Goal: Information Seeking & Learning: Learn about a topic

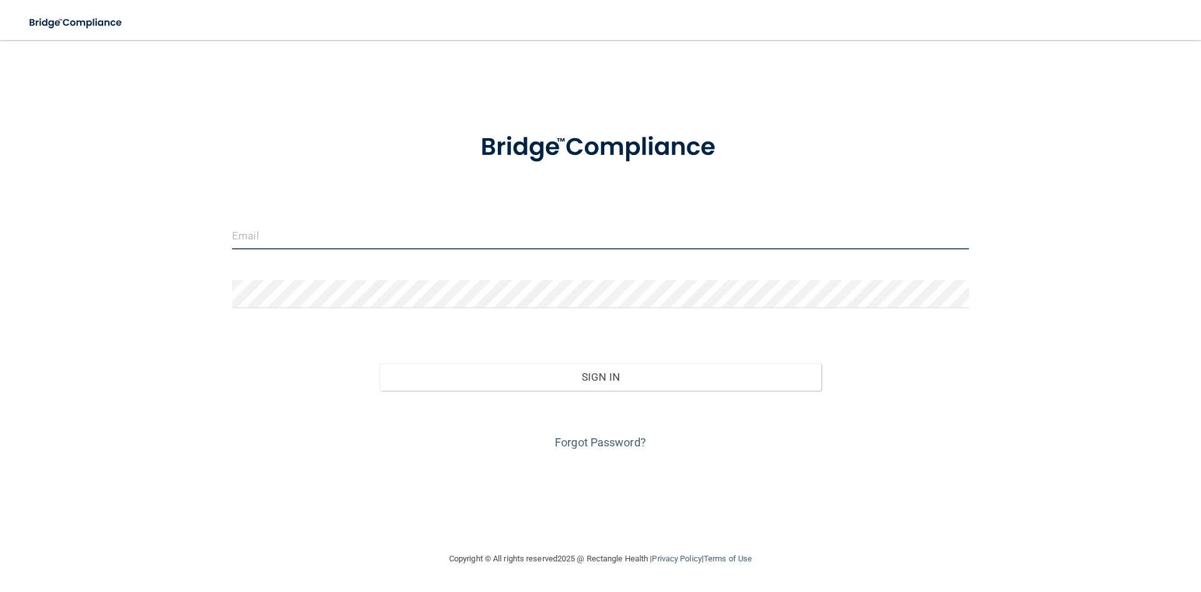
click at [299, 240] on input "email" at bounding box center [600, 235] width 737 height 28
click at [403, 256] on div "[EMAIL_ADDRESS][DOMAIN_NAME]" at bounding box center [600, 240] width 755 height 38
click at [405, 240] on input "[EMAIL_ADDRESS][DOMAIN_NAME]" at bounding box center [600, 235] width 737 height 28
type input "[EMAIL_ADDRESS][DOMAIN_NAME]"
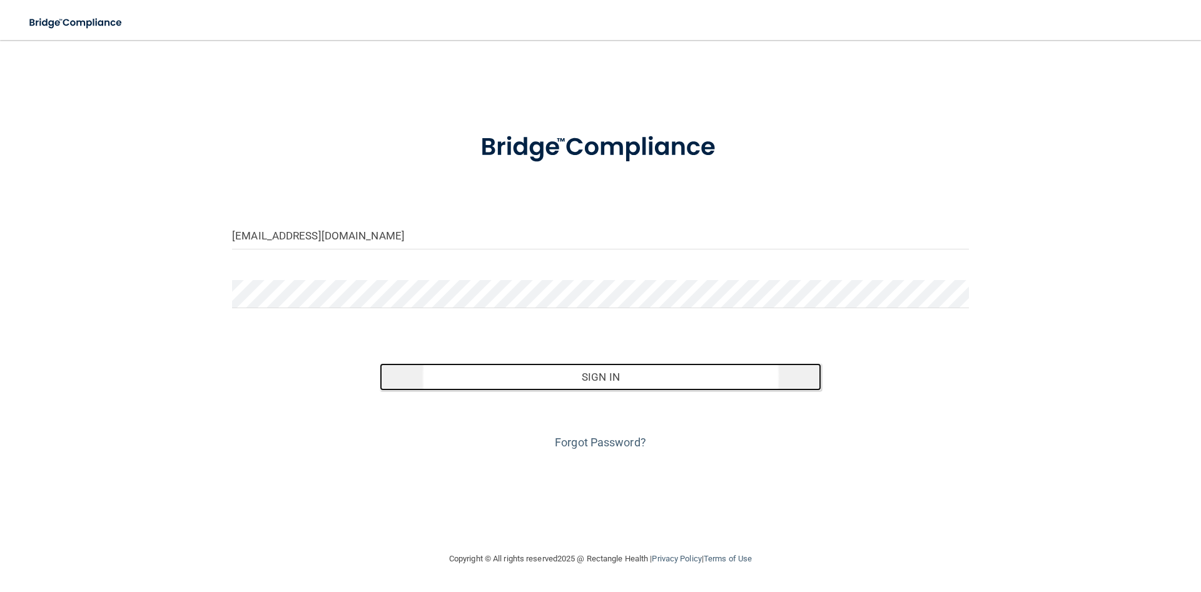
click at [407, 383] on button "Sign In" at bounding box center [601, 377] width 442 height 28
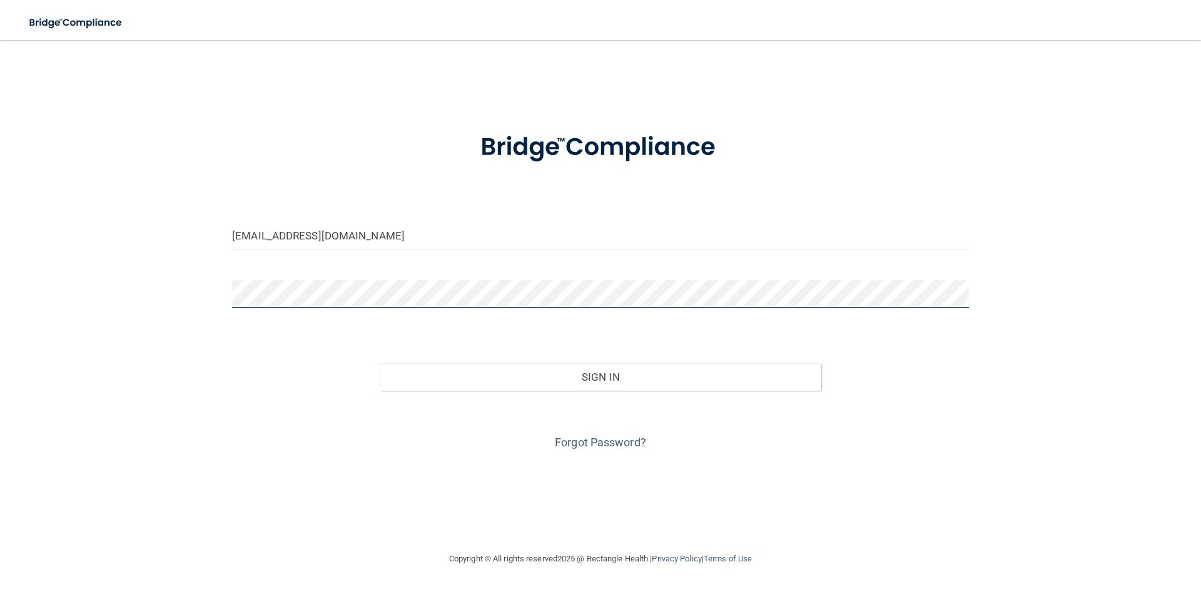
click at [380, 363] on button "Sign In" at bounding box center [601, 377] width 442 height 28
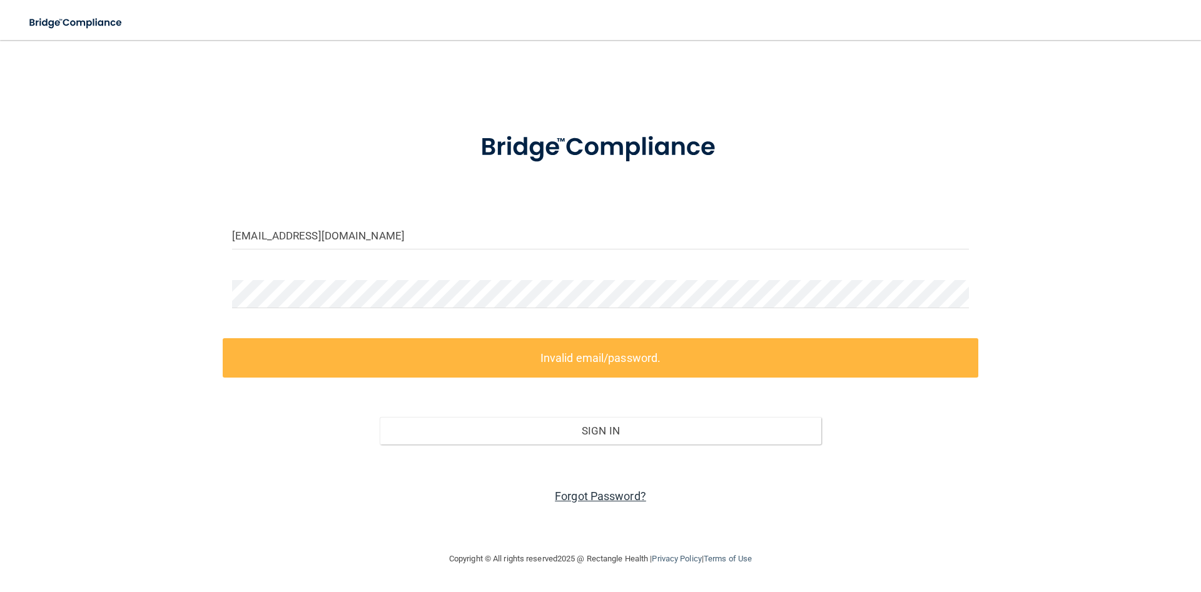
click at [601, 499] on link "Forgot Password?" at bounding box center [600, 496] width 91 height 13
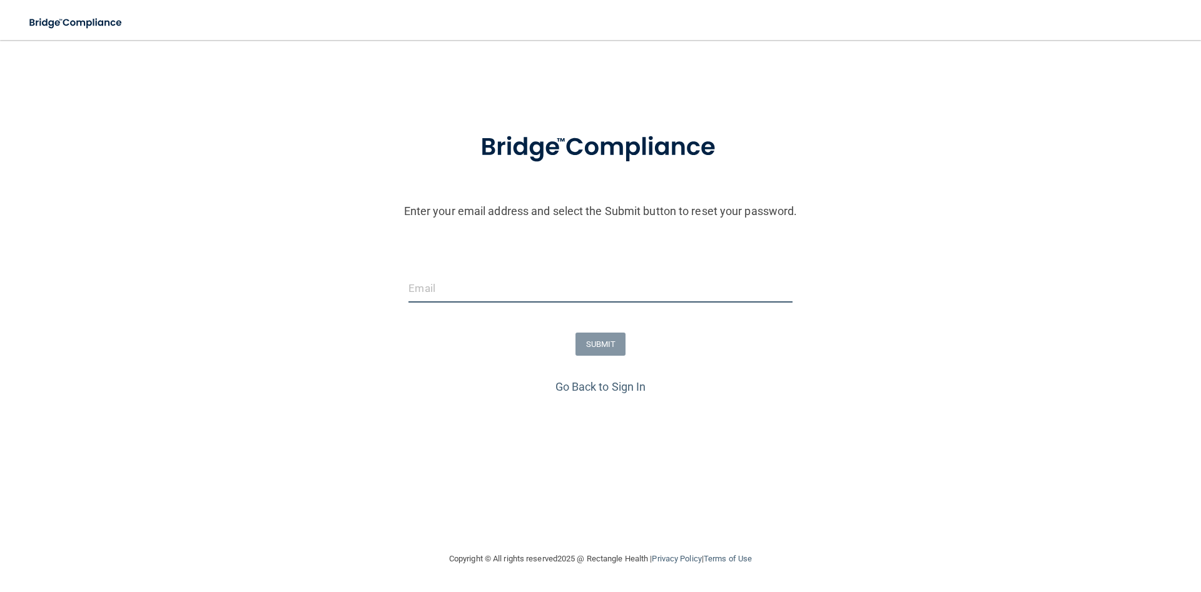
click at [490, 276] on input "email" at bounding box center [599, 289] width 383 height 28
type input "[EMAIL_ADDRESS][DOMAIN_NAME]"
click at [596, 347] on button "SUBMIT" at bounding box center [600, 344] width 51 height 23
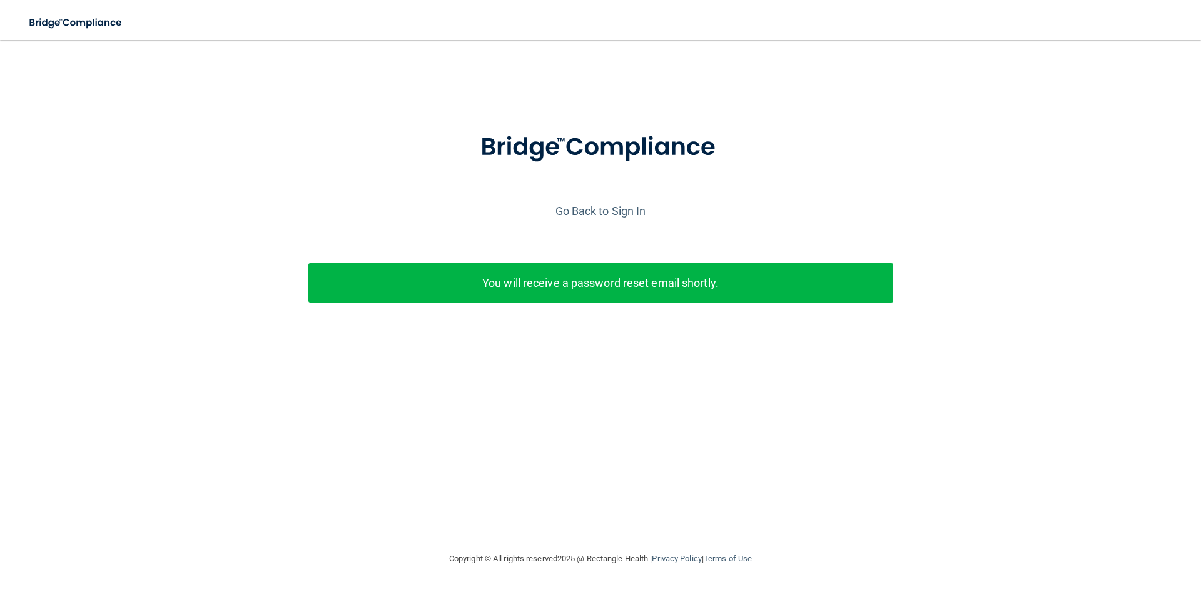
click at [675, 291] on p "You will receive a password reset email shortly." at bounding box center [601, 283] width 566 height 21
click at [652, 284] on p "You will receive a password reset email shortly." at bounding box center [601, 283] width 566 height 21
click at [514, 282] on p "You will receive a password reset email shortly." at bounding box center [601, 283] width 566 height 21
drag, startPoint x: 516, startPoint y: 286, endPoint x: 605, endPoint y: 208, distance: 118.3
click at [520, 285] on p "You will receive a password reset email shortly." at bounding box center [601, 283] width 566 height 21
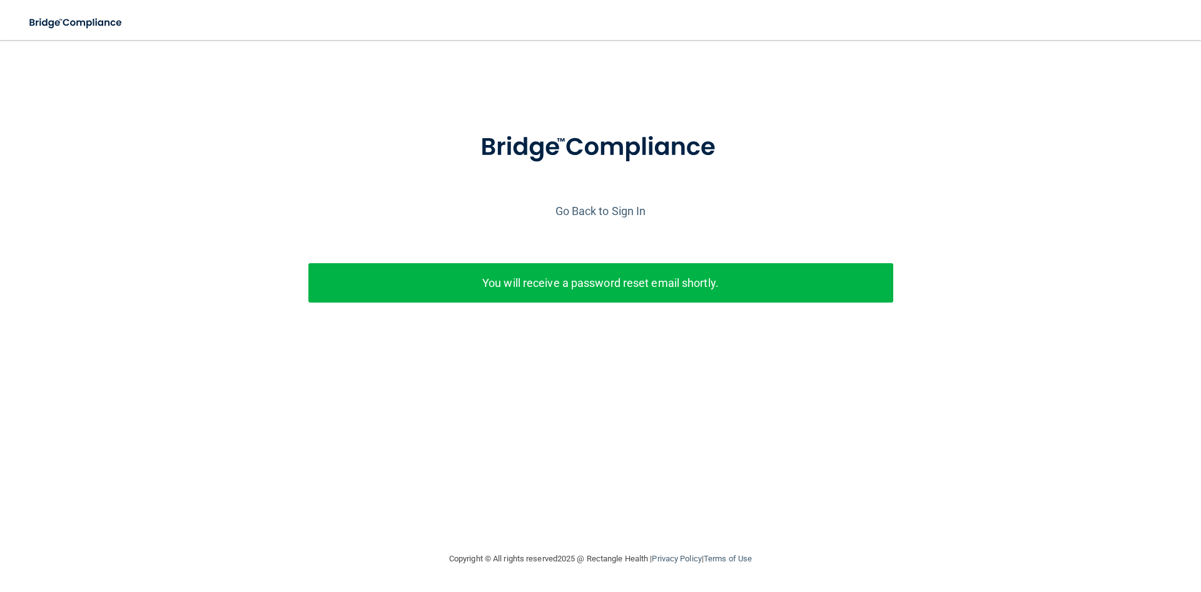
click at [625, 189] on div at bounding box center [600, 158] width 1188 height 86
click at [619, 211] on link "Go Back to Sign In" at bounding box center [600, 210] width 91 height 13
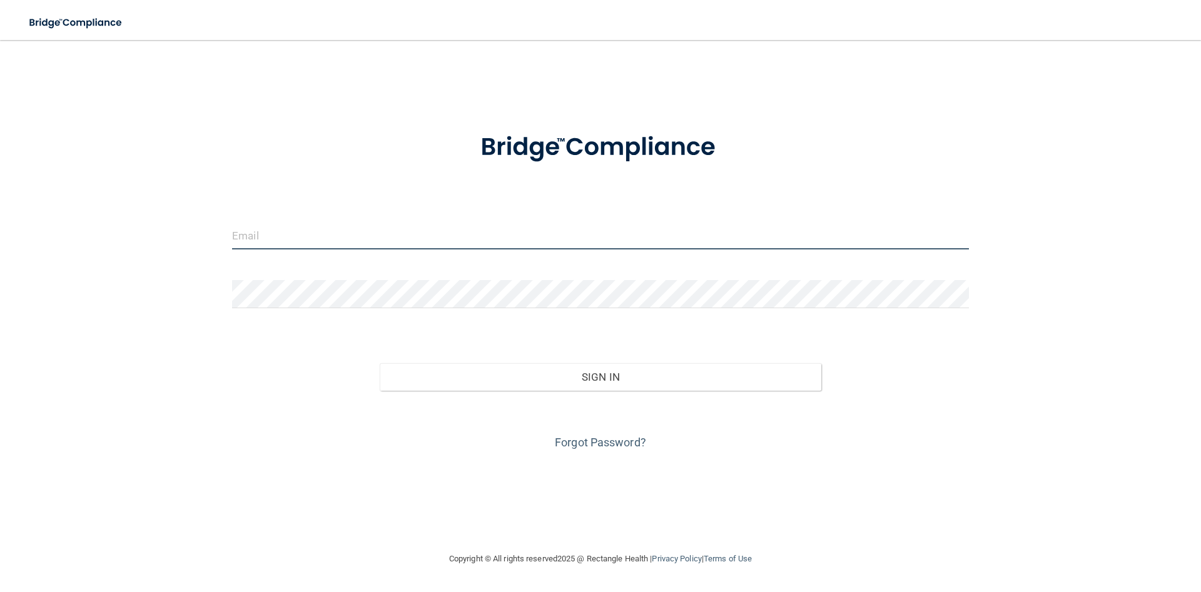
click at [510, 243] on input "email" at bounding box center [600, 235] width 737 height 28
type input "[EMAIL_ADDRESS][DOMAIN_NAME]"
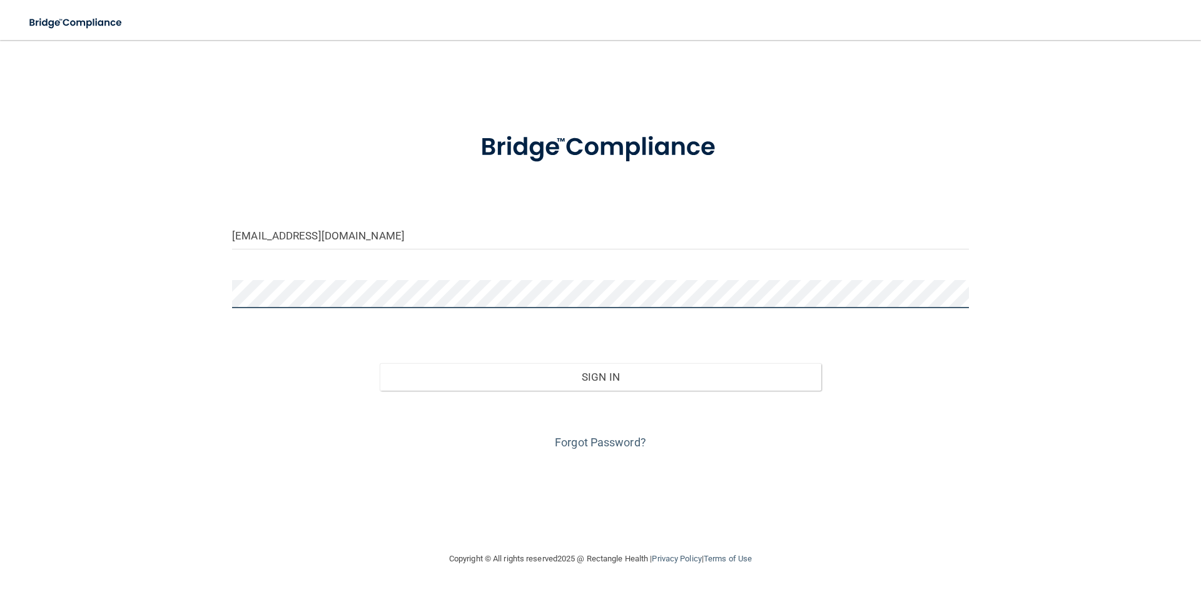
click at [380, 363] on button "Sign In" at bounding box center [601, 377] width 442 height 28
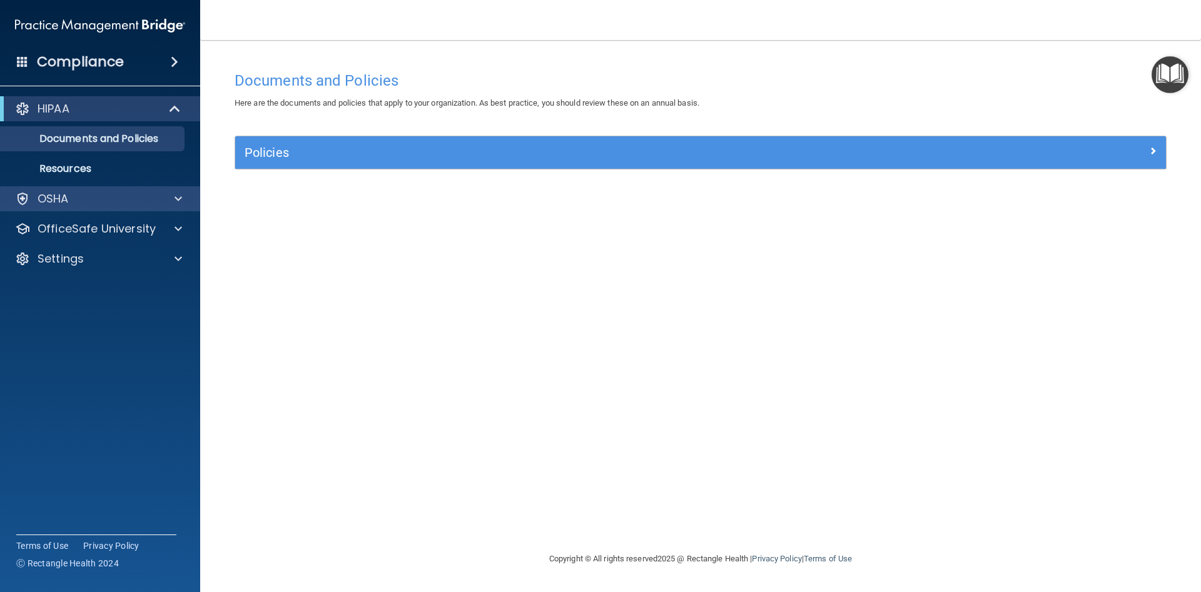
click at [113, 209] on div "OSHA" at bounding box center [100, 198] width 201 height 25
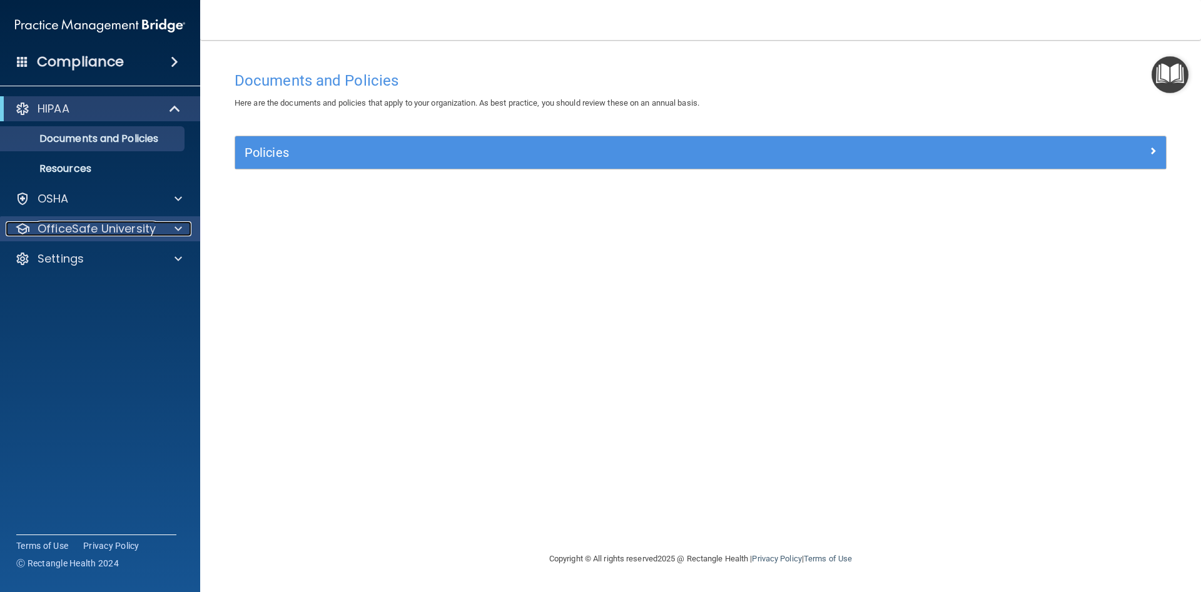
click at [113, 225] on p "OfficeSafe University" at bounding box center [97, 228] width 118 height 15
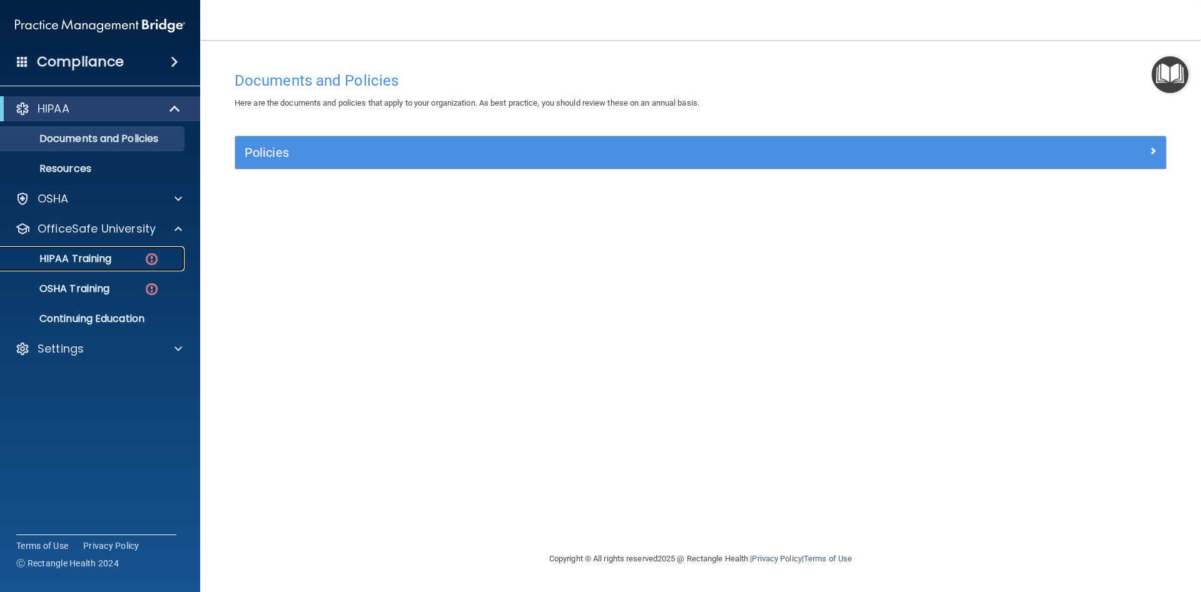
click at [119, 258] on div "HIPAA Training" at bounding box center [93, 259] width 171 height 13
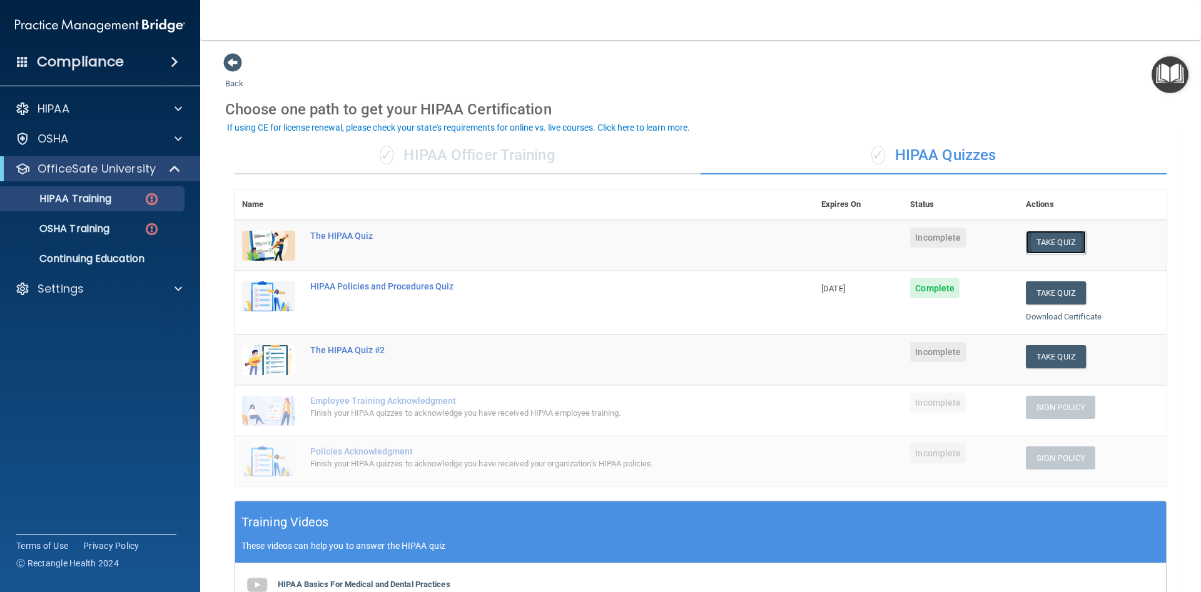
click at [1047, 241] on button "Take Quiz" at bounding box center [1056, 242] width 60 height 23
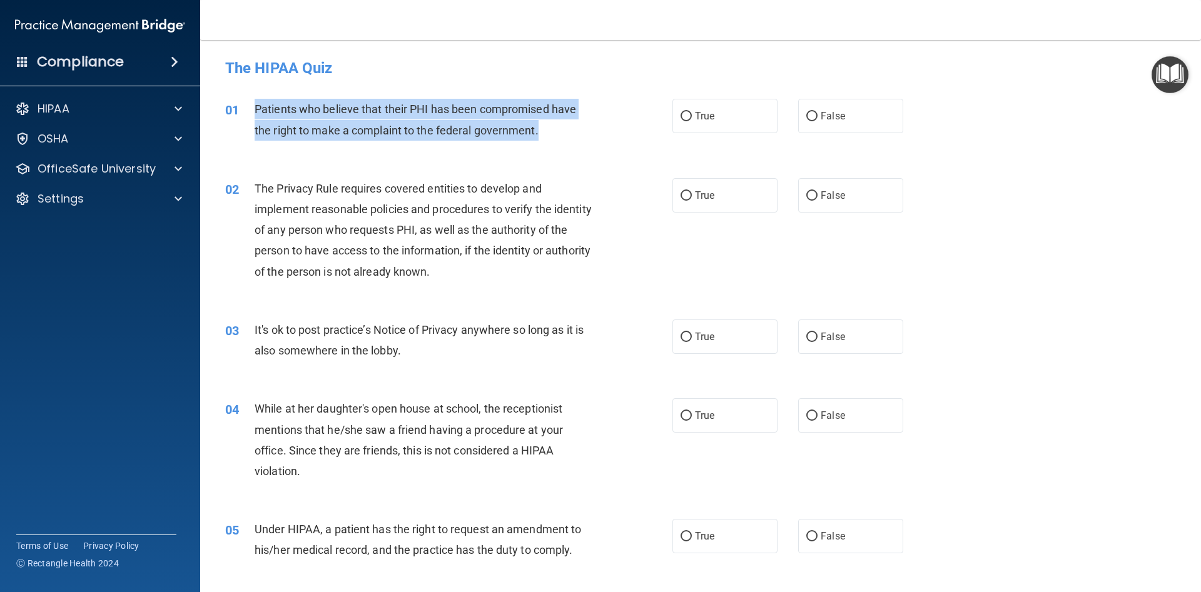
drag, startPoint x: 245, startPoint y: 101, endPoint x: 545, endPoint y: 133, distance: 301.9
click at [545, 133] on div "01 Patients who believe that their PHI has been compromised have the right to m…" at bounding box center [448, 123] width 485 height 48
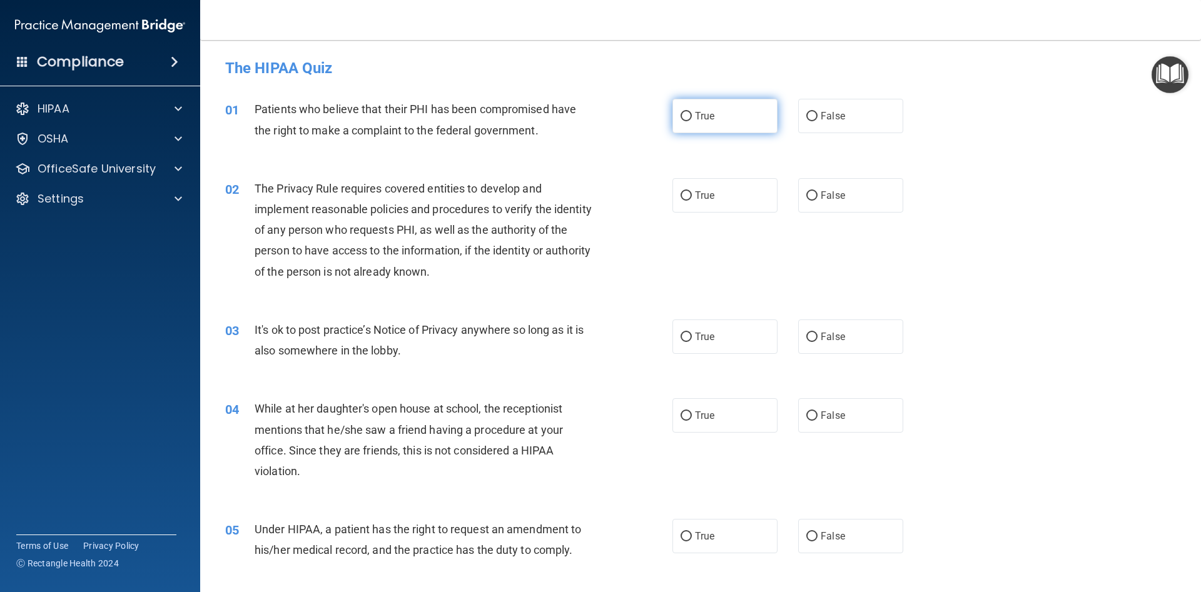
click at [711, 121] on span "True" at bounding box center [704, 116] width 19 height 12
click at [692, 121] on input "True" at bounding box center [685, 116] width 11 height 9
radio input "true"
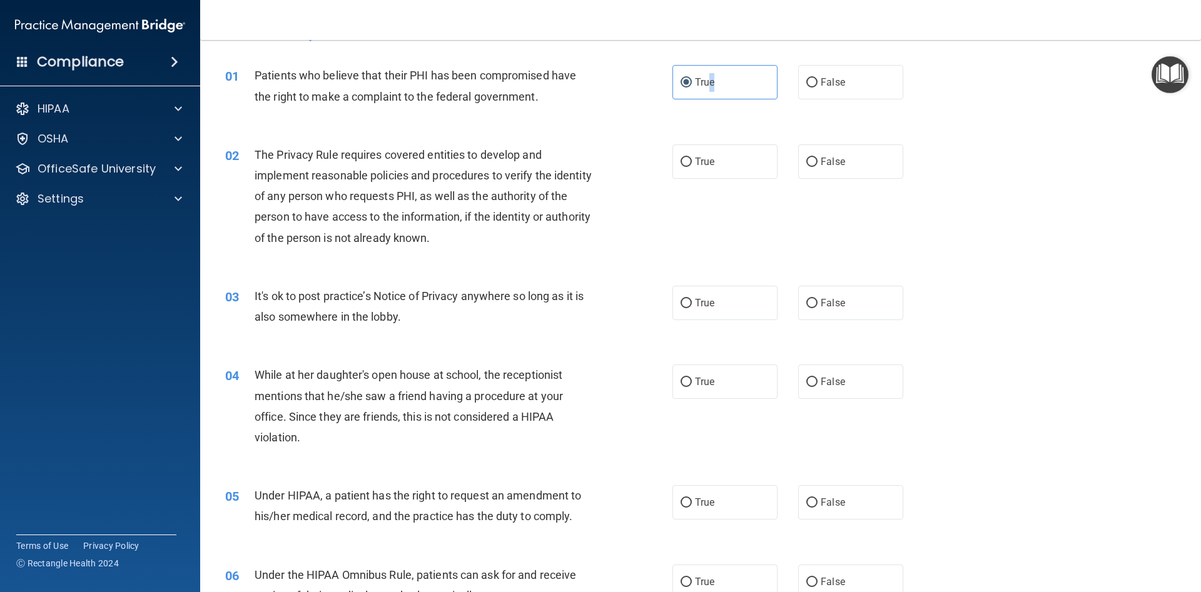
scroll to position [56, 0]
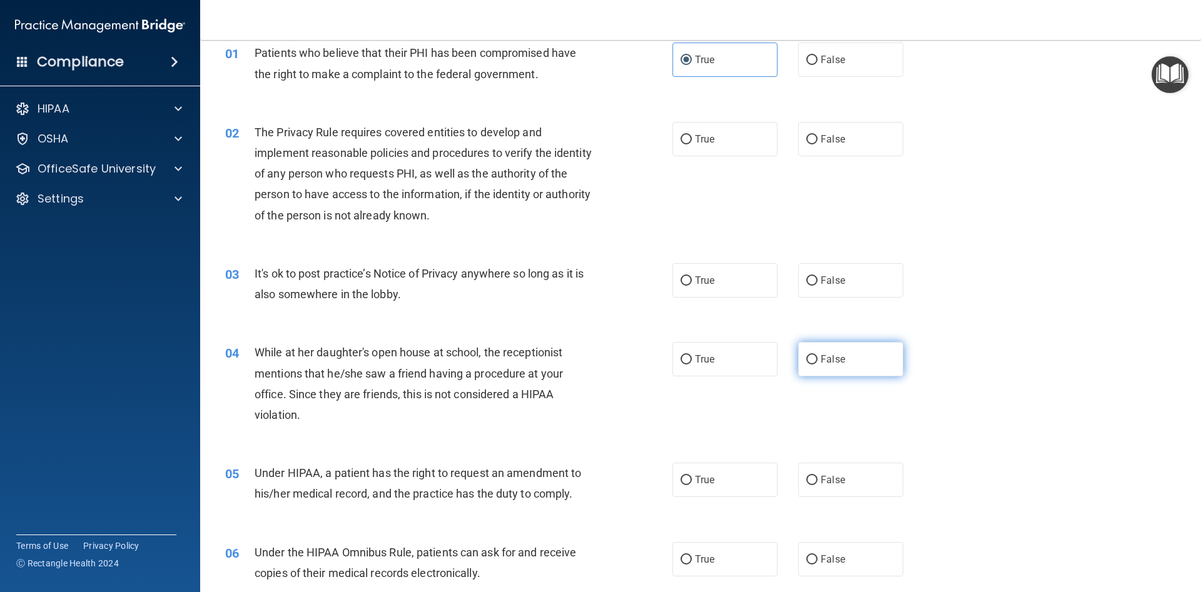
click at [852, 372] on label "False" at bounding box center [850, 359] width 105 height 34
click at [817, 365] on input "False" at bounding box center [811, 359] width 11 height 9
radio input "true"
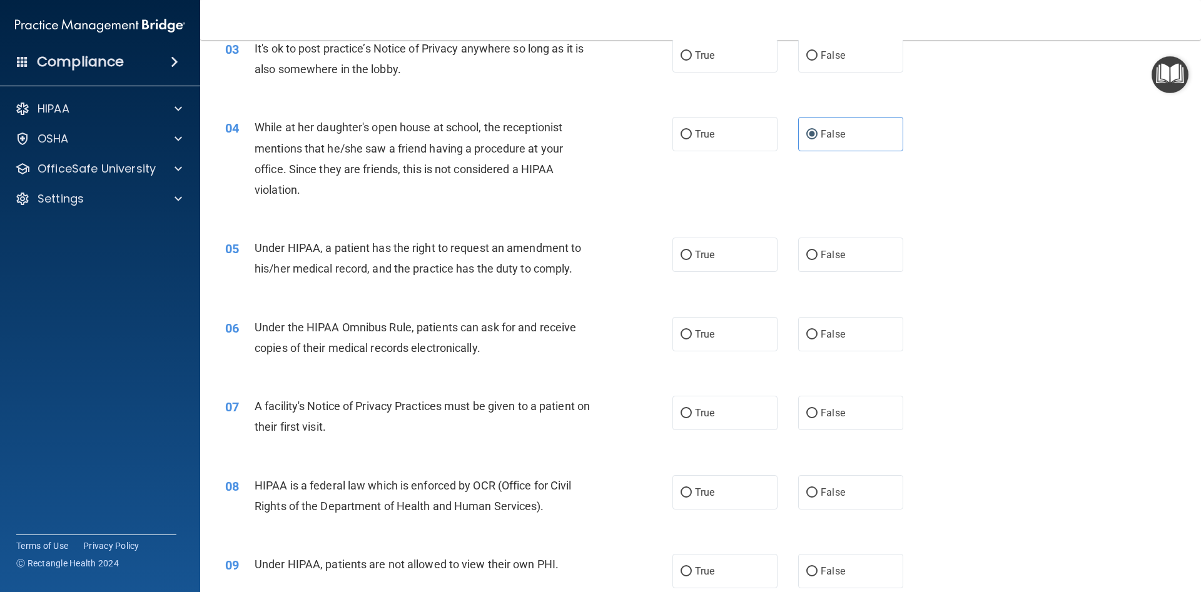
scroll to position [0, 0]
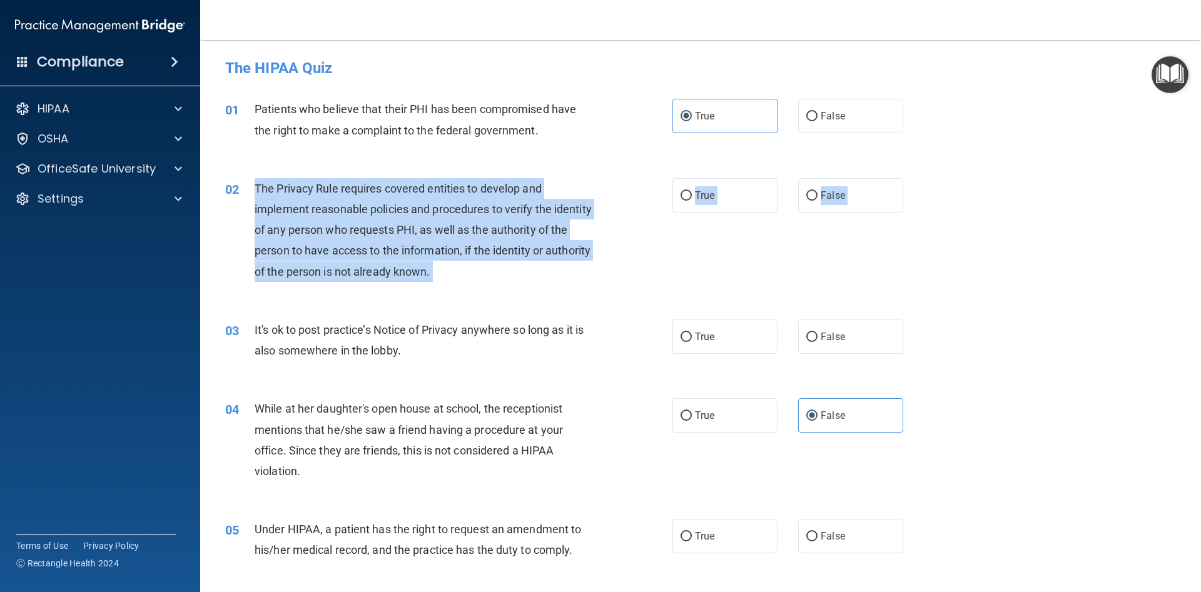
drag, startPoint x: 266, startPoint y: 191, endPoint x: 443, endPoint y: 290, distance: 202.7
click at [440, 297] on div "02 The Privacy Rule requires covered entities to develop and implement reasonab…" at bounding box center [700, 233] width 969 height 141
drag, startPoint x: 499, startPoint y: 240, endPoint x: 351, endPoint y: 200, distance: 153.5
click at [496, 239] on div "The Privacy Rule requires covered entities to develop and implement reasonable …" at bounding box center [430, 230] width 350 height 104
drag, startPoint x: 251, startPoint y: 183, endPoint x: 460, endPoint y: 272, distance: 227.2
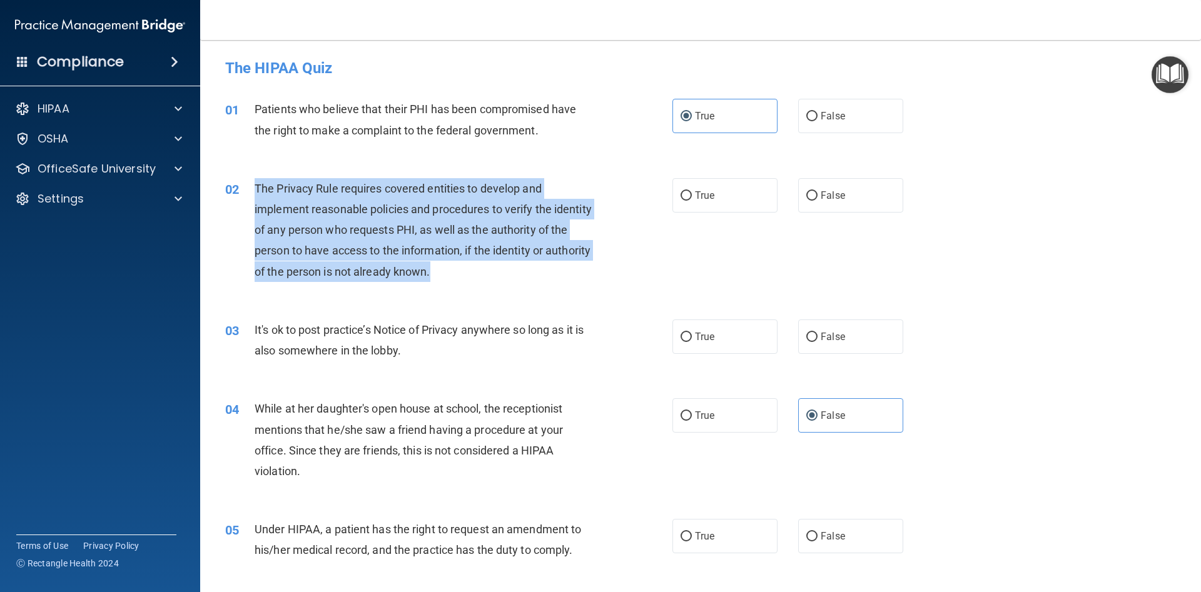
click at [463, 277] on div "02 The Privacy Rule requires covered entities to develop and implement reasonab…" at bounding box center [448, 233] width 485 height 110
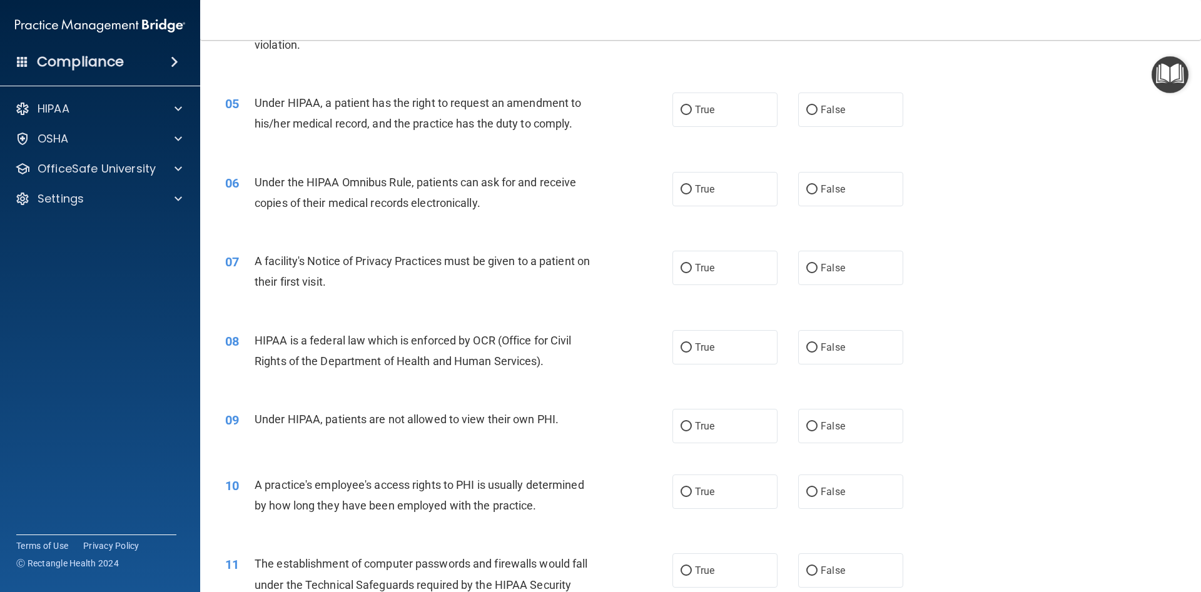
scroll to position [450, 0]
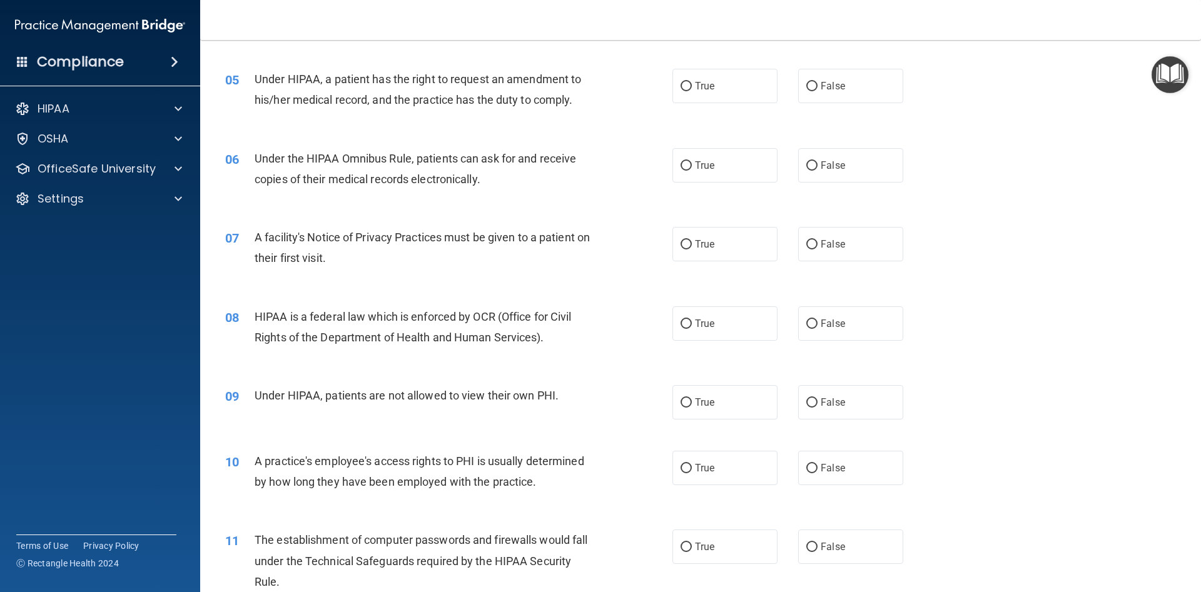
click at [371, 247] on div "A facility's Notice of Privacy Practices must be given to a patient on their fi…" at bounding box center [430, 247] width 350 height 41
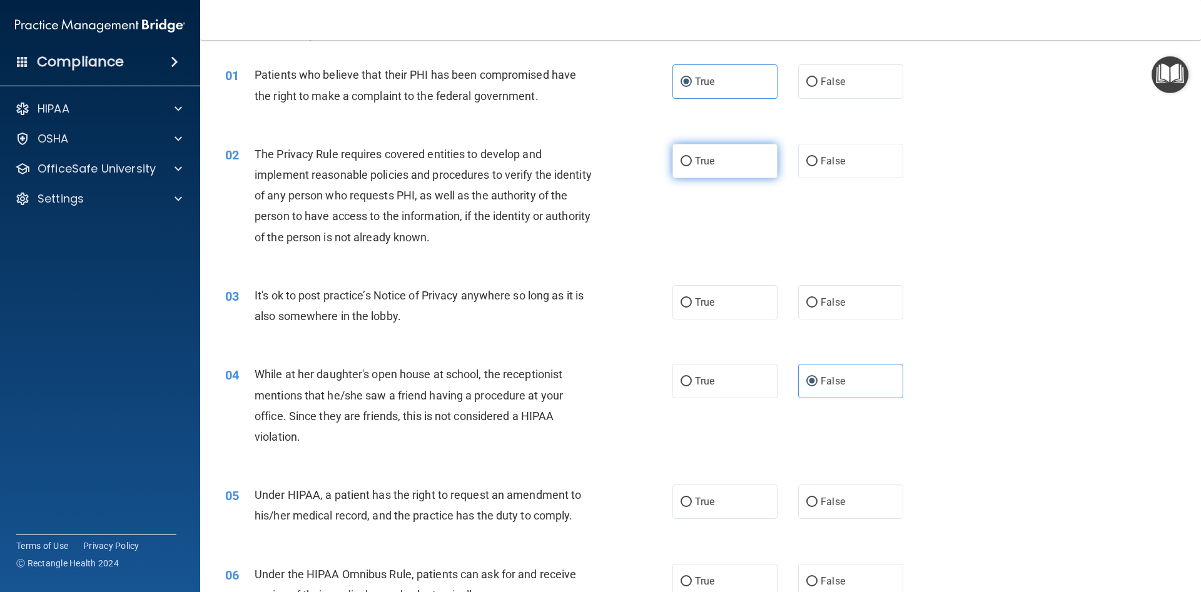
scroll to position [0, 0]
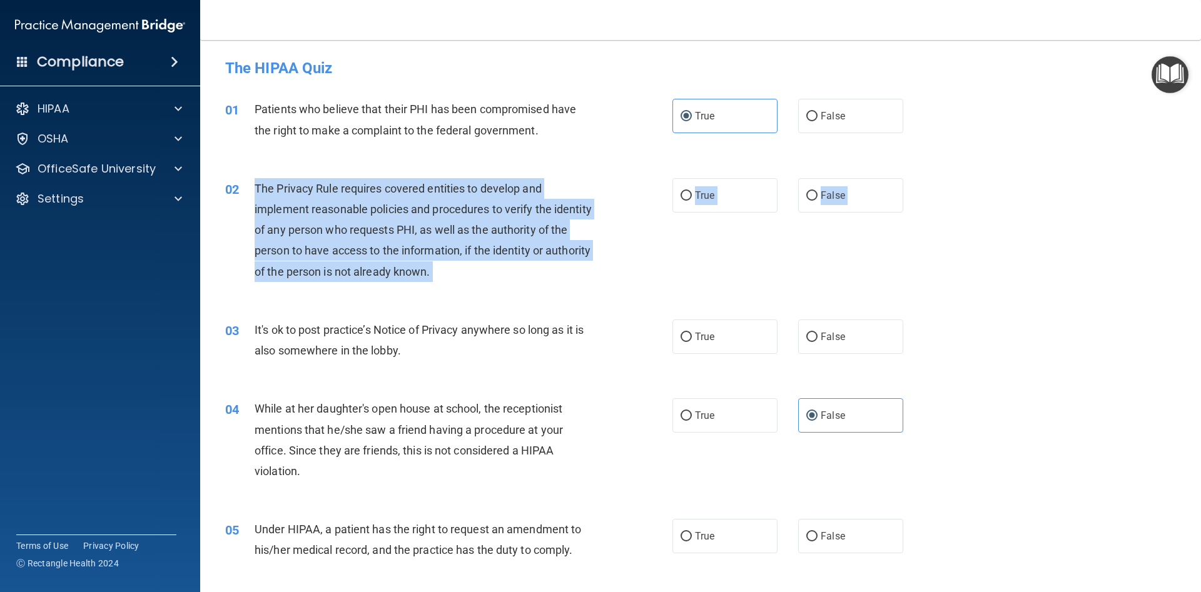
drag, startPoint x: 257, startPoint y: 183, endPoint x: 416, endPoint y: 294, distance: 193.6
click at [416, 294] on div "02 The Privacy Rule requires covered entities to develop and implement reasonab…" at bounding box center [700, 233] width 969 height 141
click at [416, 256] on span "The Privacy Rule requires covered entities to develop and implement reasonable …" at bounding box center [423, 230] width 337 height 96
drag, startPoint x: 255, startPoint y: 186, endPoint x: 442, endPoint y: 271, distance: 205.4
click at [442, 272] on div "02 The Privacy Rule requires covered entities to develop and implement reasonab…" at bounding box center [448, 233] width 485 height 110
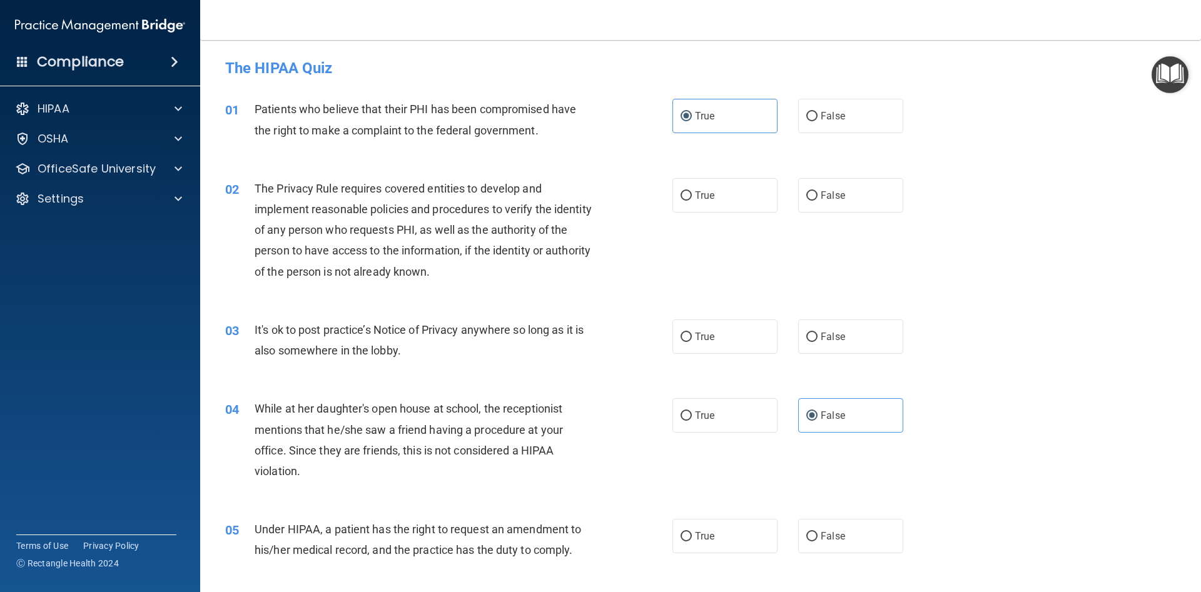
click at [323, 126] on span "Patients who believe that their PHI has been compromised have the right to make…" at bounding box center [415, 120] width 321 height 34
click at [685, 207] on label "True" at bounding box center [724, 195] width 105 height 34
click at [685, 201] on input "True" at bounding box center [685, 195] width 11 height 9
radio input "true"
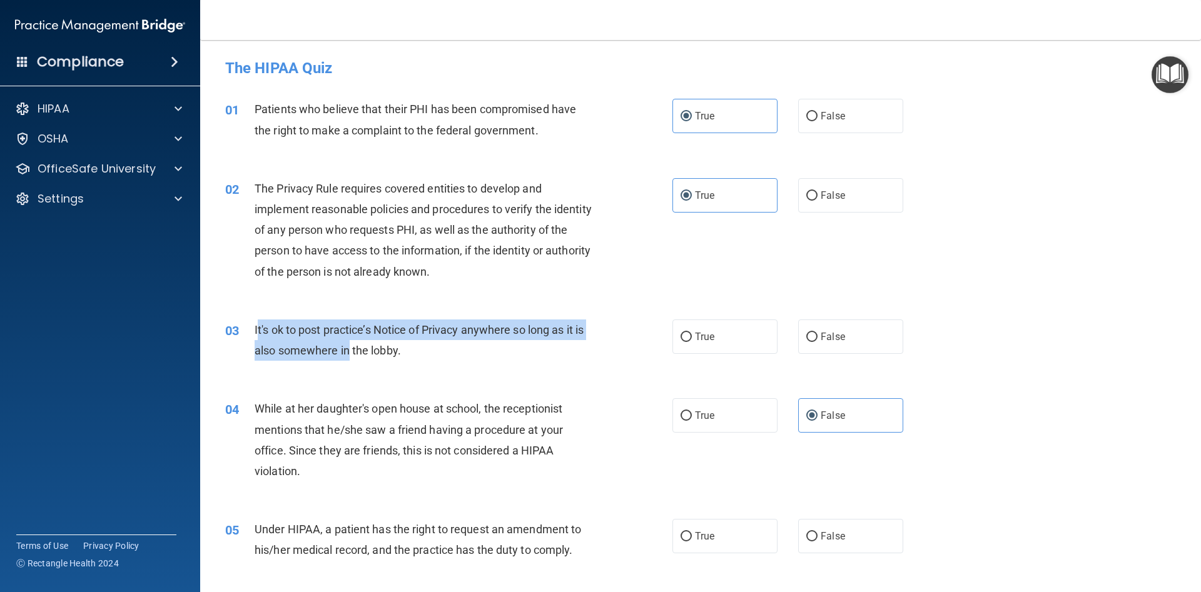
drag, startPoint x: 256, startPoint y: 327, endPoint x: 323, endPoint y: 337, distance: 67.7
click at [345, 341] on div "It's ok to post practice’s Notice of Privacy anywhere so long as it is also som…" at bounding box center [430, 340] width 350 height 41
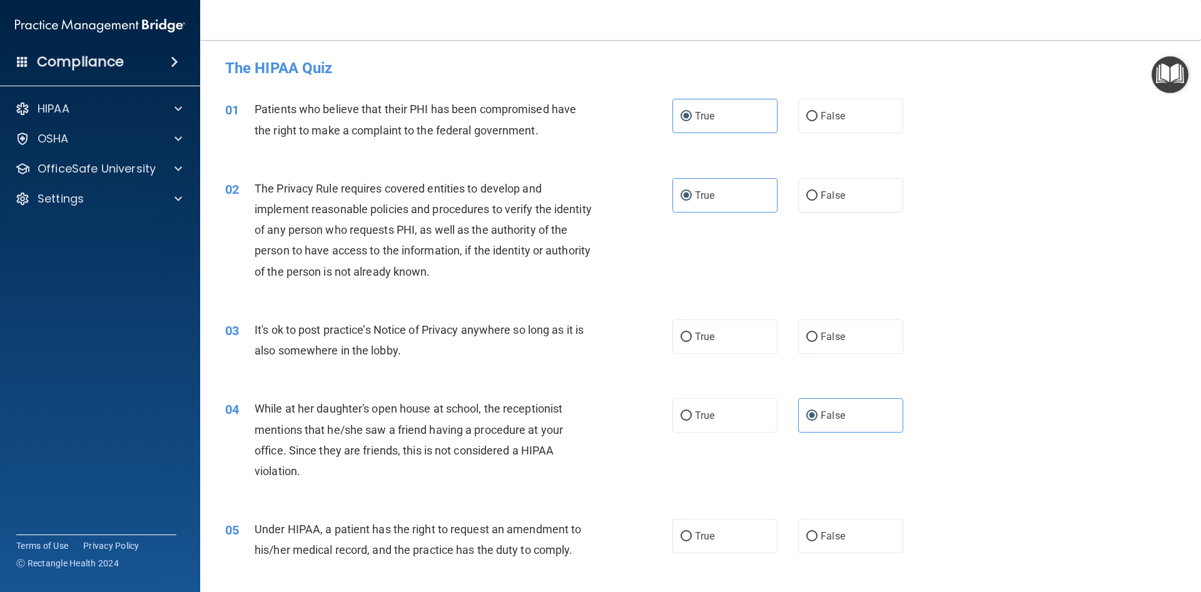
click at [255, 316] on div "03 It's ok to post practice’s Notice of Privacy anywhere so long as it is also …" at bounding box center [700, 343] width 969 height 79
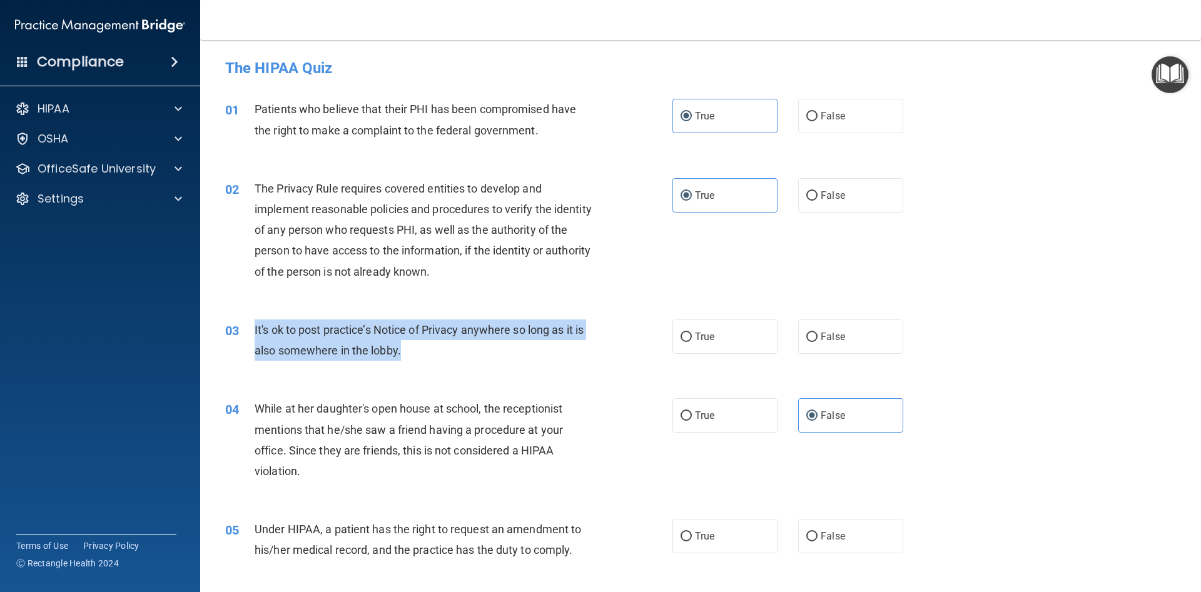
drag, startPoint x: 254, startPoint y: 325, endPoint x: 400, endPoint y: 337, distance: 146.9
click at [411, 350] on div "03 It's ok to post practice’s Notice of Privacy anywhere so long as it is also …" at bounding box center [448, 344] width 485 height 48
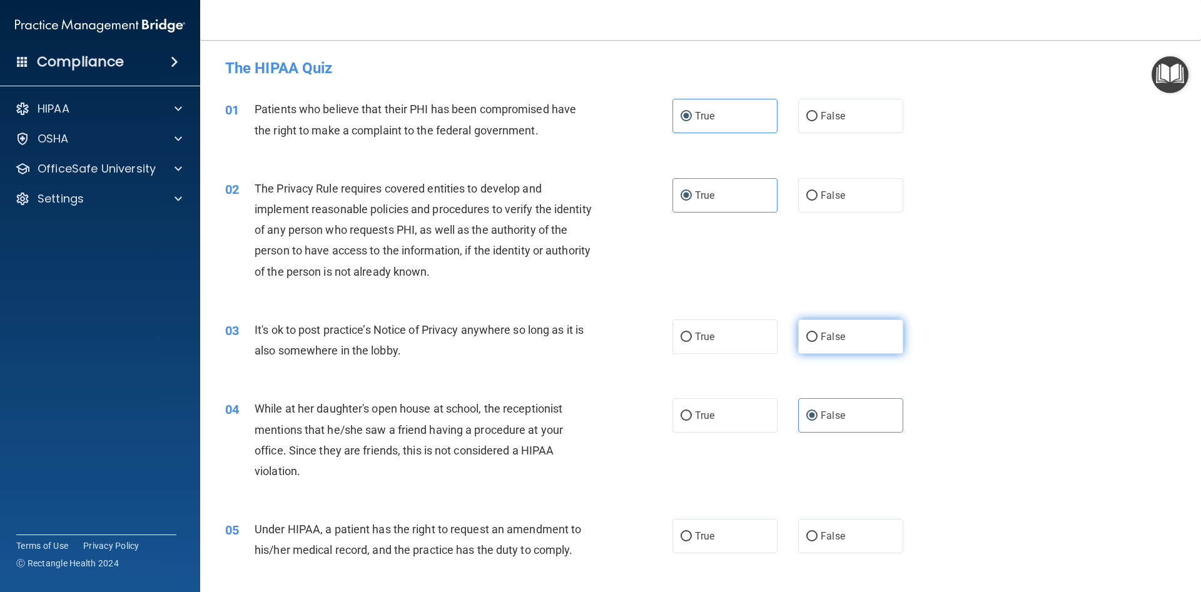
click at [824, 340] on span "False" at bounding box center [832, 337] width 24 height 12
click at [817, 340] on input "False" at bounding box center [811, 337] width 11 height 9
radio input "true"
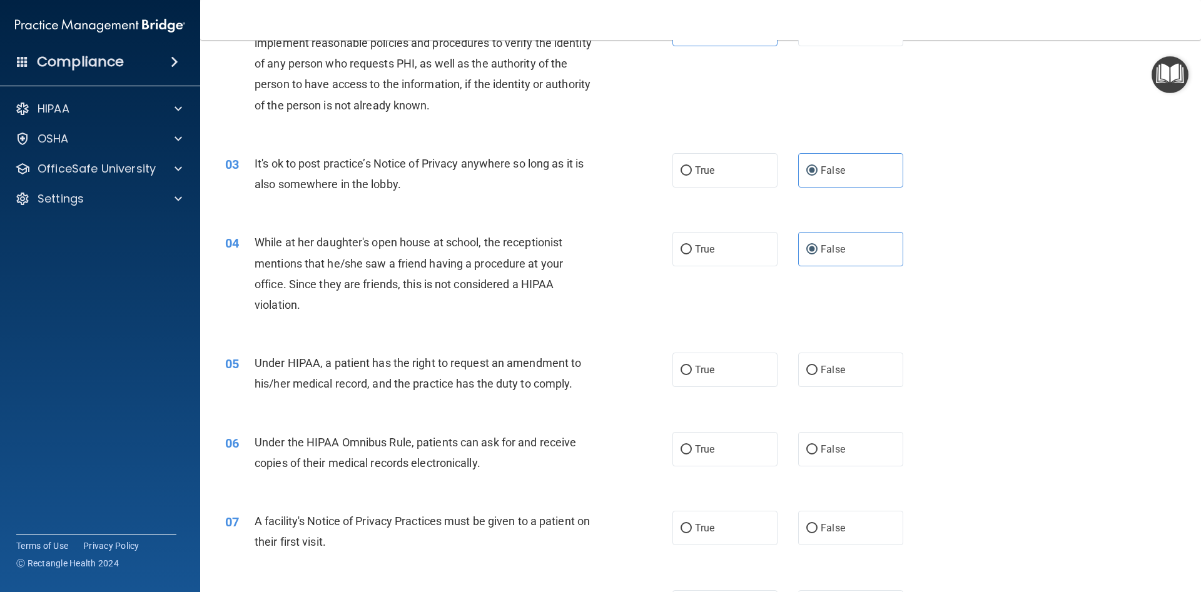
scroll to position [169, 0]
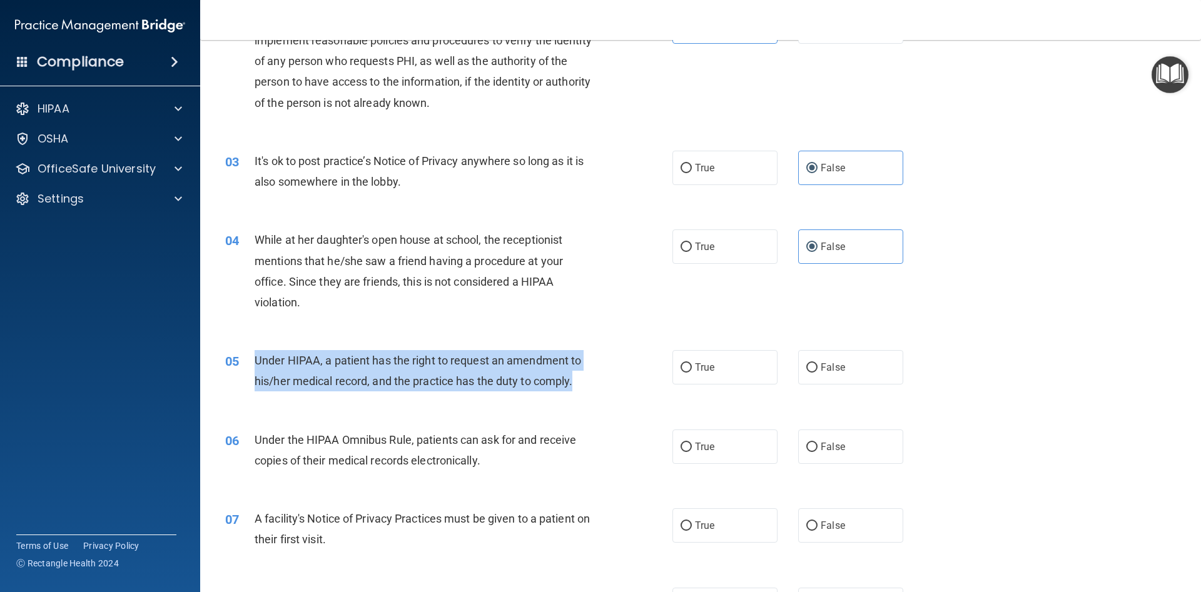
drag, startPoint x: 255, startPoint y: 361, endPoint x: 573, endPoint y: 377, distance: 318.7
click at [575, 390] on div "05 Under HIPAA, a patient has the right to request an amendment to his/her medi…" at bounding box center [448, 374] width 485 height 48
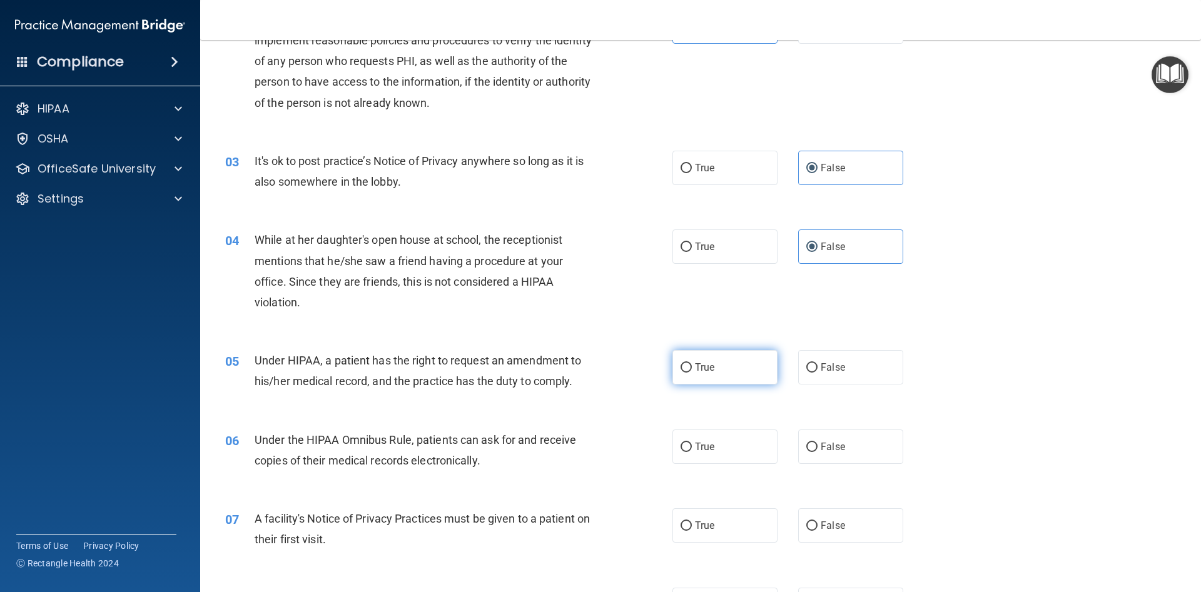
click at [695, 358] on label "True" at bounding box center [724, 367] width 105 height 34
click at [692, 363] on input "True" at bounding box center [685, 367] width 11 height 9
radio input "true"
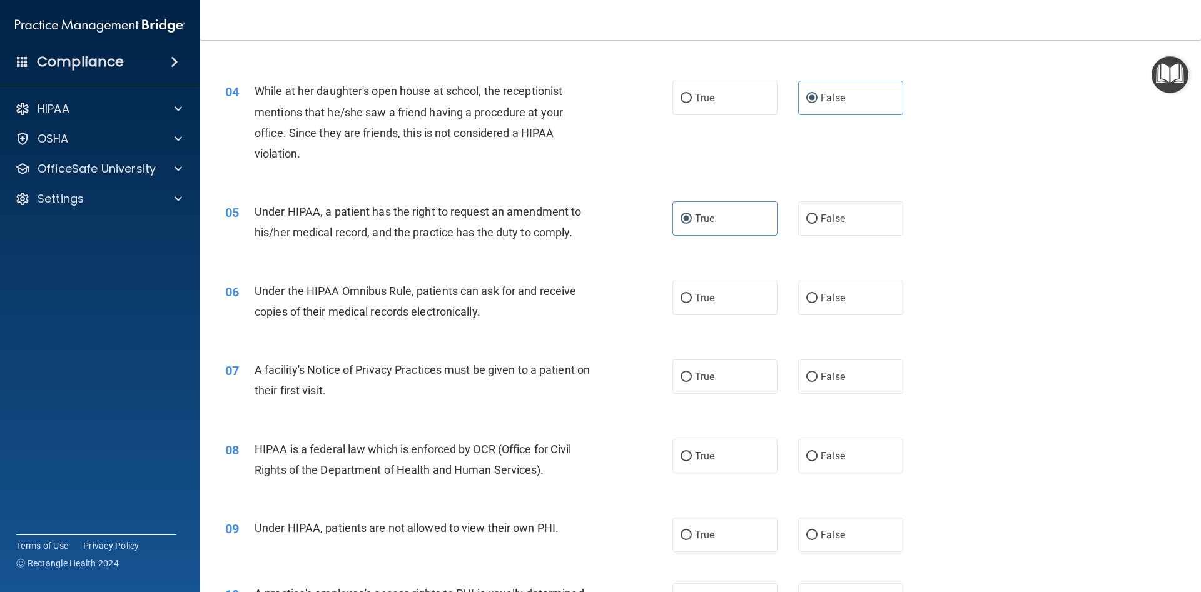
scroll to position [338, 0]
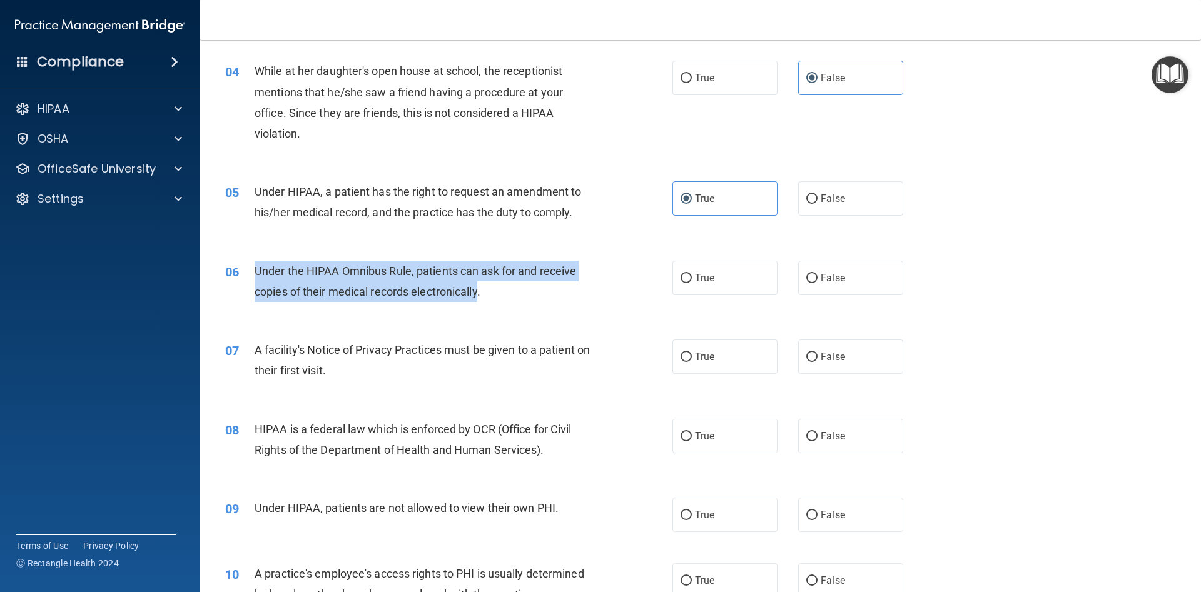
drag, startPoint x: 258, startPoint y: 268, endPoint x: 483, endPoint y: 295, distance: 227.4
click at [482, 300] on div "Under the HIPAA Omnibus Rule, patients can ask for and receive copies of their …" at bounding box center [430, 281] width 350 height 41
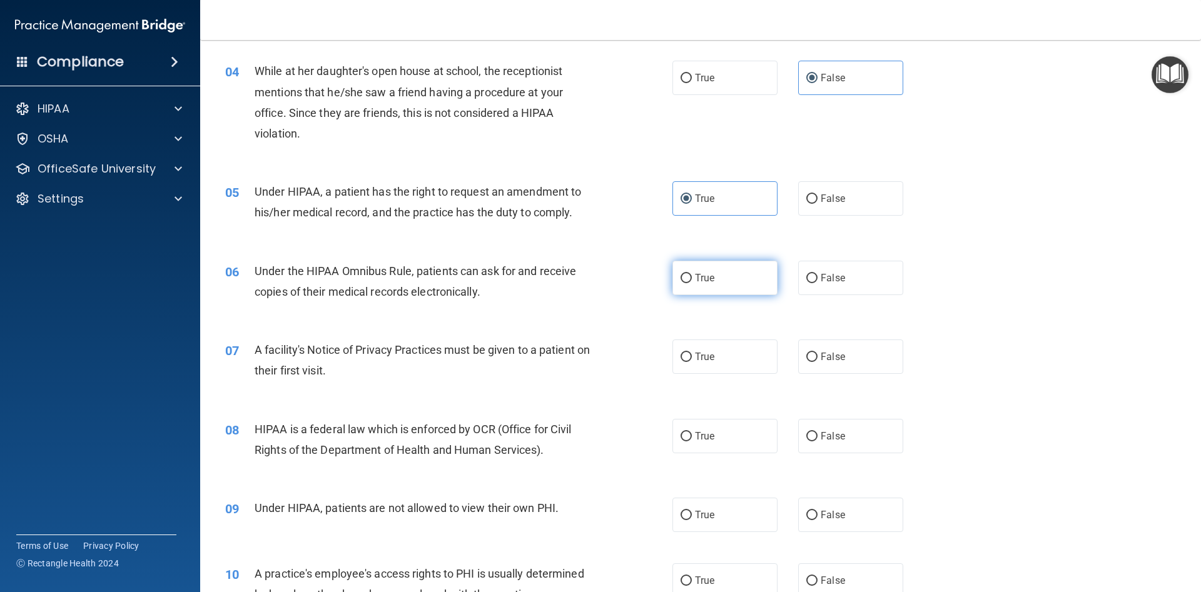
click at [674, 278] on label "True" at bounding box center [724, 278] width 105 height 34
click at [680, 278] on input "True" at bounding box center [685, 278] width 11 height 9
radio input "true"
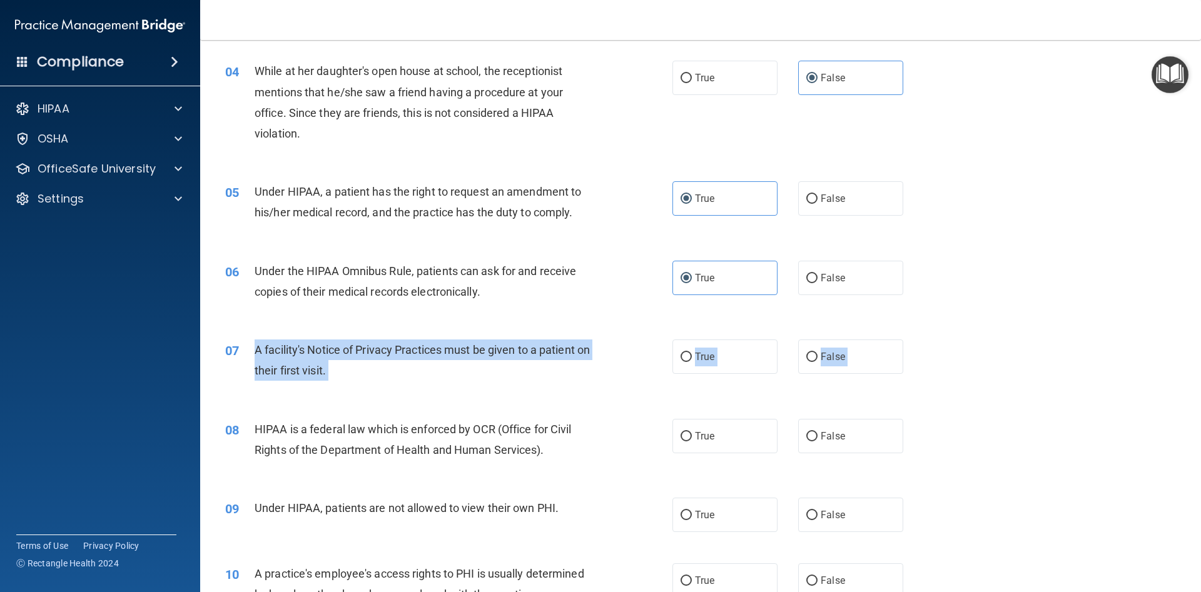
drag, startPoint x: 261, startPoint y: 327, endPoint x: 251, endPoint y: 346, distance: 21.8
click at [251, 346] on div "07 A facility's Notice of Privacy Practices must be given to a patient on their…" at bounding box center [700, 363] width 969 height 79
drag, startPoint x: 752, startPoint y: 362, endPoint x: 699, endPoint y: 368, distance: 53.5
click at [752, 363] on label "True" at bounding box center [724, 357] width 105 height 34
click at [692, 362] on input "True" at bounding box center [685, 357] width 11 height 9
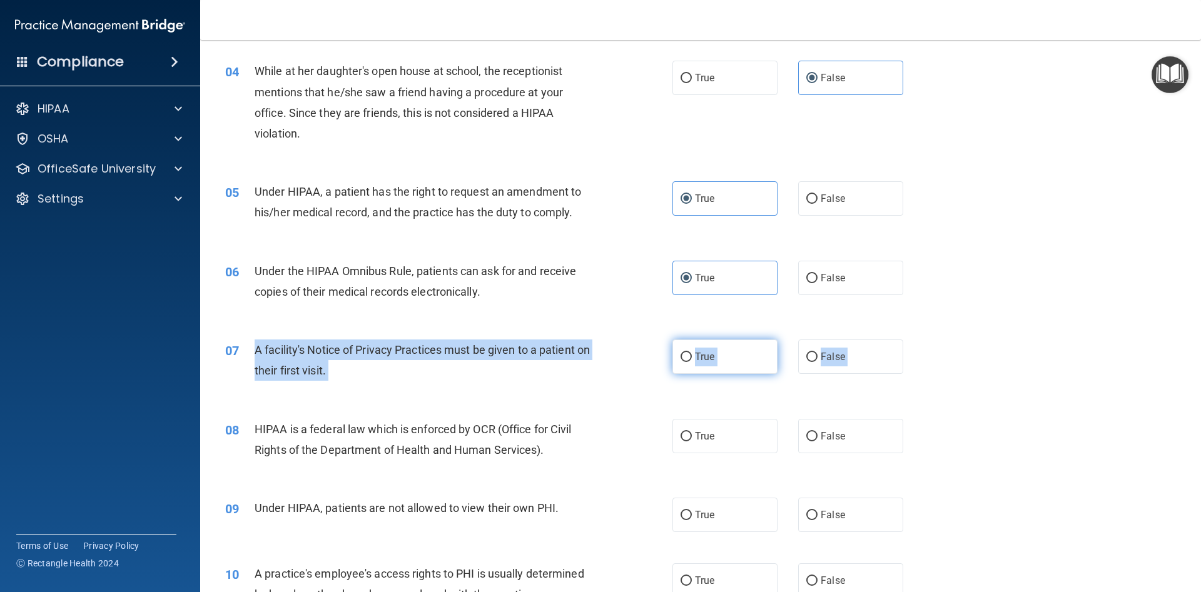
radio input "true"
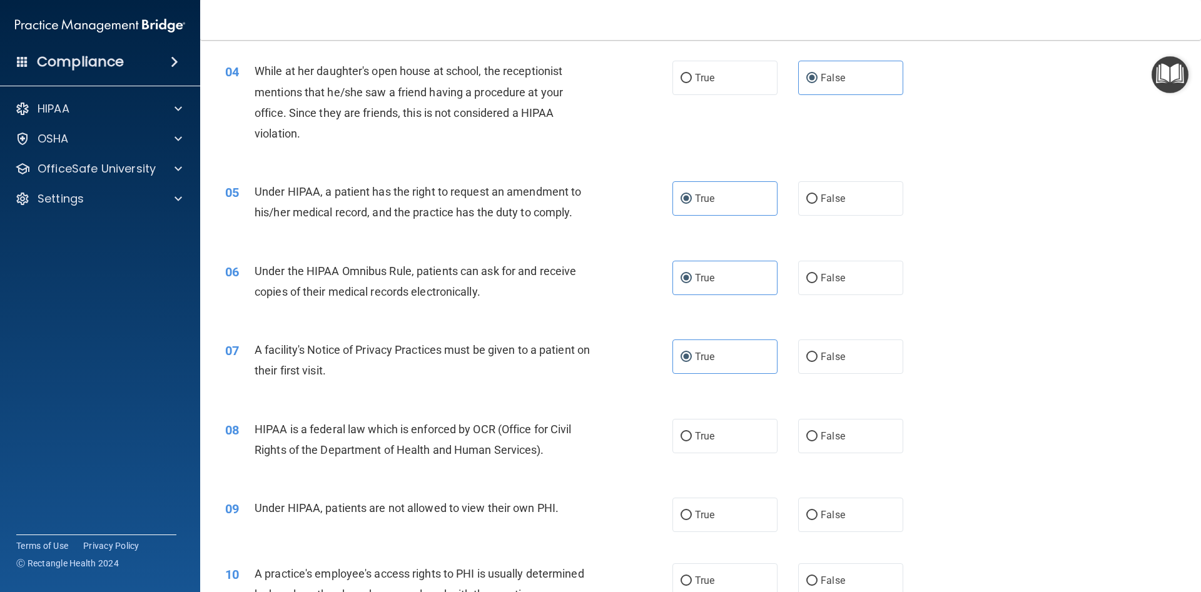
click at [662, 348] on div "07 A facility's Notice of Privacy Practices must be given to a patient on their…" at bounding box center [448, 364] width 485 height 48
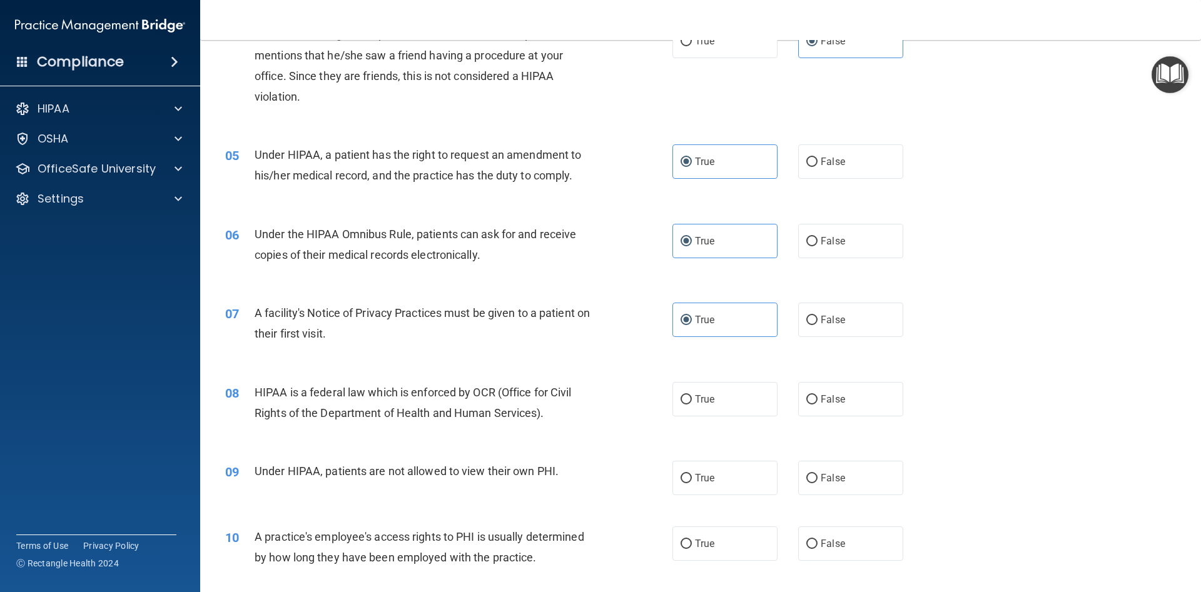
scroll to position [394, 0]
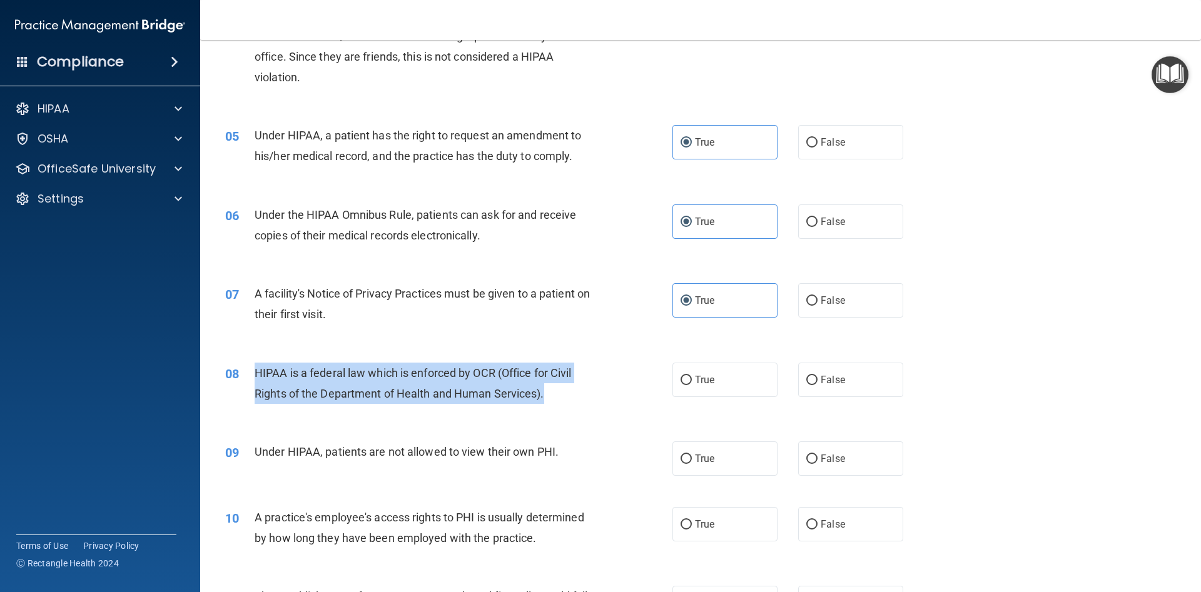
drag, startPoint x: 254, startPoint y: 367, endPoint x: 549, endPoint y: 388, distance: 295.9
click at [549, 388] on div "08 HIPAA is a federal law which is enforced by OCR (Office for Civil Rights of …" at bounding box center [448, 387] width 485 height 48
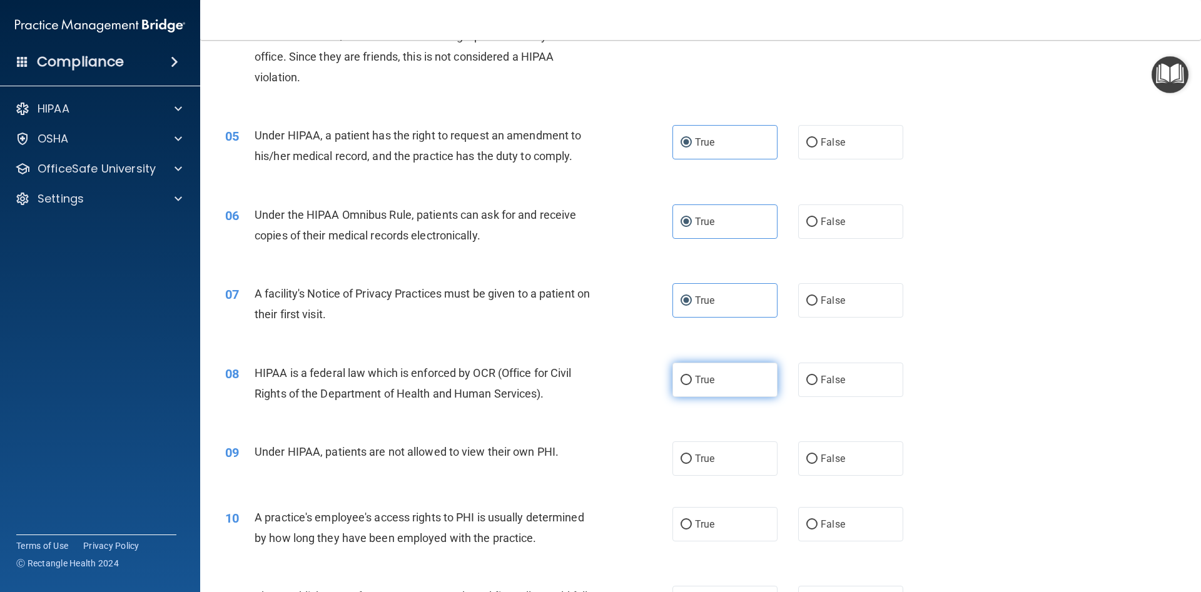
click at [713, 395] on label "True" at bounding box center [724, 380] width 105 height 34
click at [692, 385] on input "True" at bounding box center [685, 380] width 11 height 9
radio input "true"
click at [718, 383] on label "True" at bounding box center [724, 380] width 105 height 34
click at [692, 383] on input "True" at bounding box center [685, 380] width 11 height 9
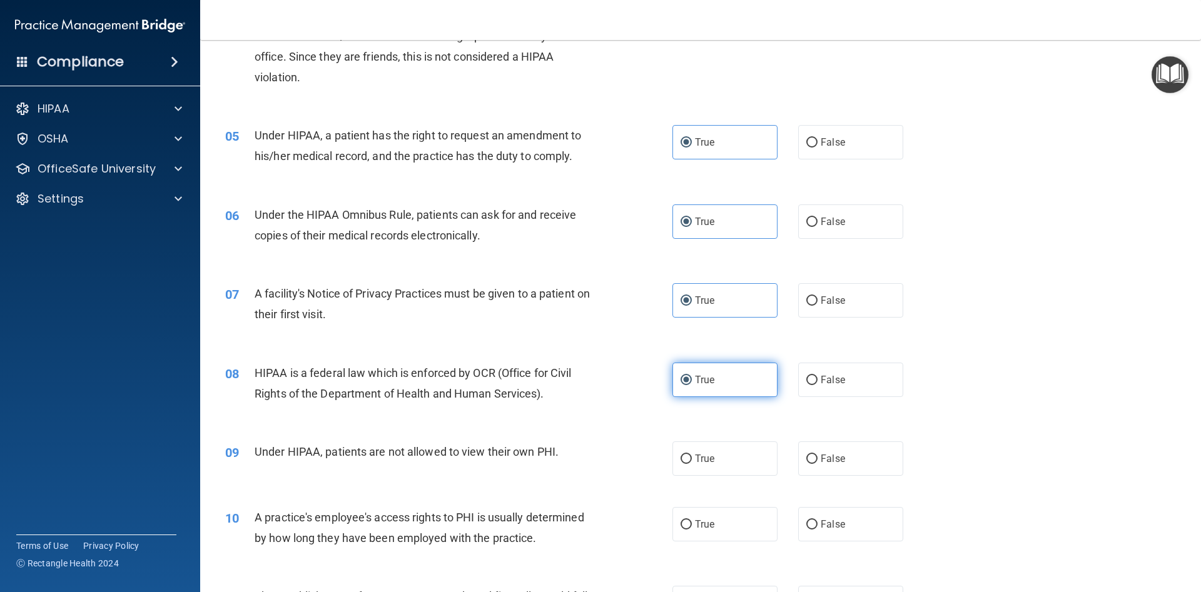
scroll to position [450, 0]
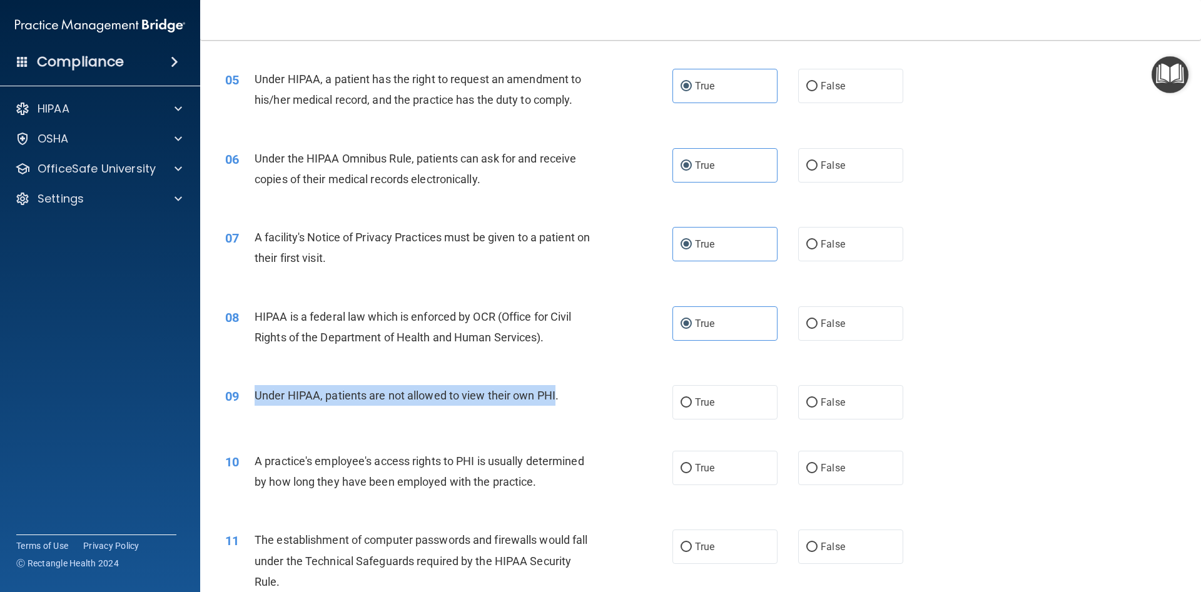
drag, startPoint x: 256, startPoint y: 401, endPoint x: 556, endPoint y: 395, distance: 299.6
click at [556, 395] on span "Under HIPAA, patients are not allowed to view their own PHI." at bounding box center [407, 395] width 304 height 13
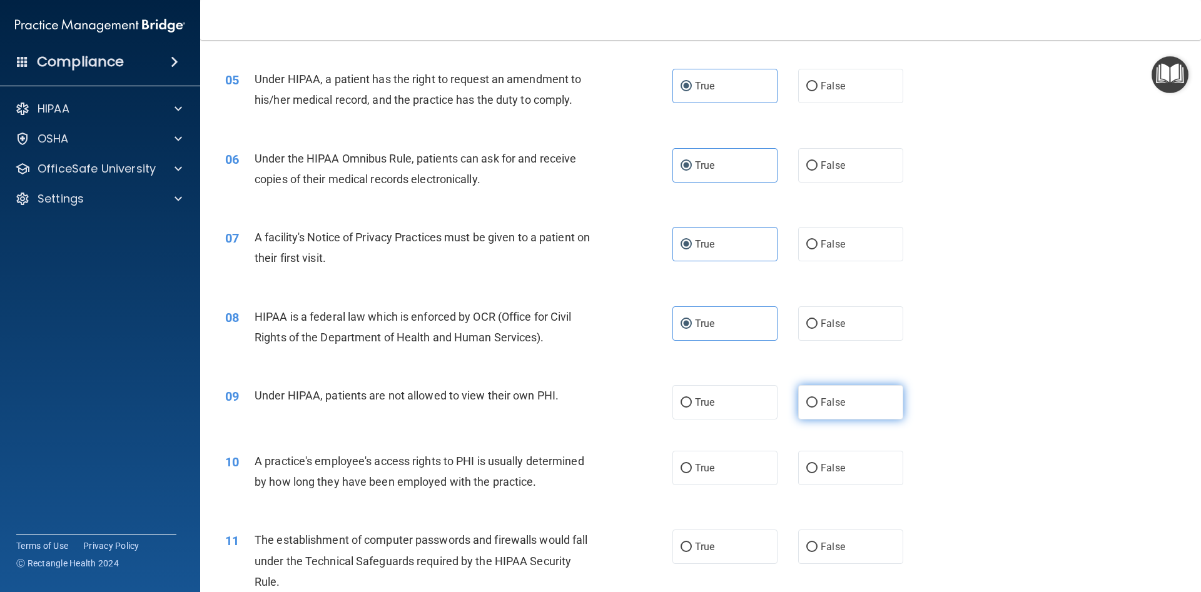
click at [808, 410] on label "False" at bounding box center [850, 402] width 105 height 34
click at [808, 408] on input "False" at bounding box center [811, 402] width 11 height 9
radio input "true"
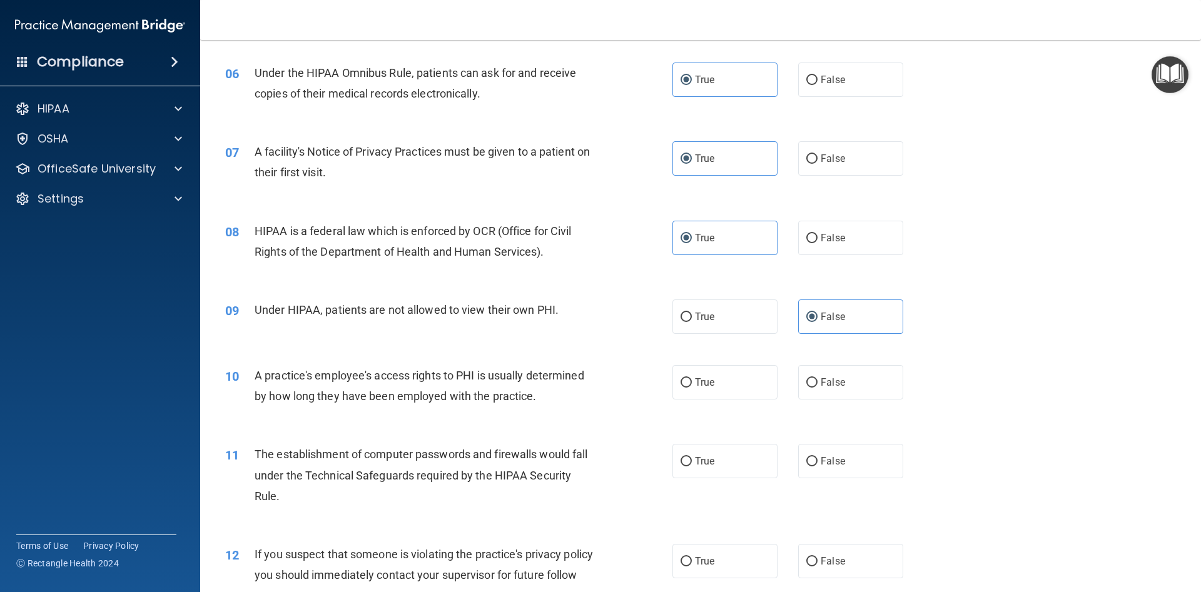
scroll to position [563, 0]
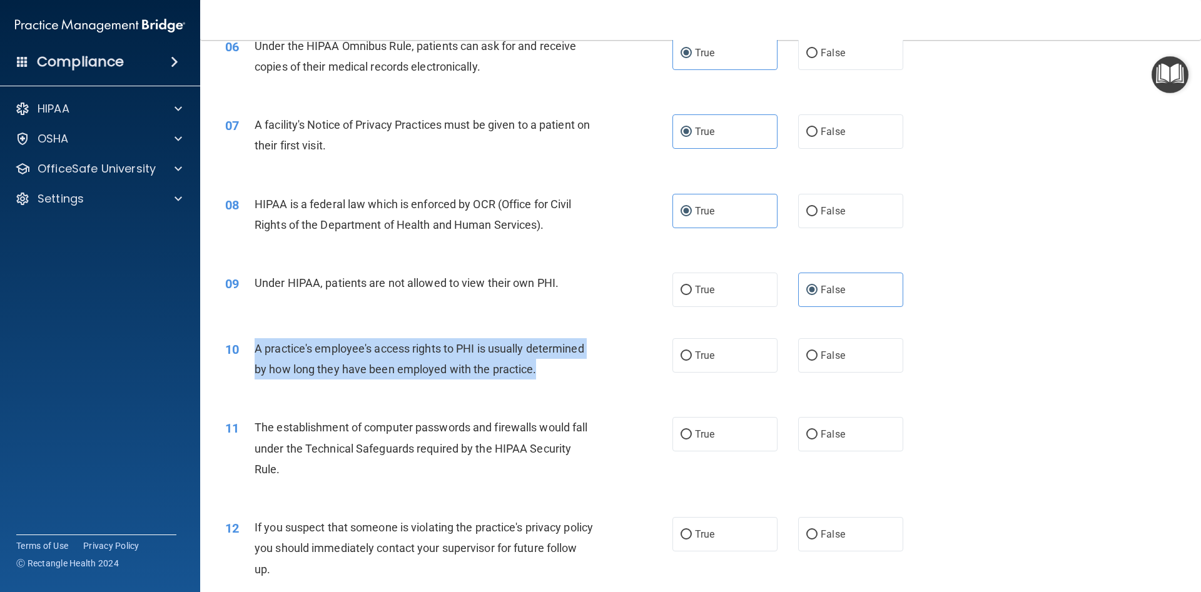
drag, startPoint x: 258, startPoint y: 346, endPoint x: 539, endPoint y: 373, distance: 282.7
click at [539, 373] on div "10 A practice's employee's access rights to PHI is usually determined by how lo…" at bounding box center [448, 362] width 485 height 48
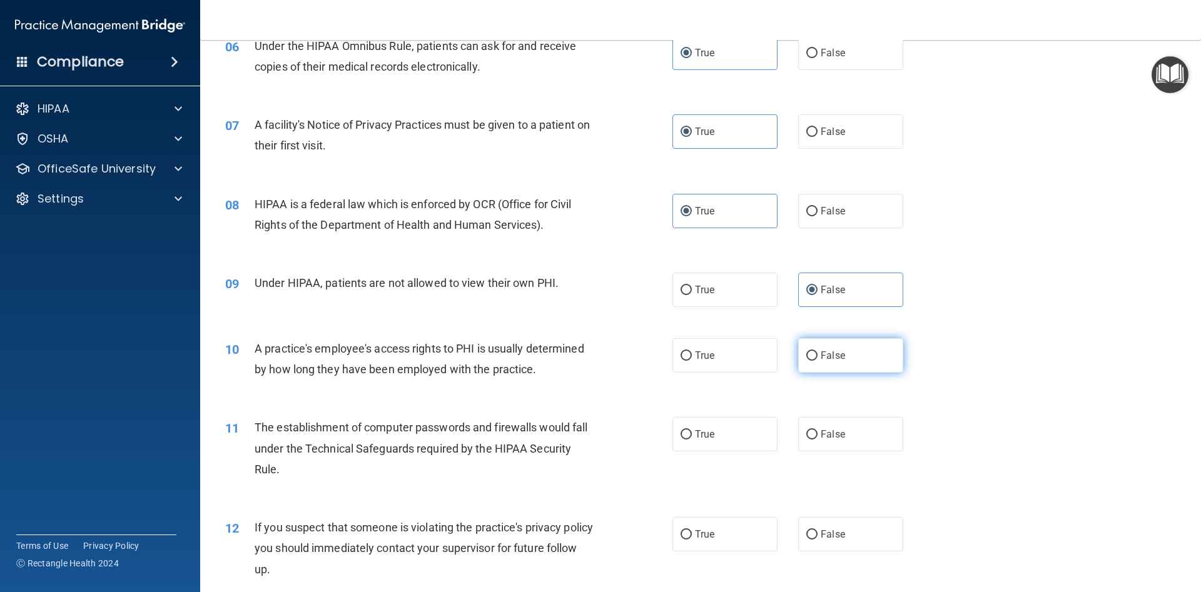
click at [804, 349] on label "False" at bounding box center [850, 355] width 105 height 34
click at [806, 351] on input "False" at bounding box center [811, 355] width 11 height 9
radio input "true"
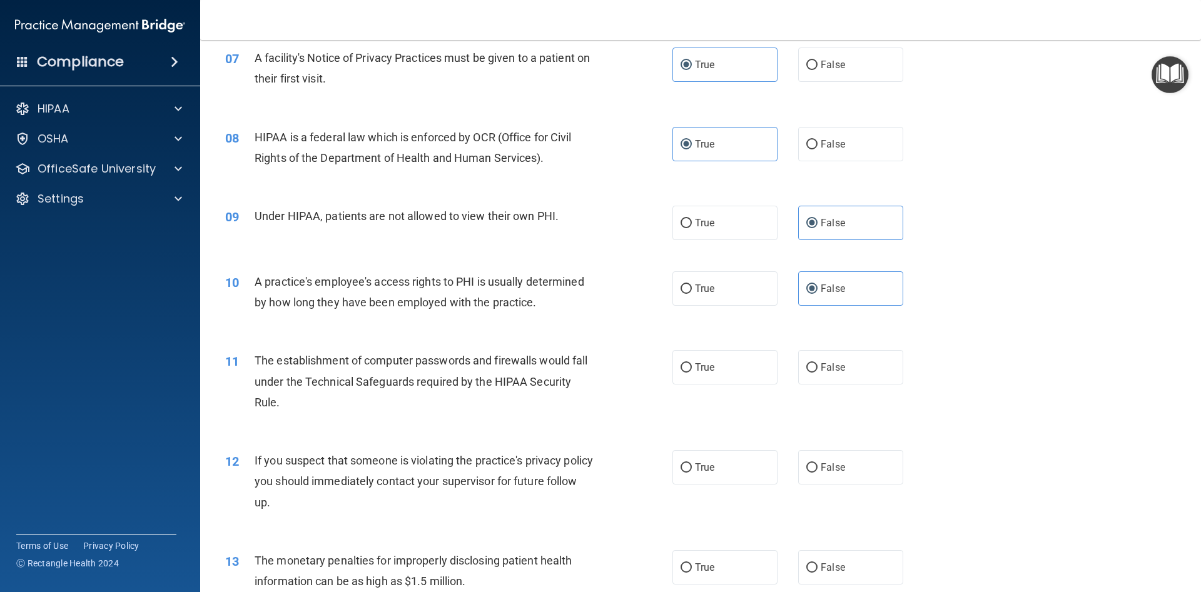
scroll to position [732, 0]
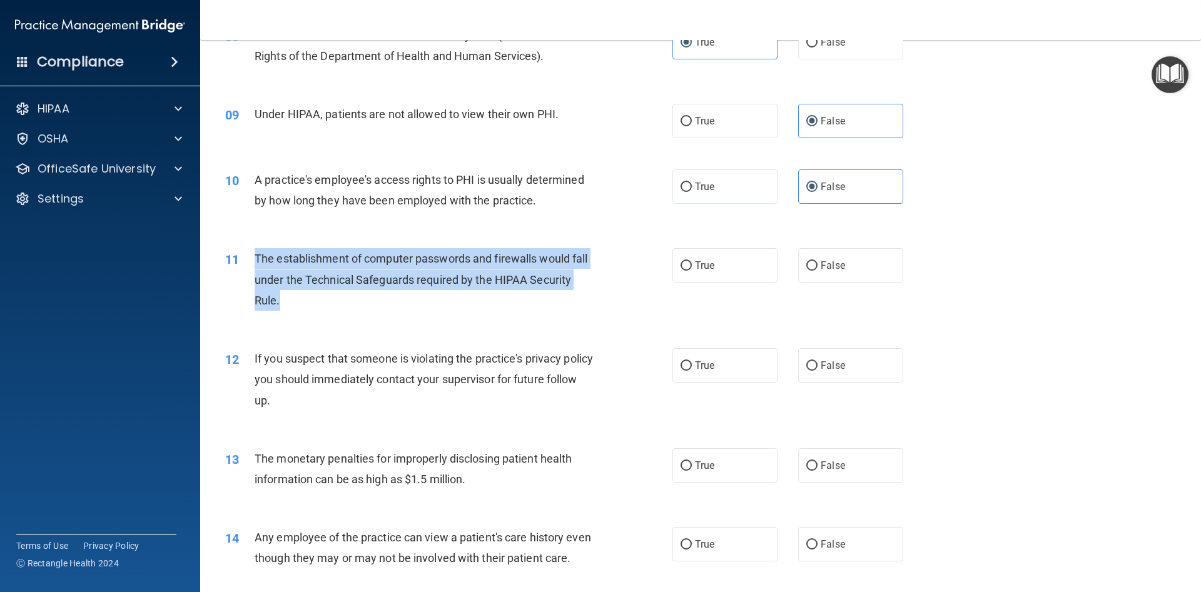
drag, startPoint x: 252, startPoint y: 253, endPoint x: 311, endPoint y: 301, distance: 76.9
click at [311, 301] on div "11 The establishment of computer passwords and firewalls would fall under the T…" at bounding box center [448, 282] width 485 height 69
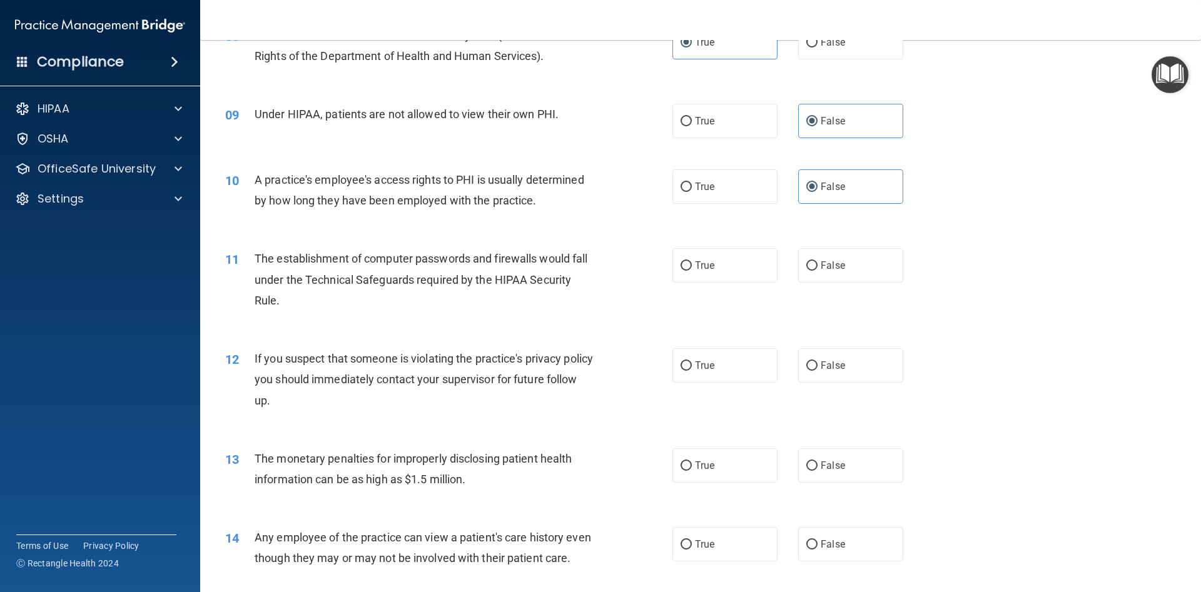
drag, startPoint x: 699, startPoint y: 271, endPoint x: 646, endPoint y: 218, distance: 74.7
click at [697, 271] on span "True" at bounding box center [704, 266] width 19 height 12
click at [689, 261] on label "True" at bounding box center [724, 265] width 105 height 34
click at [689, 261] on input "True" at bounding box center [685, 265] width 11 height 9
radio input "true"
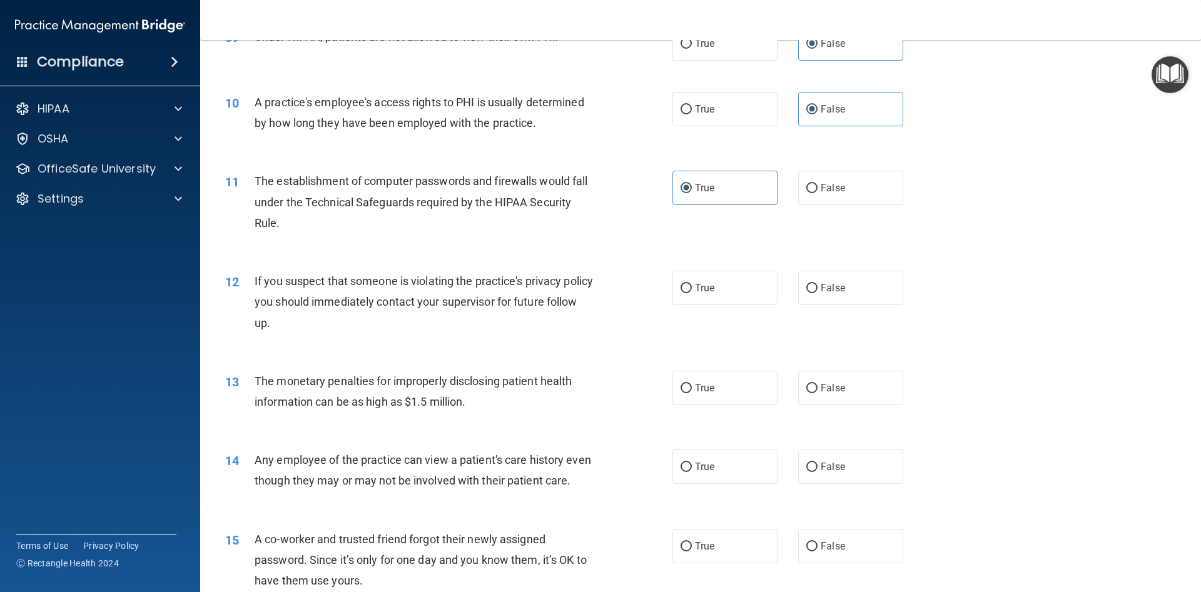
scroll to position [901, 0]
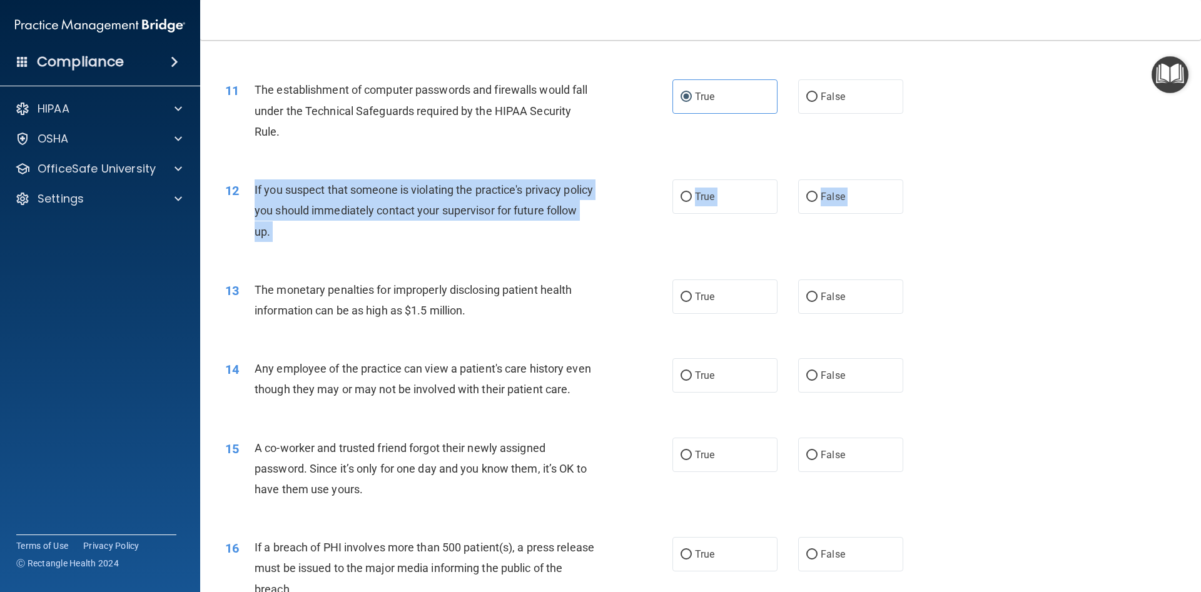
drag, startPoint x: 249, startPoint y: 186, endPoint x: 303, endPoint y: 249, distance: 83.0
click at [303, 249] on div "12 If you suspect that someone is violating the practice's privacy policy you s…" at bounding box center [700, 214] width 969 height 100
click at [697, 200] on span "True" at bounding box center [704, 197] width 19 height 12
click at [692, 200] on input "True" at bounding box center [685, 197] width 11 height 9
radio input "true"
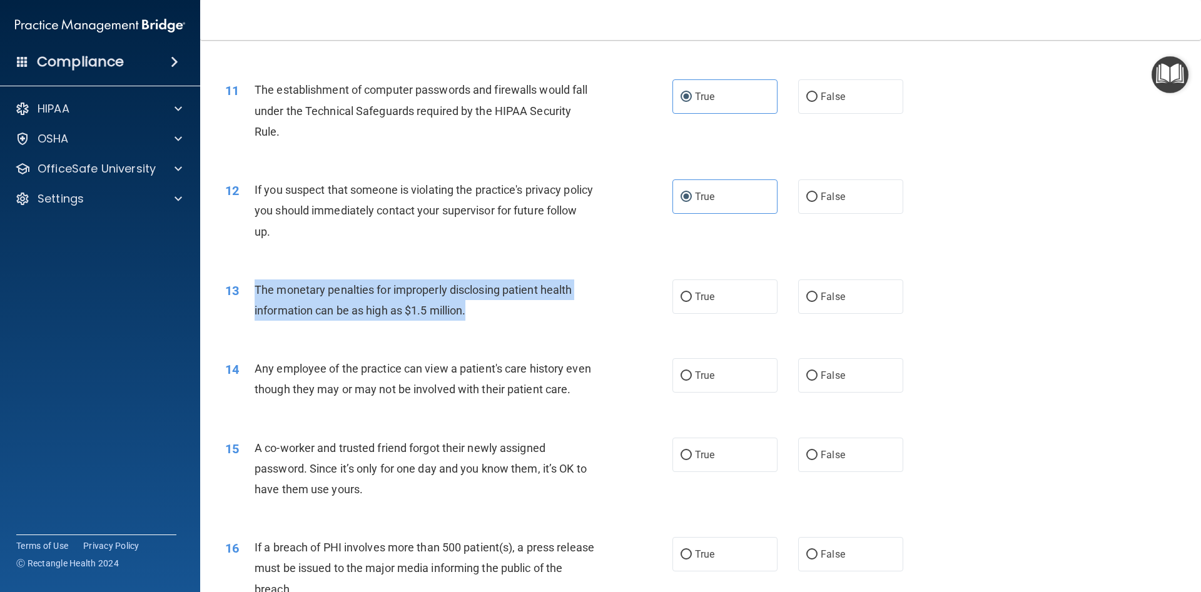
drag, startPoint x: 253, startPoint y: 283, endPoint x: 476, endPoint y: 321, distance: 225.8
click at [476, 321] on div "13 The monetary penalties for improperly disclosing patient health information …" at bounding box center [448, 304] width 485 height 48
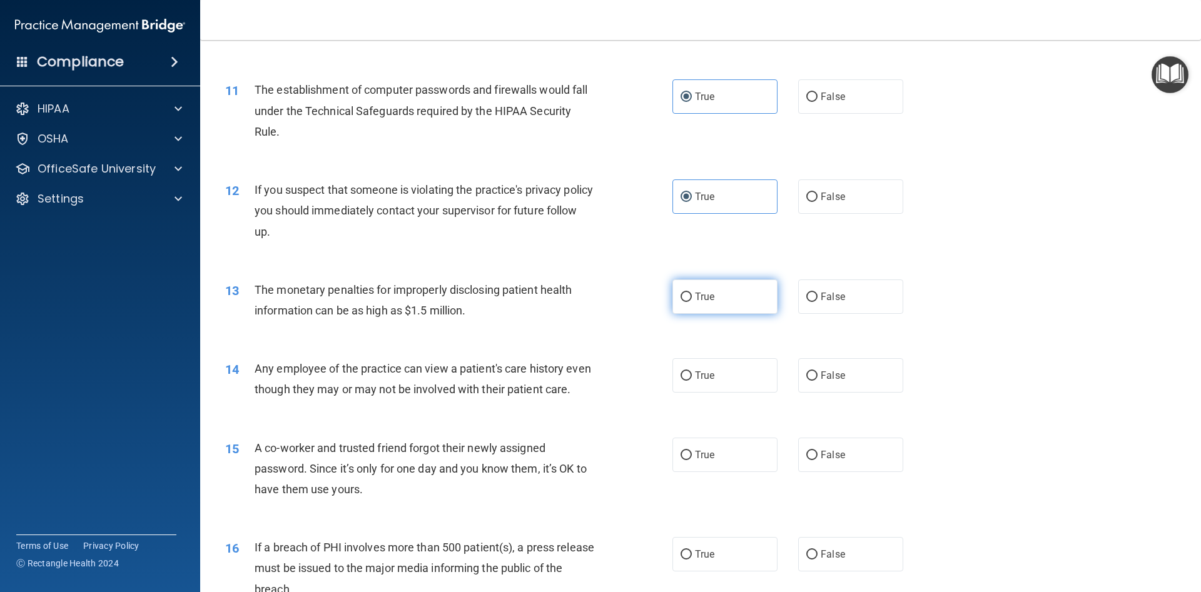
click at [762, 300] on label "True" at bounding box center [724, 297] width 105 height 34
click at [692, 300] on input "True" at bounding box center [685, 297] width 11 height 9
radio input "true"
click at [258, 366] on span "Any employee of the practice can view a patient's care history even though they…" at bounding box center [423, 379] width 336 height 34
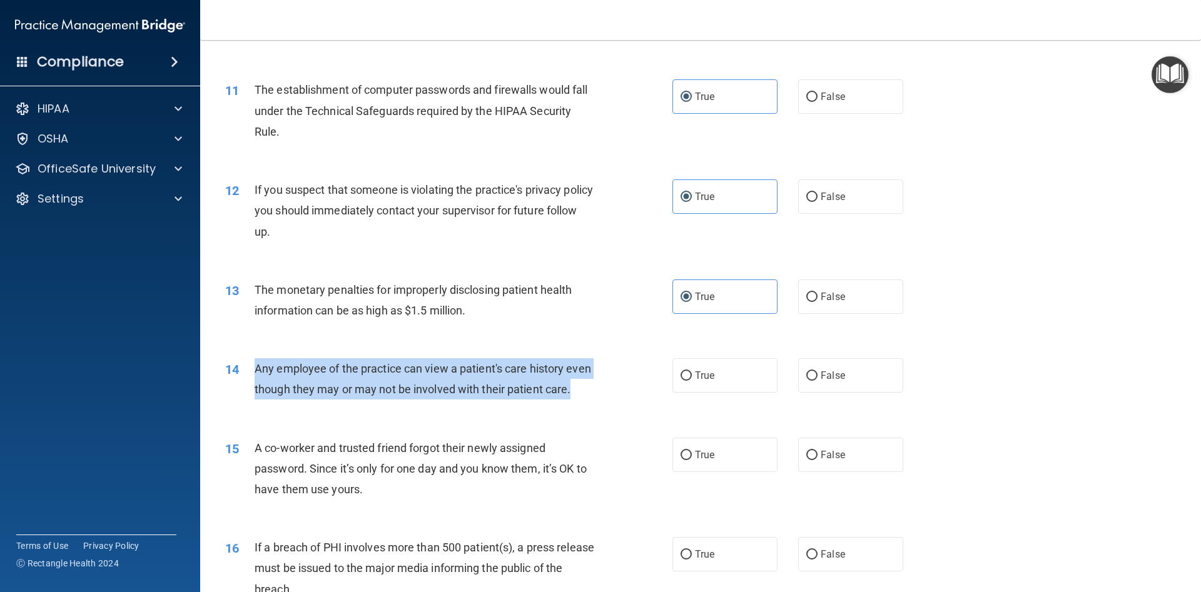
drag, startPoint x: 255, startPoint y: 369, endPoint x: 573, endPoint y: 393, distance: 319.8
click at [573, 393] on div "14 Any employee of the practice can view a patient's care history even though t…" at bounding box center [448, 382] width 485 height 48
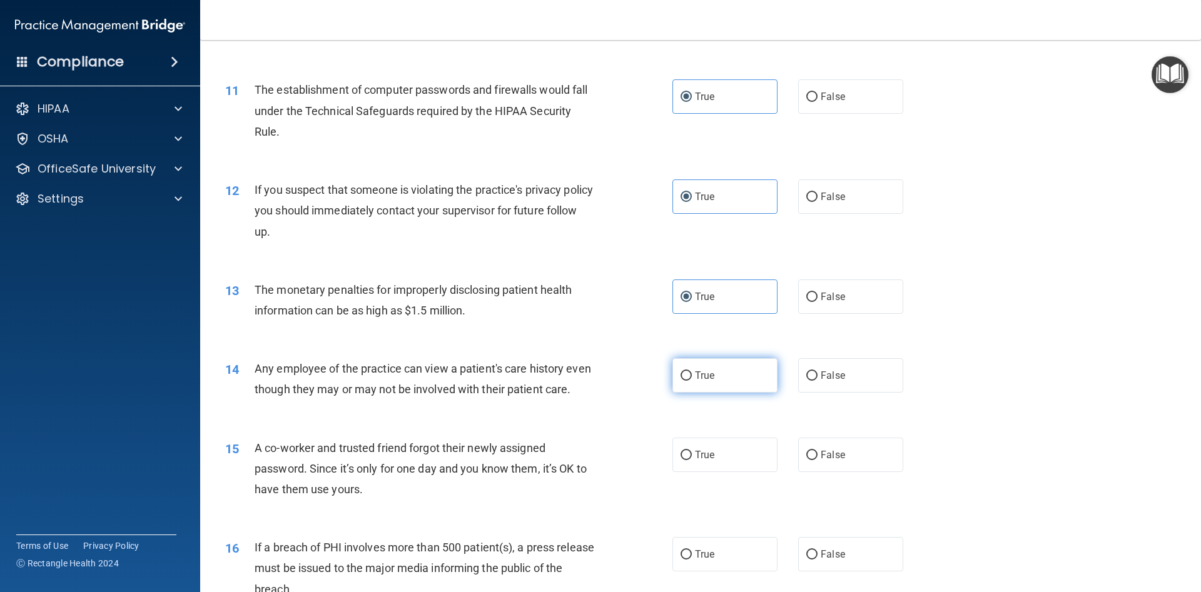
click at [693, 385] on label "True" at bounding box center [724, 375] width 105 height 34
click at [692, 381] on input "True" at bounding box center [685, 375] width 11 height 9
radio input "true"
click at [825, 380] on span "False" at bounding box center [832, 376] width 24 height 12
click at [817, 380] on input "False" at bounding box center [811, 375] width 11 height 9
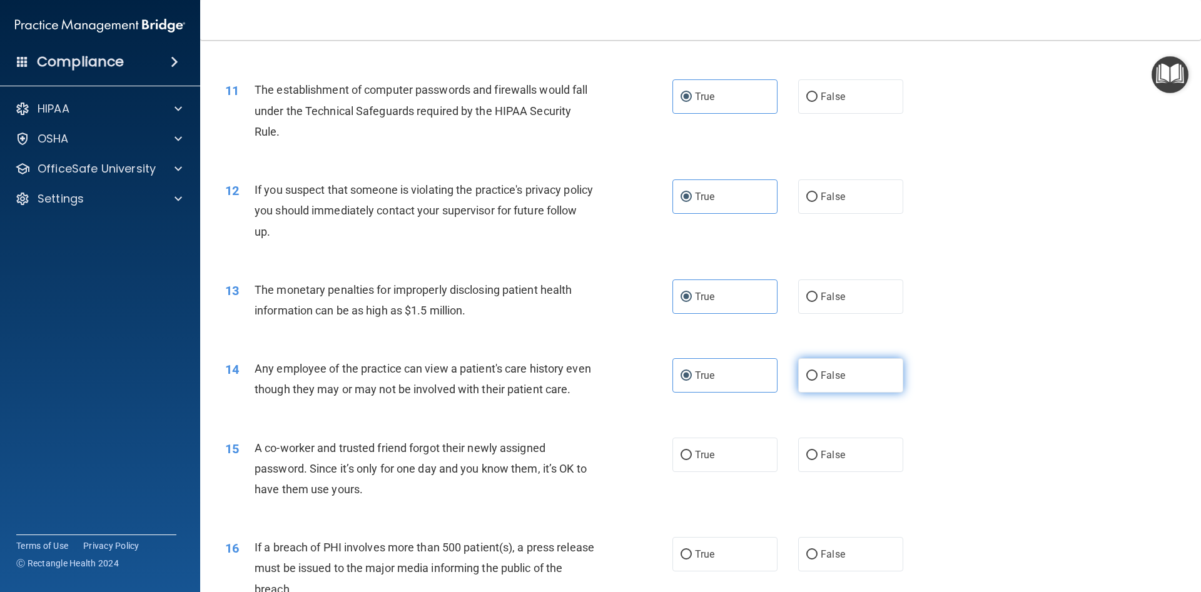
radio input "true"
radio input "false"
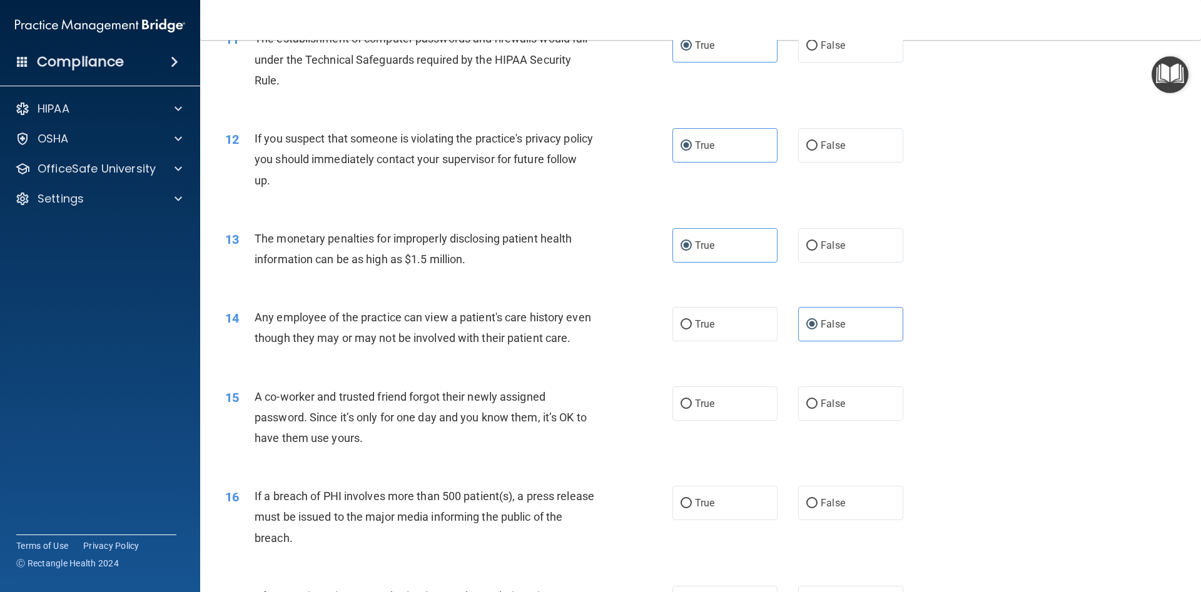
scroll to position [1069, 0]
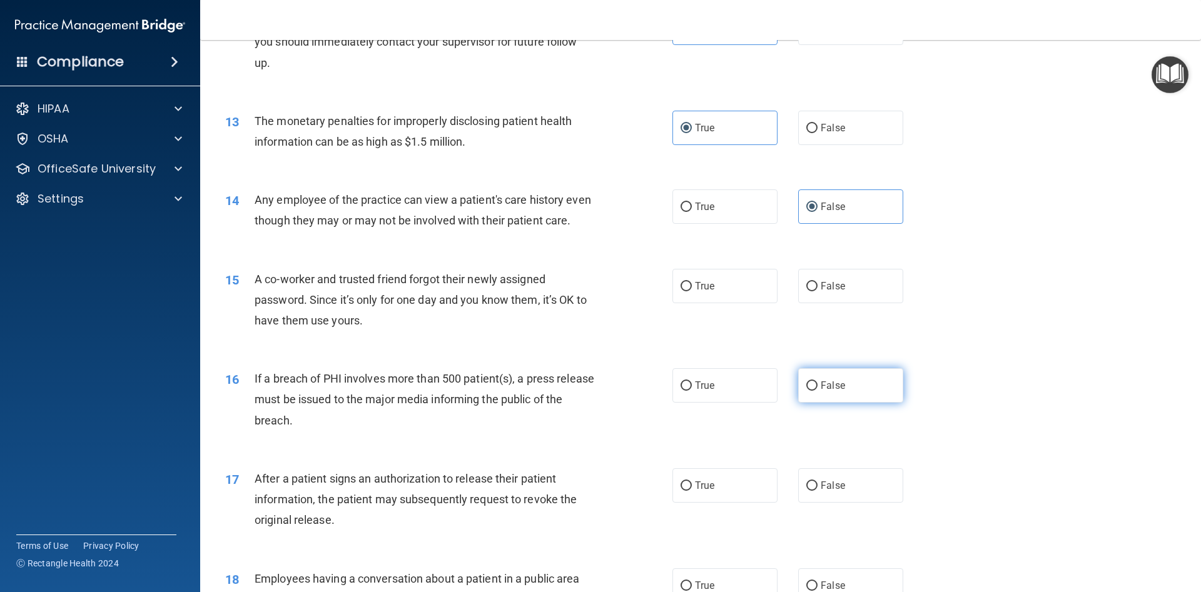
click at [823, 378] on label "False" at bounding box center [850, 385] width 105 height 34
click at [817, 381] on input "False" at bounding box center [811, 385] width 11 height 9
radio input "true"
click at [806, 266] on div "15 A co-worker and trusted friend forgot their newly assigned password. Since i…" at bounding box center [700, 303] width 969 height 100
click at [807, 277] on label "False" at bounding box center [850, 286] width 105 height 34
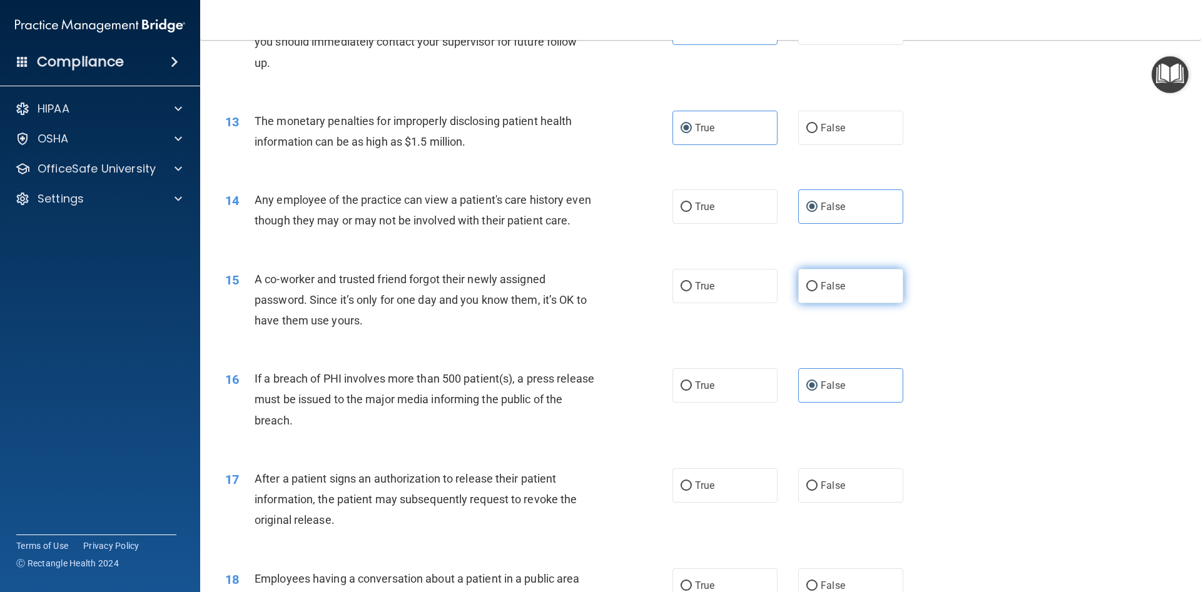
click at [807, 282] on input "False" at bounding box center [811, 286] width 11 height 9
radio input "true"
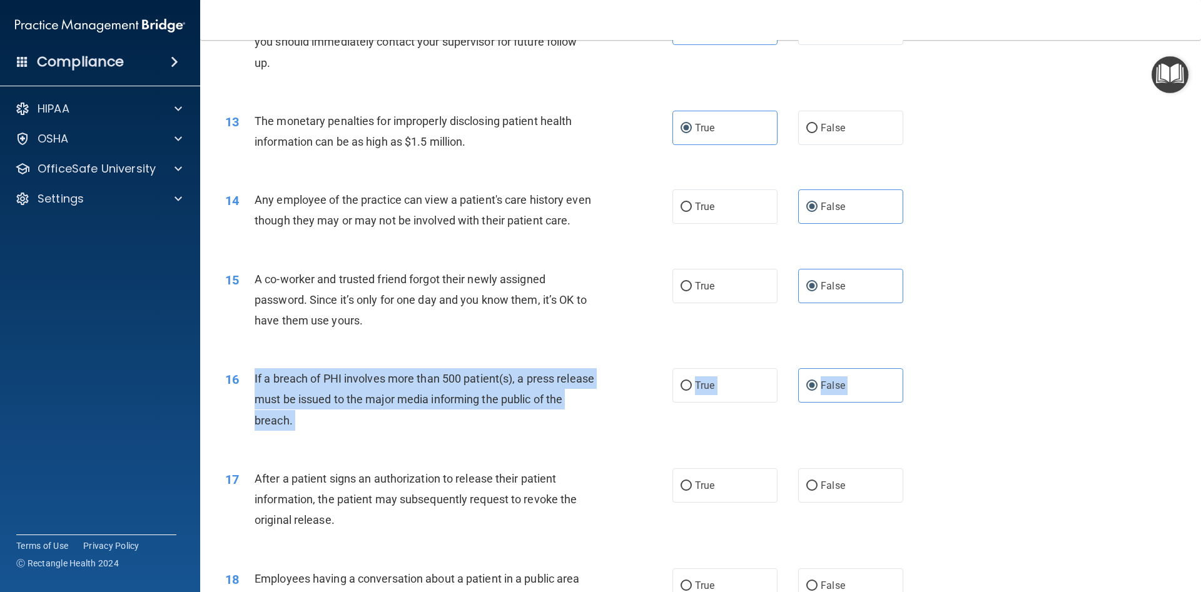
drag, startPoint x: 255, startPoint y: 382, endPoint x: 299, endPoint y: 436, distance: 69.3
click at [299, 442] on div "16 If a breach of PHI involves more than 500 patient(s), a press release must b…" at bounding box center [700, 403] width 969 height 100
click at [709, 390] on span "True" at bounding box center [704, 386] width 19 height 12
click at [692, 390] on input "True" at bounding box center [685, 385] width 11 height 9
radio input "true"
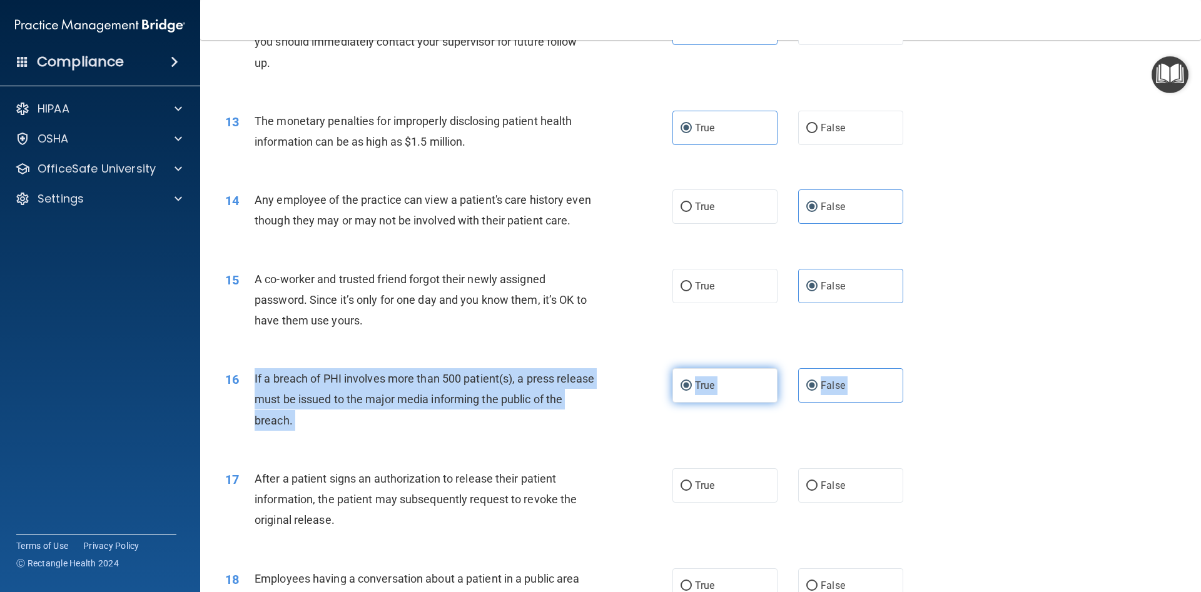
radio input "false"
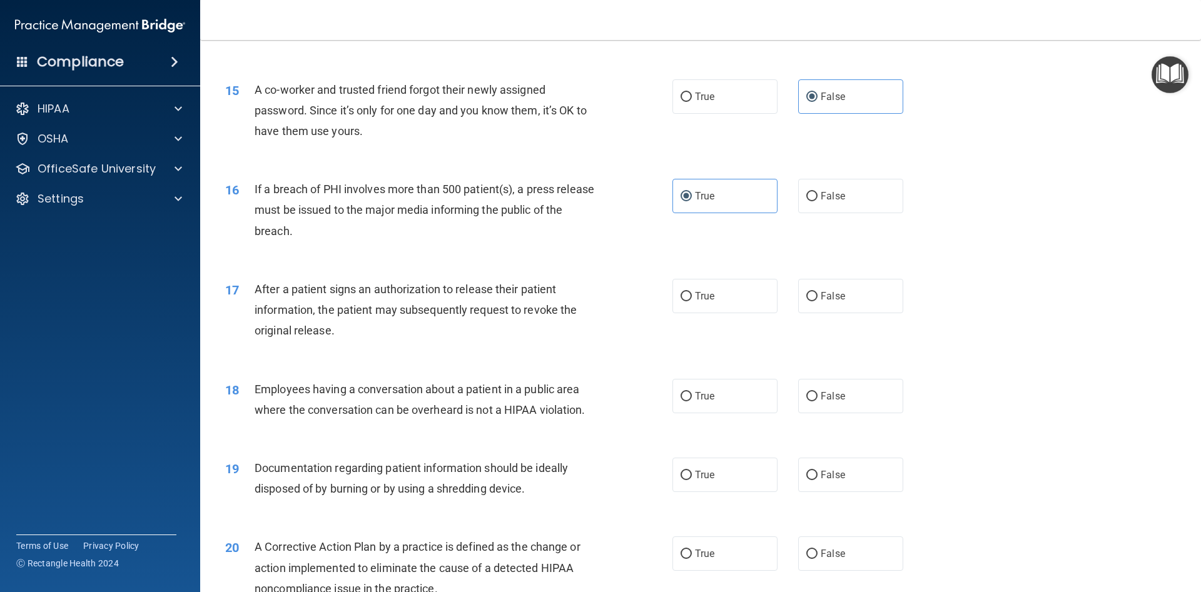
scroll to position [1238, 0]
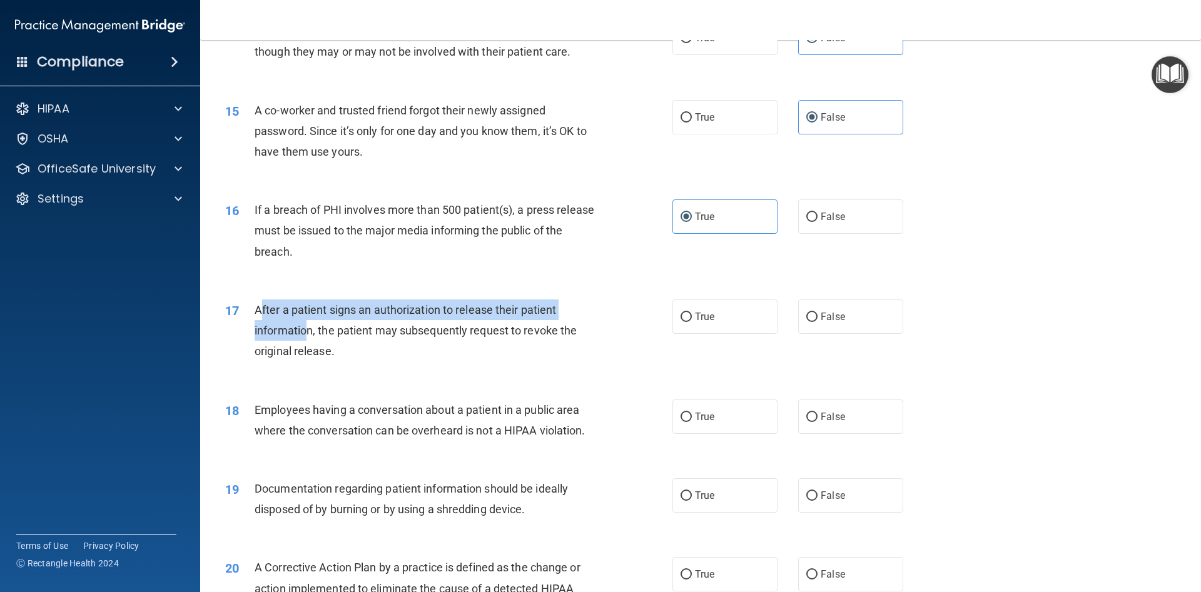
drag, startPoint x: 261, startPoint y: 309, endPoint x: 301, endPoint y: 336, distance: 48.7
click at [306, 335] on span "After a patient signs an authorization to release their patient information, th…" at bounding box center [416, 330] width 322 height 54
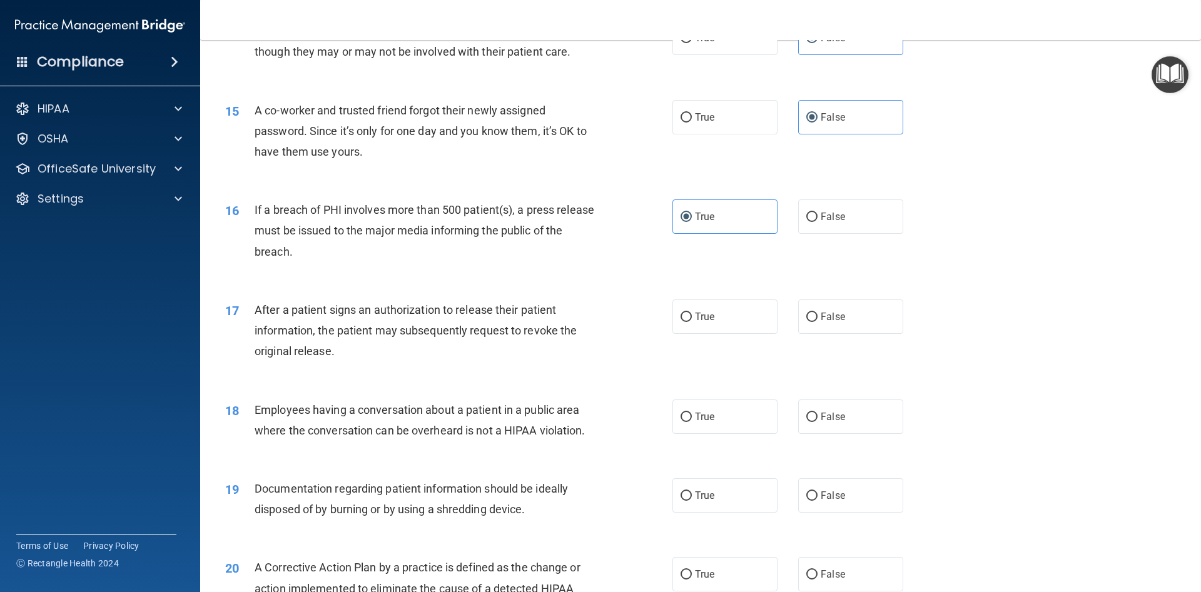
drag, startPoint x: 239, startPoint y: 305, endPoint x: 251, endPoint y: 305, distance: 11.9
click at [243, 305] on div "17" at bounding box center [235, 311] width 39 height 23
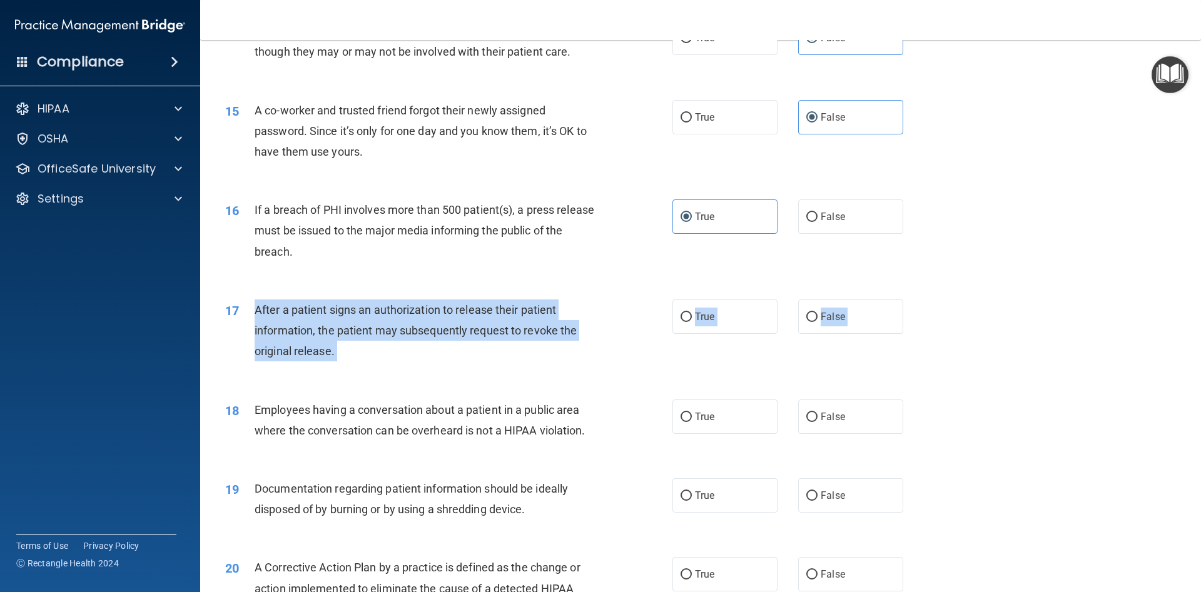
drag, startPoint x: 253, startPoint y: 307, endPoint x: 350, endPoint y: 369, distance: 115.0
click at [350, 370] on div "17 After a patient signs an authorization to release their patient information,…" at bounding box center [700, 334] width 969 height 100
click at [704, 306] on label "True" at bounding box center [724, 317] width 105 height 34
click at [692, 313] on input "True" at bounding box center [685, 317] width 11 height 9
radio input "true"
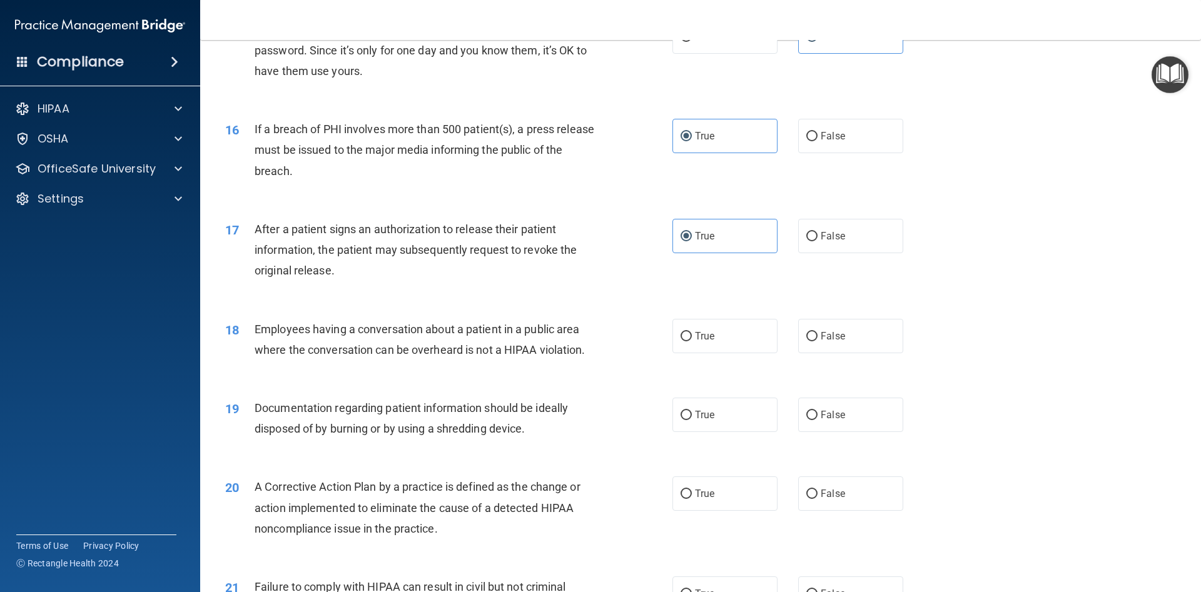
scroll to position [1407, 0]
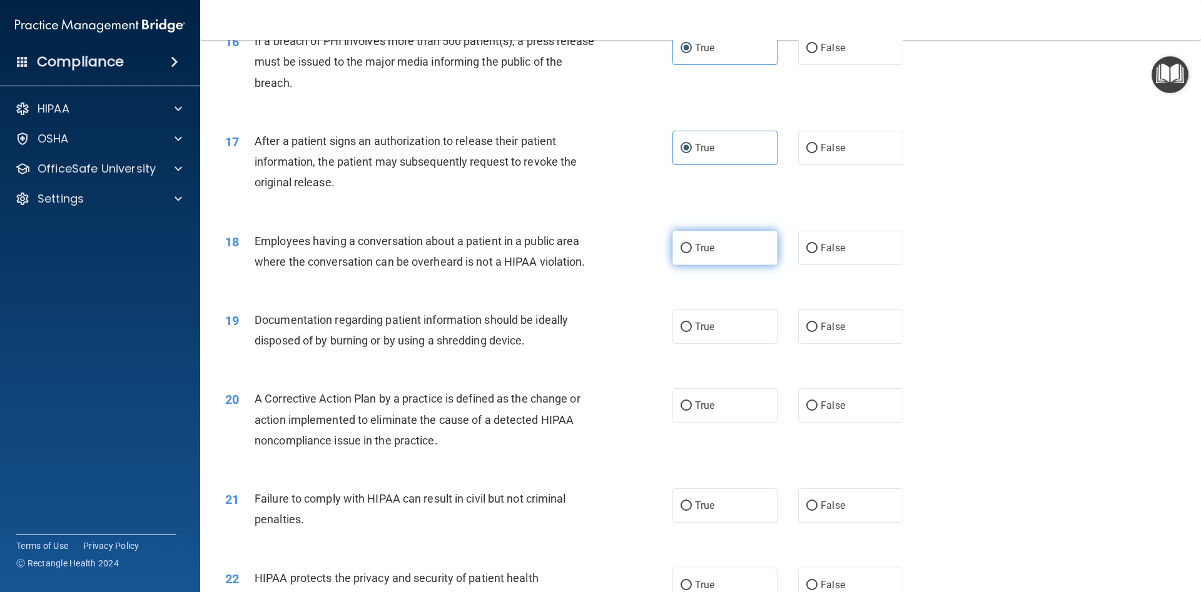
drag, startPoint x: 820, startPoint y: 248, endPoint x: 736, endPoint y: 256, distance: 84.2
click at [819, 248] on label "False" at bounding box center [850, 248] width 105 height 34
click at [817, 248] on input "False" at bounding box center [811, 248] width 11 height 9
radio input "true"
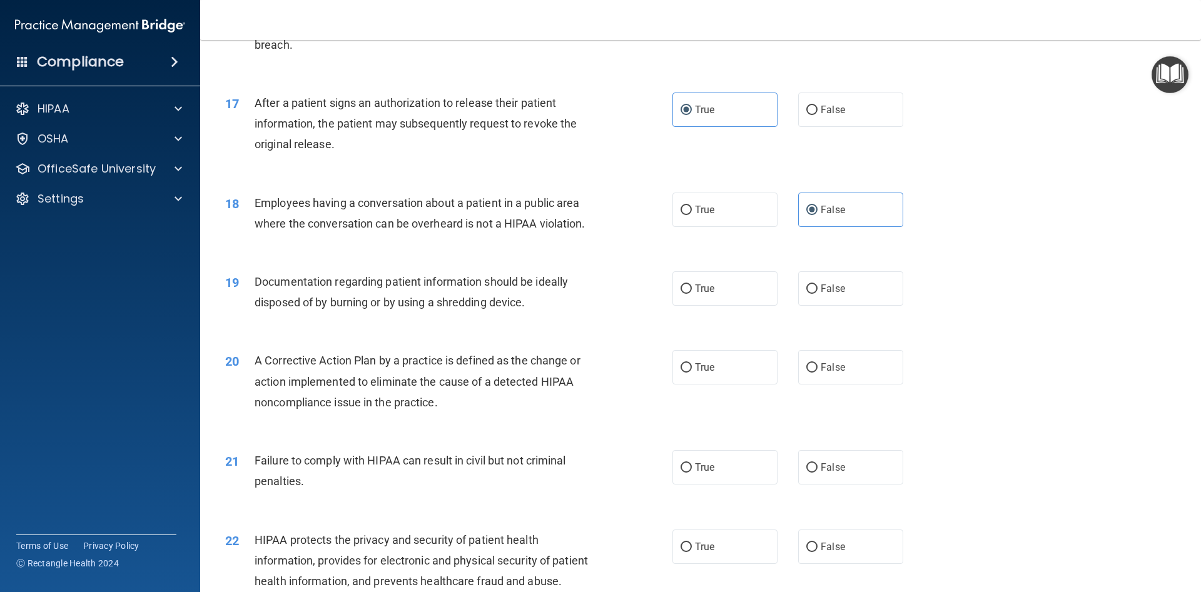
scroll to position [1463, 0]
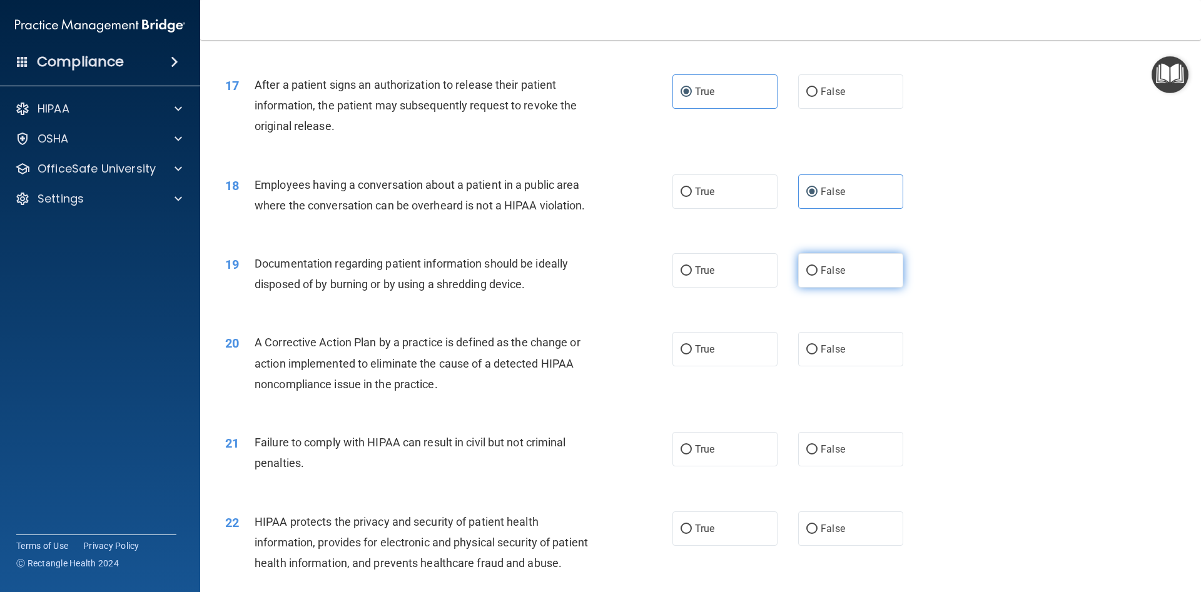
click at [829, 270] on span "False" at bounding box center [832, 271] width 24 height 12
click at [817, 270] on input "False" at bounding box center [811, 270] width 11 height 9
radio input "true"
click at [730, 284] on label "True" at bounding box center [724, 270] width 105 height 34
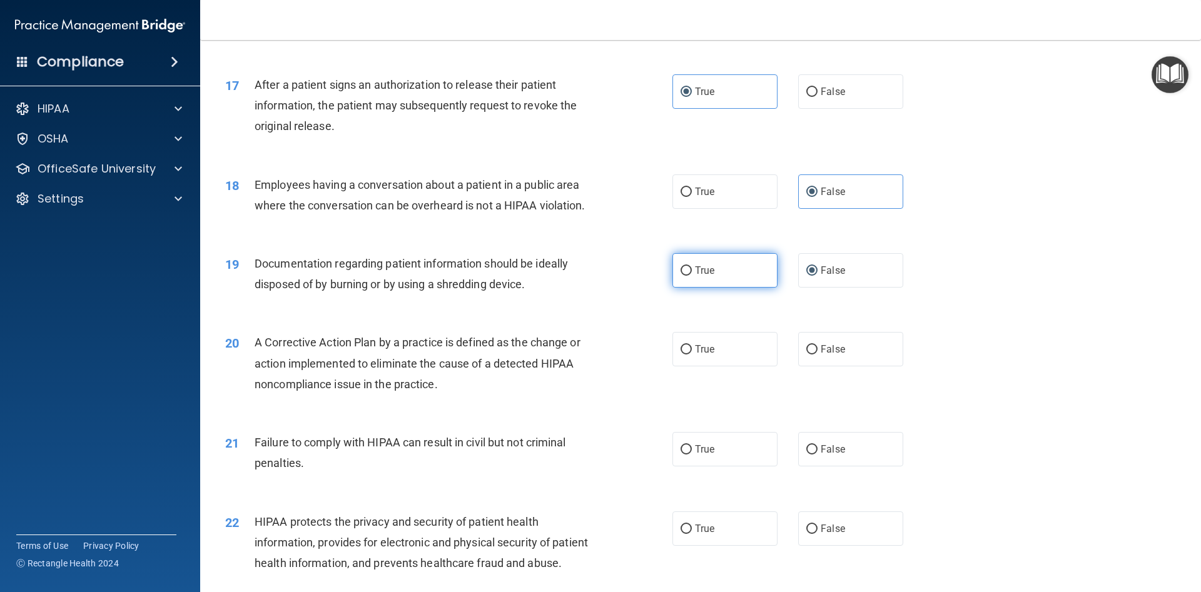
click at [702, 258] on label "True" at bounding box center [724, 270] width 105 height 34
click at [709, 268] on label "True" at bounding box center [724, 270] width 105 height 34
drag, startPoint x: 683, startPoint y: 249, endPoint x: 687, endPoint y: 241, distance: 9.0
click at [684, 245] on div "19 Documentation regarding patient information should be ideally disposed of by…" at bounding box center [700, 277] width 969 height 79
drag, startPoint x: 672, startPoint y: 285, endPoint x: 684, endPoint y: 275, distance: 15.5
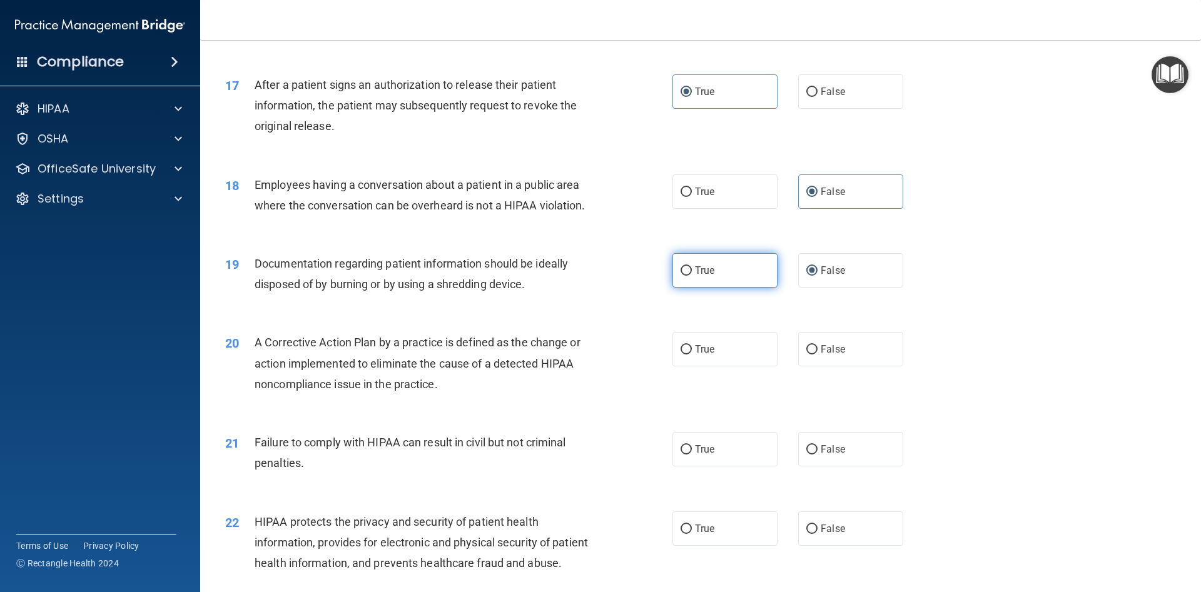
click at [674, 284] on label "True" at bounding box center [724, 270] width 105 height 34
click at [680, 276] on input "True" at bounding box center [685, 270] width 11 height 9
radio input "true"
radio input "false"
click at [685, 275] on input "True" at bounding box center [685, 270] width 11 height 9
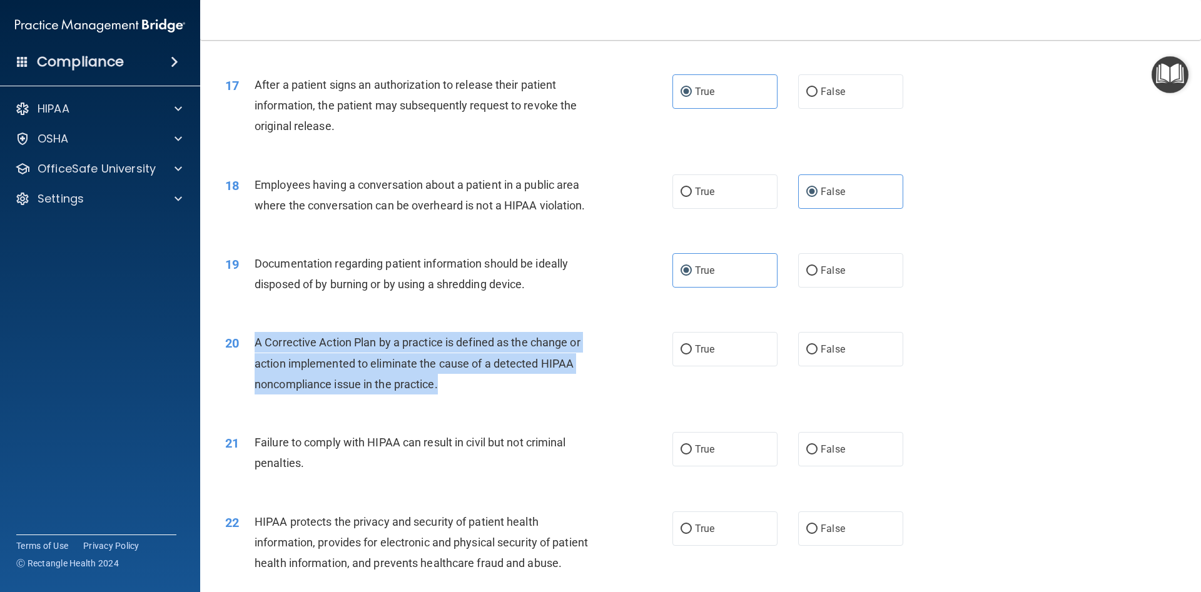
drag, startPoint x: 255, startPoint y: 337, endPoint x: 442, endPoint y: 378, distance: 192.0
click at [442, 378] on div "20 A Corrective Action Plan by a practice is defined as the change or action im…" at bounding box center [448, 366] width 485 height 69
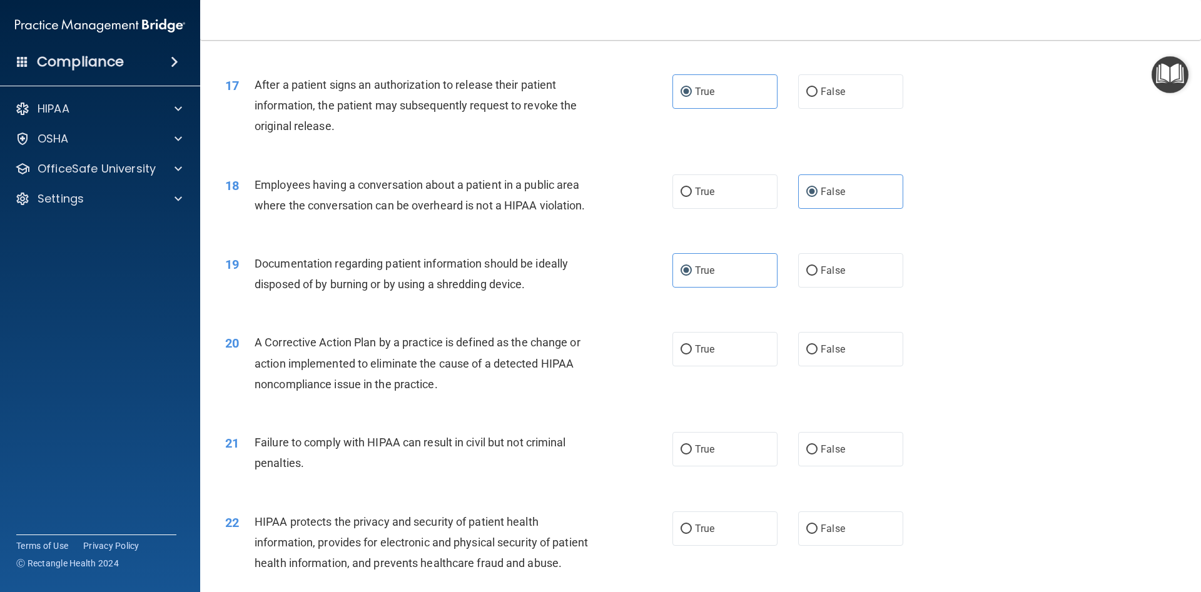
click at [416, 323] on div "20 A Corrective Action Plan by a practice is defined as the change or action im…" at bounding box center [700, 366] width 969 height 100
click at [689, 348] on input "True" at bounding box center [685, 349] width 11 height 9
radio input "true"
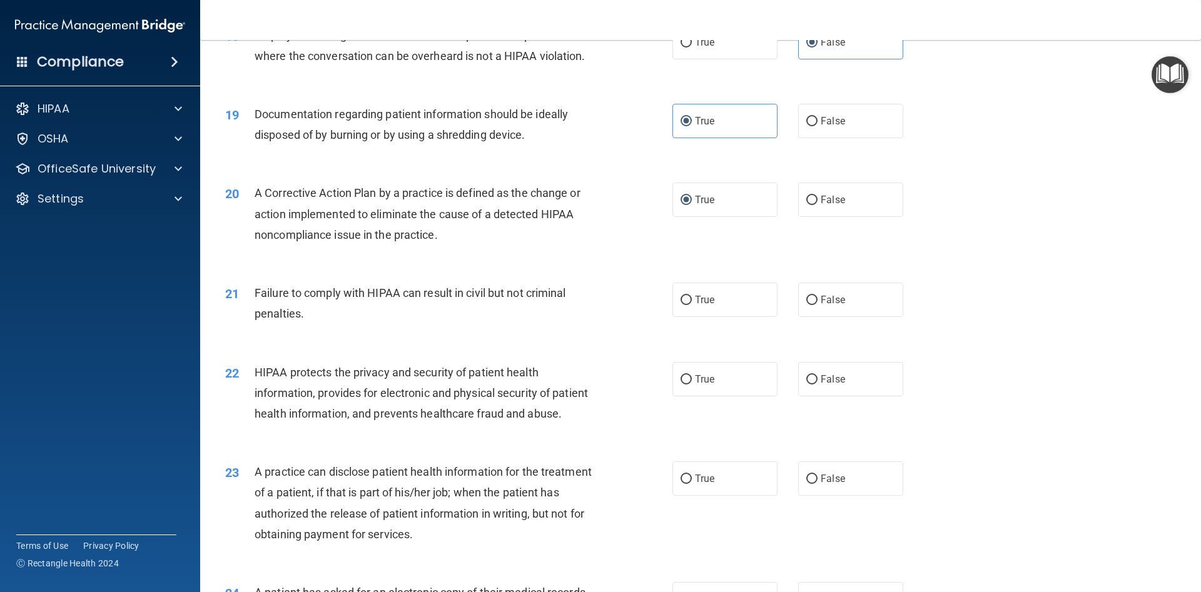
scroll to position [1632, 0]
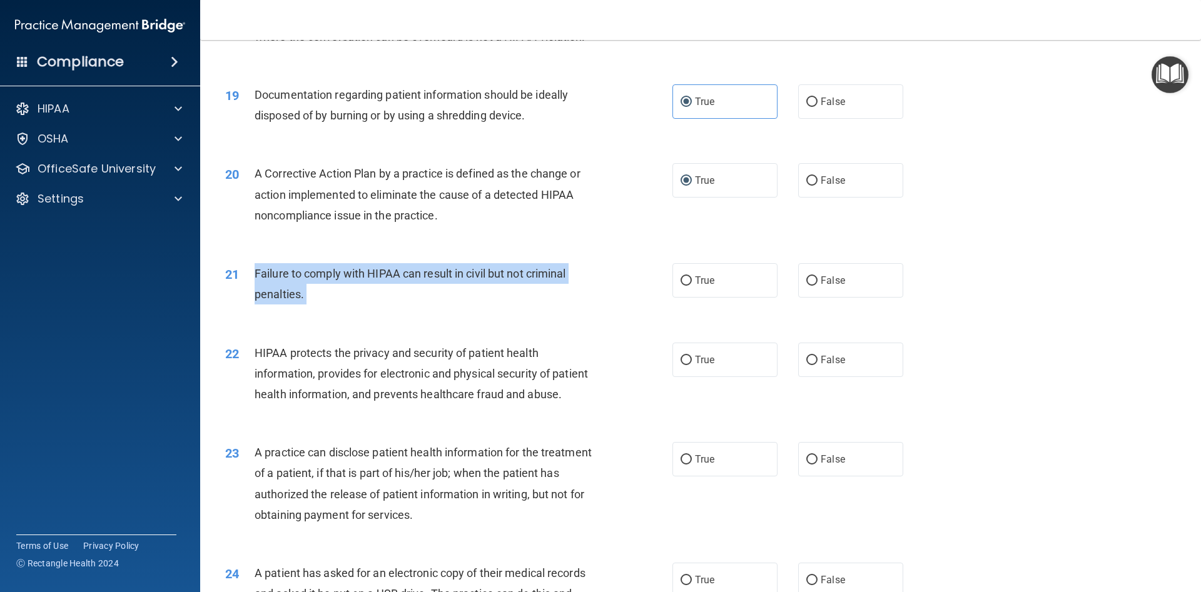
drag, startPoint x: 241, startPoint y: 266, endPoint x: 311, endPoint y: 309, distance: 81.4
click at [311, 309] on div "21 Failure to comply with HIPAA can result in civil but not criminal penalties." at bounding box center [448, 287] width 485 height 48
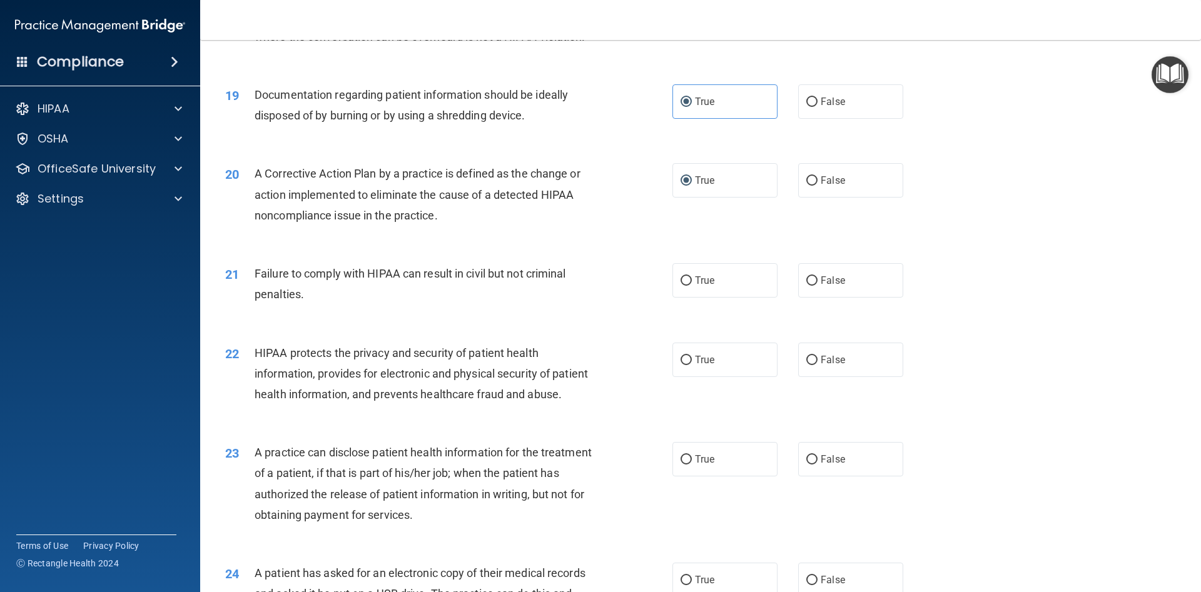
click at [583, 250] on div "21 Failure to comply with HIPAA can result in civil but not criminal penalties.…" at bounding box center [700, 287] width 969 height 79
click at [854, 270] on label "False" at bounding box center [850, 280] width 105 height 34
click at [817, 276] on input "False" at bounding box center [811, 280] width 11 height 9
radio input "true"
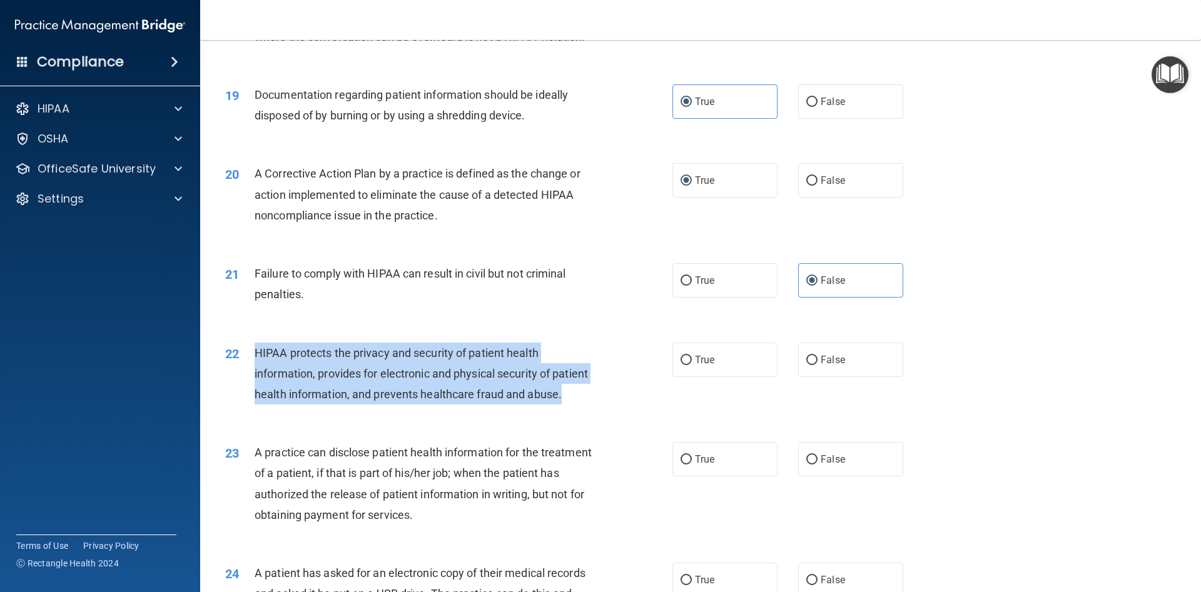
drag, startPoint x: 254, startPoint y: 351, endPoint x: 570, endPoint y: 393, distance: 318.7
click at [570, 393] on div "22 HIPAA protects the privacy and security of patient health information, provi…" at bounding box center [448, 377] width 485 height 69
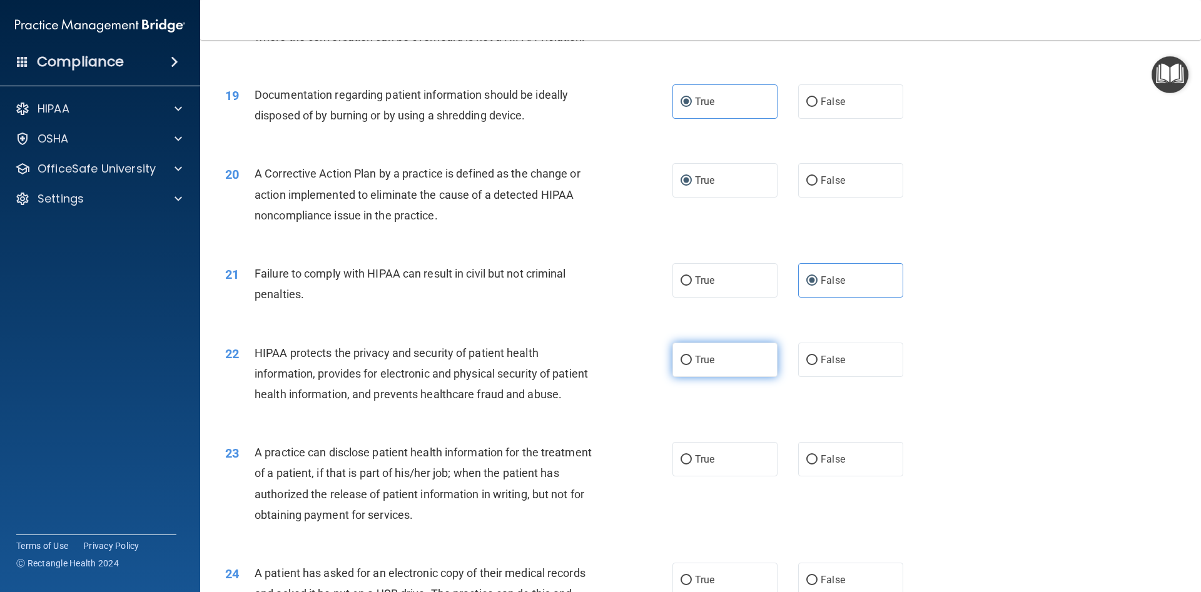
click at [684, 355] on label "True" at bounding box center [724, 360] width 105 height 34
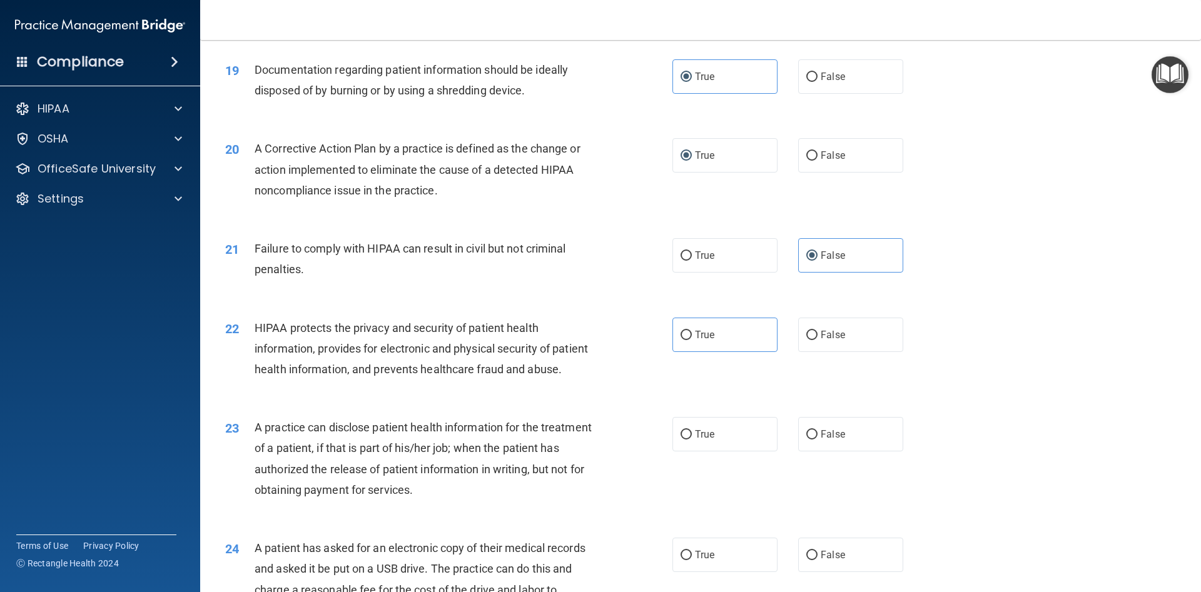
scroll to position [1689, 0]
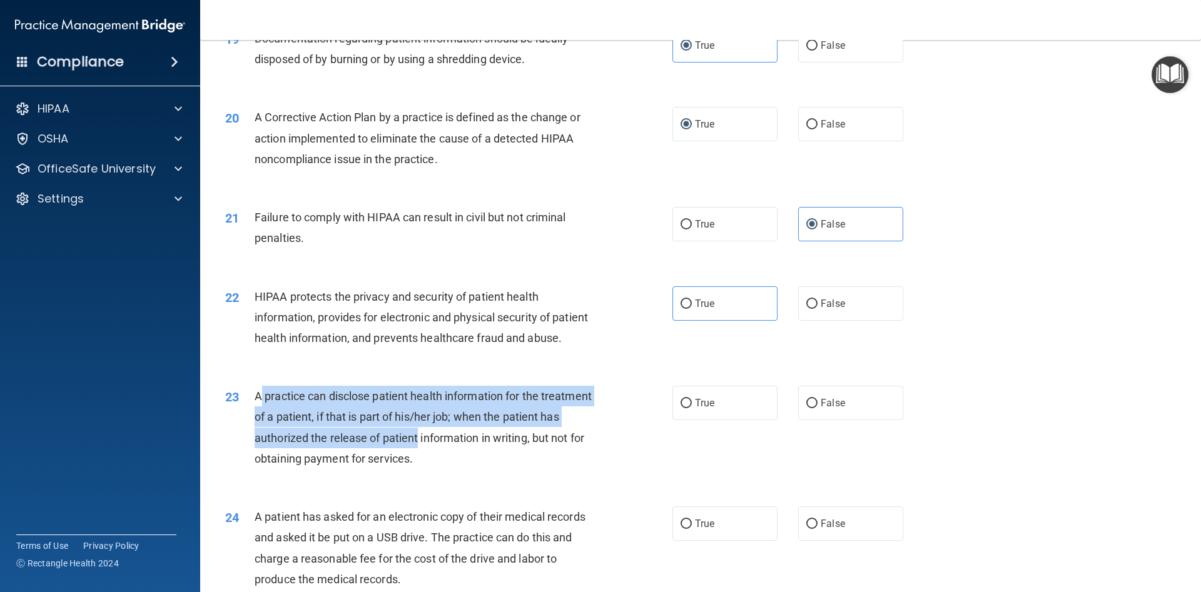
drag, startPoint x: 258, startPoint y: 400, endPoint x: 396, endPoint y: 433, distance: 141.5
click at [419, 438] on span "A practice can disclose patient health information for the treatment of a patie…" at bounding box center [423, 428] width 337 height 76
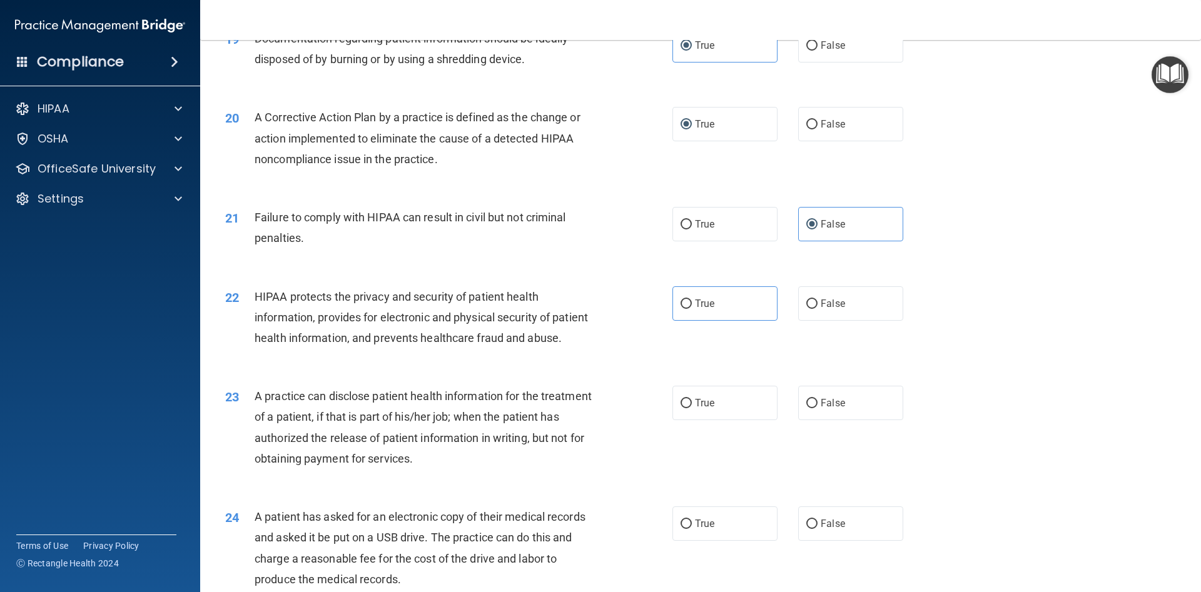
drag, startPoint x: 295, startPoint y: 370, endPoint x: 304, endPoint y: 373, distance: 9.5
click at [296, 370] on div "22 HIPAA protects the privacy and security of patient health information, provi…" at bounding box center [700, 321] width 969 height 100
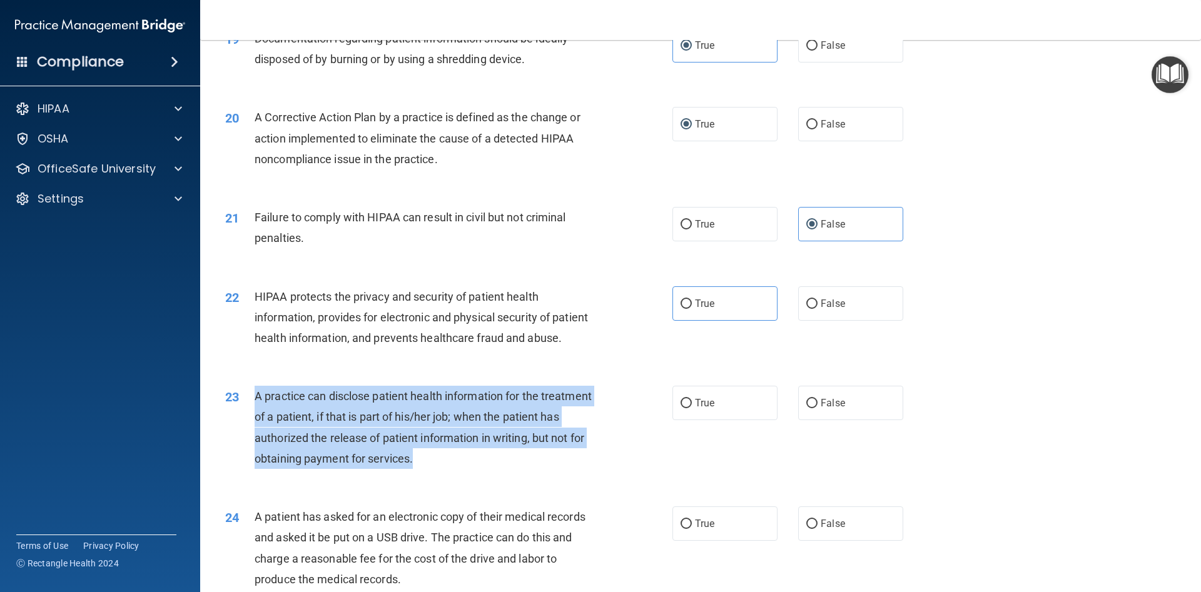
drag, startPoint x: 256, startPoint y: 396, endPoint x: 426, endPoint y: 462, distance: 182.0
click at [426, 462] on div "A practice can disclose patient health information for the treatment of a patie…" at bounding box center [430, 427] width 350 height 83
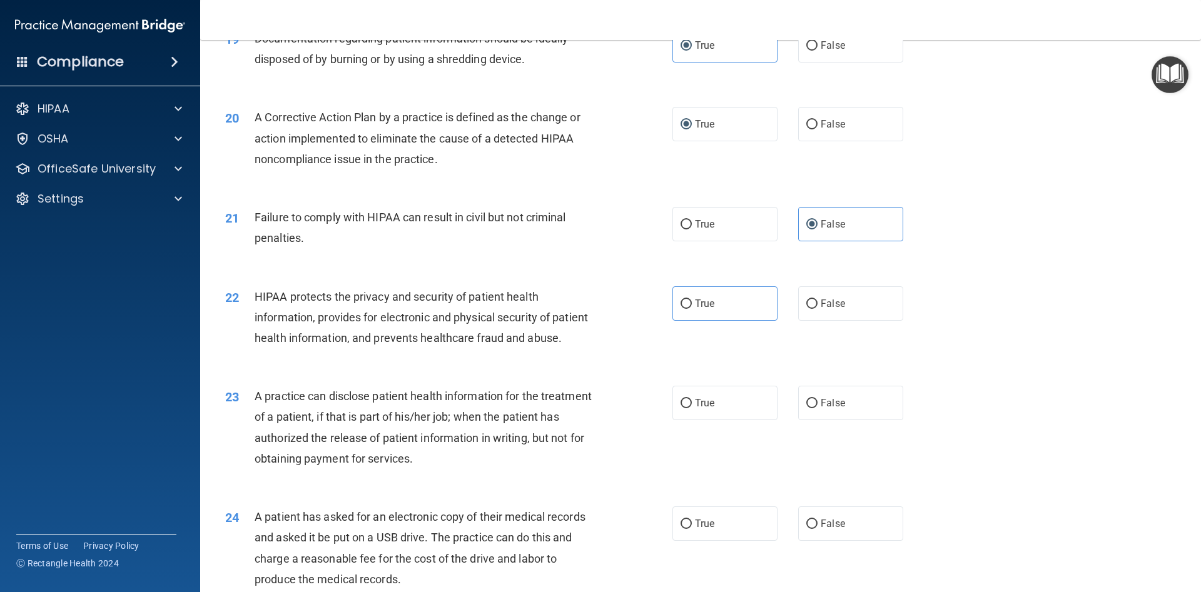
drag, startPoint x: 487, startPoint y: 475, endPoint x: 475, endPoint y: 470, distance: 12.6
click at [477, 472] on div "23 A practice can disclose patient health information for the treatment of a pa…" at bounding box center [448, 430] width 485 height 89
click at [674, 411] on label "True" at bounding box center [724, 403] width 105 height 34
click at [680, 408] on input "True" at bounding box center [685, 403] width 11 height 9
radio input "true"
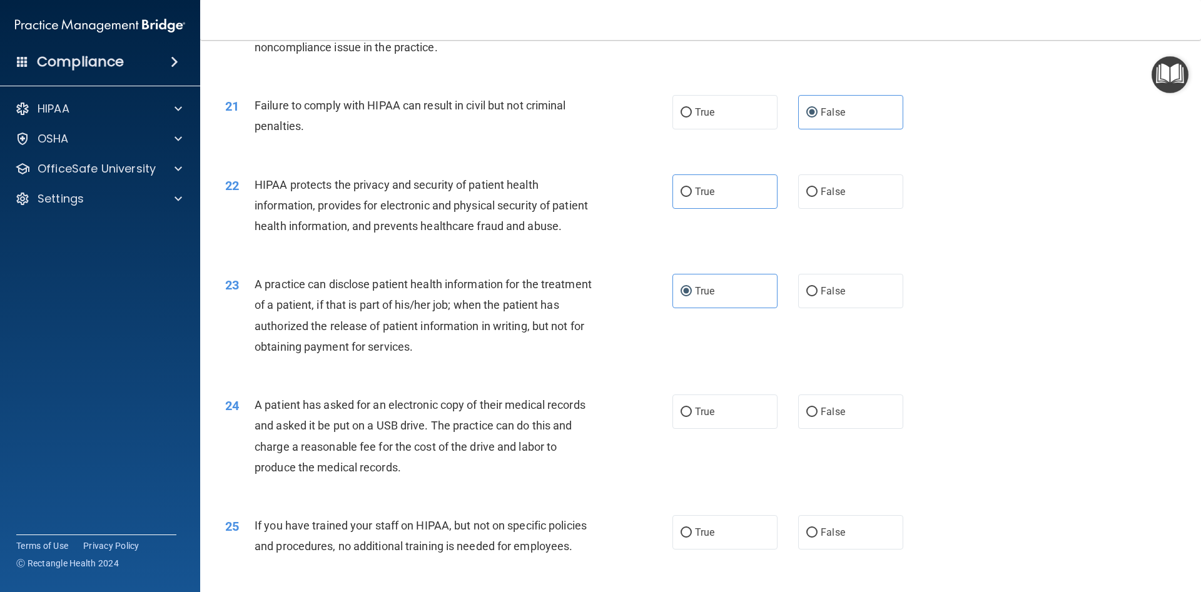
scroll to position [1801, 0]
drag, startPoint x: 812, startPoint y: 406, endPoint x: 721, endPoint y: 452, distance: 101.8
click at [809, 406] on label "False" at bounding box center [850, 411] width 105 height 34
click at [809, 407] on input "False" at bounding box center [811, 411] width 11 height 9
radio input "true"
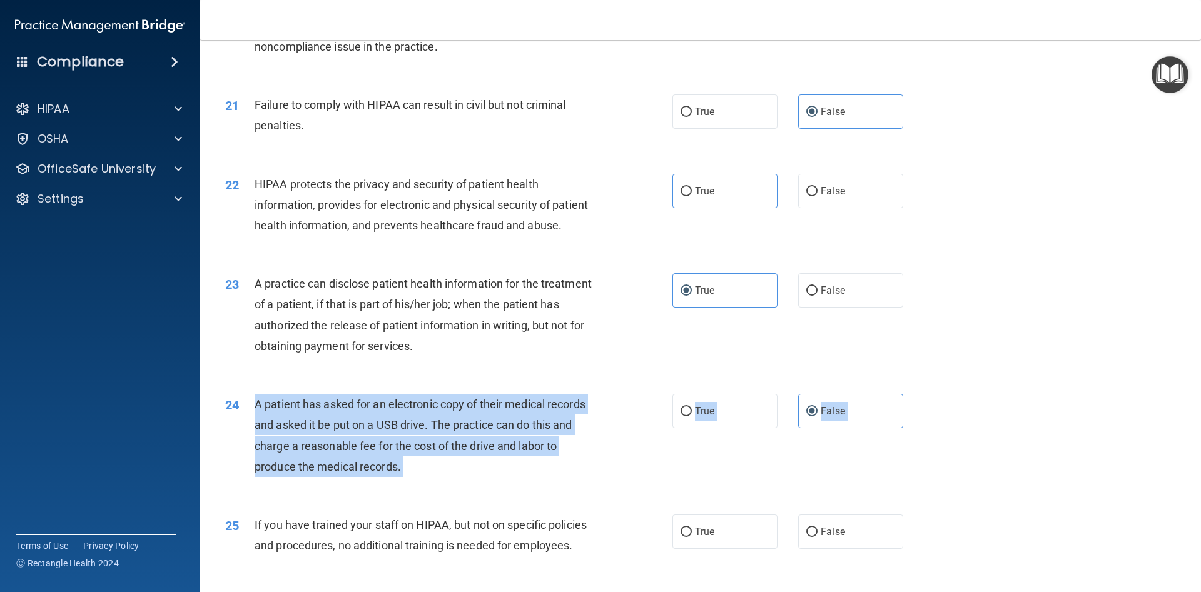
drag, startPoint x: 250, startPoint y: 406, endPoint x: 422, endPoint y: 481, distance: 187.4
click at [422, 481] on div "24 A patient has asked for an electronic copy of their medical records and aske…" at bounding box center [448, 438] width 485 height 89
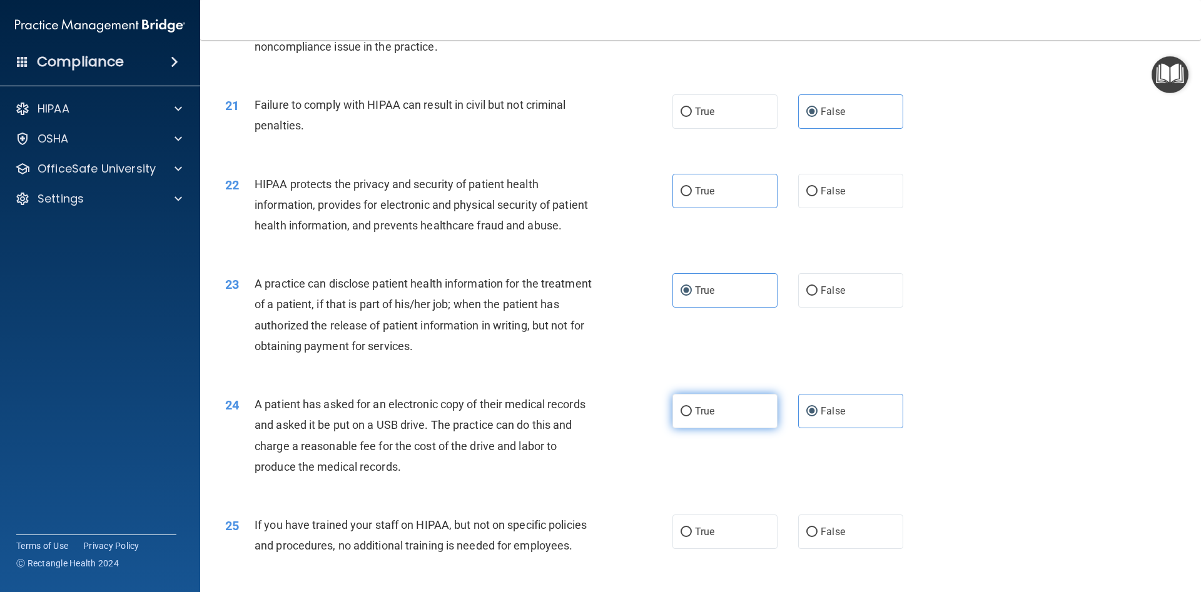
click at [709, 426] on label "True" at bounding box center [724, 411] width 105 height 34
click at [714, 416] on span "True" at bounding box center [704, 411] width 19 height 12
click at [692, 416] on input "True" at bounding box center [685, 411] width 11 height 9
radio input "true"
radio input "false"
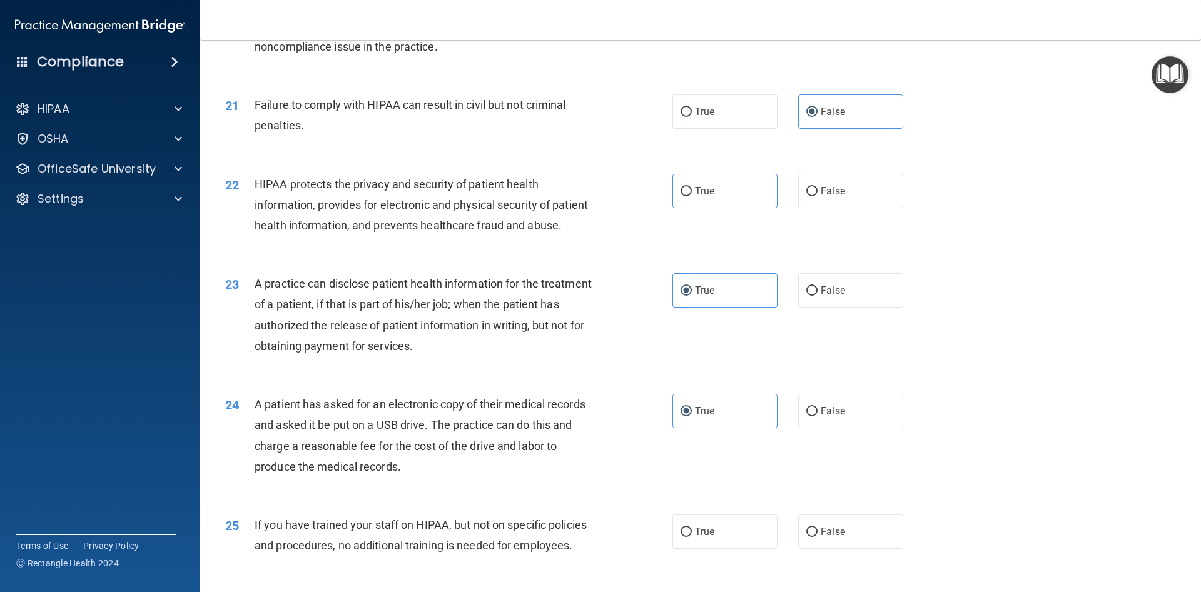
scroll to position [1970, 0]
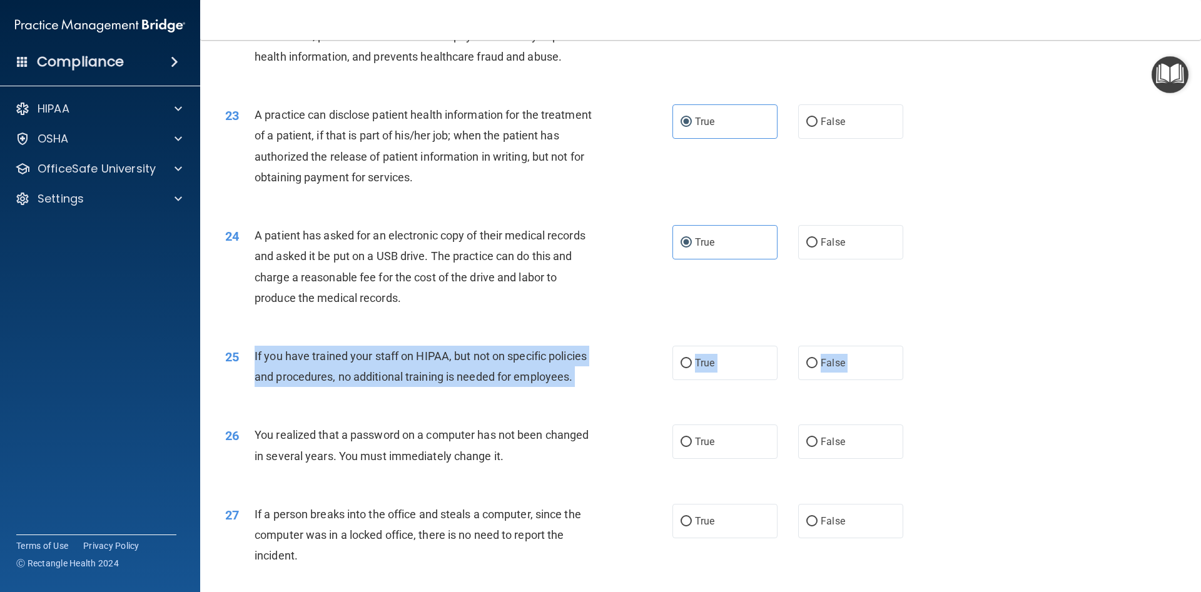
drag, startPoint x: 254, startPoint y: 350, endPoint x: 542, endPoint y: 392, distance: 291.3
click at [542, 403] on div "25 If you have trained your staff on HIPAA, but not on specific policies and pr…" at bounding box center [700, 369] width 969 height 79
drag, startPoint x: 848, startPoint y: 376, endPoint x: 844, endPoint y: 371, distance: 6.6
click at [846, 376] on label "False" at bounding box center [850, 363] width 105 height 34
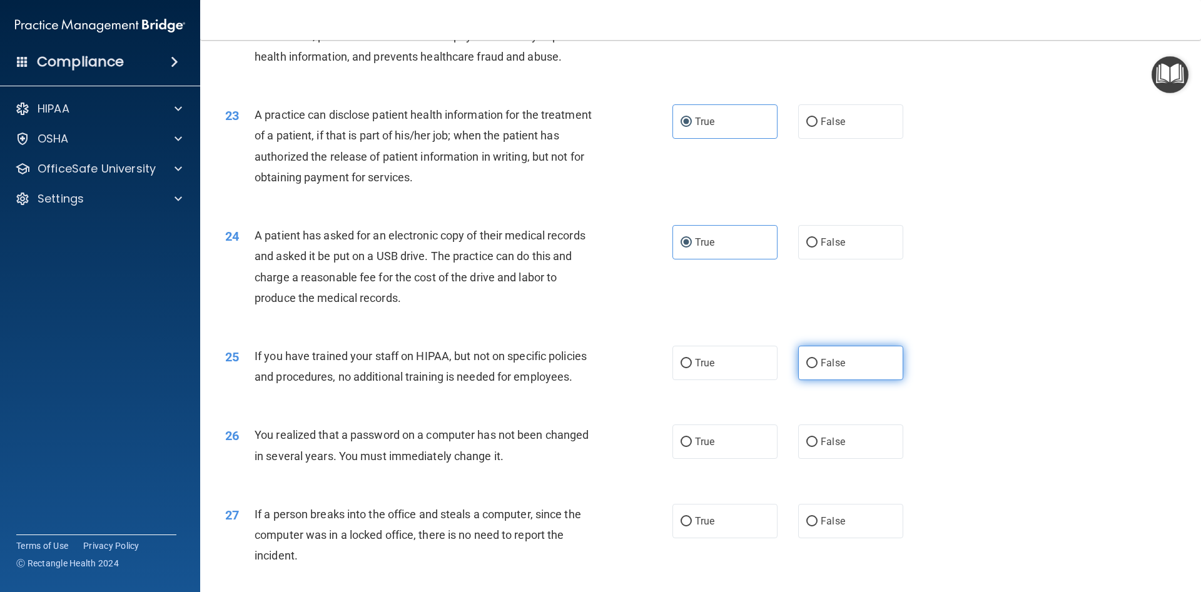
click at [824, 356] on label "False" at bounding box center [850, 363] width 105 height 34
click at [817, 359] on input "False" at bounding box center [811, 363] width 11 height 9
radio input "true"
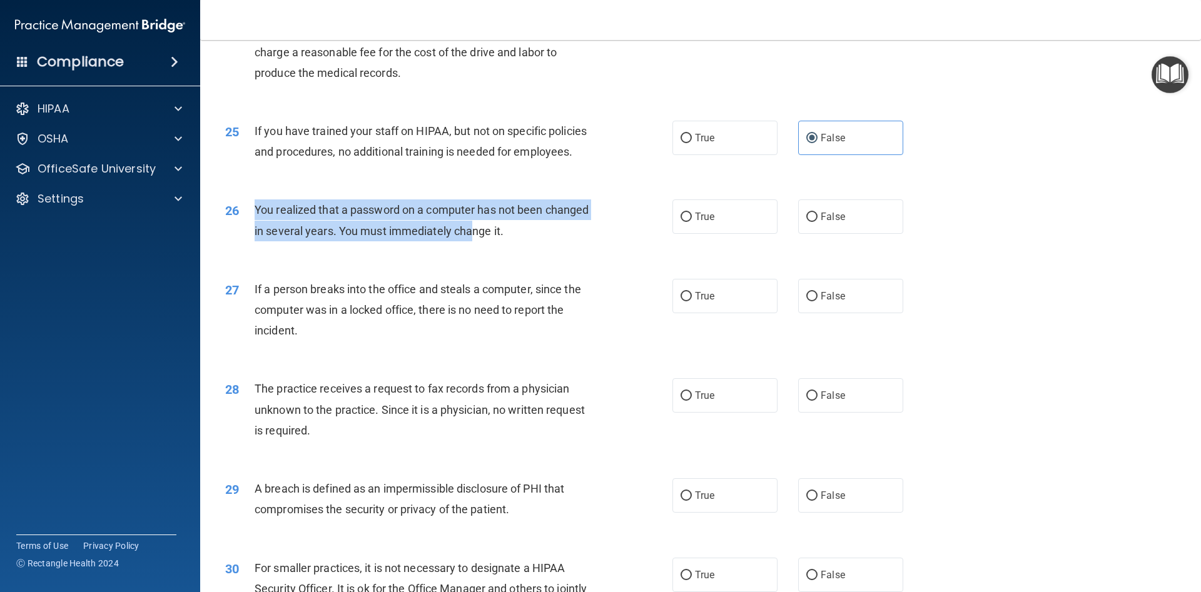
drag, startPoint x: 246, startPoint y: 209, endPoint x: 477, endPoint y: 232, distance: 232.5
click at [473, 233] on div "26 You realized that a password on a computer has not been changed in several y…" at bounding box center [448, 223] width 485 height 48
drag, startPoint x: 356, startPoint y: 203, endPoint x: 314, endPoint y: 198, distance: 42.9
click at [355, 203] on div "You realized that a password on a computer has not been changed in several year…" at bounding box center [430, 219] width 350 height 41
drag, startPoint x: 255, startPoint y: 206, endPoint x: 502, endPoint y: 228, distance: 248.6
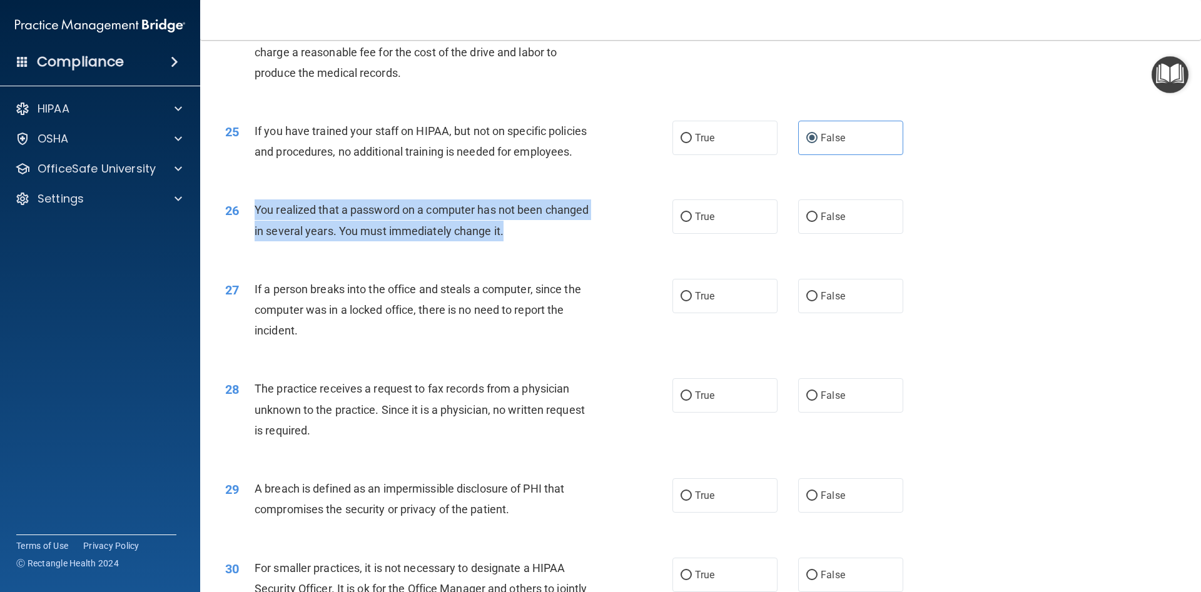
click at [504, 231] on div "26 You realized that a password on a computer has not been changed in several y…" at bounding box center [448, 223] width 485 height 48
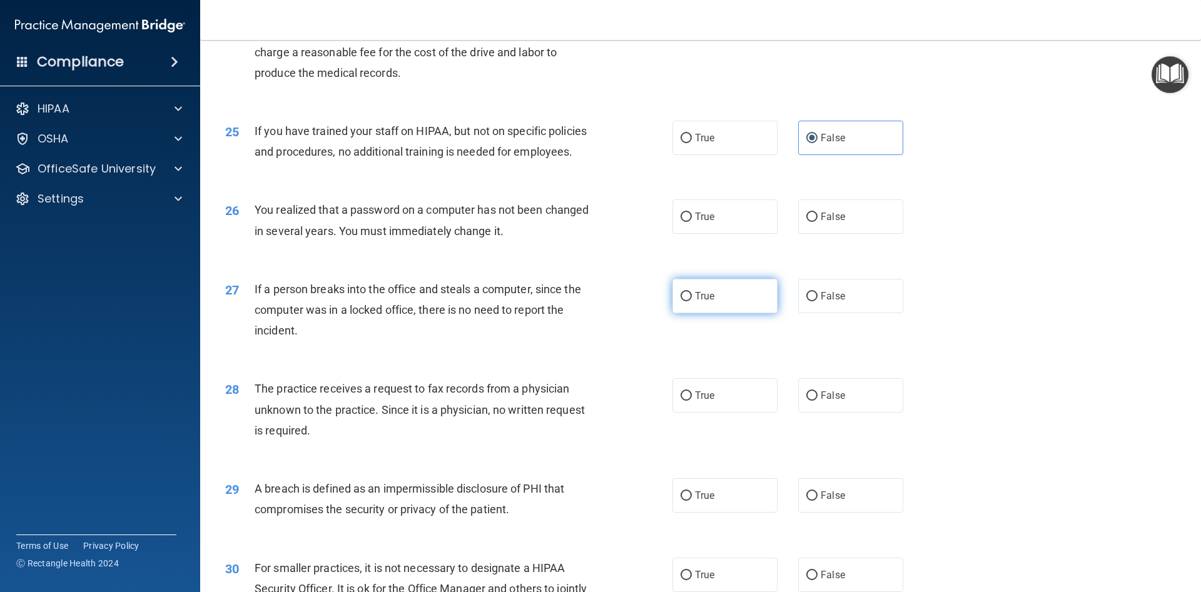
drag, startPoint x: 697, startPoint y: 273, endPoint x: 700, endPoint y: 281, distance: 8.4
click at [697, 275] on div "27 If a person breaks into the office and steals a computer, since the computer…" at bounding box center [700, 313] width 969 height 100
click at [688, 224] on label "True" at bounding box center [724, 216] width 105 height 34
click at [688, 222] on input "True" at bounding box center [685, 217] width 11 height 9
radio input "true"
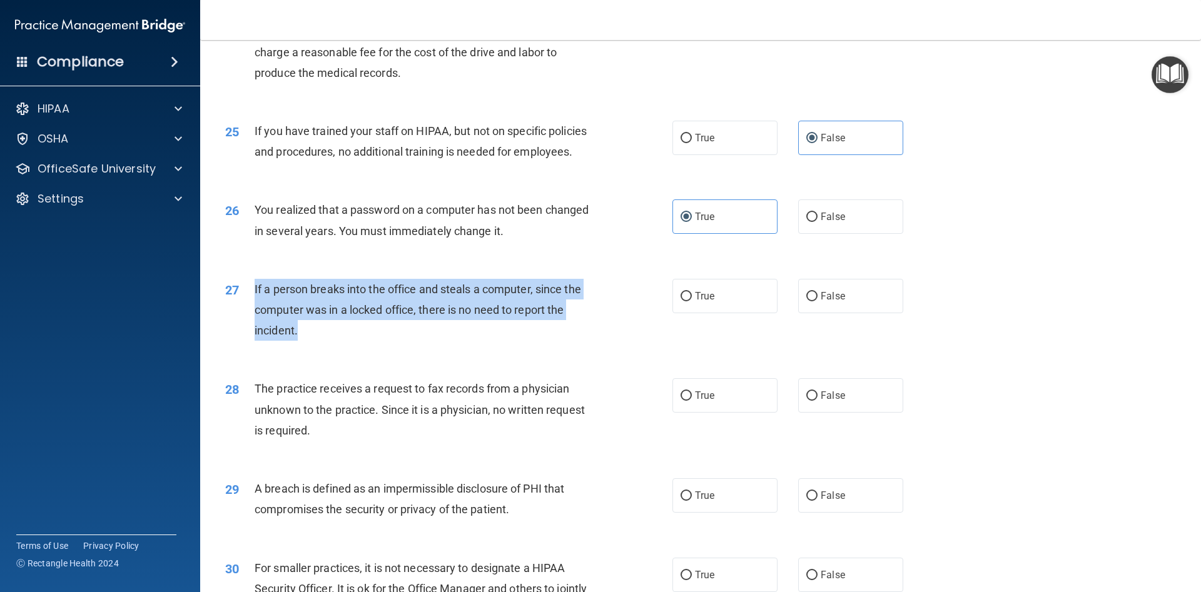
drag, startPoint x: 256, startPoint y: 287, endPoint x: 434, endPoint y: 305, distance: 179.2
click at [447, 331] on div "If a person breaks into the office and steals a computer, since the computer wa…" at bounding box center [430, 310] width 350 height 63
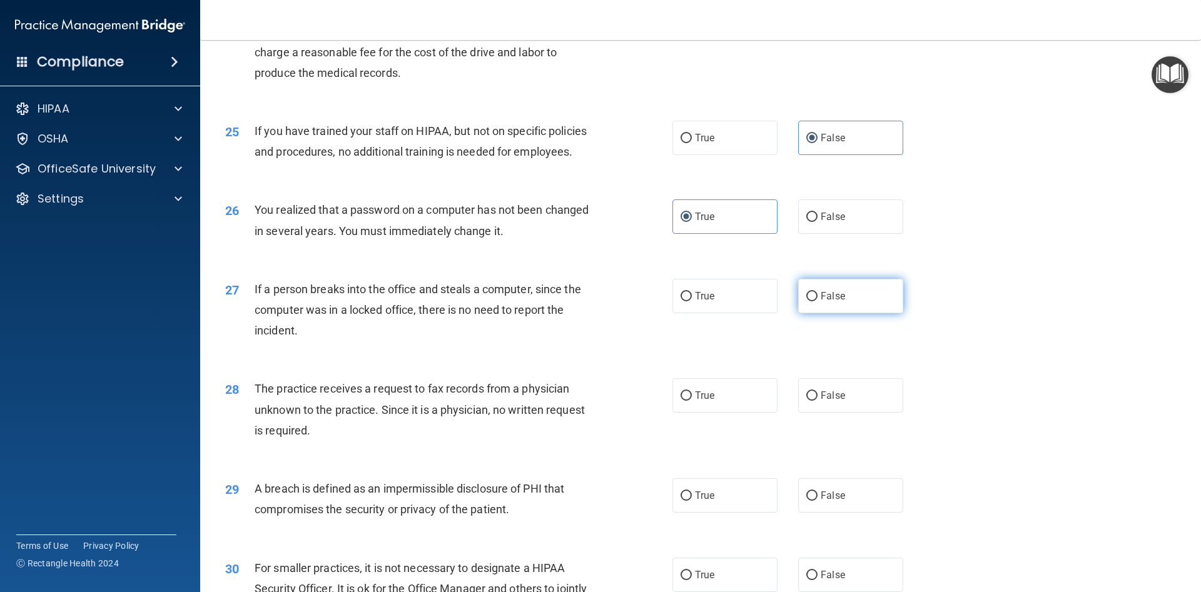
click at [829, 289] on label "False" at bounding box center [850, 296] width 105 height 34
click at [817, 292] on input "False" at bounding box center [811, 296] width 11 height 9
radio input "true"
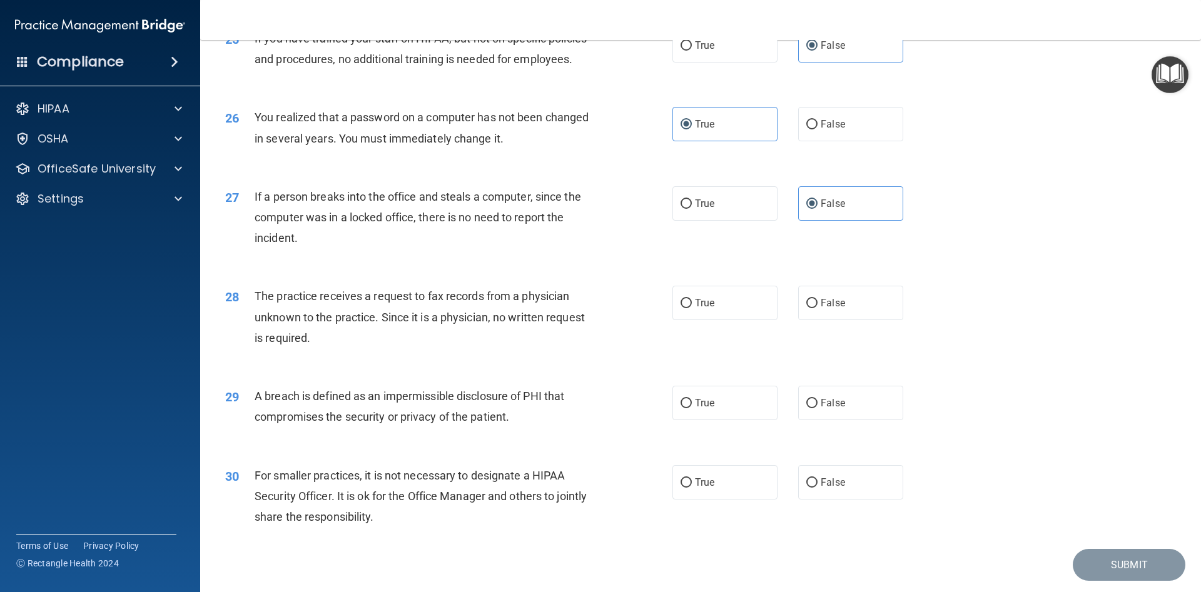
scroll to position [2308, 0]
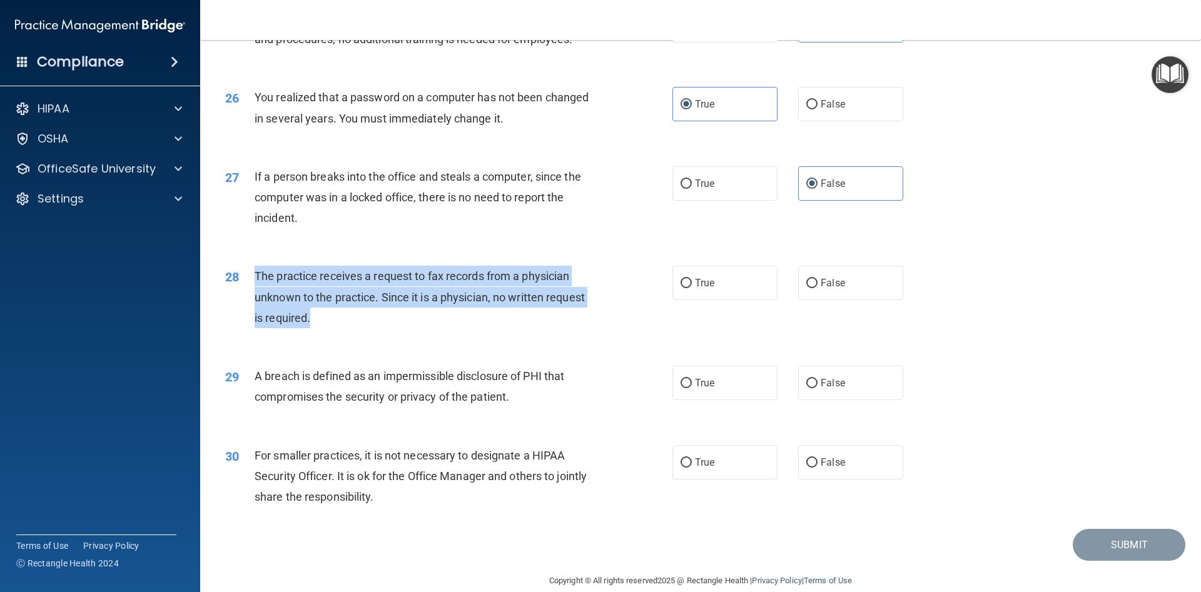
drag, startPoint x: 256, startPoint y: 272, endPoint x: 318, endPoint y: 321, distance: 79.2
click at [318, 323] on div "The practice receives a request to fax records from a physician unknown to the …" at bounding box center [430, 297] width 350 height 63
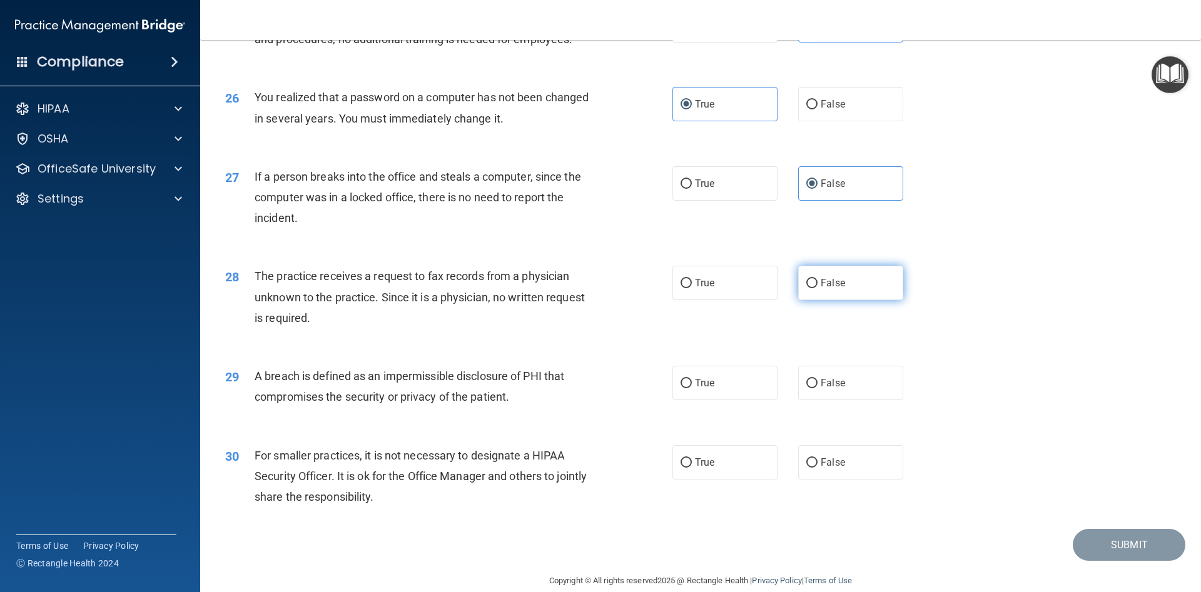
click at [853, 278] on label "False" at bounding box center [850, 283] width 105 height 34
click at [817, 279] on input "False" at bounding box center [811, 283] width 11 height 9
radio input "true"
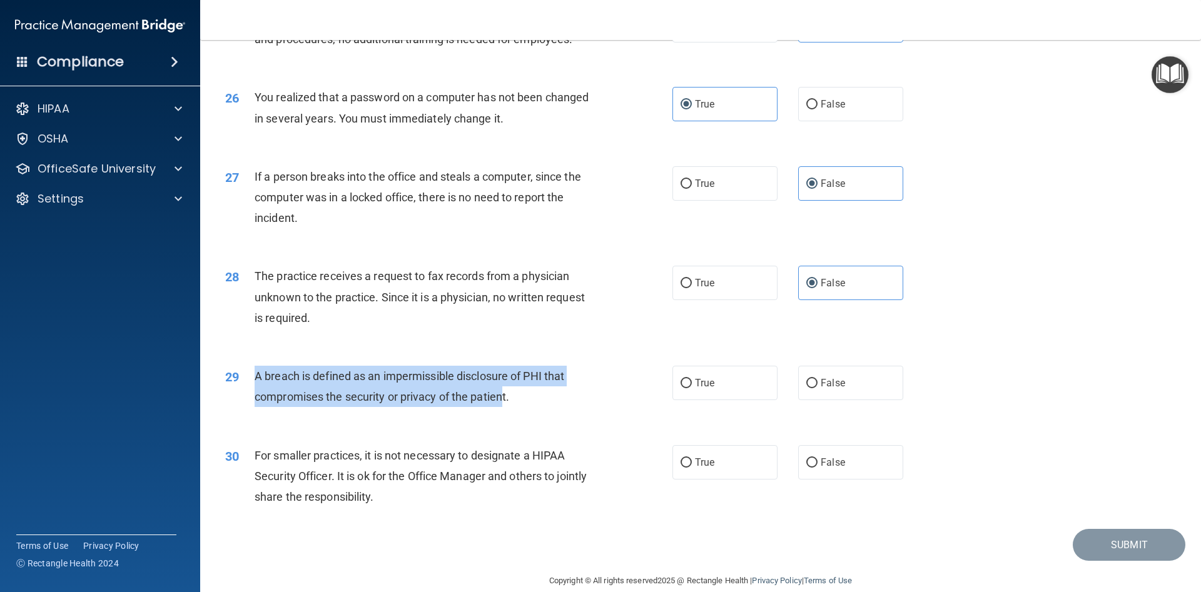
drag, startPoint x: 253, startPoint y: 373, endPoint x: 504, endPoint y: 402, distance: 252.5
click at [504, 402] on div "29 A breach is defined as an impermissible disclosure of PHI that compromises t…" at bounding box center [448, 390] width 485 height 48
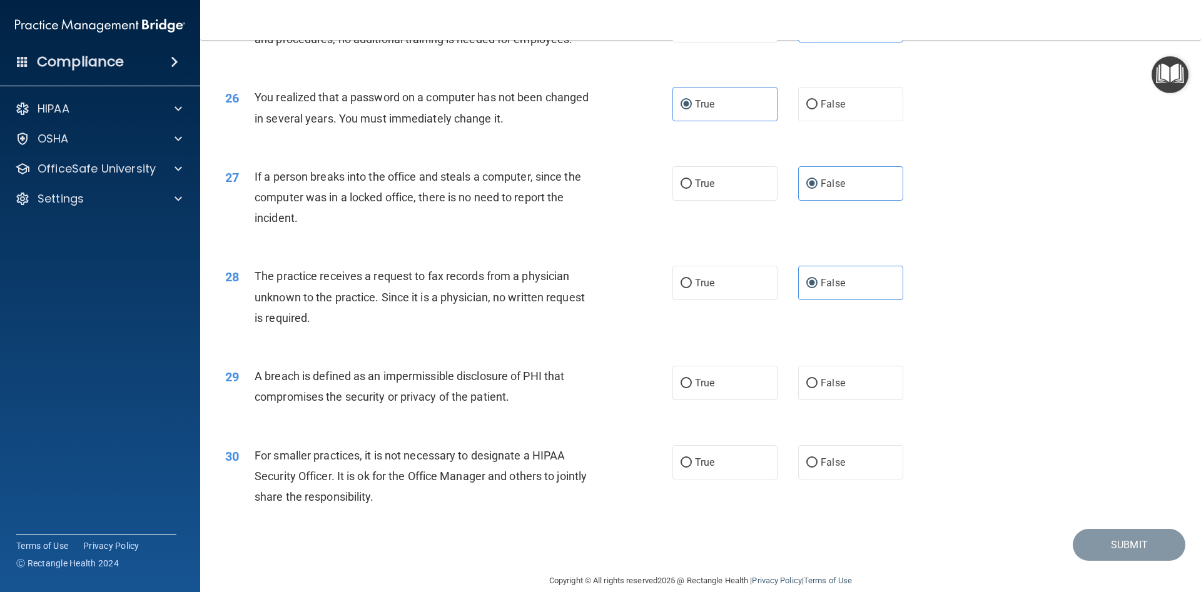
click at [513, 398] on div "A breach is defined as an impermissible disclosure of PHI that compromises the …" at bounding box center [430, 386] width 350 height 41
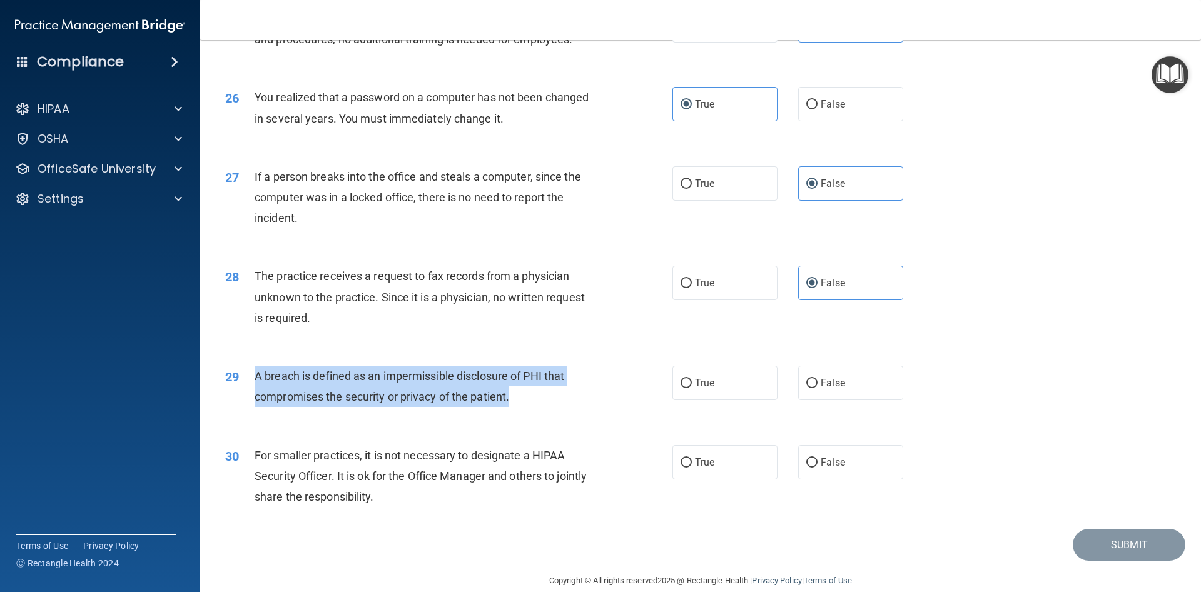
drag, startPoint x: 513, startPoint y: 398, endPoint x: 257, endPoint y: 375, distance: 257.4
click at [257, 375] on div "A breach is defined as an impermissible disclosure of PHI that compromises the …" at bounding box center [430, 386] width 350 height 41
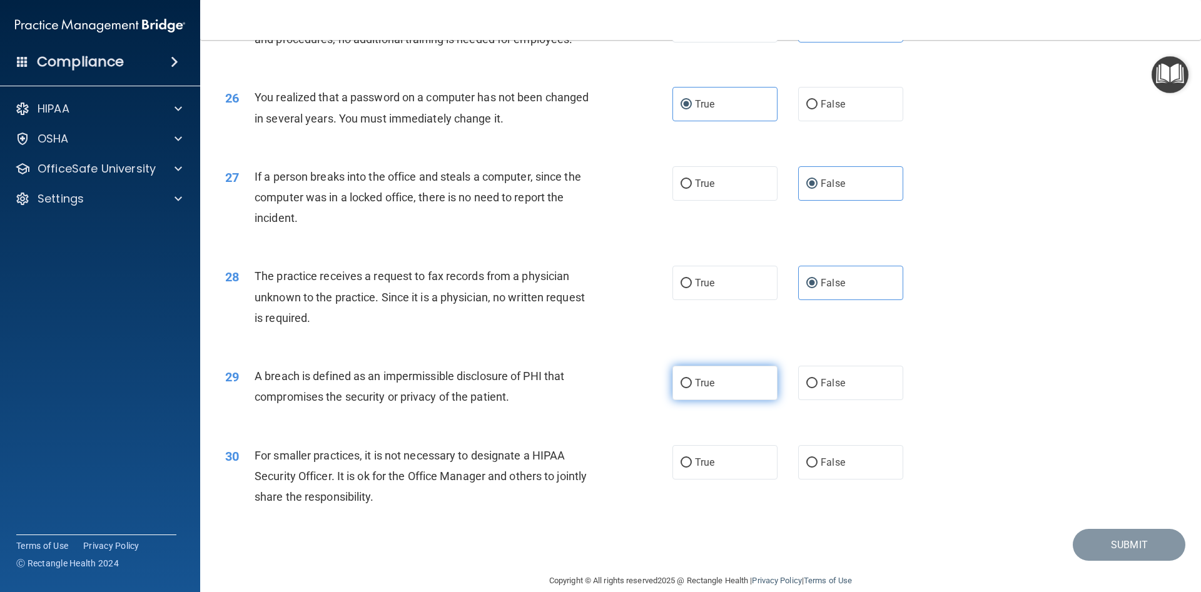
click at [683, 374] on label "True" at bounding box center [724, 383] width 105 height 34
click at [683, 379] on input "True" at bounding box center [685, 383] width 11 height 9
radio input "true"
click at [833, 468] on span "False" at bounding box center [832, 463] width 24 height 12
click at [817, 468] on input "False" at bounding box center [811, 462] width 11 height 9
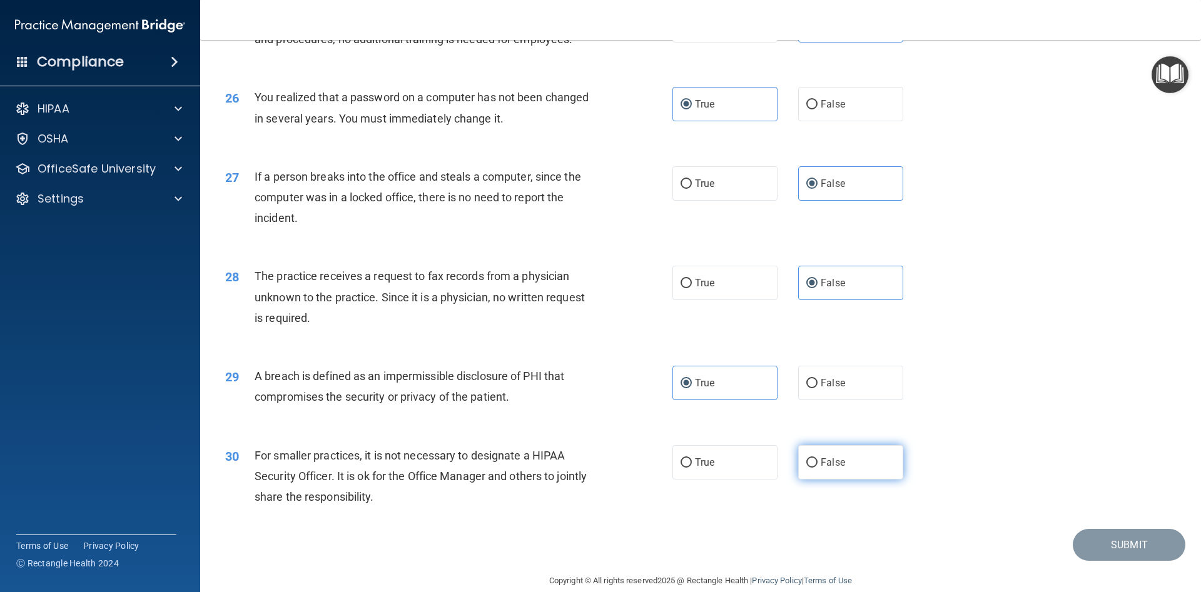
radio input "true"
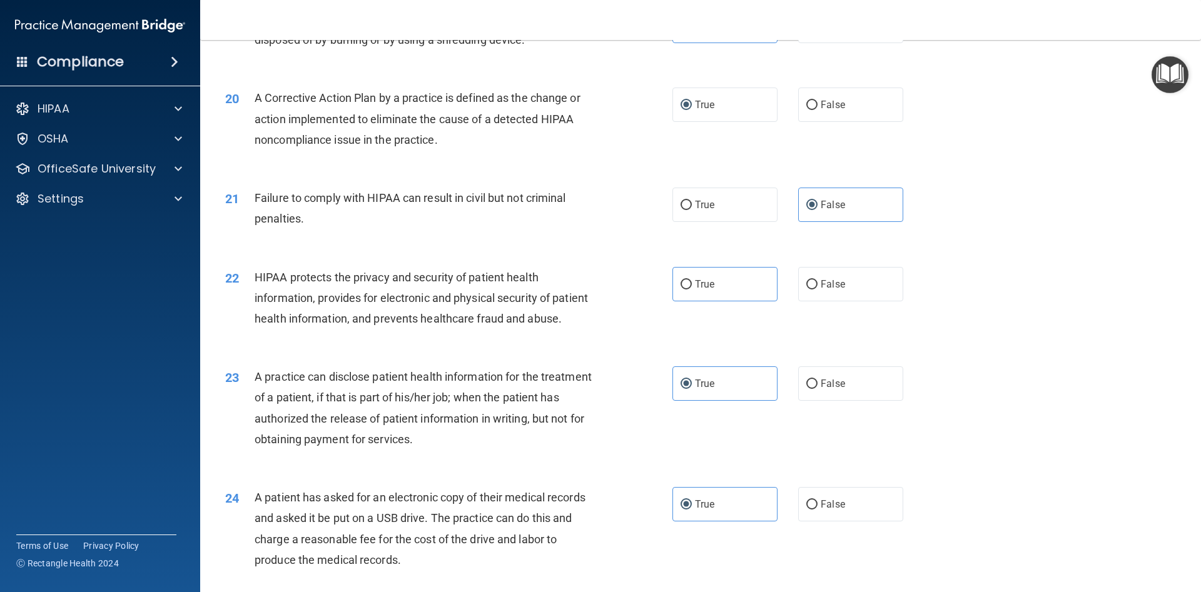
scroll to position [1764, 0]
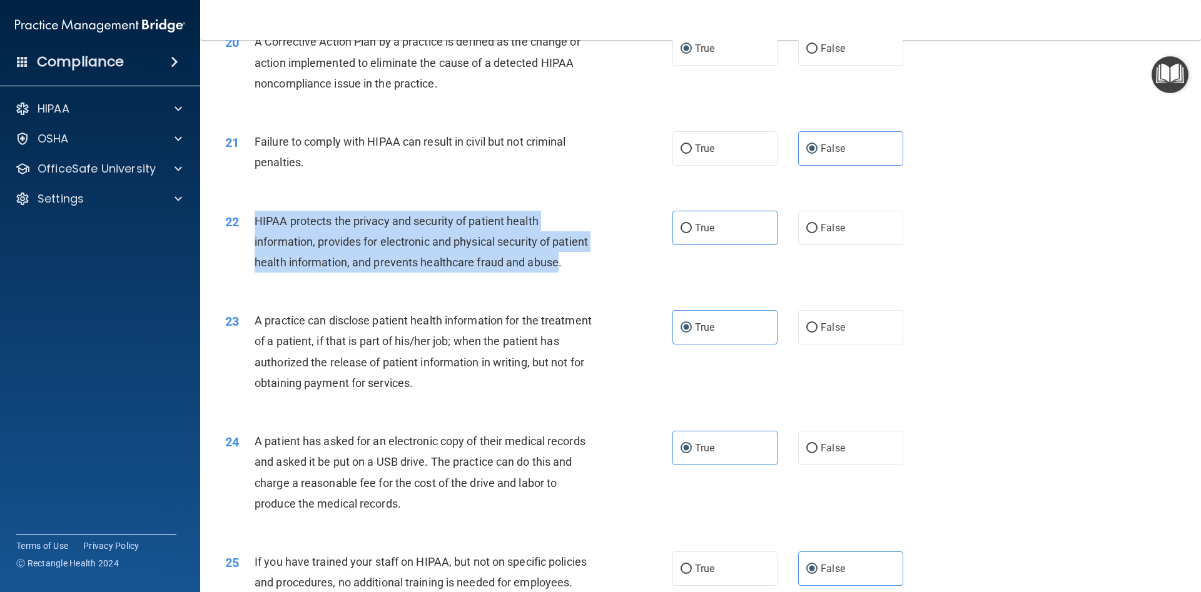
drag, startPoint x: 250, startPoint y: 216, endPoint x: 557, endPoint y: 265, distance: 310.4
click at [556, 266] on div "22 HIPAA protects the privacy and security of patient health information, provi…" at bounding box center [448, 245] width 485 height 69
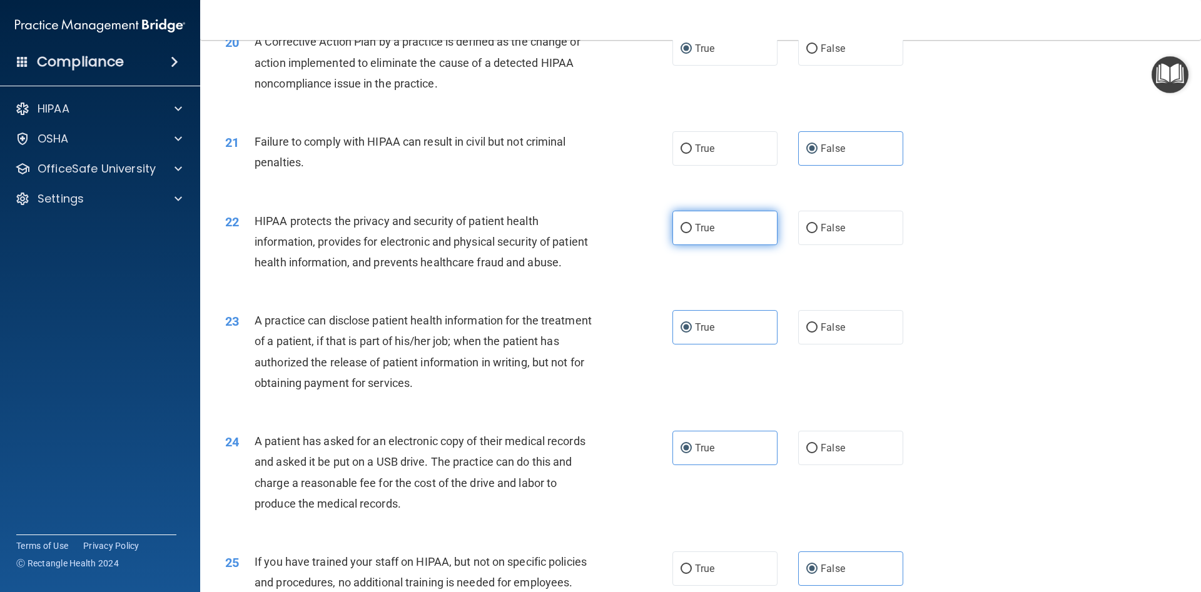
click at [711, 218] on label "True" at bounding box center [724, 228] width 105 height 34
click at [692, 224] on input "True" at bounding box center [685, 228] width 11 height 9
radio input "true"
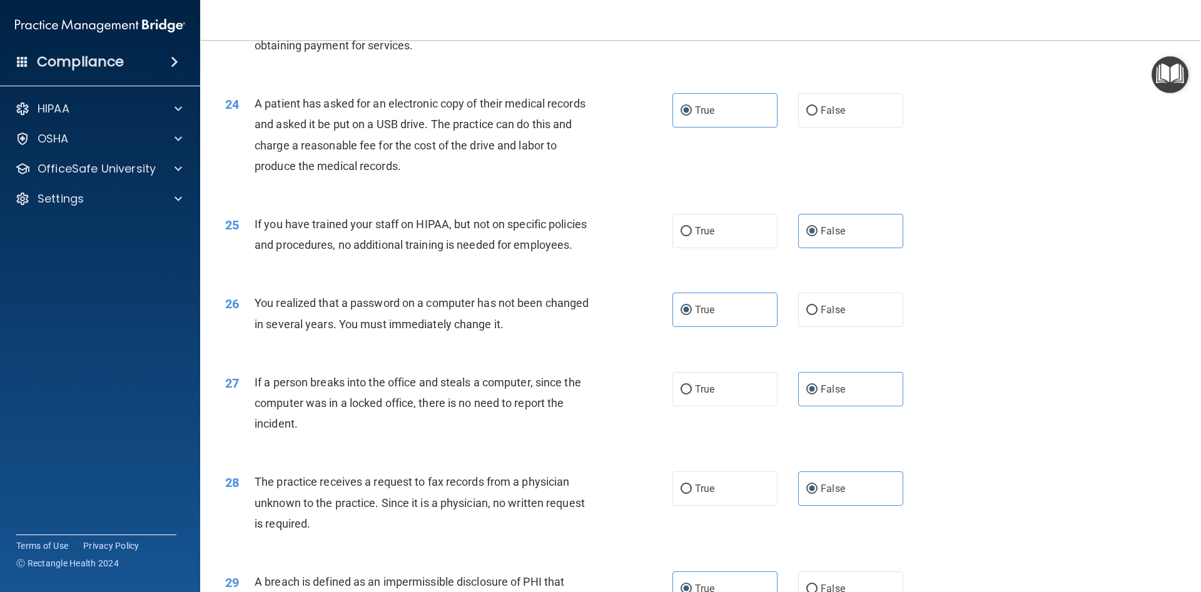
scroll to position [2327, 0]
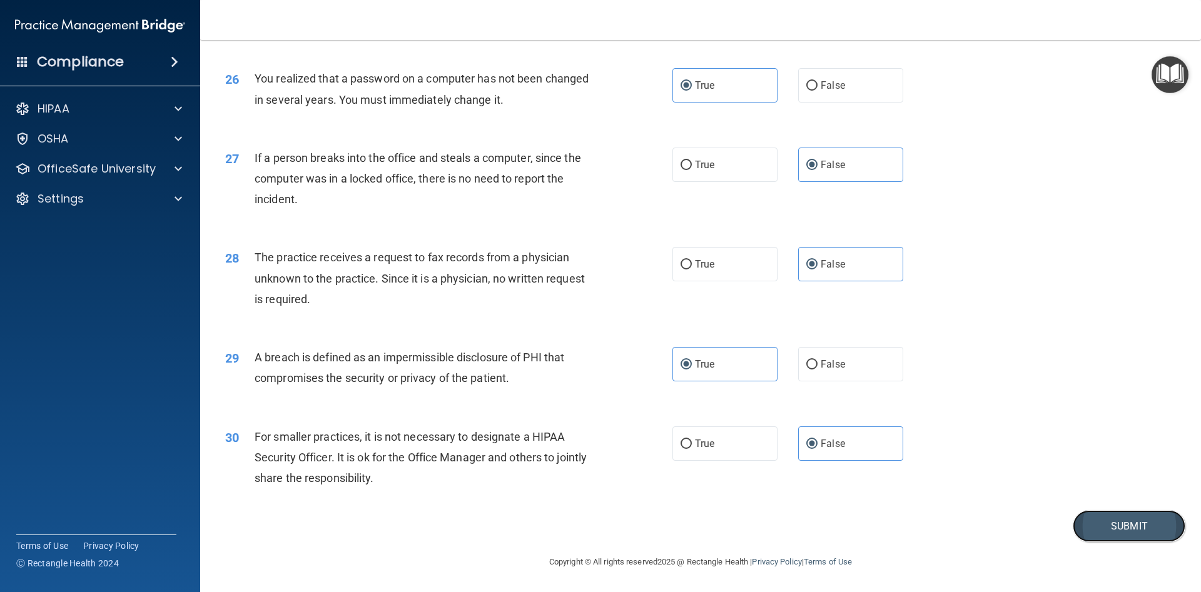
click at [1134, 525] on button "Submit" at bounding box center [1129, 526] width 113 height 32
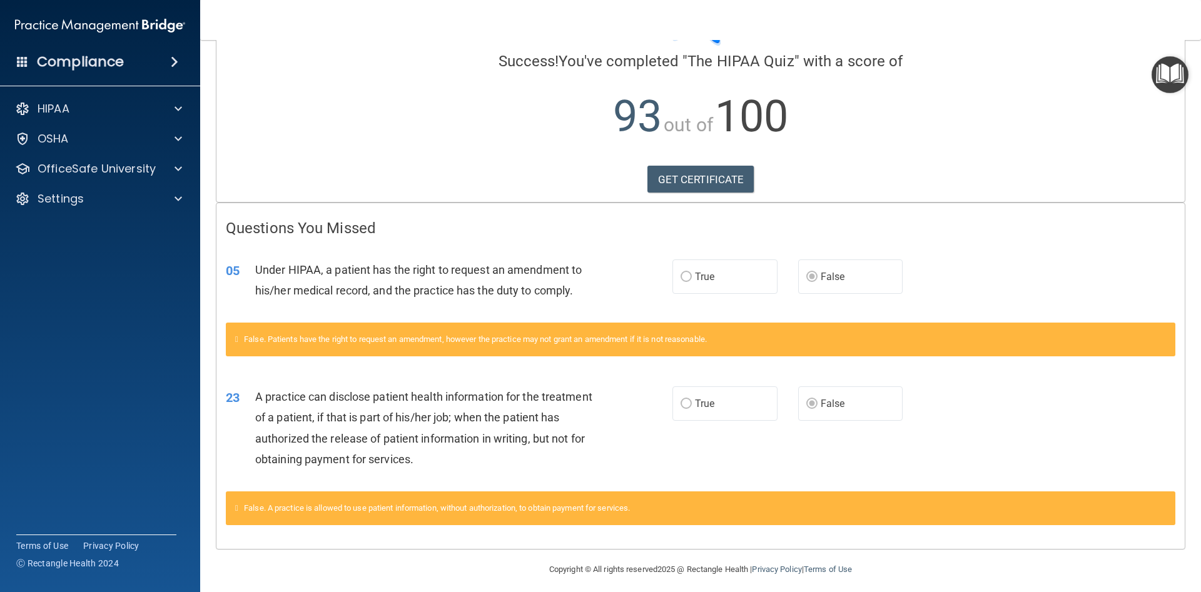
scroll to position [99, 0]
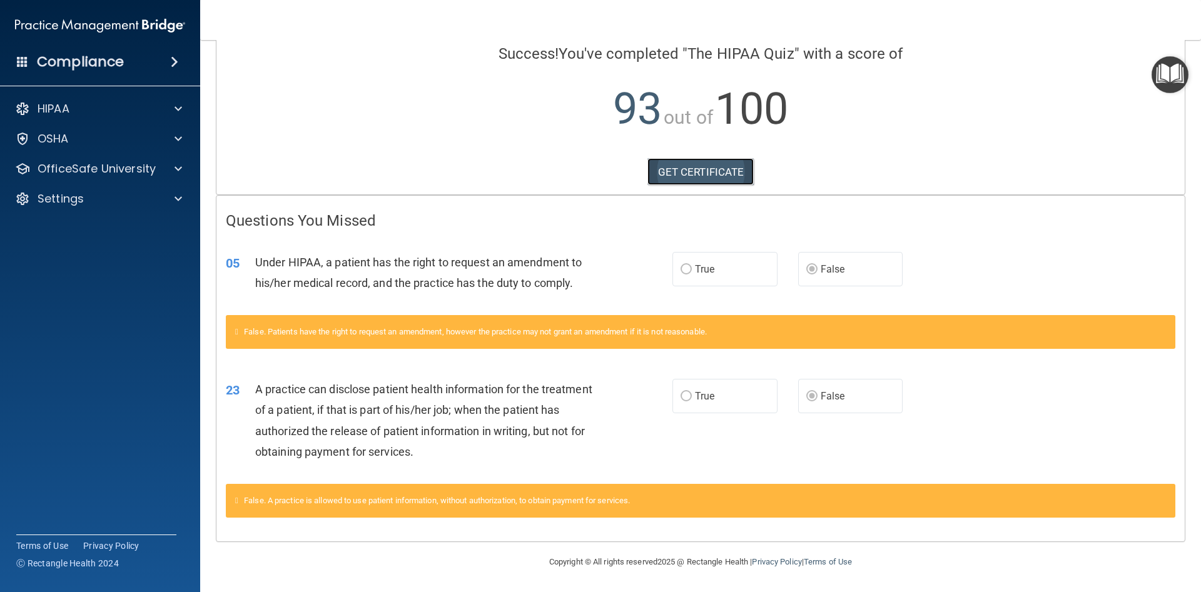
click at [697, 167] on link "GET CERTIFICATE" at bounding box center [700, 172] width 107 height 28
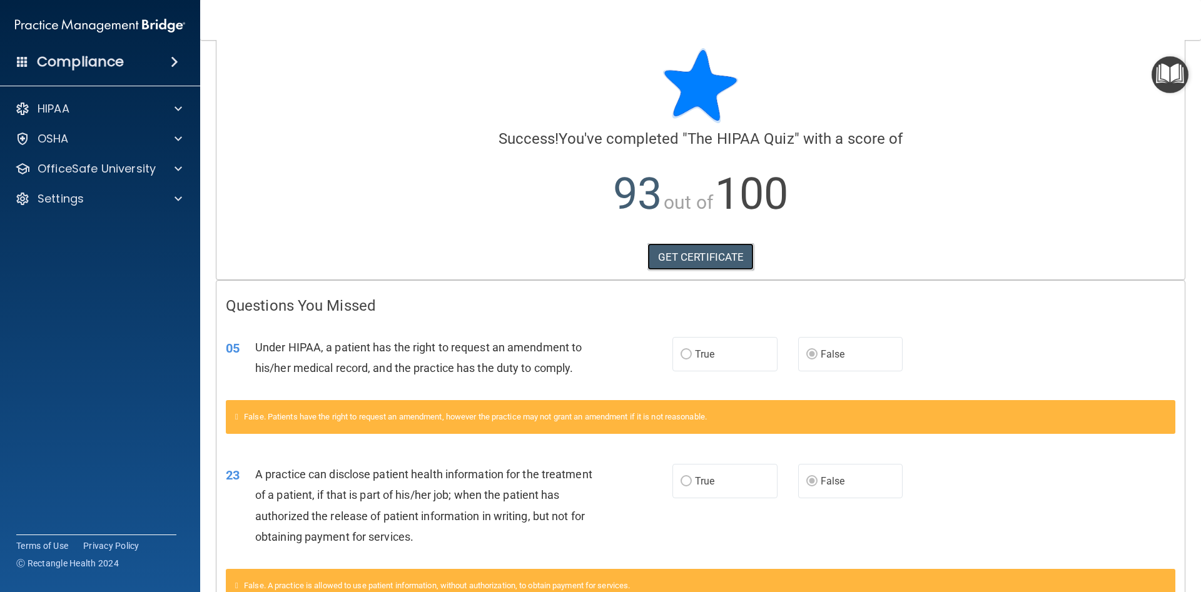
scroll to position [0, 0]
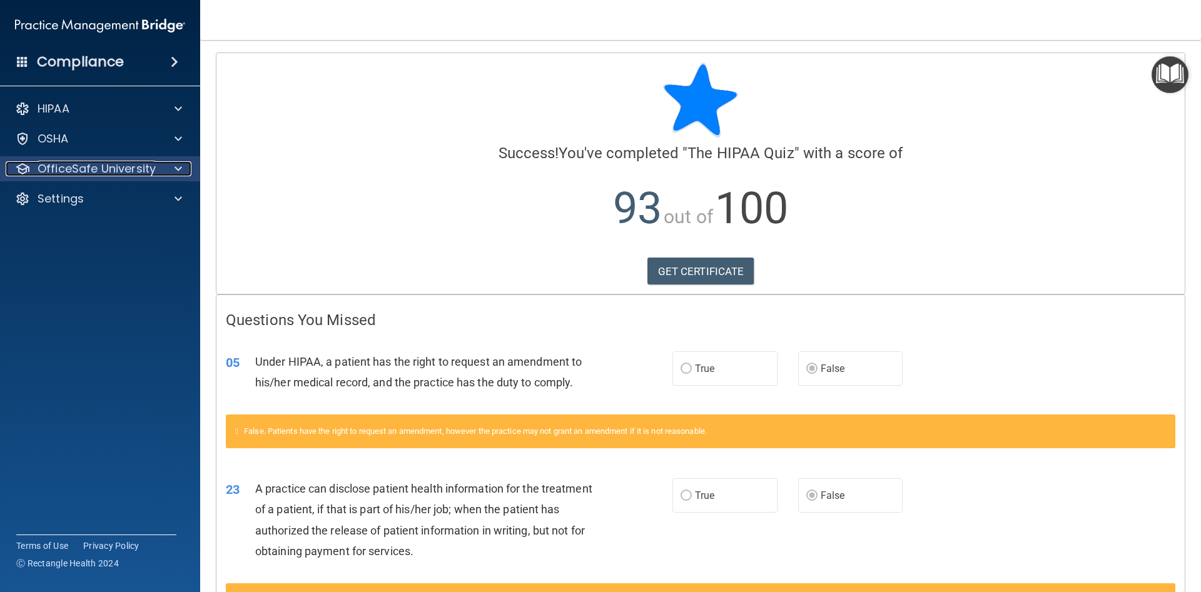
click at [148, 166] on p "OfficeSafe University" at bounding box center [97, 168] width 118 height 15
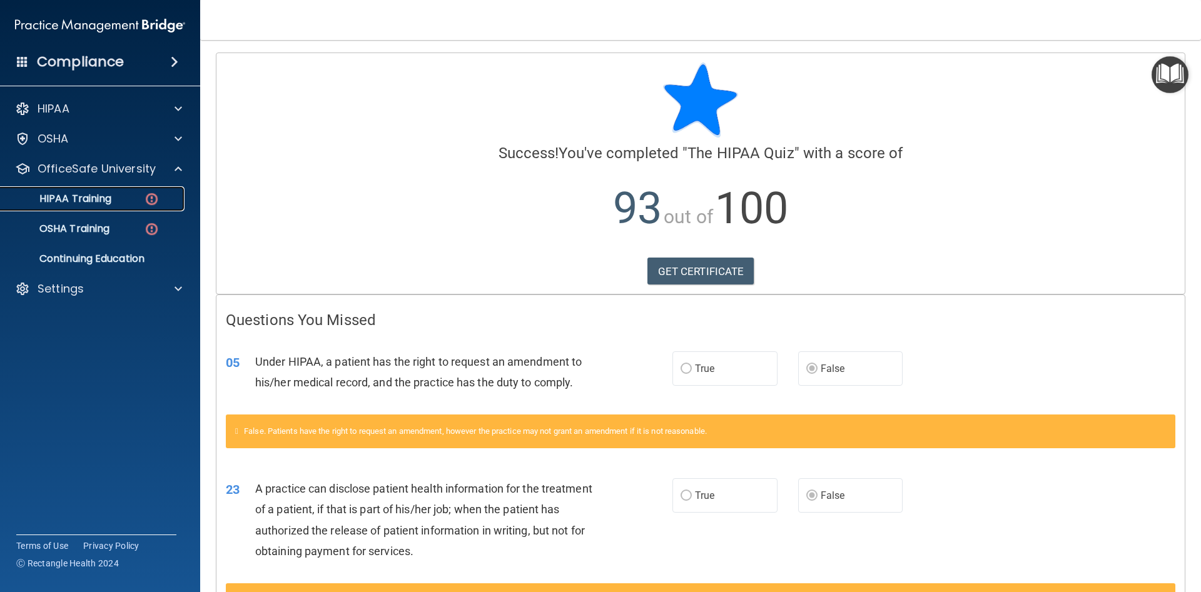
click at [134, 200] on div "HIPAA Training" at bounding box center [93, 199] width 171 height 13
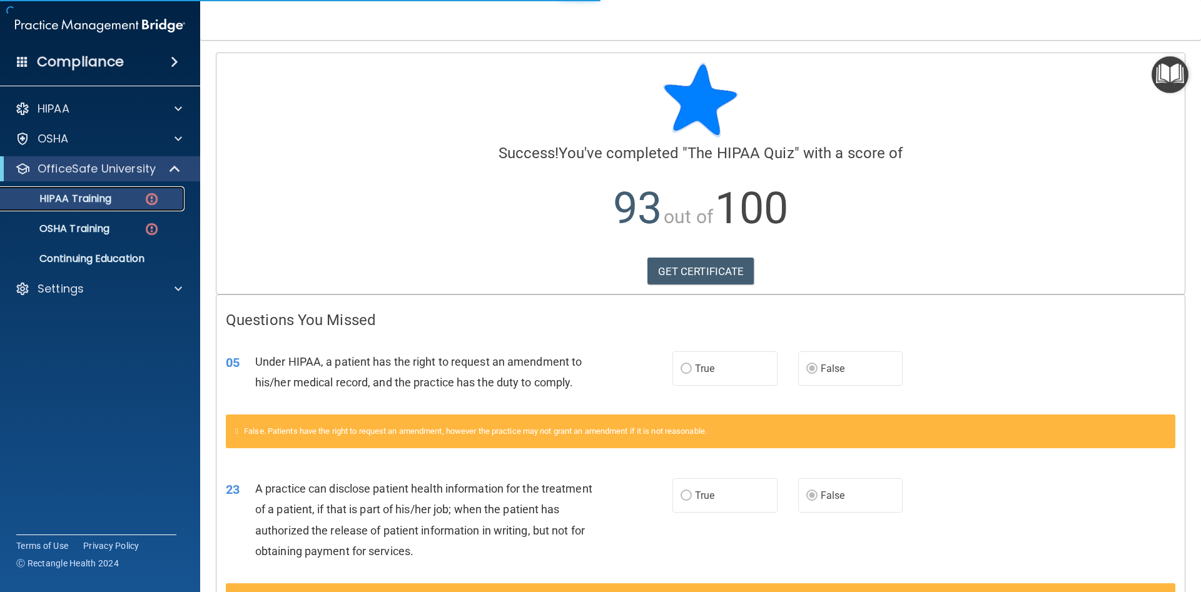
click at [140, 203] on div "HIPAA Training" at bounding box center [93, 199] width 171 height 13
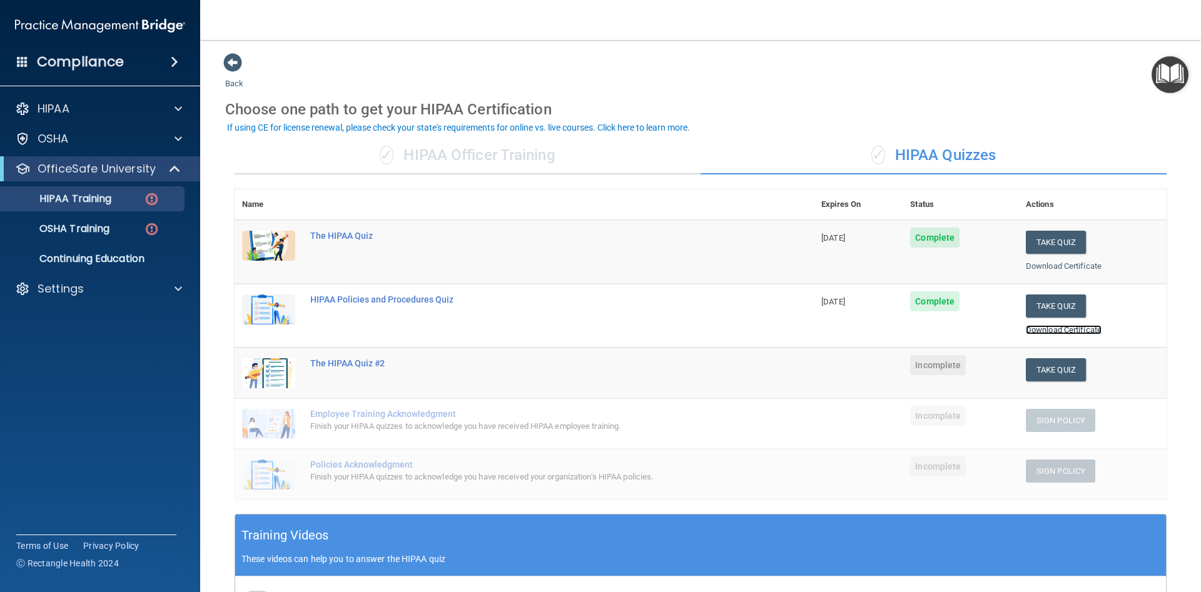
click at [1057, 329] on link "Download Certificate" at bounding box center [1064, 329] width 76 height 9
click at [1056, 375] on button "Take Quiz" at bounding box center [1056, 369] width 60 height 23
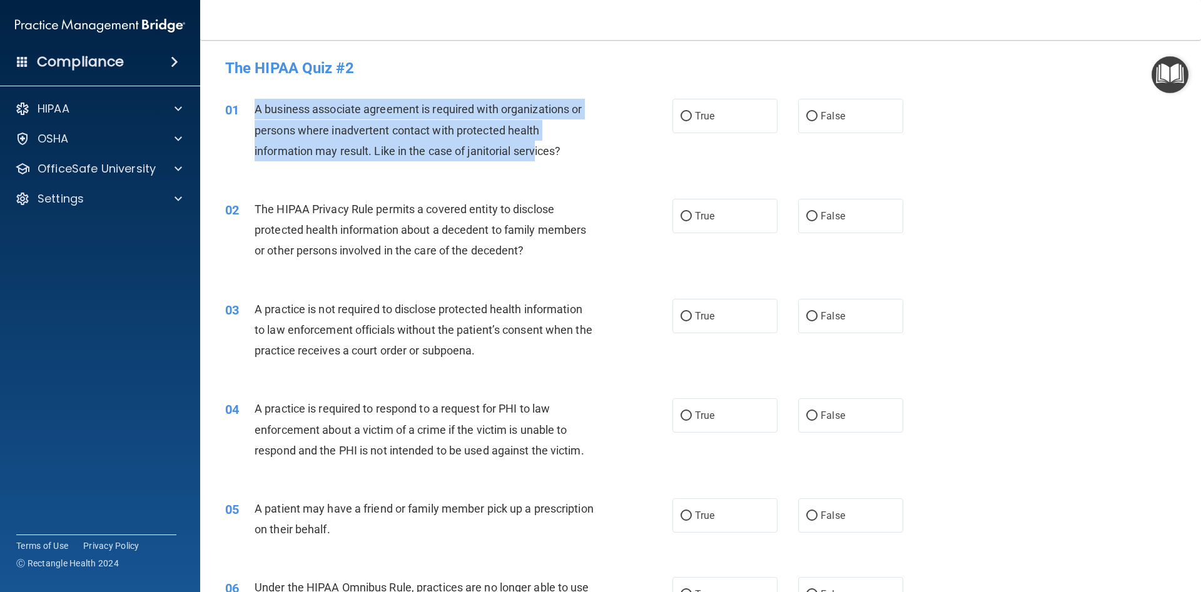
drag, startPoint x: 252, startPoint y: 106, endPoint x: 542, endPoint y: 154, distance: 293.5
click at [540, 154] on div "01 A business associate agreement is required with organizations or persons whe…" at bounding box center [448, 133] width 485 height 69
drag, startPoint x: 541, startPoint y: 138, endPoint x: 494, endPoint y: 135, distance: 47.0
click at [538, 139] on div "A business associate agreement is required with organizations or persons where …" at bounding box center [430, 130] width 350 height 63
drag, startPoint x: 253, startPoint y: 106, endPoint x: 568, endPoint y: 148, distance: 318.0
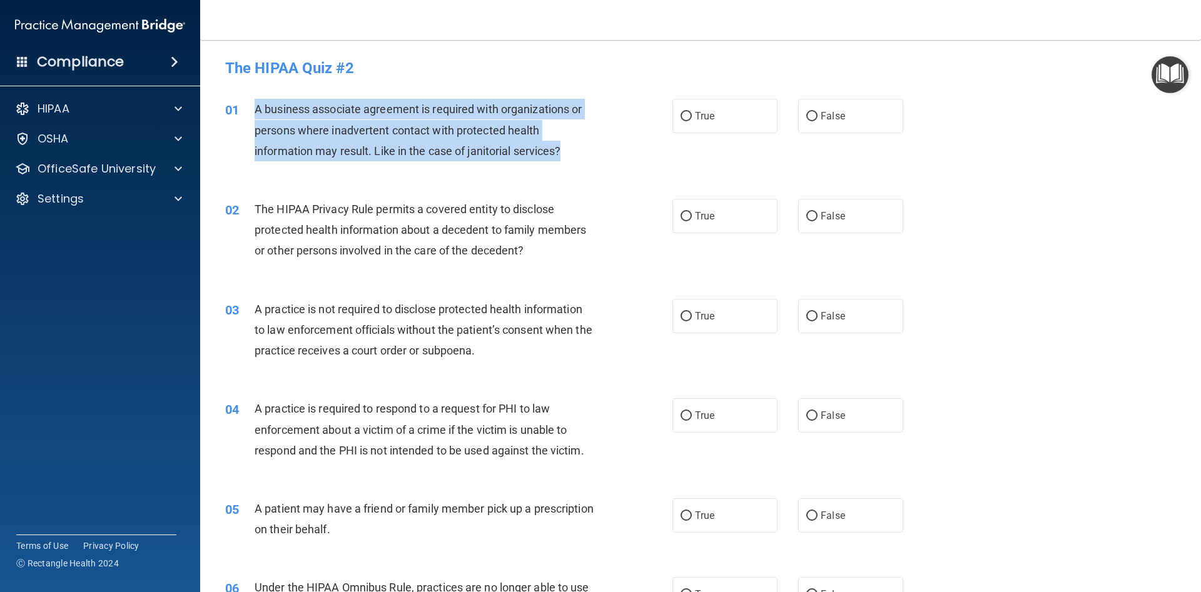
click at [568, 148] on div "01 A business associate agreement is required with organizations or persons whe…" at bounding box center [448, 133] width 485 height 69
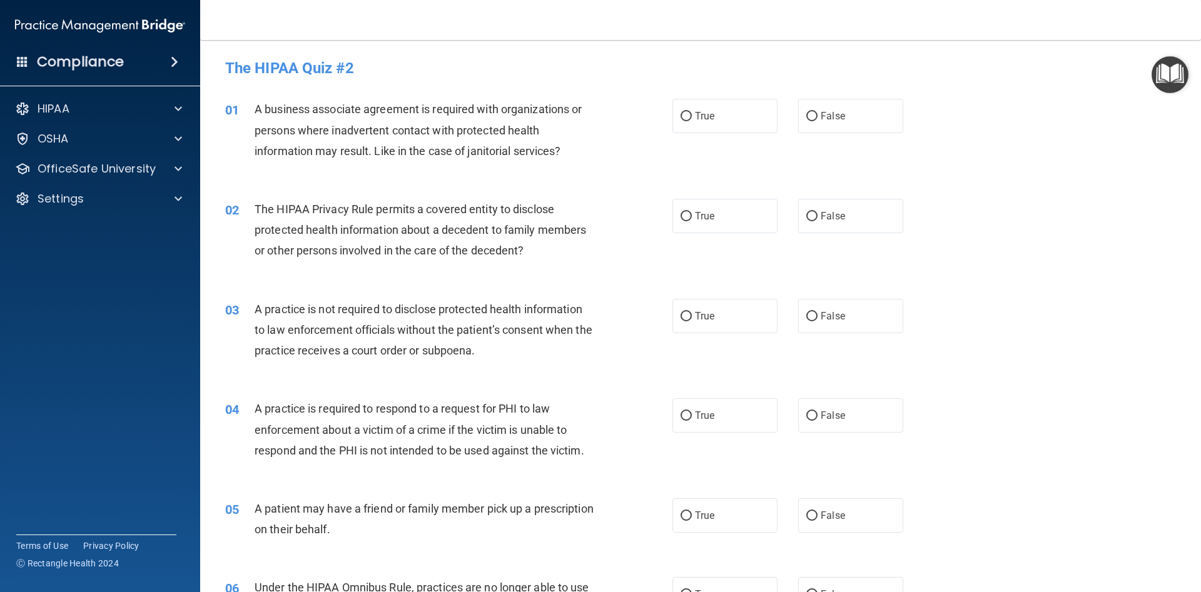
click at [337, 178] on div "01 A business associate agreement is required with organizations or persons whe…" at bounding box center [700, 133] width 969 height 100
click at [679, 133] on label "True" at bounding box center [724, 116] width 105 height 34
click at [680, 121] on input "True" at bounding box center [685, 116] width 11 height 9
radio input "true"
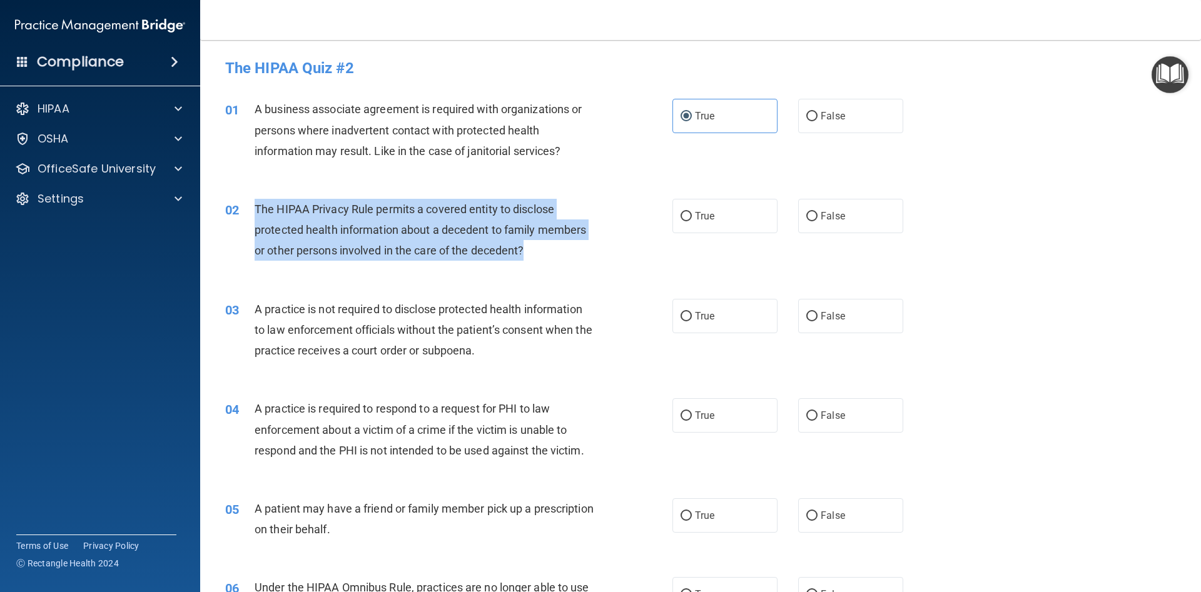
drag, startPoint x: 253, startPoint y: 204, endPoint x: 525, endPoint y: 243, distance: 274.2
click at [525, 242] on div "02 The HIPAA Privacy Rule permits a covered entity to disclose protected health…" at bounding box center [448, 233] width 485 height 69
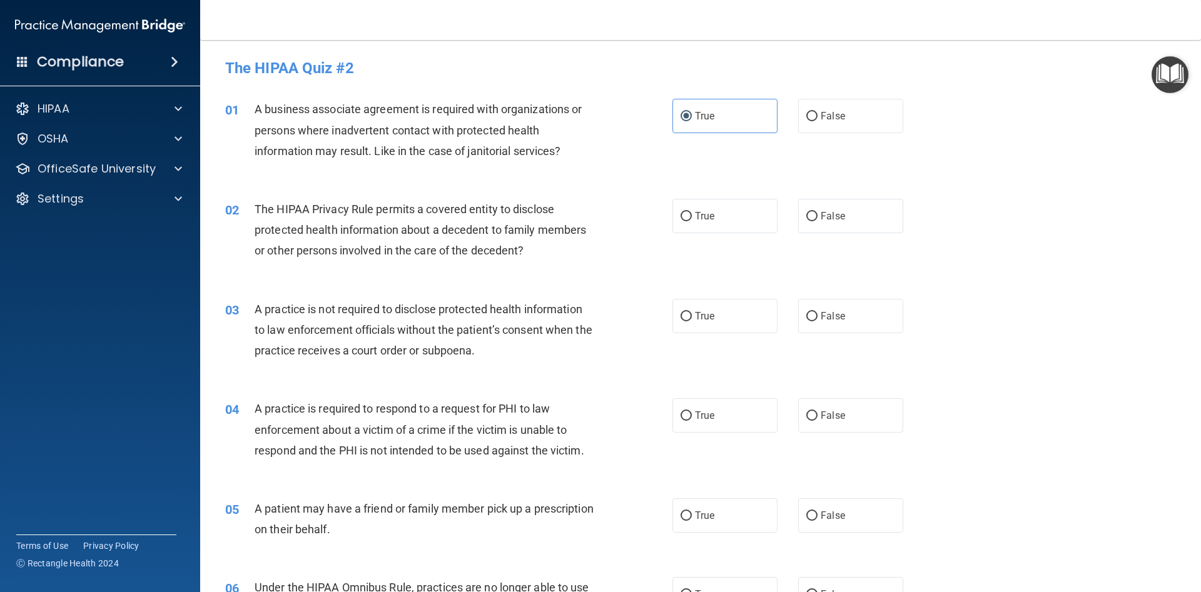
click at [485, 193] on div "02 The HIPAA Privacy Rule permits a covered entity to disclose protected health…" at bounding box center [700, 233] width 969 height 100
click at [730, 223] on label "True" at bounding box center [724, 216] width 105 height 34
click at [692, 221] on input "True" at bounding box center [685, 216] width 11 height 9
radio input "true"
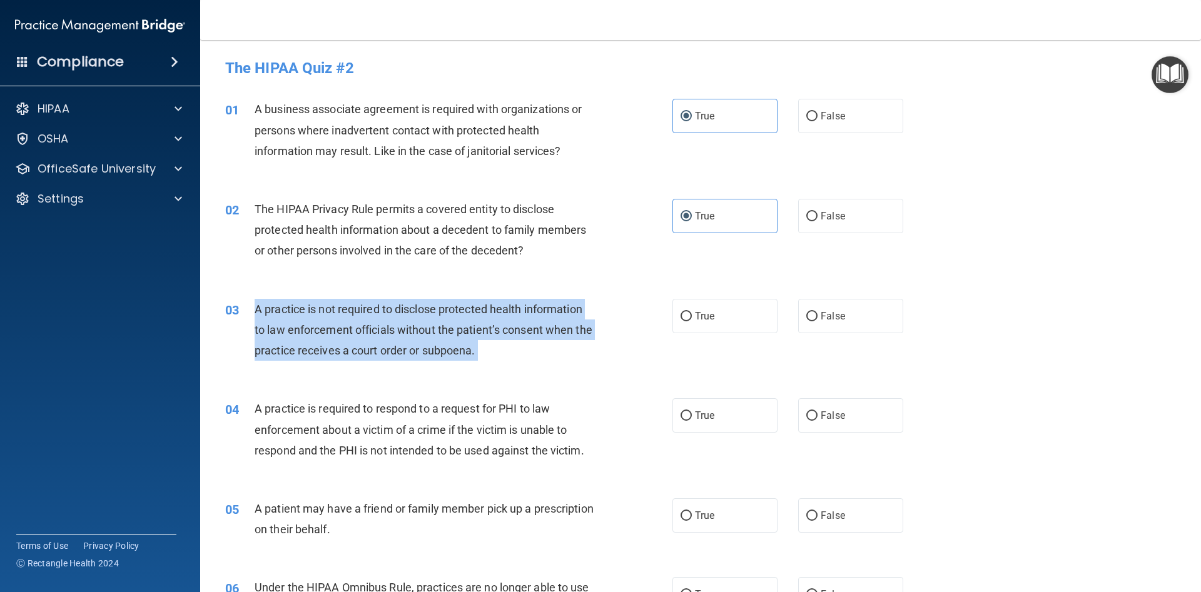
drag, startPoint x: 256, startPoint y: 307, endPoint x: 497, endPoint y: 353, distance: 245.1
click at [495, 360] on div "A practice is not required to disclose protected health information to law enfo…" at bounding box center [430, 330] width 350 height 63
drag, startPoint x: 497, startPoint y: 353, endPoint x: 505, endPoint y: 353, distance: 8.8
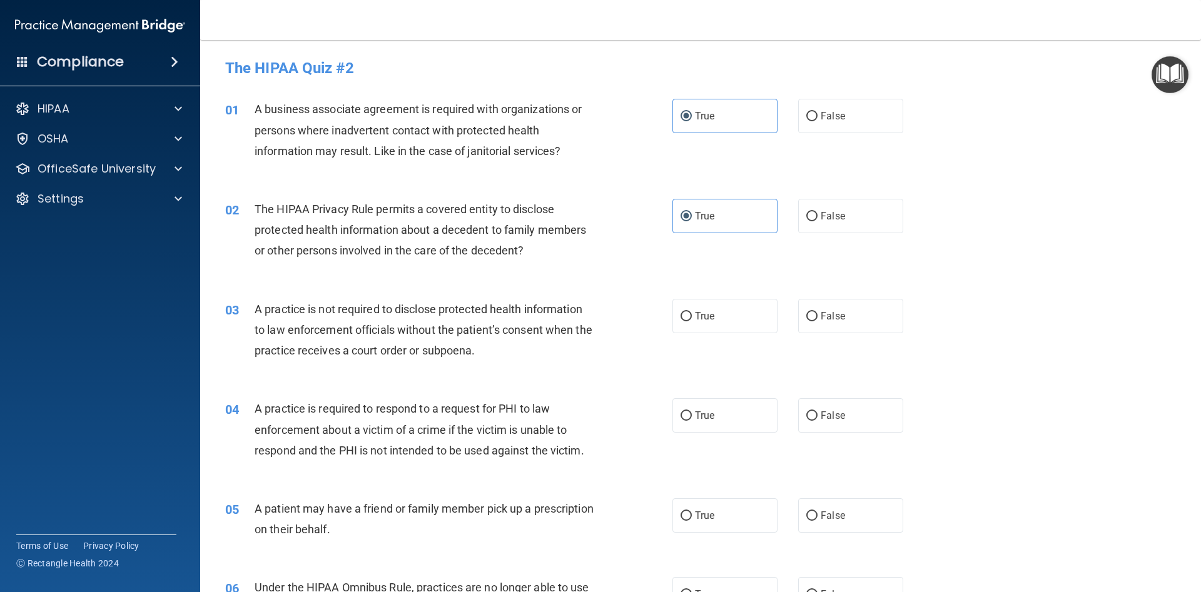
click at [603, 345] on div "A practice is not required to disclose protected health information to law enfo…" at bounding box center [430, 330] width 350 height 63
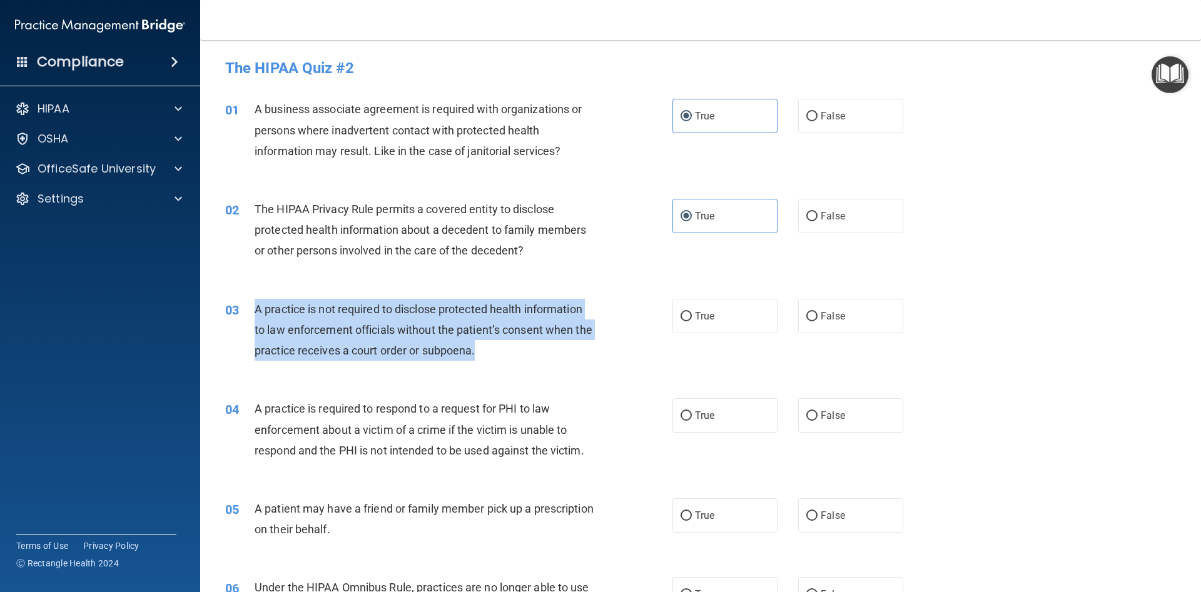
click at [478, 342] on div "03 A practice is not required to disclose protected health information to law e…" at bounding box center [448, 333] width 485 height 69
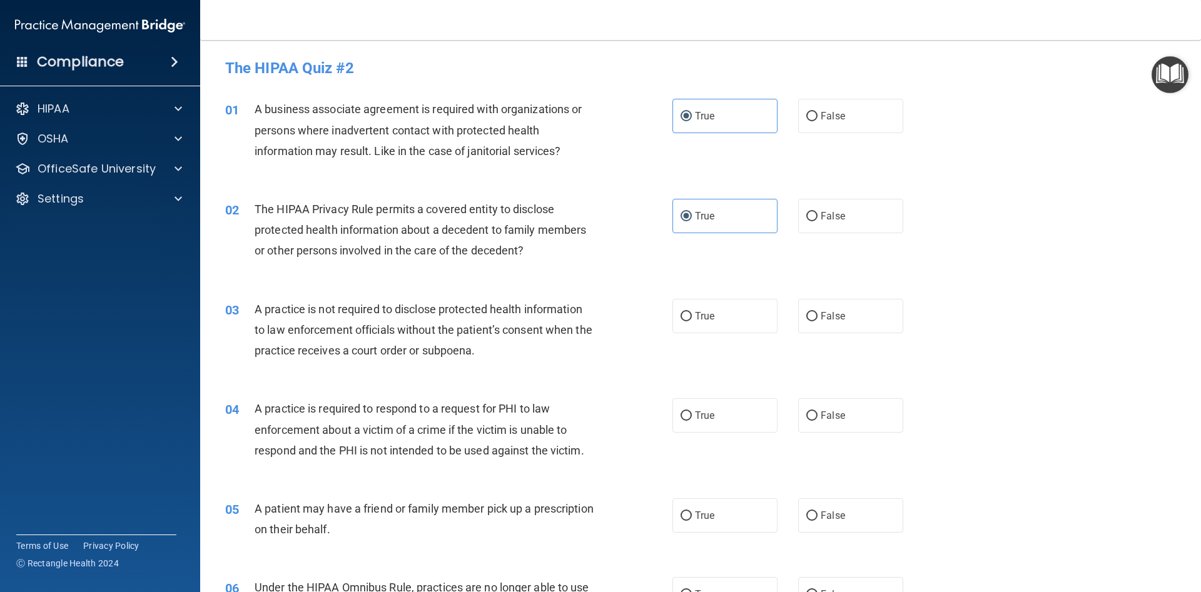
click at [348, 293] on div "03 A practice is not required to disclose protected health information to law e…" at bounding box center [700, 333] width 969 height 100
drag, startPoint x: 834, startPoint y: 300, endPoint x: 837, endPoint y: 306, distance: 7.0
click at [836, 306] on label "False" at bounding box center [850, 316] width 105 height 34
click at [832, 311] on span "False" at bounding box center [832, 316] width 24 height 12
click at [817, 312] on input "False" at bounding box center [811, 316] width 11 height 9
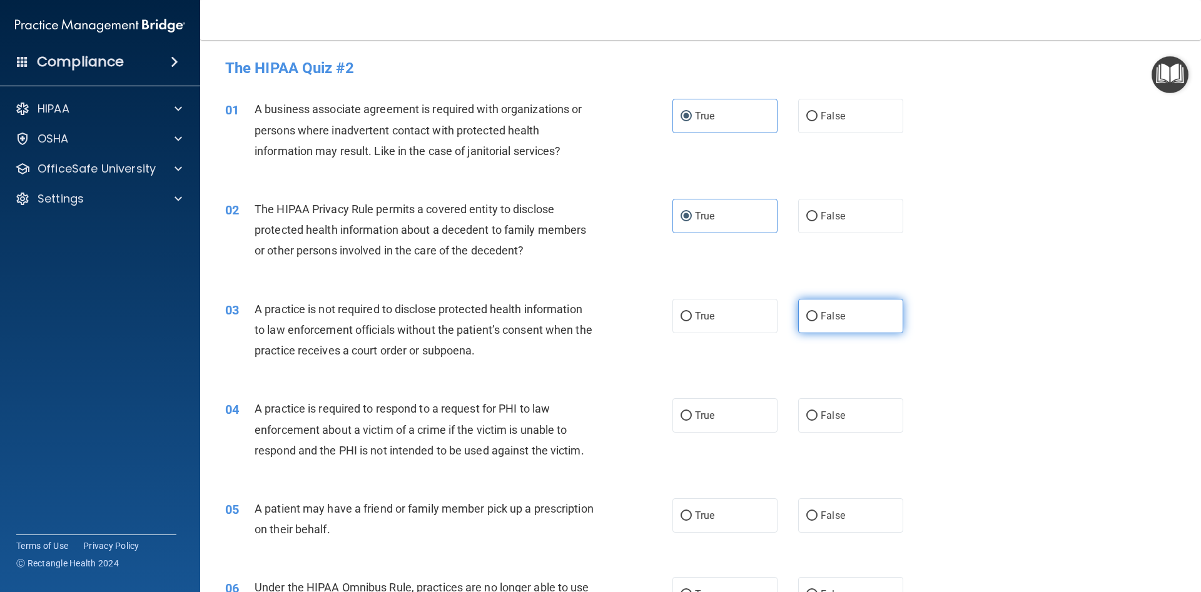
radio input "true"
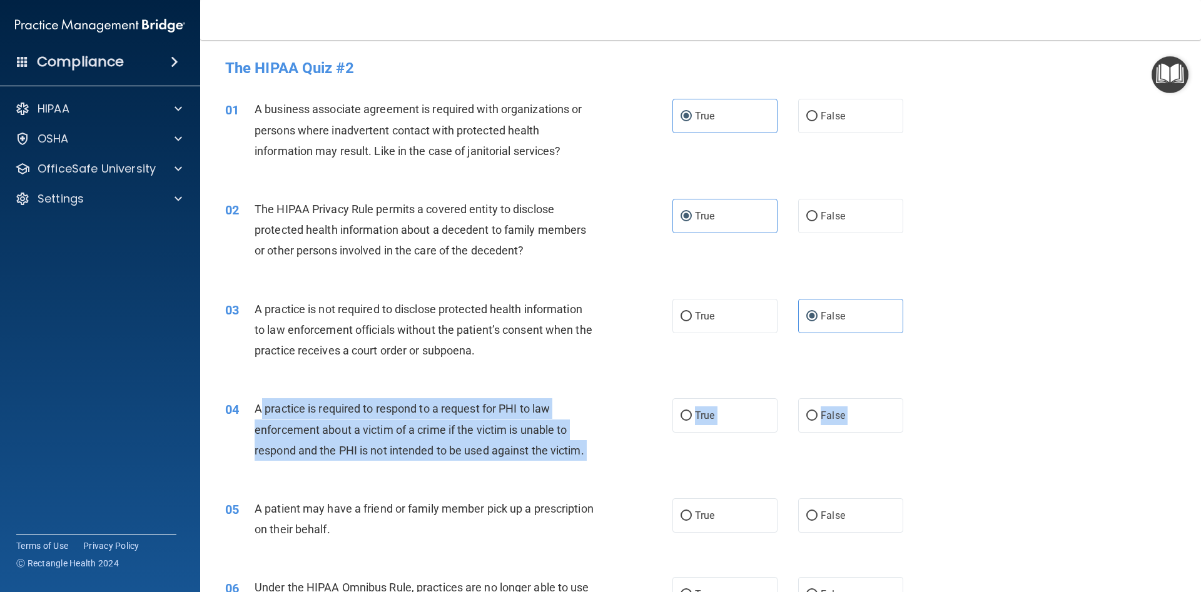
drag, startPoint x: 261, startPoint y: 405, endPoint x: 336, endPoint y: 411, distance: 75.3
click at [475, 472] on div "04 A practice is required to respond to a request for PHI to law enforcement ab…" at bounding box center [700, 433] width 969 height 100
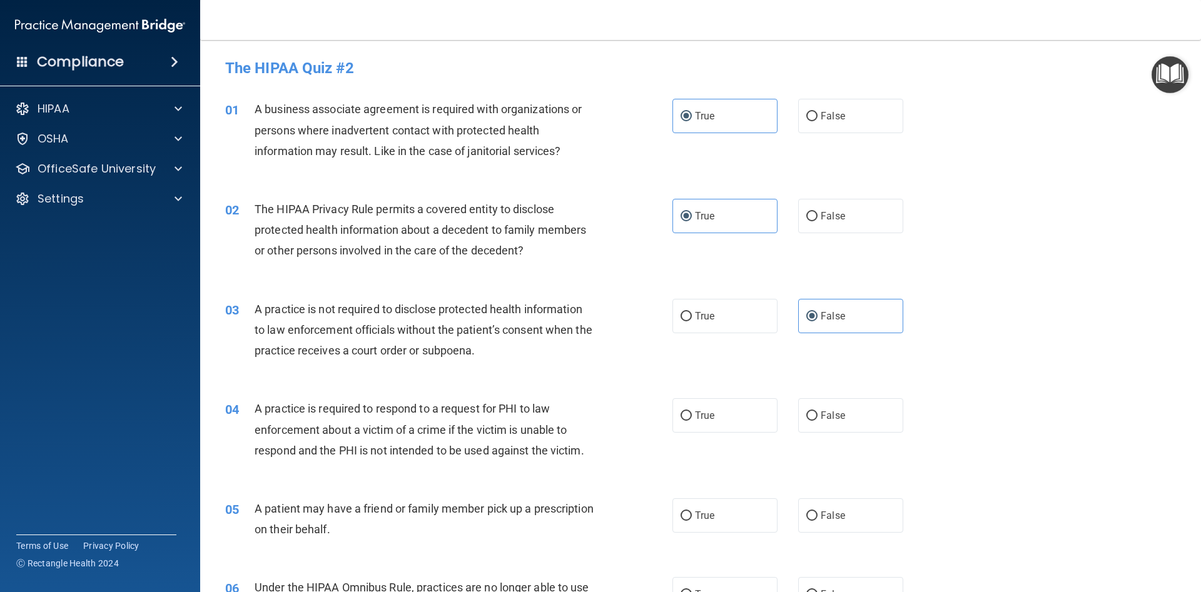
click at [287, 373] on div "03 A practice is not required to disclose protected health information to law e…" at bounding box center [700, 333] width 969 height 100
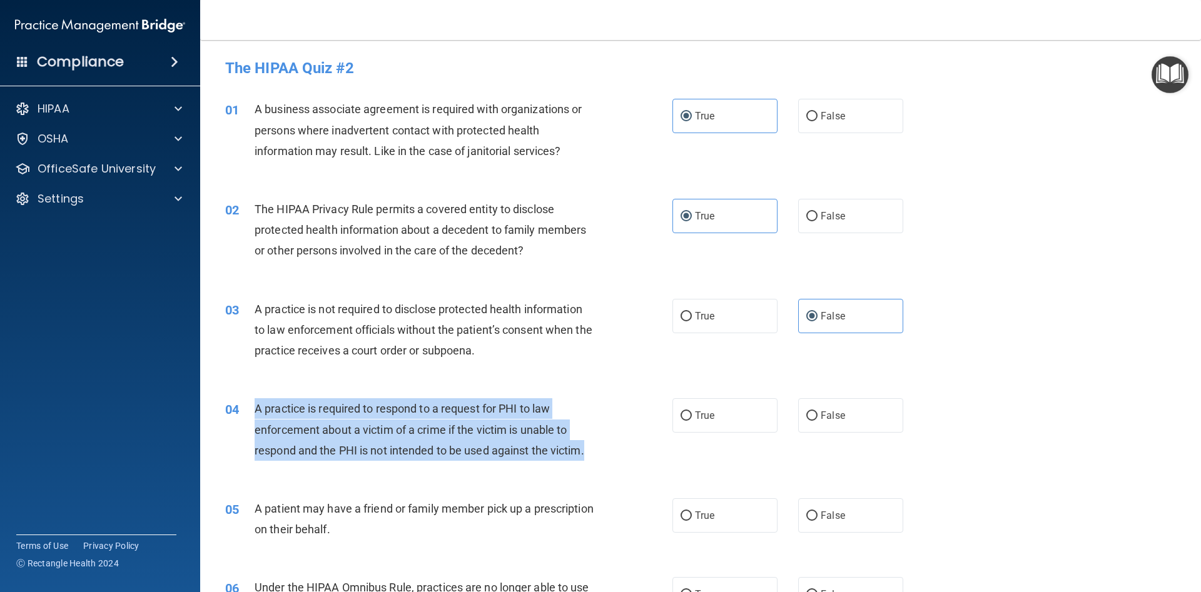
drag, startPoint x: 255, startPoint y: 406, endPoint x: 590, endPoint y: 450, distance: 338.0
click at [590, 450] on div "04 A practice is required to respond to a request for PHI to law enforcement ab…" at bounding box center [448, 432] width 485 height 69
click at [546, 410] on span "A practice is required to respond to a request for PHI to law enforcement about…" at bounding box center [420, 429] width 330 height 54
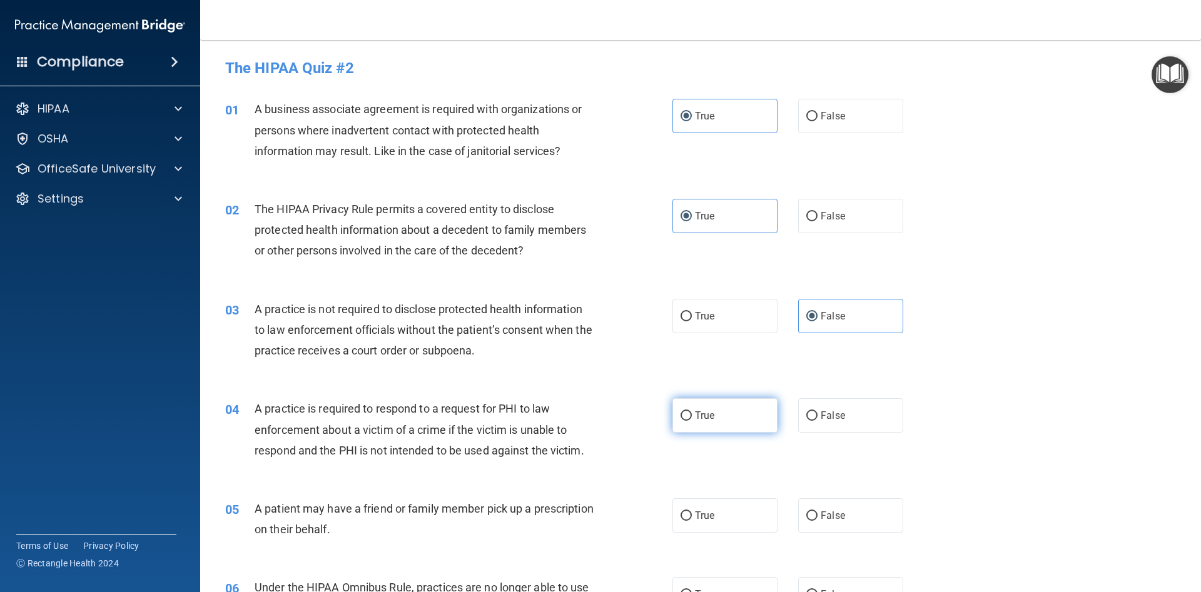
click at [714, 430] on label "True" at bounding box center [724, 415] width 105 height 34
click at [692, 421] on input "True" at bounding box center [685, 415] width 11 height 9
radio input "true"
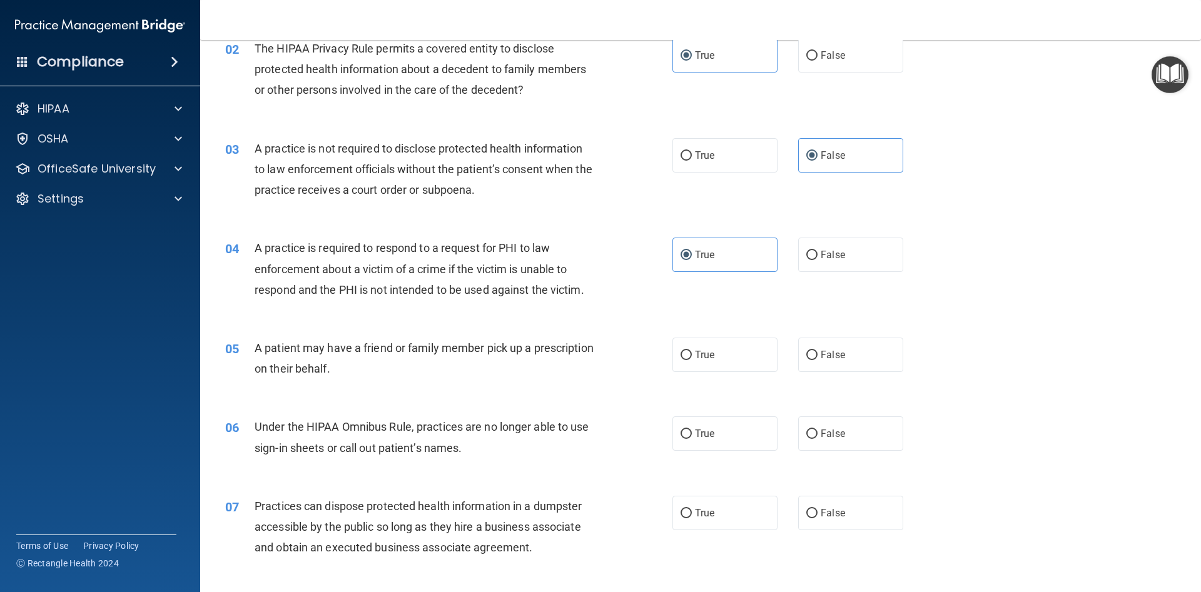
scroll to position [169, 0]
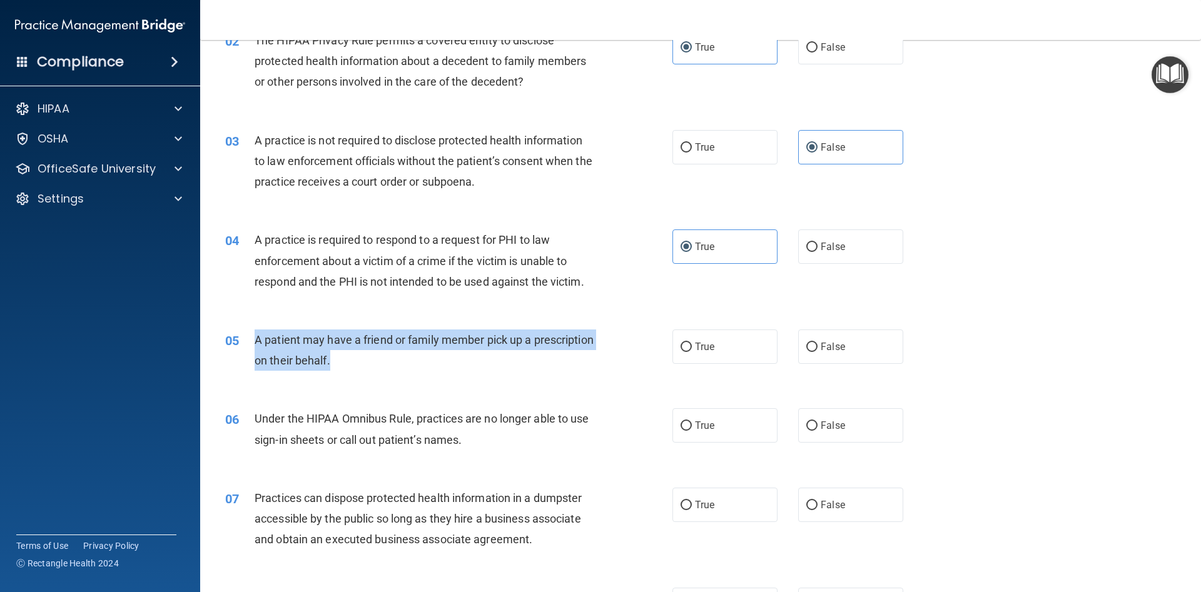
drag, startPoint x: 252, startPoint y: 340, endPoint x: 397, endPoint y: 358, distance: 146.3
click at [397, 358] on div "05 A patient may have a friend or family member pick up a prescription on their…" at bounding box center [448, 354] width 485 height 48
drag, startPoint x: 397, startPoint y: 358, endPoint x: 404, endPoint y: 361, distance: 7.3
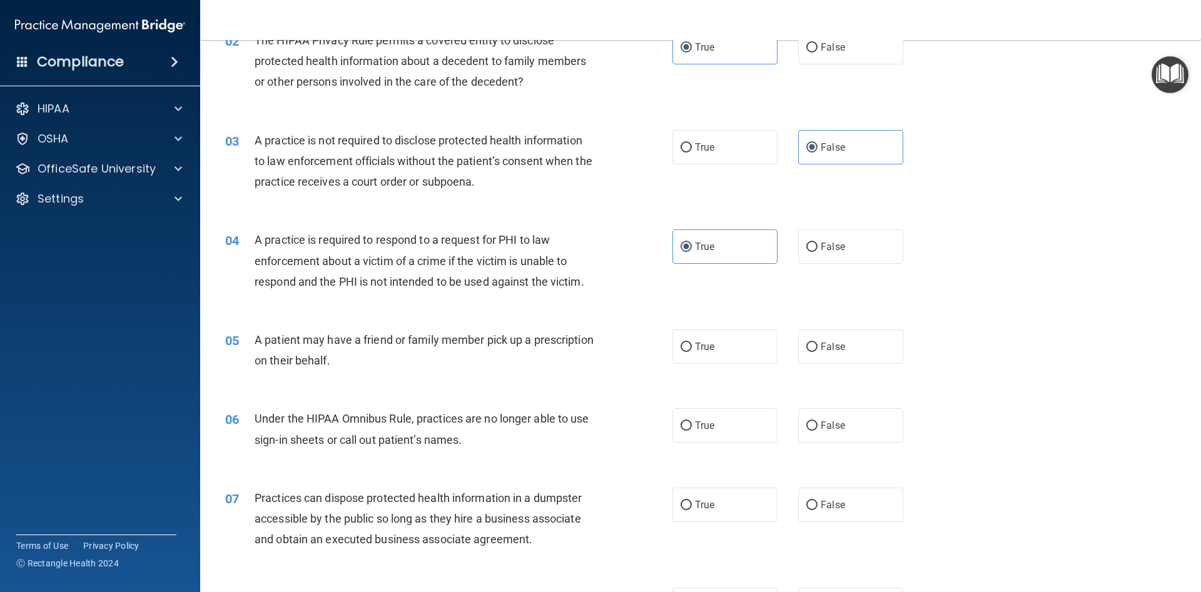
click at [735, 376] on div "05 A patient may have a friend or family member pick up a prescription on their…" at bounding box center [700, 353] width 969 height 79
drag, startPoint x: 714, startPoint y: 340, endPoint x: 639, endPoint y: 361, distance: 78.2
click at [714, 342] on label "True" at bounding box center [724, 347] width 105 height 34
click at [683, 343] on input "True" at bounding box center [685, 347] width 11 height 9
radio input "true"
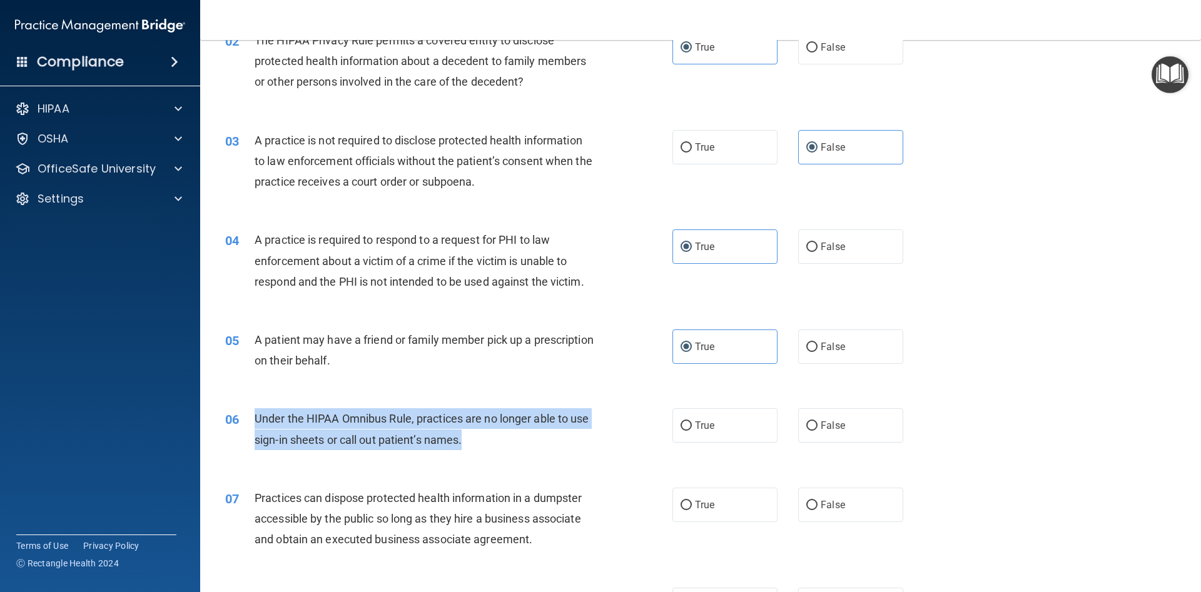
drag, startPoint x: 288, startPoint y: 415, endPoint x: 472, endPoint y: 440, distance: 185.5
click at [473, 440] on div "06 Under the HIPAA Omnibus Rule, practices are no longer able to use sign-in sh…" at bounding box center [448, 432] width 485 height 48
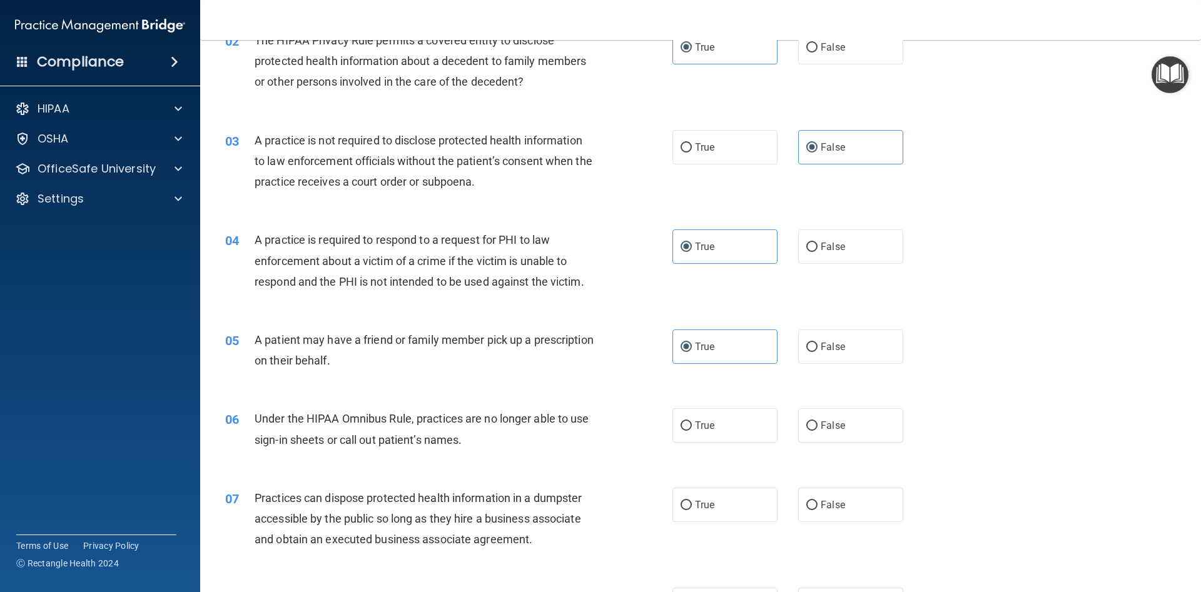
drag, startPoint x: 510, startPoint y: 400, endPoint x: 516, endPoint y: 399, distance: 6.4
click at [515, 400] on div "06 Under the HIPAA Omnibus Rule, practices are no longer able to use sign-in sh…" at bounding box center [700, 432] width 969 height 79
click at [824, 432] on label "False" at bounding box center [850, 425] width 105 height 34
click at [817, 431] on input "False" at bounding box center [811, 426] width 11 height 9
radio input "true"
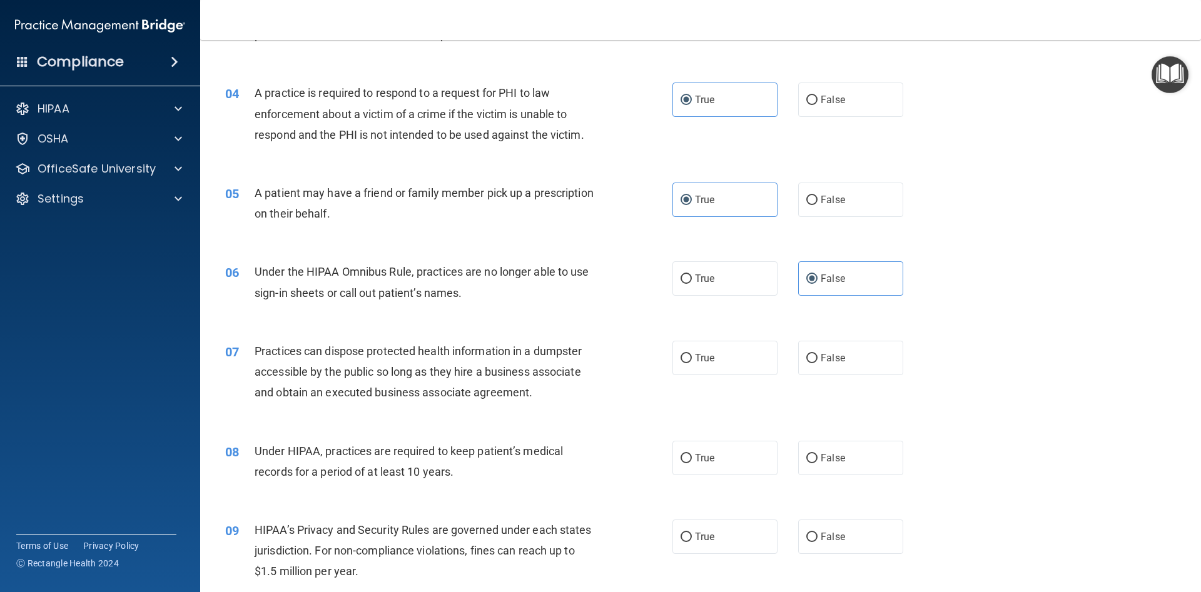
scroll to position [338, 0]
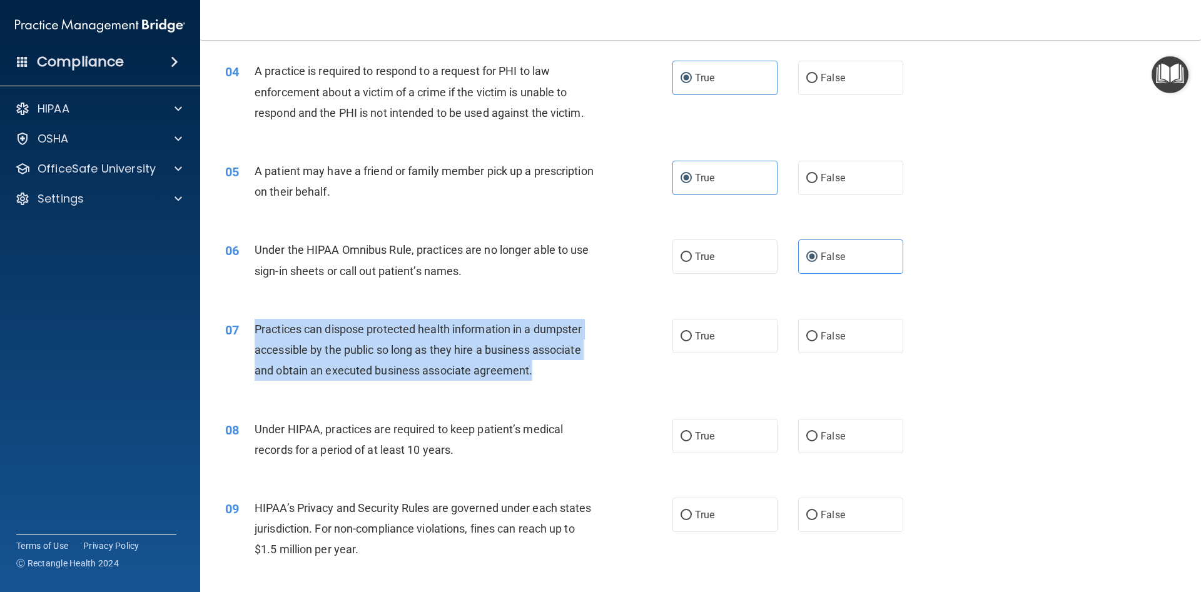
drag, startPoint x: 255, startPoint y: 323, endPoint x: 548, endPoint y: 360, distance: 295.6
click at [549, 370] on div "07 Practices can dispose protected health information in a dumpster accessible …" at bounding box center [448, 353] width 485 height 69
click at [812, 339] on input "False" at bounding box center [811, 336] width 11 height 9
radio input "true"
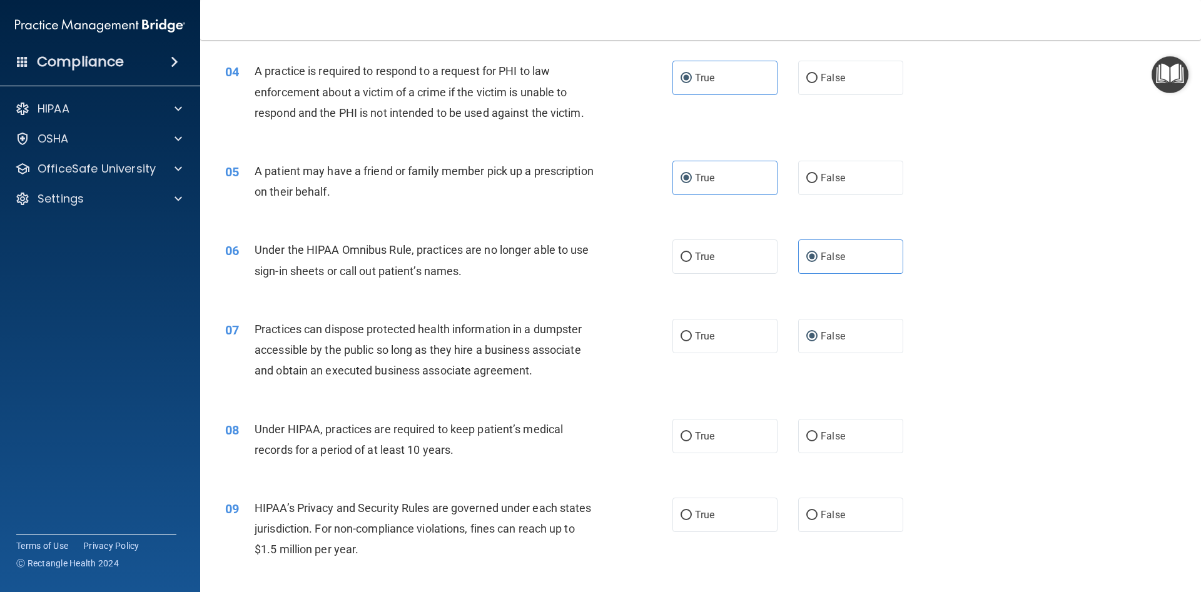
click at [635, 283] on div "06 Under the HIPAA Omnibus Rule, practices are no longer able to use sign-in sh…" at bounding box center [448, 264] width 485 height 48
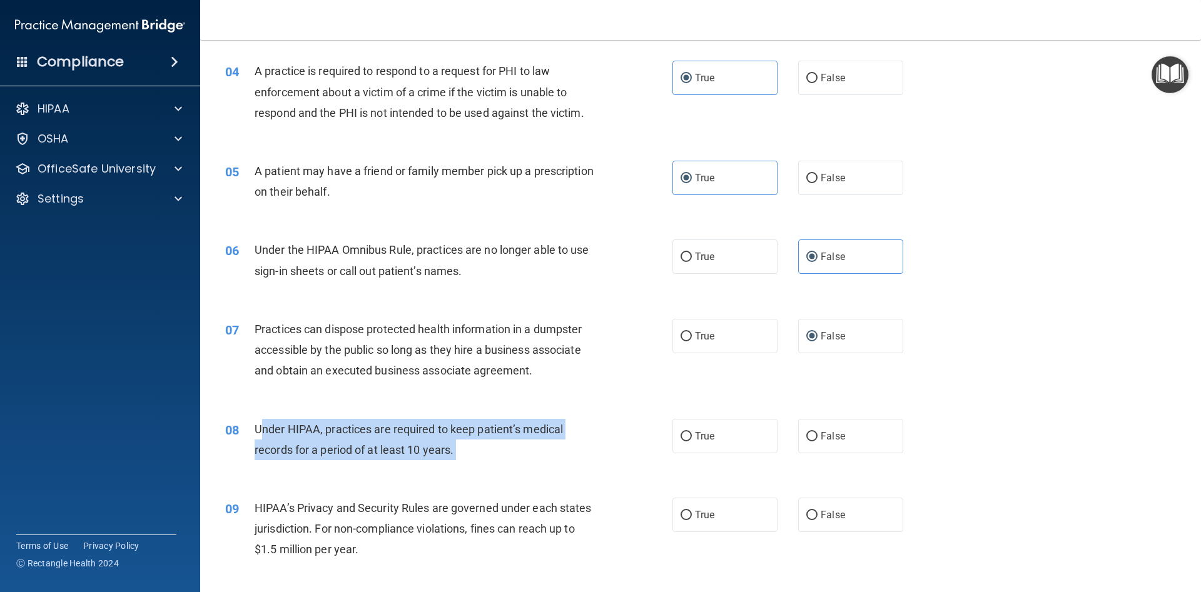
drag, startPoint x: 261, startPoint y: 425, endPoint x: 416, endPoint y: 453, distance: 158.2
click at [451, 458] on div "Under HIPAA, practices are required to keep patient’s medical records for a per…" at bounding box center [430, 439] width 350 height 41
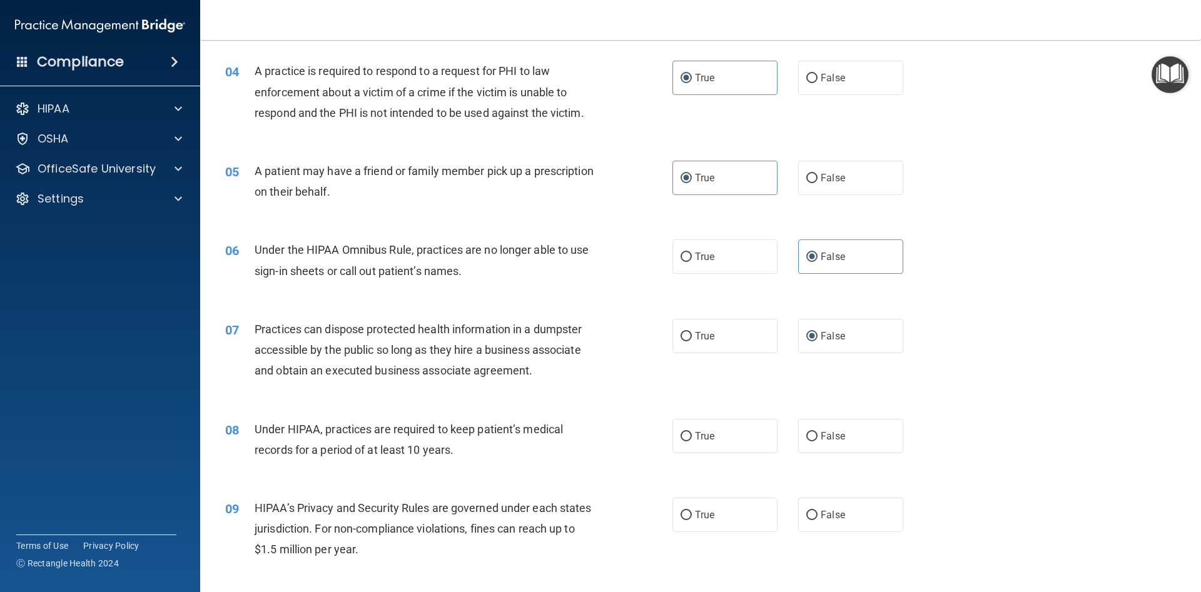
click at [361, 396] on div "07 Practices can dispose protected health information in a dumpster accessible …" at bounding box center [700, 353] width 969 height 100
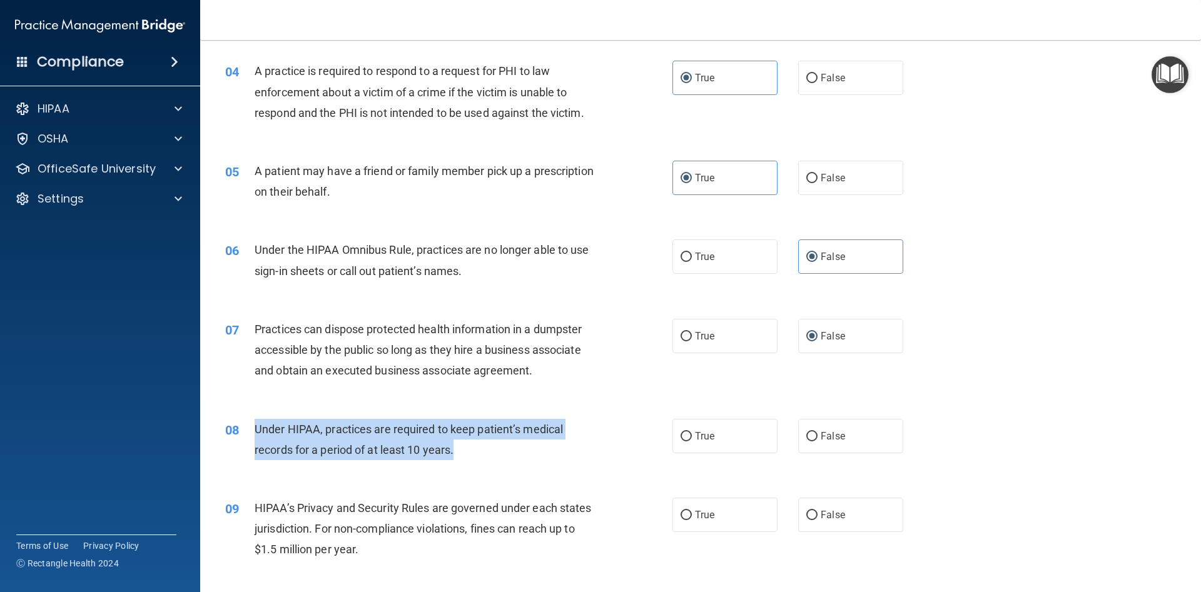
drag, startPoint x: 256, startPoint y: 427, endPoint x: 467, endPoint y: 447, distance: 211.1
click at [467, 447] on div "Under HIPAA, practices are required to keep patient’s medical records for a per…" at bounding box center [430, 439] width 350 height 41
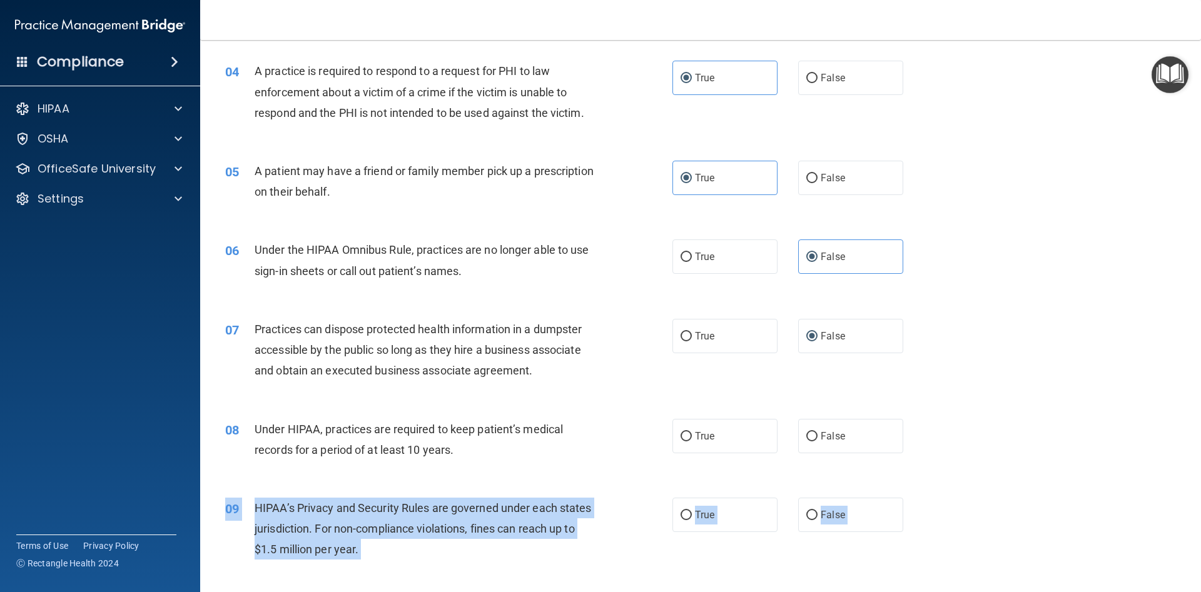
drag, startPoint x: 571, startPoint y: 483, endPoint x: 571, endPoint y: 474, distance: 8.8
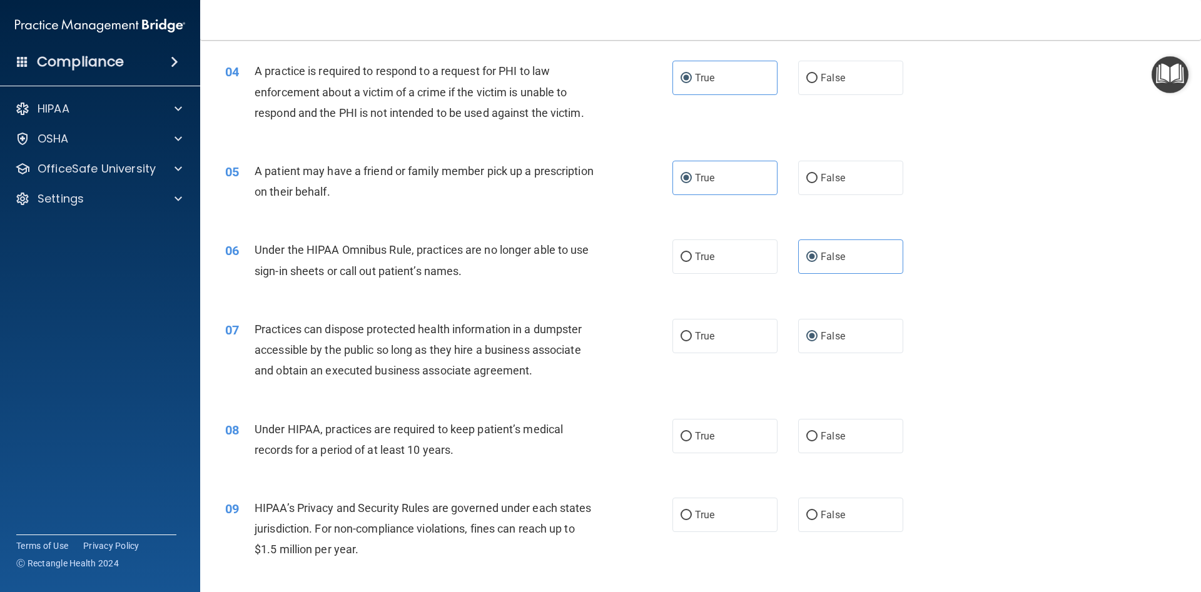
click at [585, 405] on div "08 Under HIPAA, practices are required to keep patient’s medical records for a …" at bounding box center [700, 442] width 969 height 79
click at [737, 433] on label "True" at bounding box center [724, 436] width 105 height 34
click at [692, 433] on input "True" at bounding box center [685, 436] width 11 height 9
radio input "true"
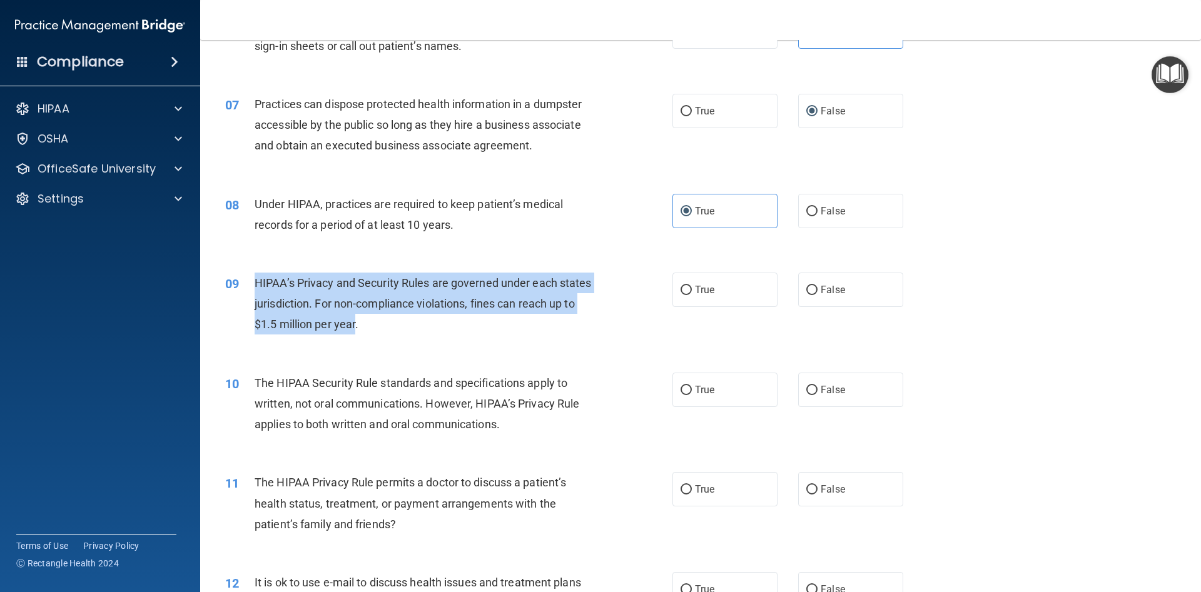
click at [356, 328] on div "09 HIPAA’s Privacy and Security Rules are governed under each states jurisdicti…" at bounding box center [448, 307] width 485 height 69
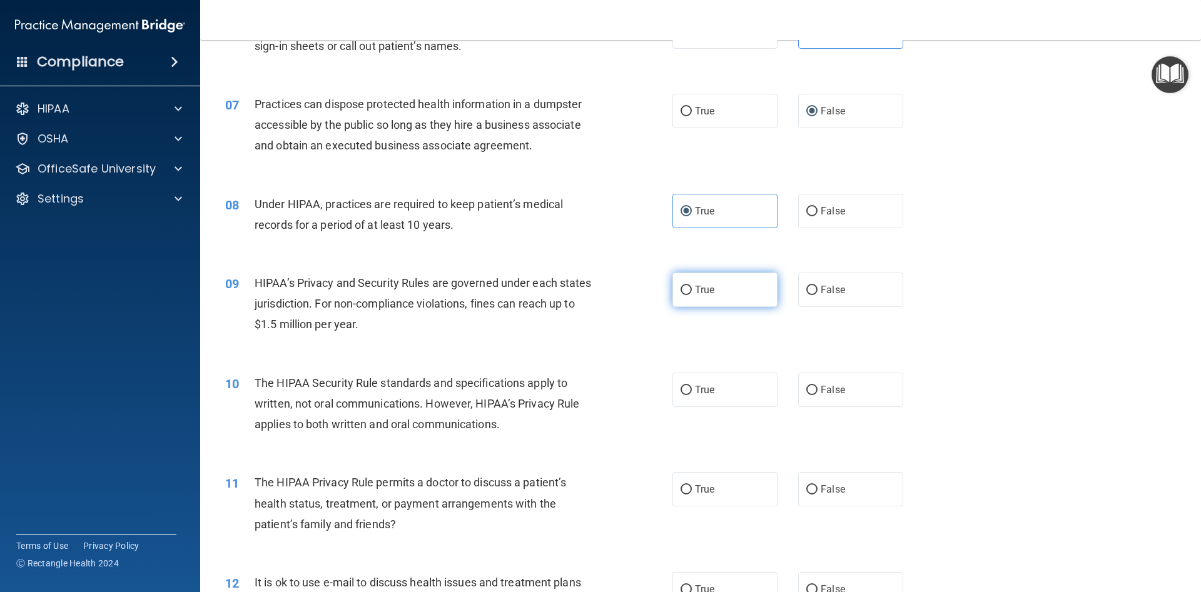
click at [720, 293] on label "True" at bounding box center [724, 290] width 105 height 34
click at [692, 293] on input "True" at bounding box center [685, 290] width 11 height 9
radio input "true"
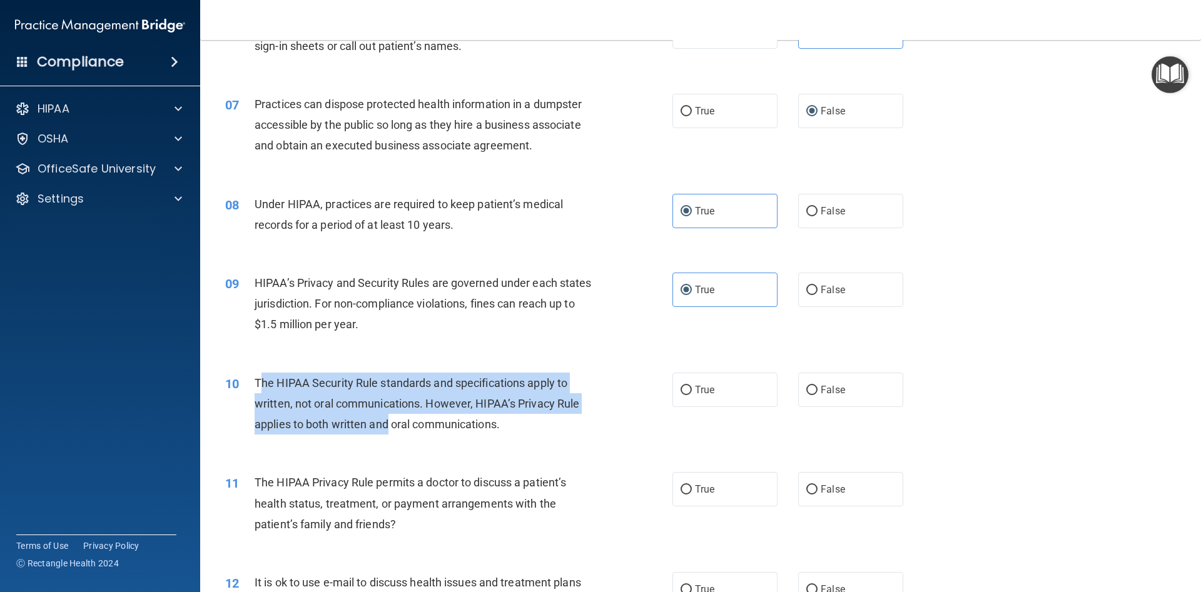
drag, startPoint x: 262, startPoint y: 375, endPoint x: 388, endPoint y: 426, distance: 135.8
click at [388, 426] on div "The HIPAA Security Rule standards and specifications apply to written, not oral…" at bounding box center [430, 404] width 350 height 63
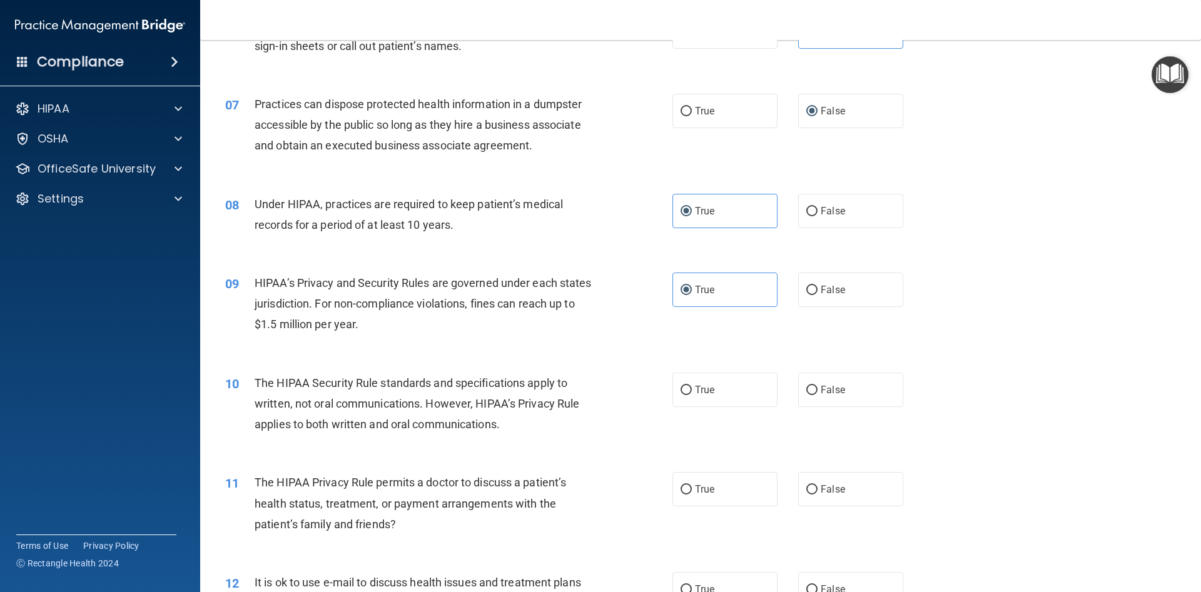
click at [238, 353] on div "09 HIPAA’s Privacy and Security Rules are governed under each states jurisdicti…" at bounding box center [700, 307] width 969 height 100
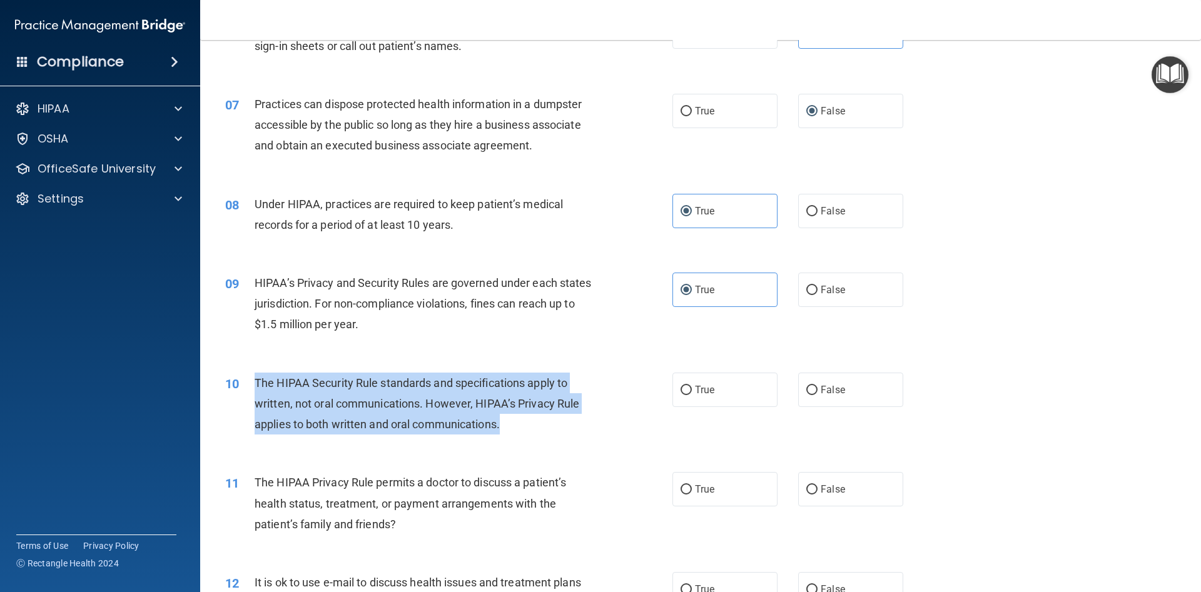
drag, startPoint x: 256, startPoint y: 378, endPoint x: 526, endPoint y: 419, distance: 273.3
click at [533, 428] on div "The HIPAA Security Rule standards and specifications apply to written, not oral…" at bounding box center [430, 404] width 350 height 63
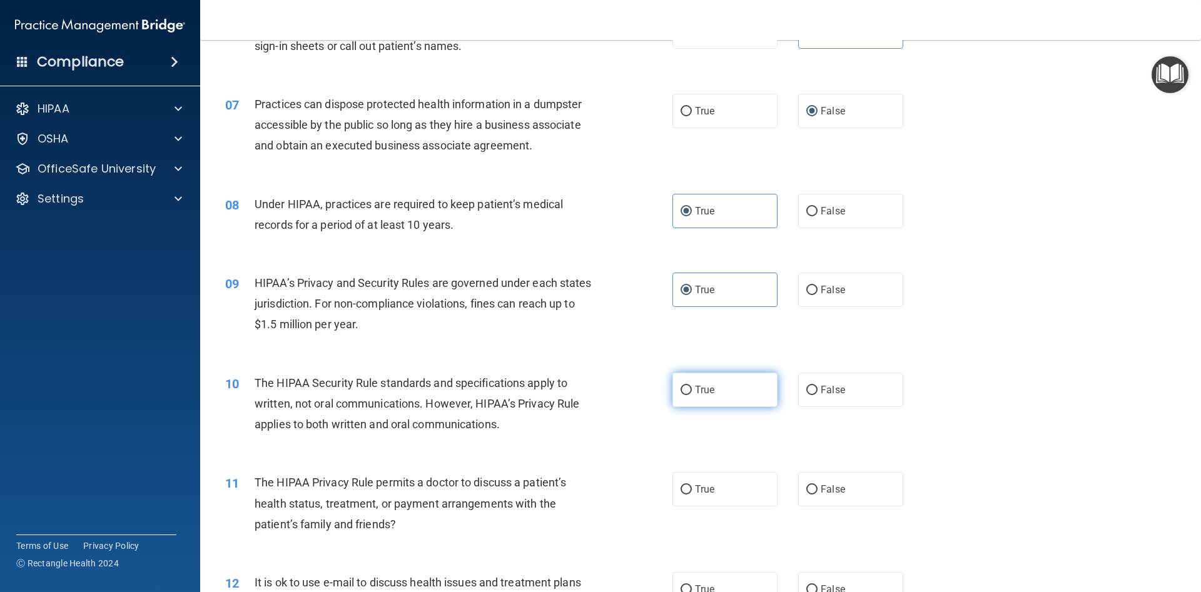
click at [714, 384] on label "True" at bounding box center [724, 390] width 105 height 34
click at [692, 386] on input "True" at bounding box center [685, 390] width 11 height 9
radio input "true"
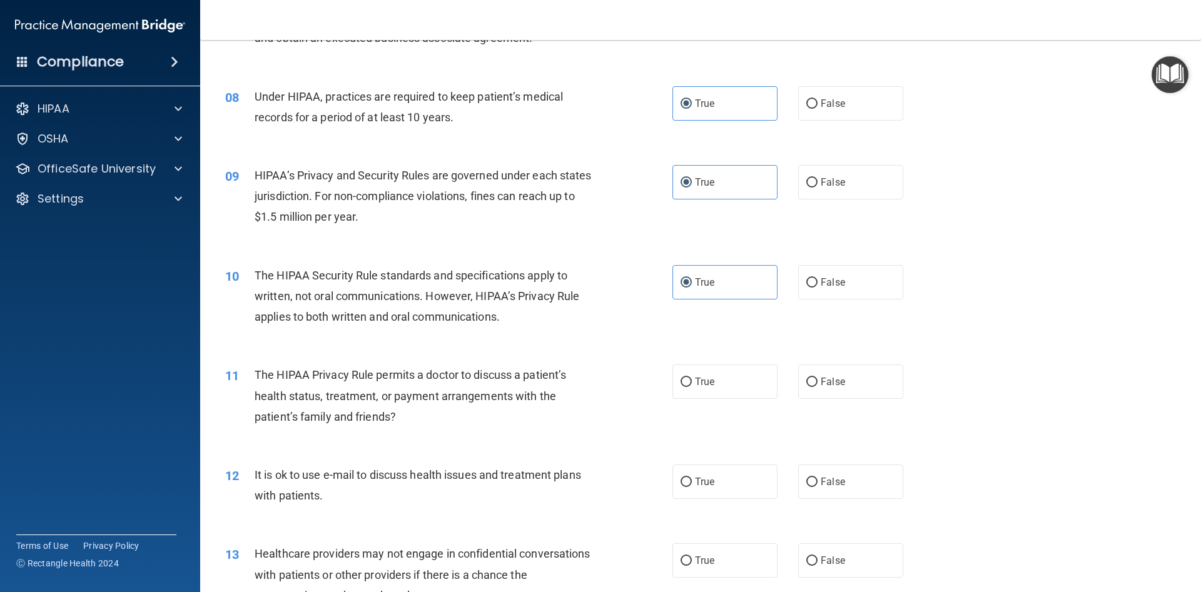
scroll to position [675, 0]
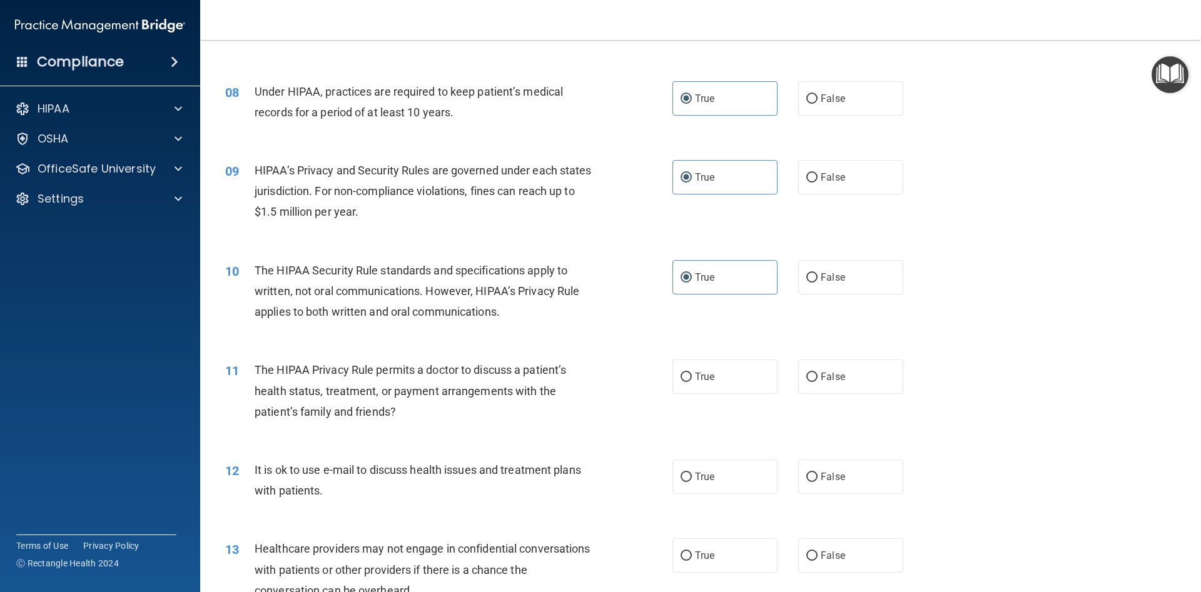
click at [263, 360] on div "11 The HIPAA Privacy Rule permits a doctor to discuss a patient’s health status…" at bounding box center [700, 394] width 969 height 100
click at [301, 352] on div "11 The HIPAA Privacy Rule permits a doctor to discuss a patient’s health status…" at bounding box center [700, 394] width 969 height 100
click at [673, 386] on label "True" at bounding box center [724, 377] width 105 height 34
click at [680, 382] on input "True" at bounding box center [685, 377] width 11 height 9
radio input "true"
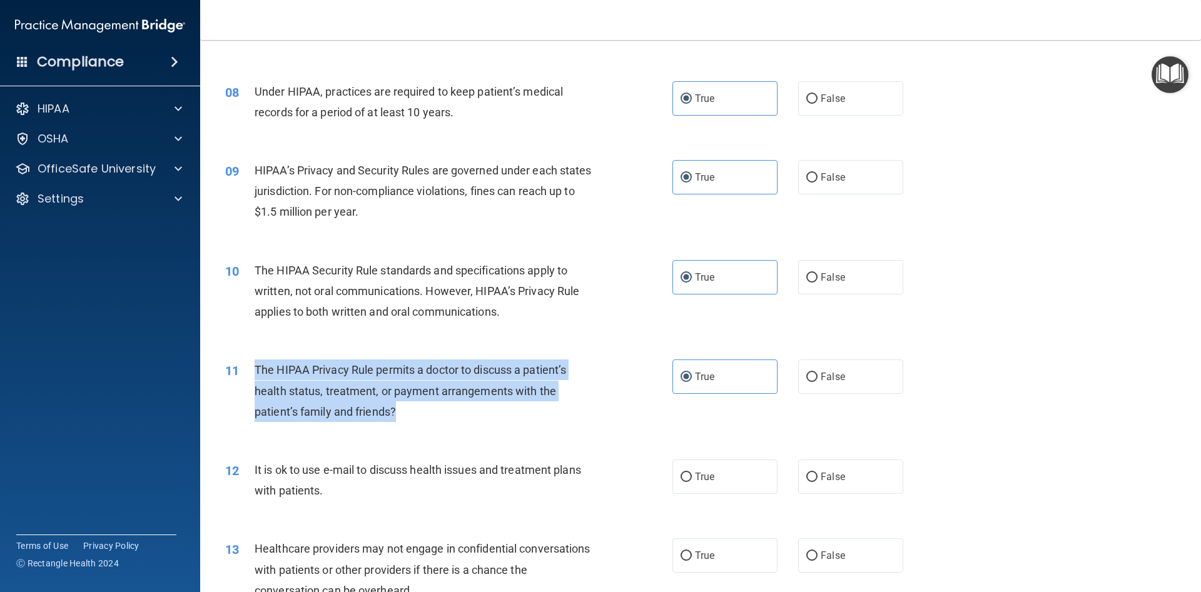
drag, startPoint x: 285, startPoint y: 376, endPoint x: 396, endPoint y: 403, distance: 115.3
click at [401, 406] on div "11 The HIPAA Privacy Rule permits a doctor to discuss a patient’s health status…" at bounding box center [448, 394] width 485 height 69
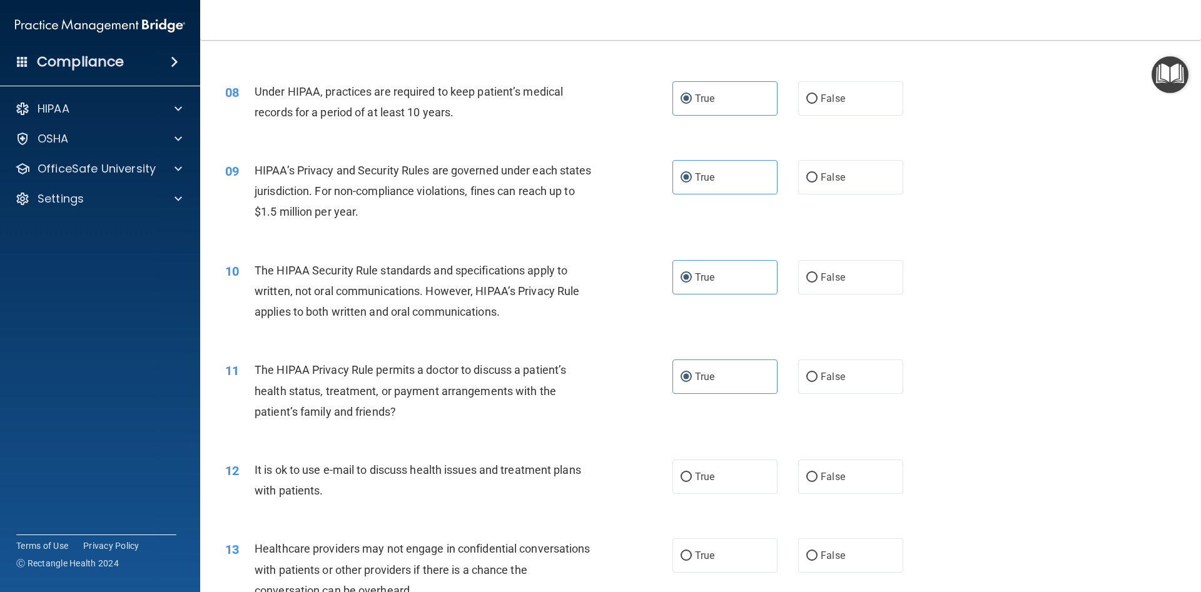
drag, startPoint x: 454, startPoint y: 431, endPoint x: 433, endPoint y: 439, distance: 22.2
click at [452, 433] on div "11 The HIPAA Privacy Rule permits a doctor to discuss a patient’s health status…" at bounding box center [700, 394] width 969 height 100
click at [817, 483] on label "False" at bounding box center [850, 477] width 105 height 34
click at [817, 482] on input "False" at bounding box center [811, 477] width 11 height 9
radio input "true"
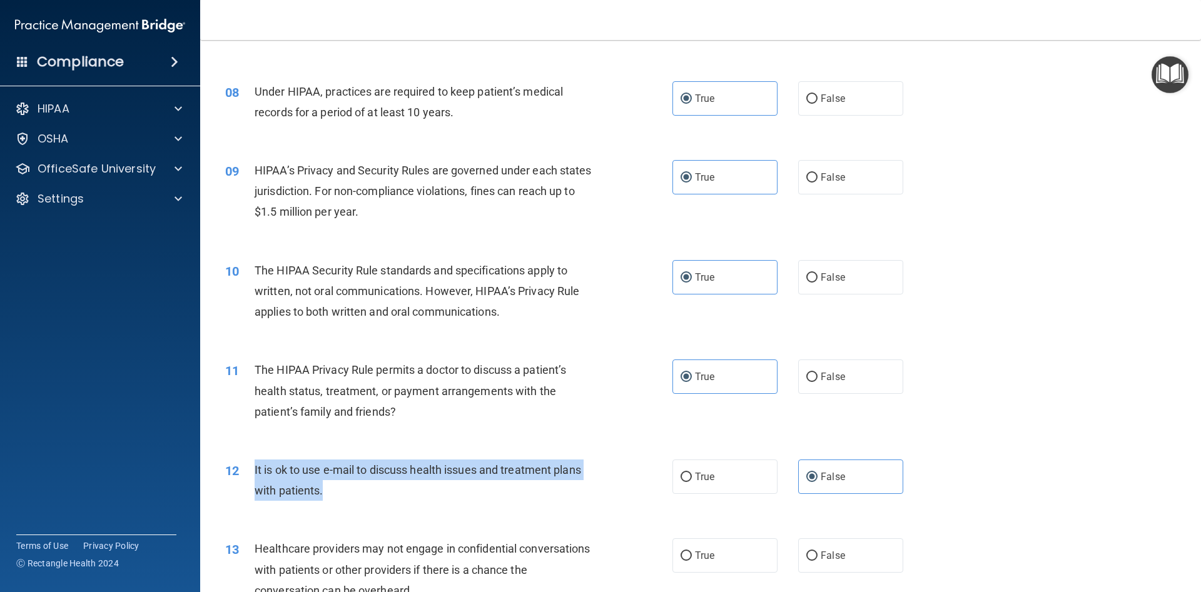
drag, startPoint x: 253, startPoint y: 467, endPoint x: 339, endPoint y: 501, distance: 92.9
click at [339, 501] on div "12 It is ok to use e-mail to discuss health issues and treatment plans with pat…" at bounding box center [448, 484] width 485 height 48
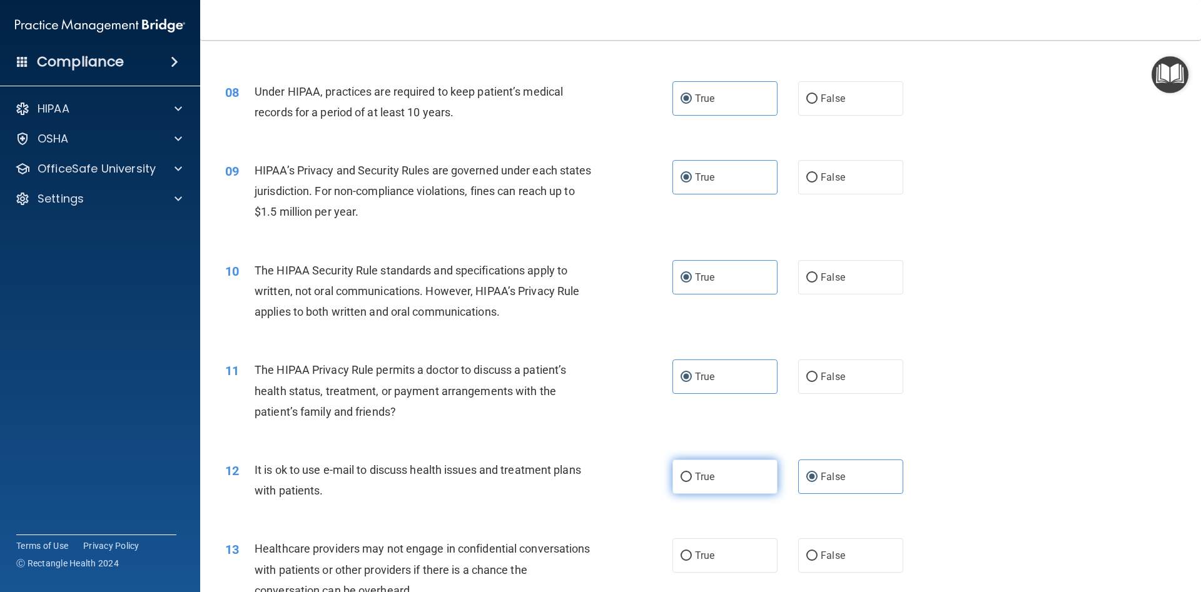
drag, startPoint x: 717, startPoint y: 485, endPoint x: 710, endPoint y: 483, distance: 7.1
click at [717, 485] on label "True" at bounding box center [724, 477] width 105 height 34
click at [692, 482] on input "True" at bounding box center [685, 477] width 11 height 9
radio input "true"
radio input "false"
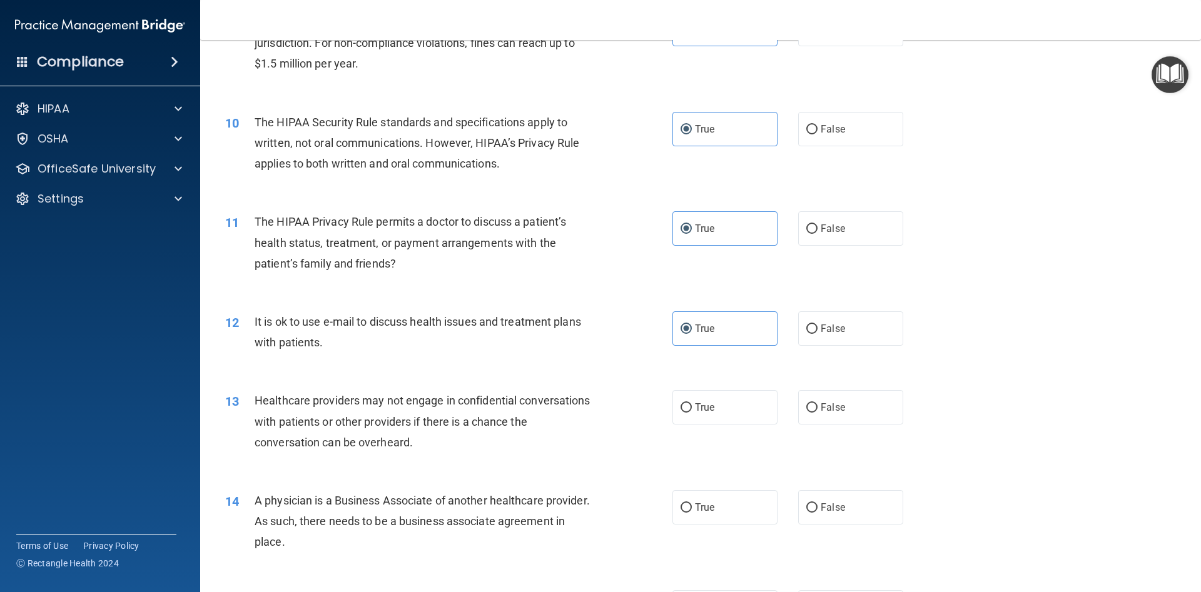
scroll to position [901, 0]
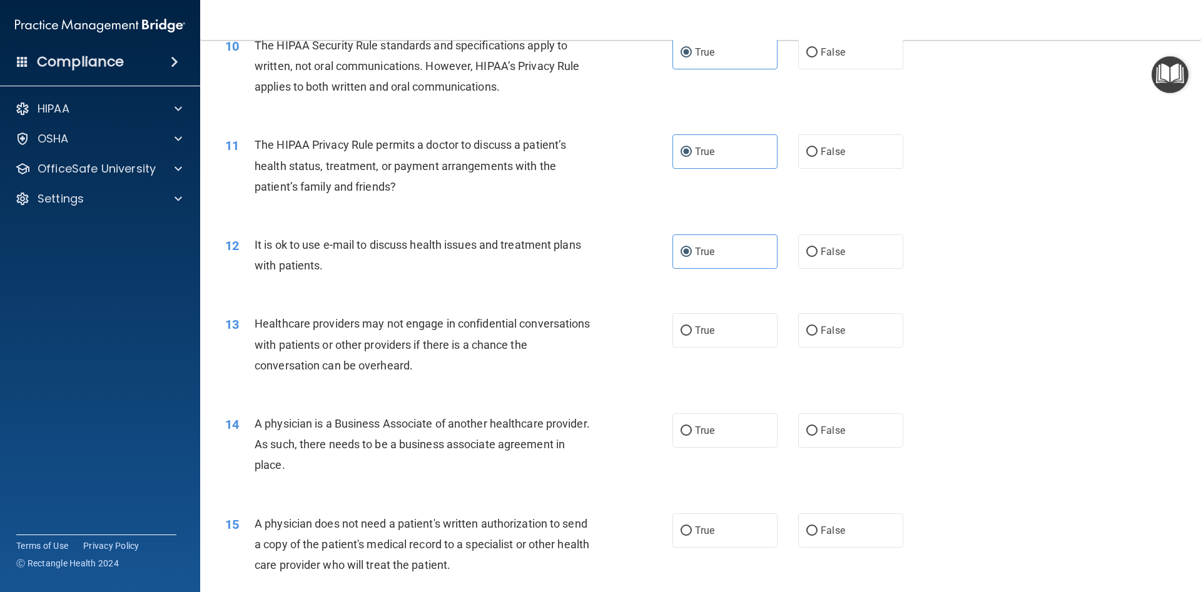
drag, startPoint x: 253, startPoint y: 316, endPoint x: 484, endPoint y: 372, distance: 237.5
click at [485, 373] on div "13 Healthcare providers may not engage in confidential conversations with patie…" at bounding box center [448, 347] width 485 height 69
click at [688, 337] on label "True" at bounding box center [724, 330] width 105 height 34
click at [688, 336] on input "True" at bounding box center [685, 330] width 11 height 9
radio input "true"
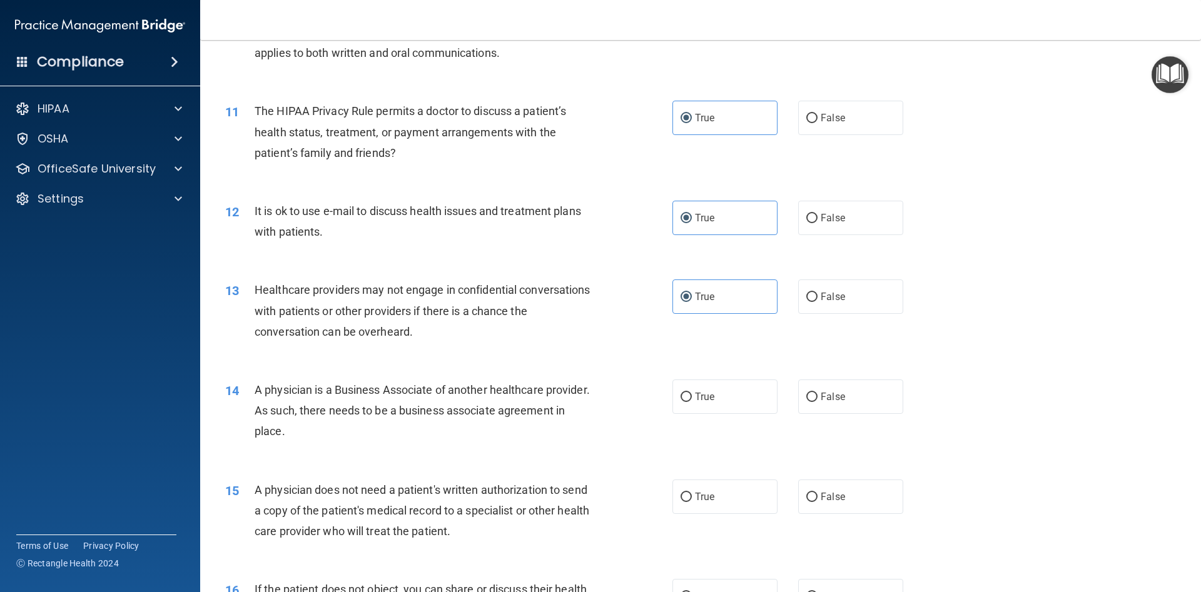
scroll to position [957, 0]
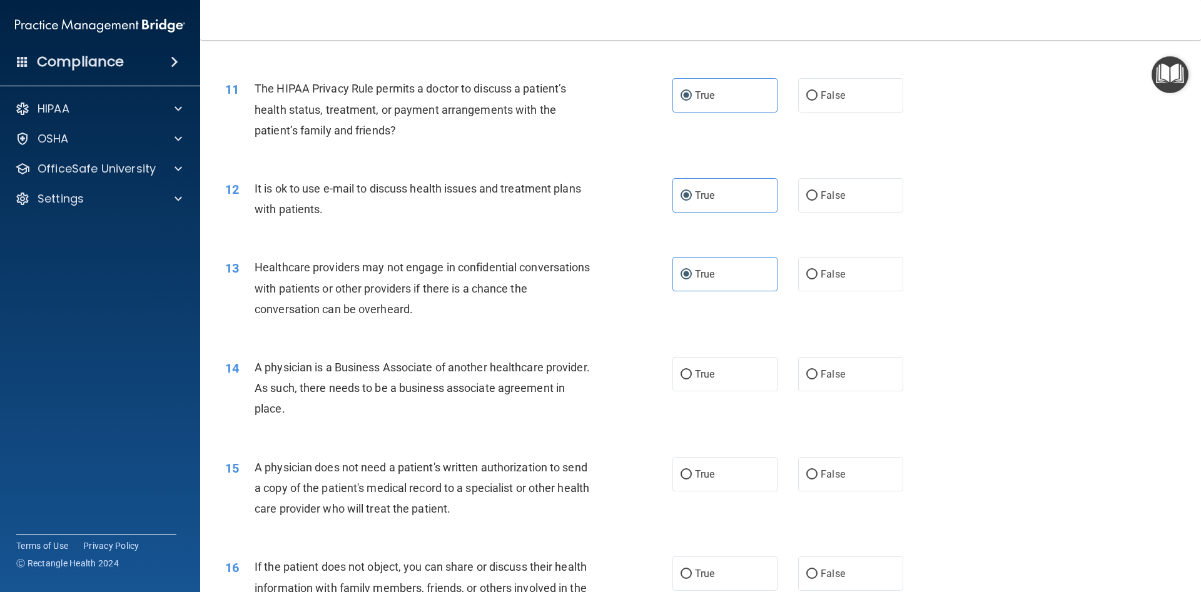
drag, startPoint x: 243, startPoint y: 363, endPoint x: 306, endPoint y: 408, distance: 77.4
click at [306, 408] on div "14 A physician is a Business Associate of another healthcare provider. As such,…" at bounding box center [448, 391] width 485 height 69
click at [406, 351] on div "14 A physician is a Business Associate of another healthcare provider. As such,…" at bounding box center [700, 391] width 969 height 100
click at [694, 376] on label "True" at bounding box center [724, 374] width 105 height 34
click at [692, 376] on input "True" at bounding box center [685, 374] width 11 height 9
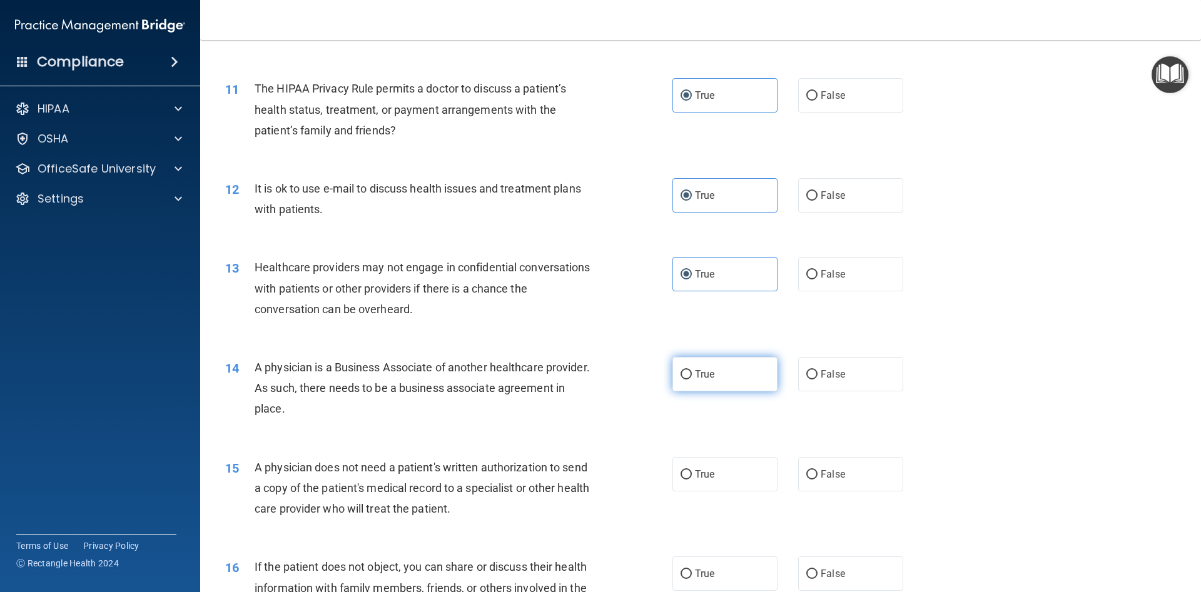
radio input "true"
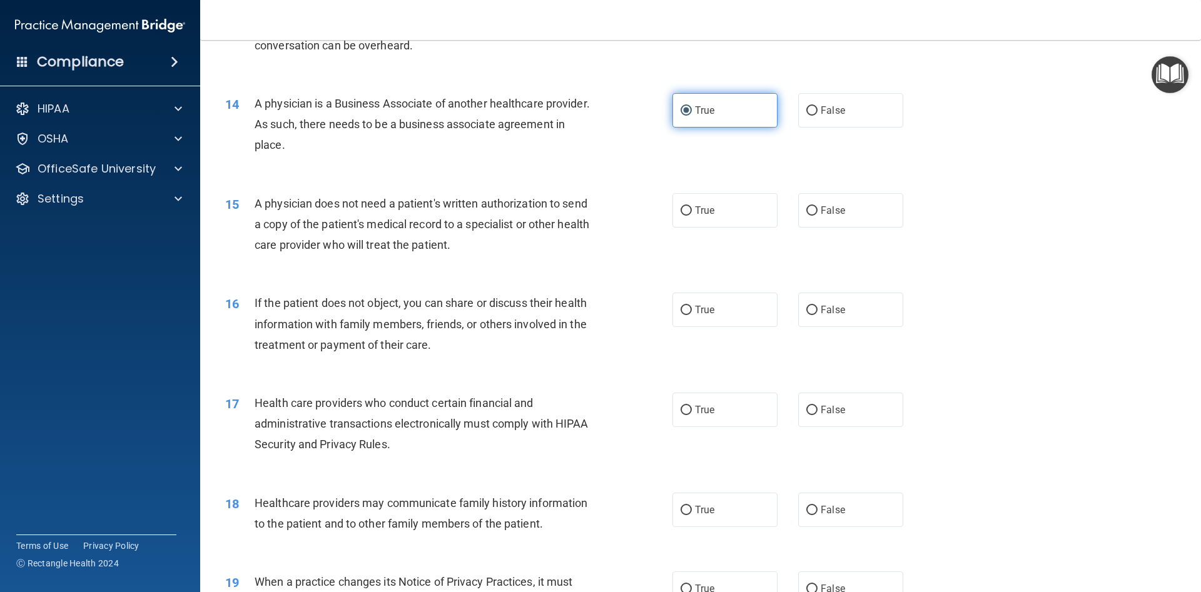
scroll to position [1126, 0]
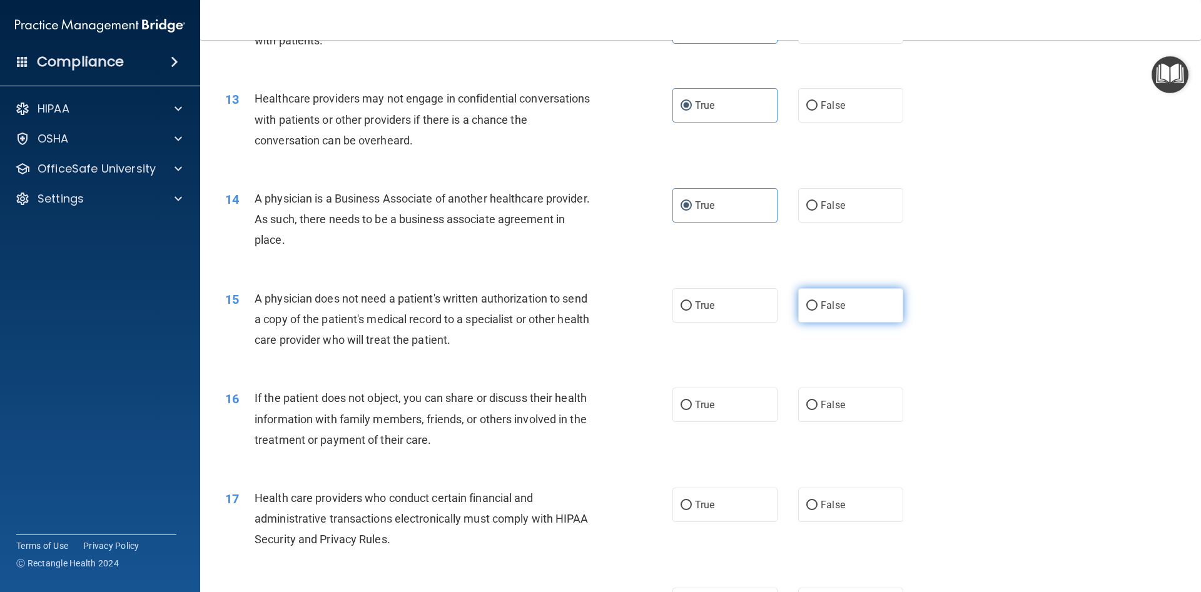
drag, startPoint x: 876, startPoint y: 308, endPoint x: 848, endPoint y: 318, distance: 29.7
click at [864, 313] on label "False" at bounding box center [850, 305] width 105 height 34
drag, startPoint x: 800, startPoint y: 308, endPoint x: 810, endPoint y: 308, distance: 10.6
click at [801, 309] on label "False" at bounding box center [850, 305] width 105 height 34
click at [806, 309] on input "False" at bounding box center [811, 305] width 11 height 9
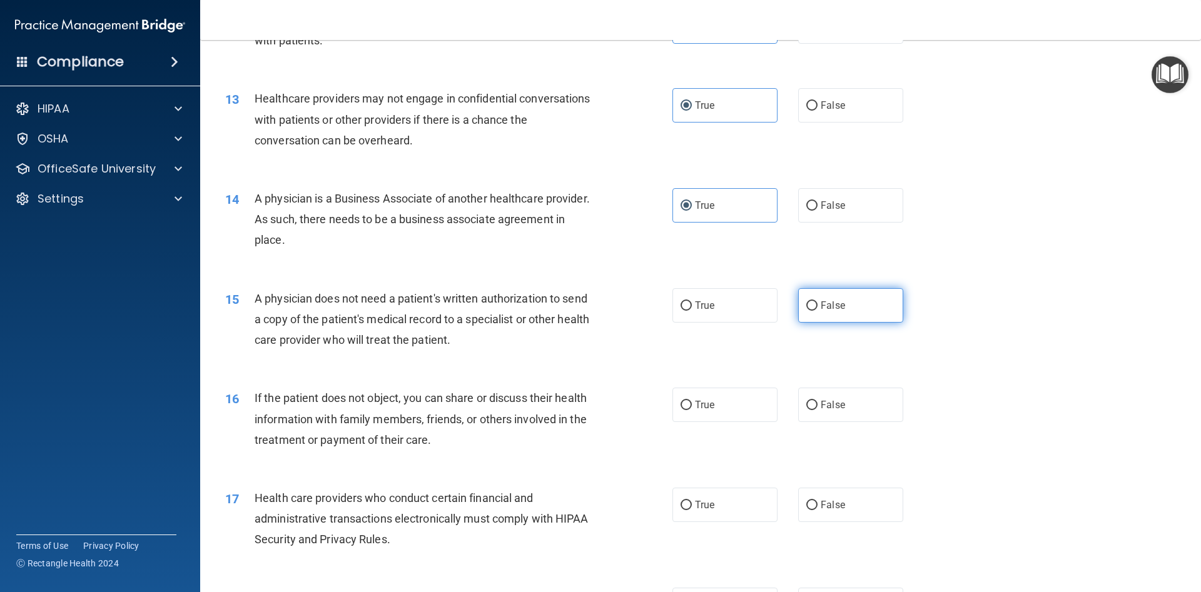
radio input "true"
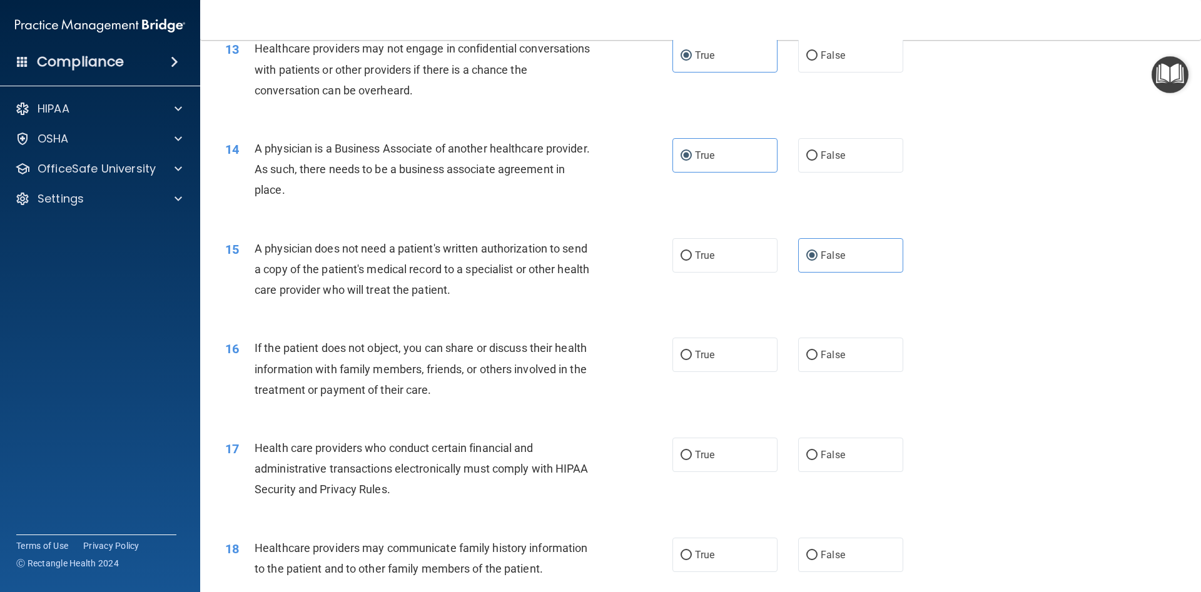
scroll to position [1238, 0]
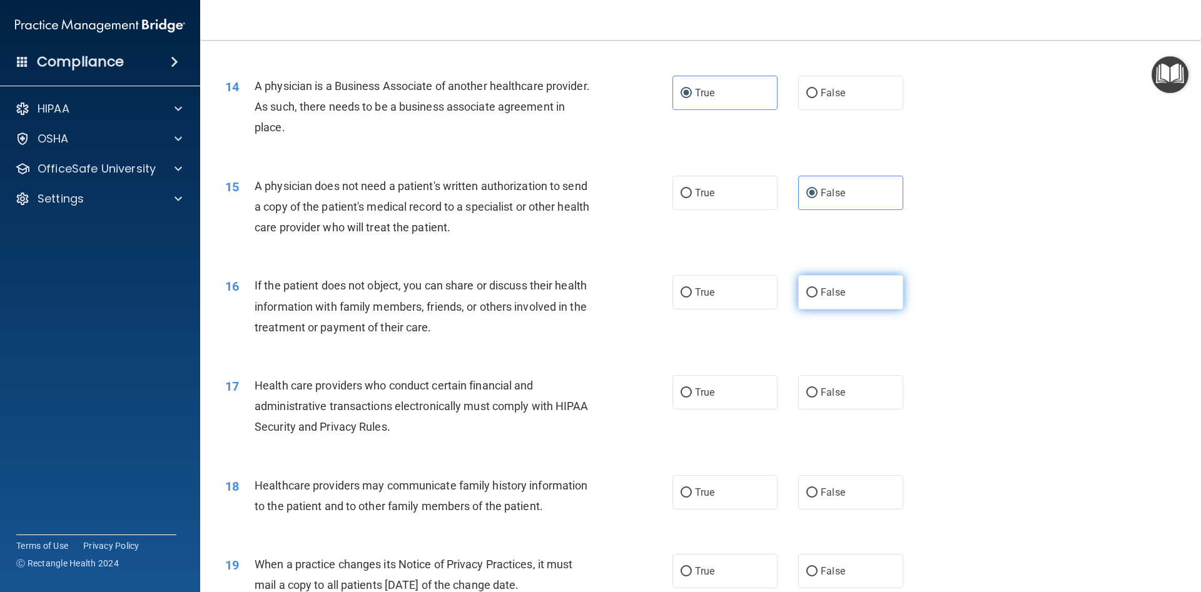
click at [854, 290] on label "False" at bounding box center [850, 292] width 105 height 34
click at [817, 290] on input "False" at bounding box center [811, 292] width 11 height 9
radio input "true"
drag, startPoint x: 274, startPoint y: 284, endPoint x: 457, endPoint y: 331, distance: 188.5
click at [457, 331] on div "16 If the patient does not object, you can share or discuss their health inform…" at bounding box center [448, 309] width 485 height 69
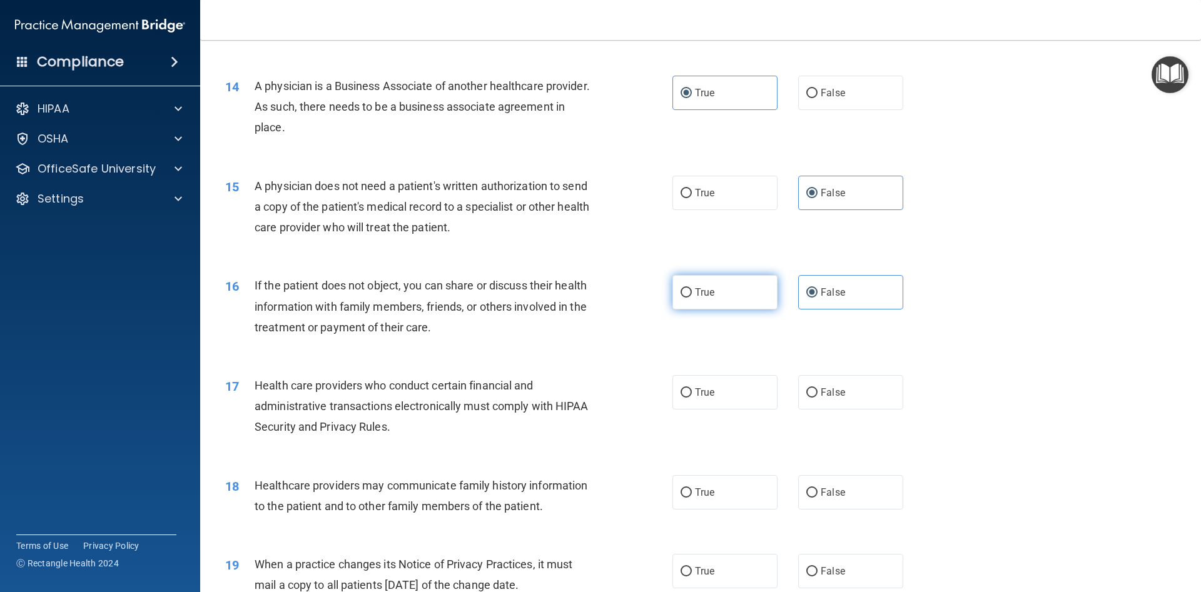
click at [697, 292] on span "True" at bounding box center [704, 292] width 19 height 12
click at [692, 292] on input "True" at bounding box center [685, 292] width 11 height 9
radio input "true"
radio input "false"
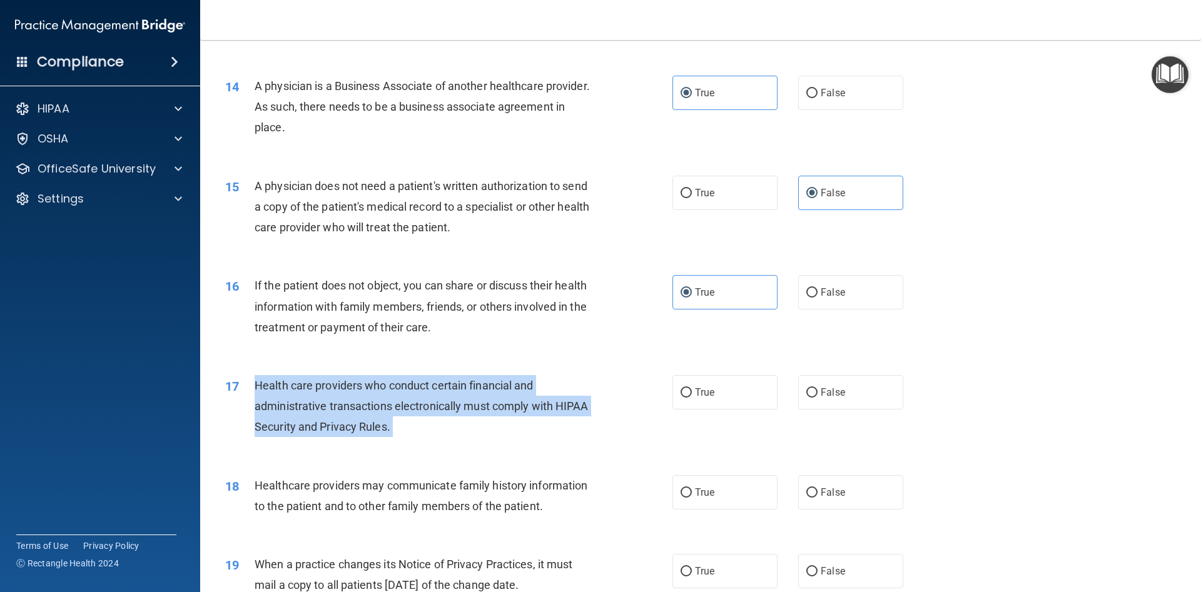
drag, startPoint x: 246, startPoint y: 386, endPoint x: 401, endPoint y: 429, distance: 160.4
click at [399, 433] on div "17 Health care providers who conduct certain financial and administrative trans…" at bounding box center [448, 409] width 485 height 69
drag, startPoint x: 401, startPoint y: 429, endPoint x: 410, endPoint y: 430, distance: 8.8
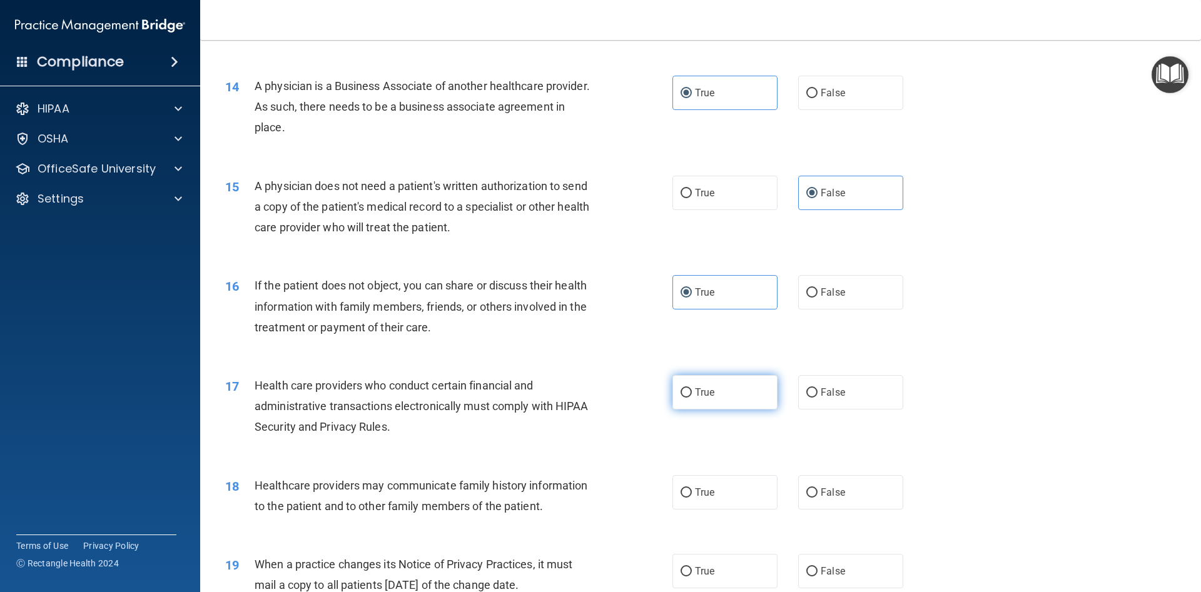
click at [744, 402] on label "True" at bounding box center [724, 392] width 105 height 34
click at [692, 398] on input "True" at bounding box center [685, 392] width 11 height 9
radio input "true"
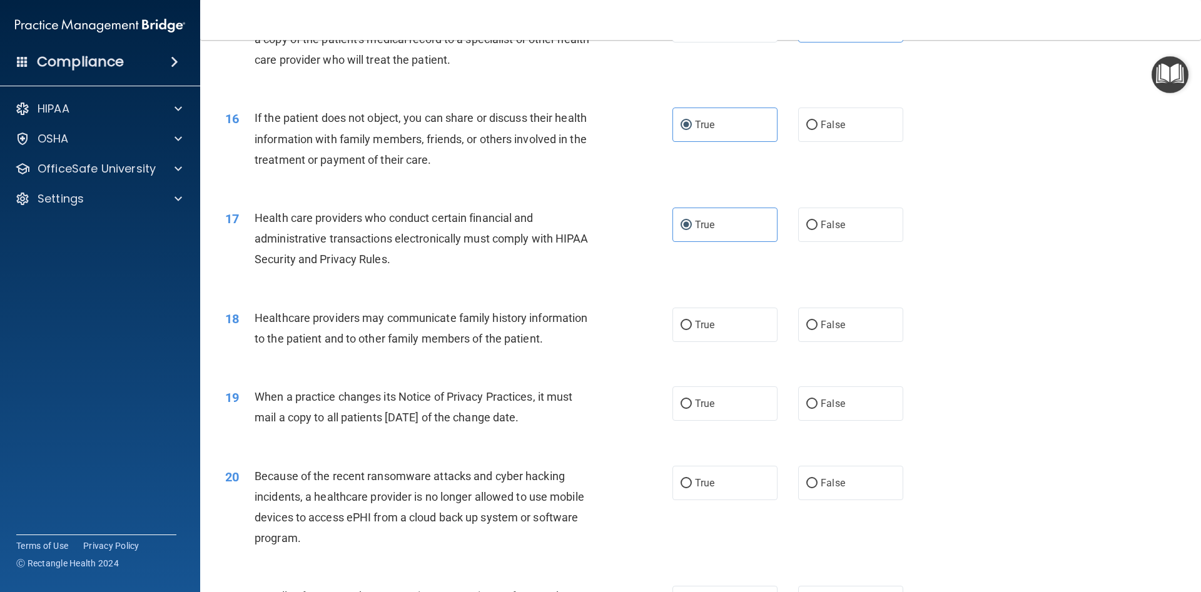
scroll to position [1407, 0]
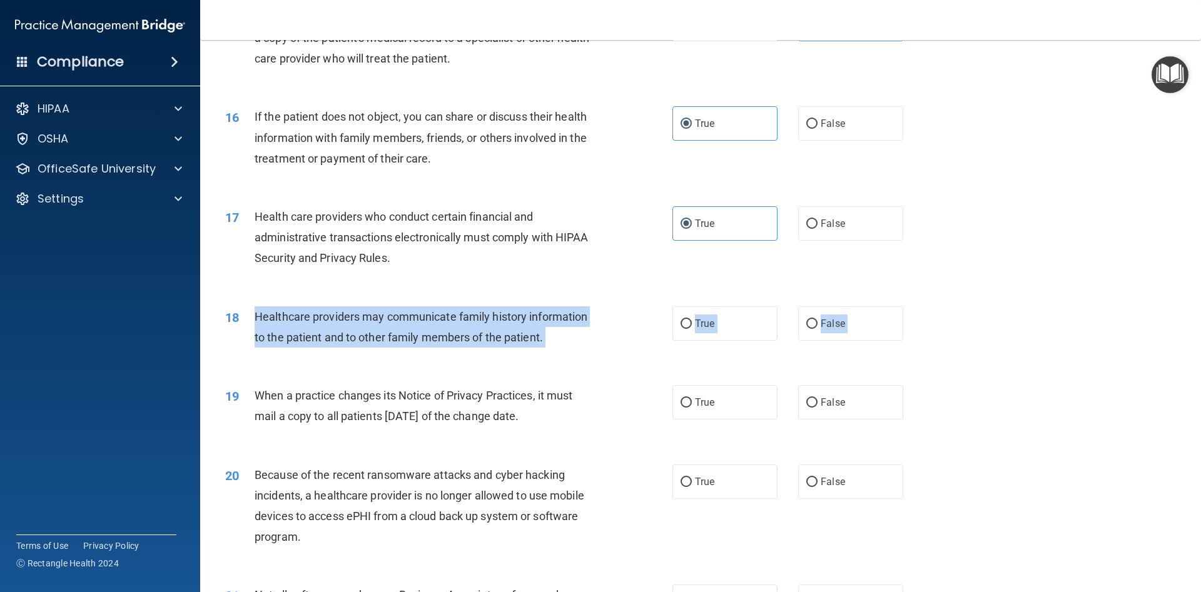
drag, startPoint x: 251, startPoint y: 304, endPoint x: 255, endPoint y: 316, distance: 13.1
click at [255, 316] on div "18 Healthcare providers may communicate family history information to the patie…" at bounding box center [700, 330] width 969 height 79
click at [674, 320] on label "True" at bounding box center [724, 323] width 105 height 34
click at [680, 320] on input "True" at bounding box center [685, 324] width 11 height 9
radio input "true"
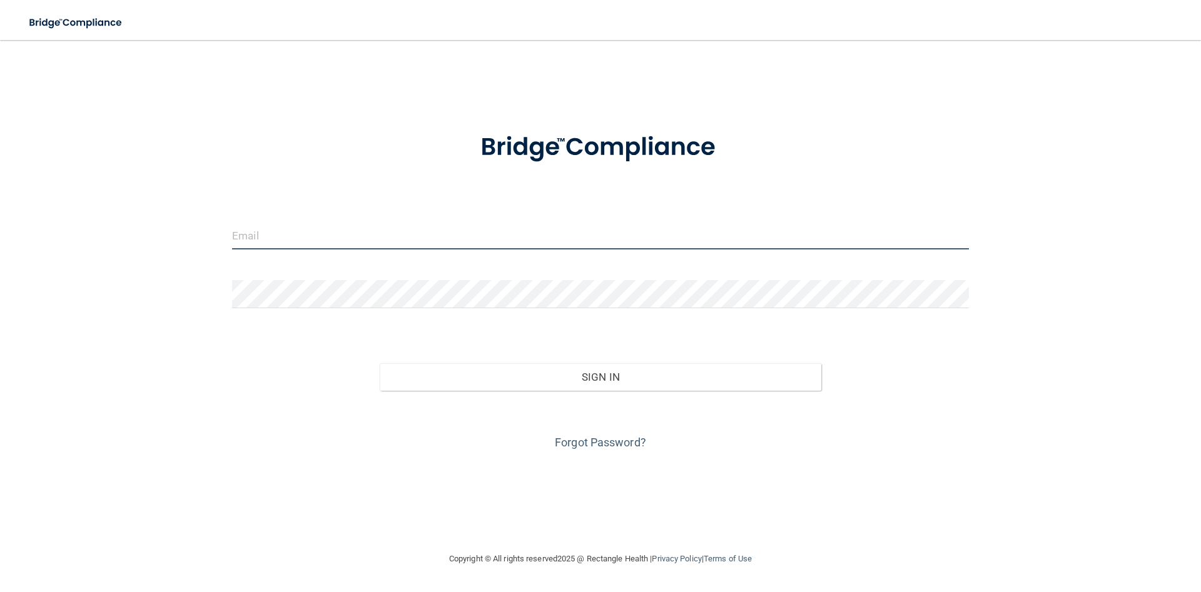
click at [513, 235] on input "email" at bounding box center [600, 235] width 737 height 28
click at [326, 320] on form "leelaila206@yahoo.com Invalid email/password. You don't have permission to acce…" at bounding box center [600, 284] width 737 height 338
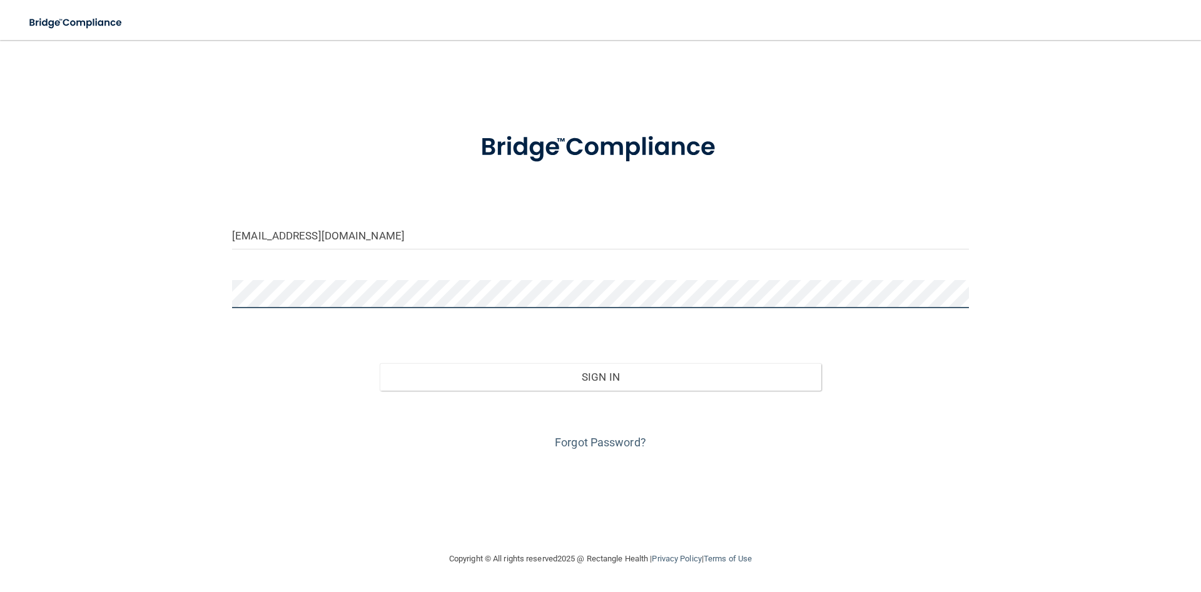
click at [380, 363] on button "Sign In" at bounding box center [601, 377] width 442 height 28
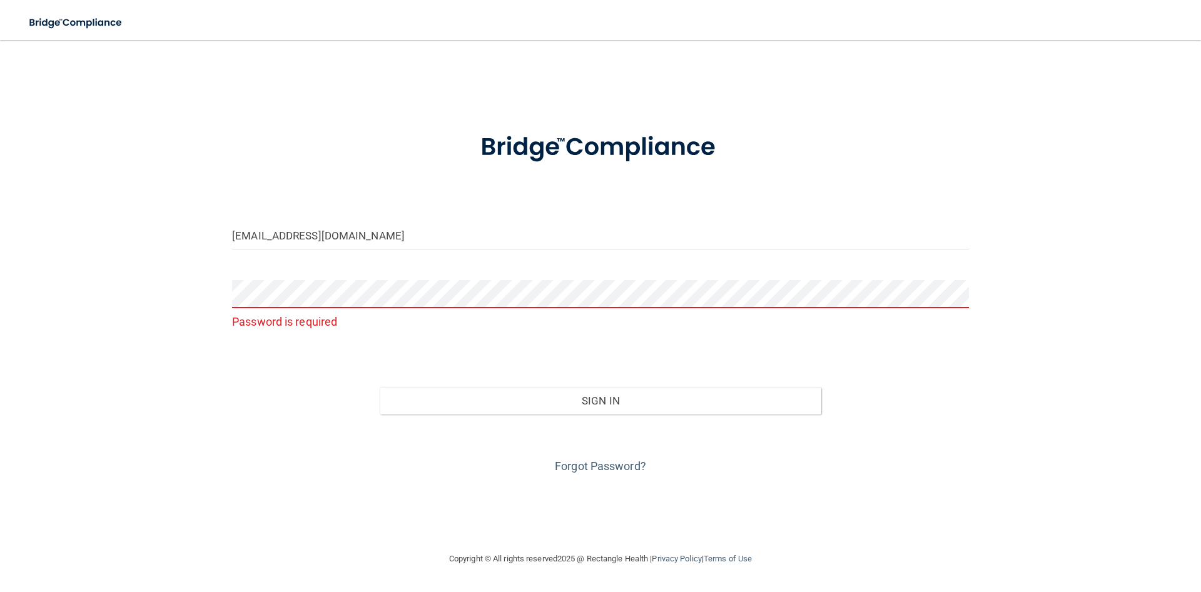
click at [552, 256] on div "[EMAIL_ADDRESS][DOMAIN_NAME]" at bounding box center [600, 240] width 755 height 38
click at [545, 240] on input "[EMAIL_ADDRESS][DOMAIN_NAME]" at bounding box center [600, 235] width 737 height 28
type input "[EMAIL_ADDRESS][DOMAIN_NAME]"
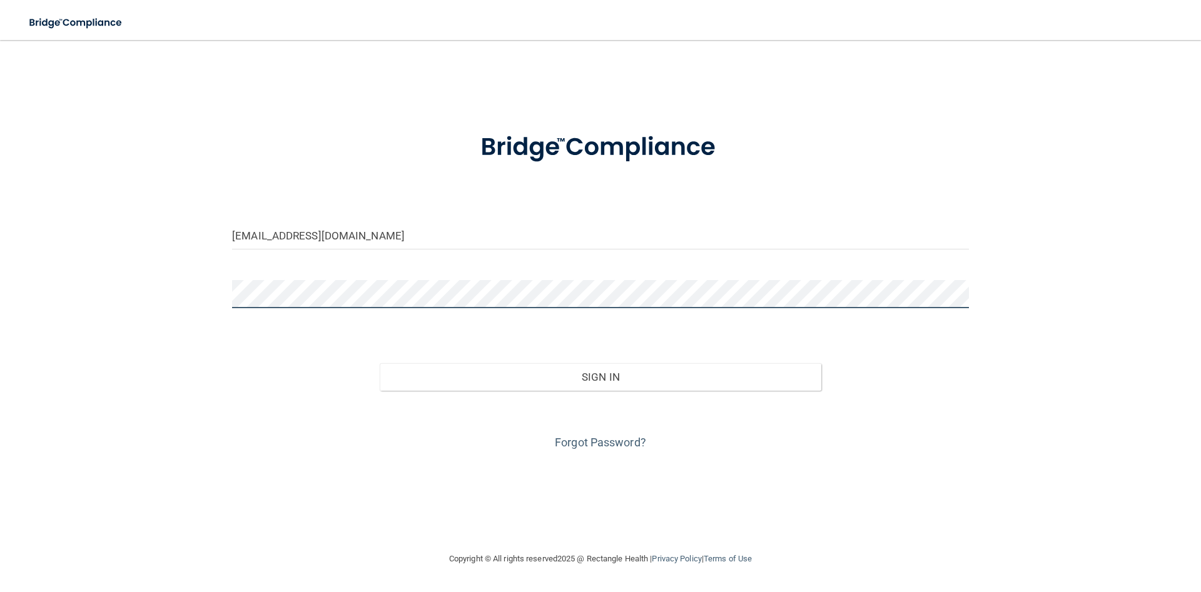
click at [380, 363] on button "Sign In" at bounding box center [601, 377] width 442 height 28
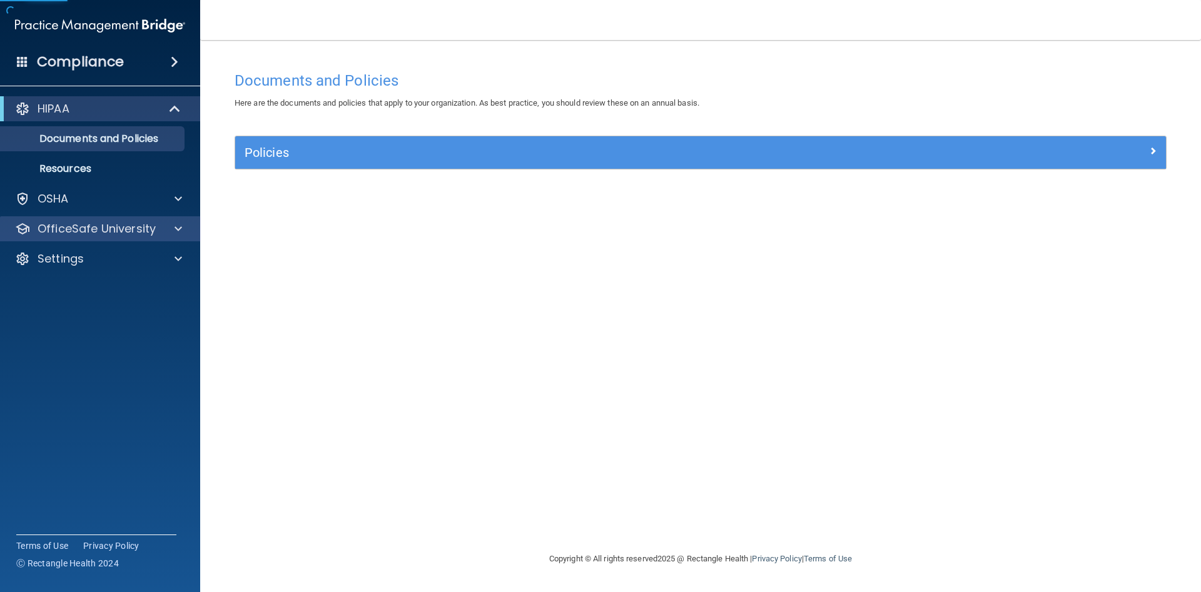
click at [123, 223] on div "OfficeSafe University" at bounding box center [100, 228] width 201 height 25
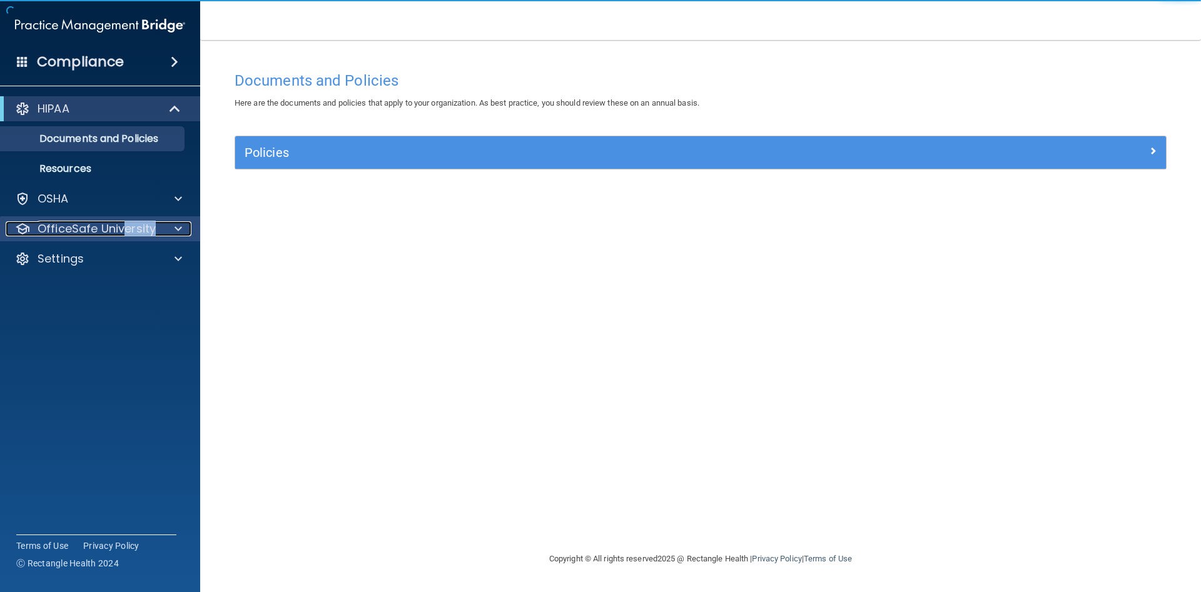
click at [160, 229] on div "OfficeSafe University" at bounding box center [83, 228] width 155 height 15
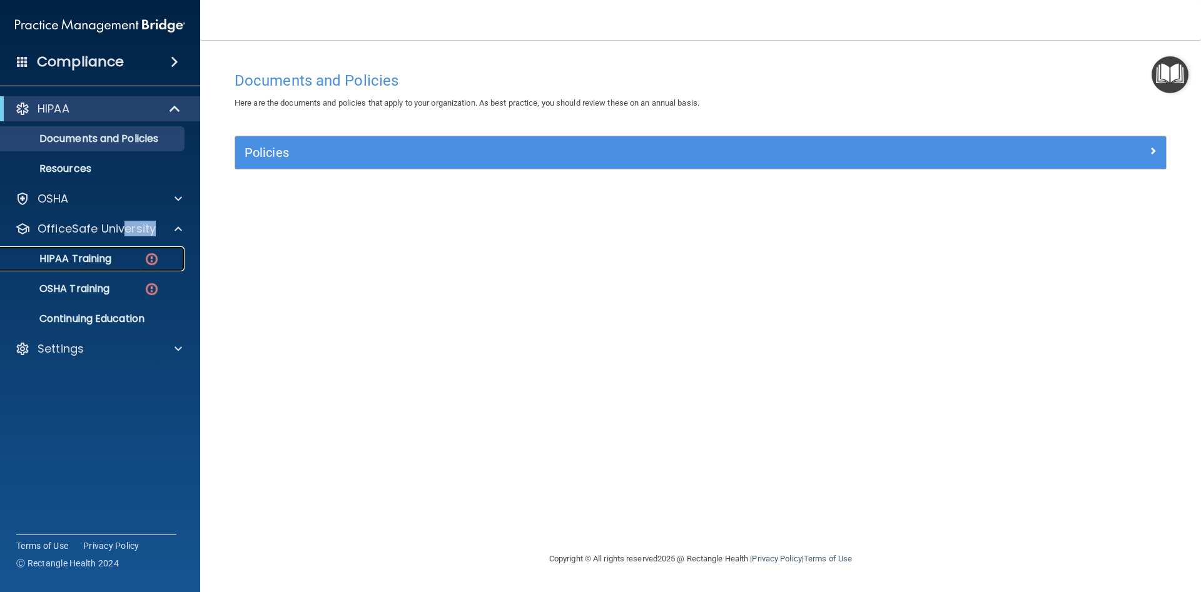
drag, startPoint x: 153, startPoint y: 260, endPoint x: 158, endPoint y: 255, distance: 7.5
click at [156, 258] on img at bounding box center [152, 259] width 16 height 16
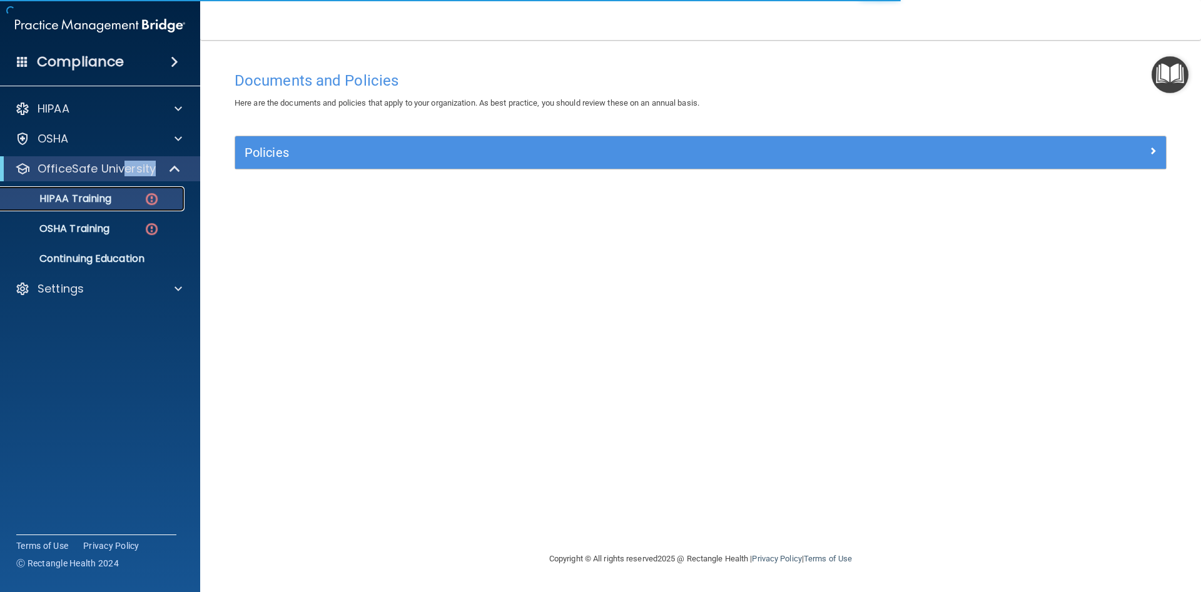
click at [158, 207] on link "HIPAA Training" at bounding box center [85, 198] width 197 height 25
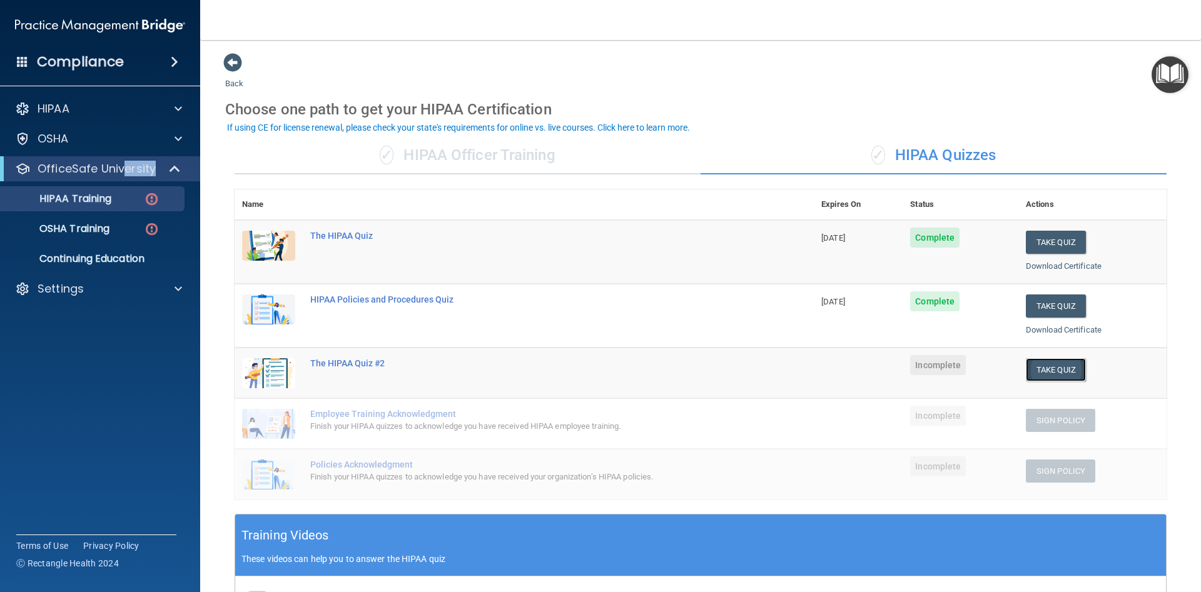
click at [1062, 374] on button "Take Quiz" at bounding box center [1056, 369] width 60 height 23
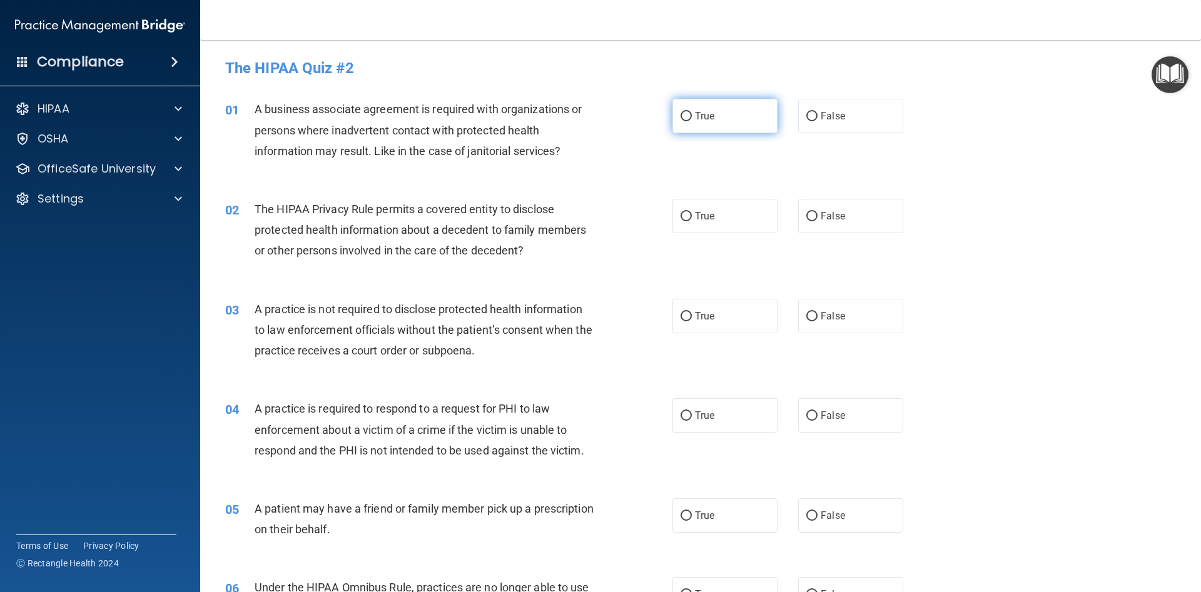
click at [712, 115] on span "True" at bounding box center [704, 116] width 19 height 12
click at [692, 115] on input "True" at bounding box center [685, 116] width 11 height 9
radio input "true"
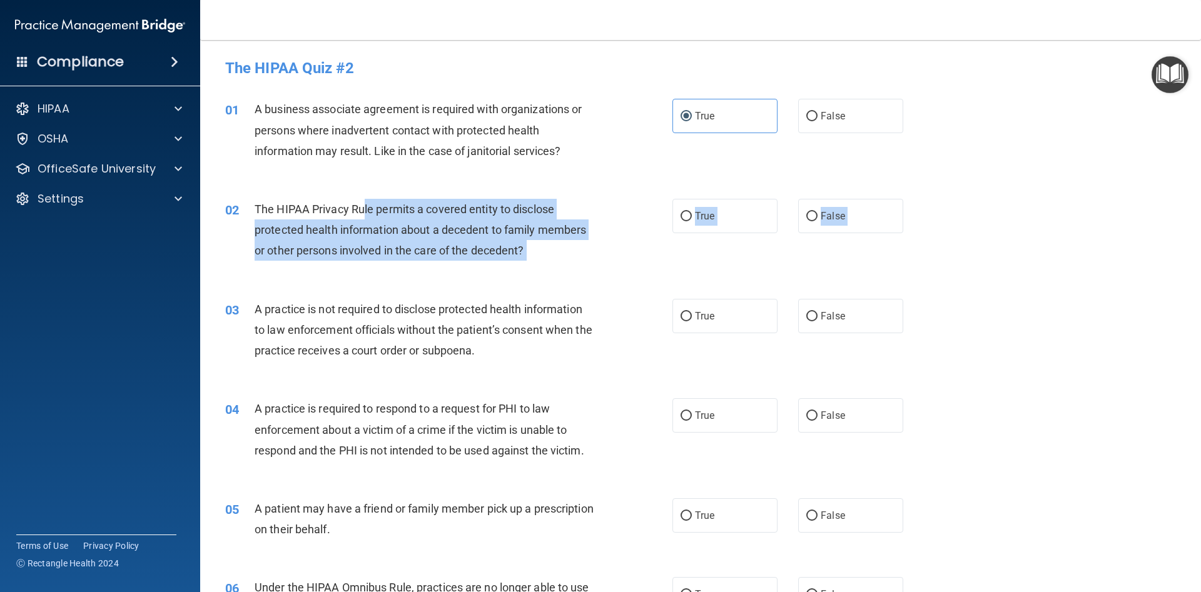
drag, startPoint x: 258, startPoint y: 197, endPoint x: 360, endPoint y: 211, distance: 102.2
click at [360, 211] on div "02 The HIPAA Privacy Rule permits a covered entity to disclose protected health…" at bounding box center [700, 233] width 969 height 100
drag, startPoint x: 294, startPoint y: 199, endPoint x: 245, endPoint y: 198, distance: 49.4
click at [291, 198] on div "02 The HIPAA Privacy Rule permits a covered entity to disclose protected health…" at bounding box center [700, 233] width 969 height 100
drag, startPoint x: 256, startPoint y: 209, endPoint x: 529, endPoint y: 244, distance: 275.4
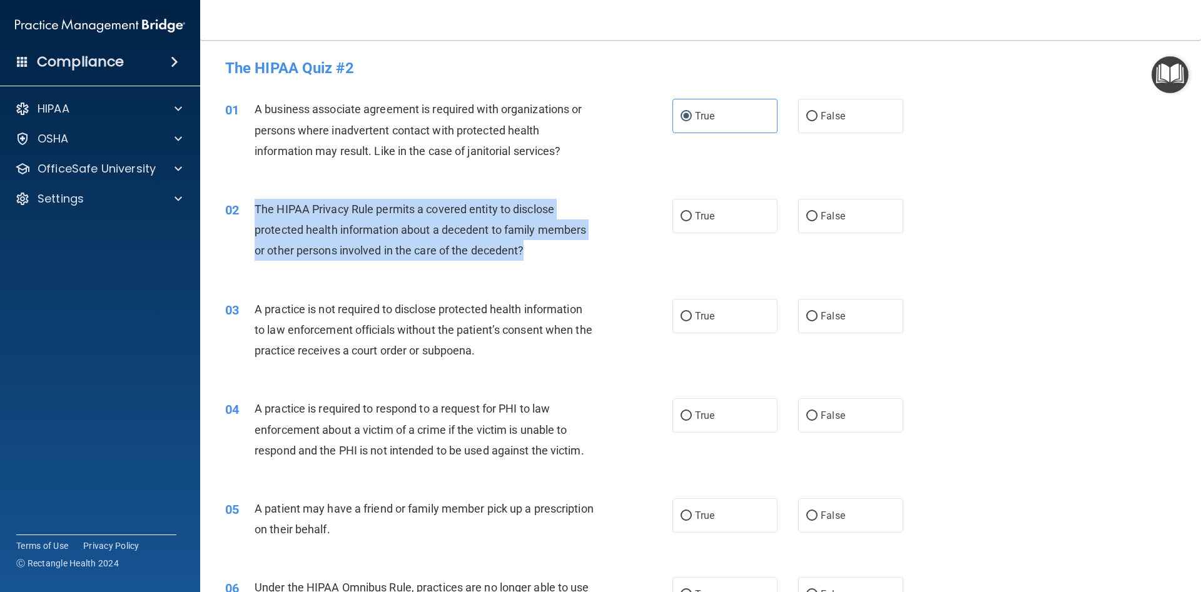
click at [529, 249] on div "The HIPAA Privacy Rule permits a covered entity to disclose protected health in…" at bounding box center [430, 230] width 350 height 63
drag, startPoint x: 529, startPoint y: 244, endPoint x: 550, endPoint y: 245, distance: 21.3
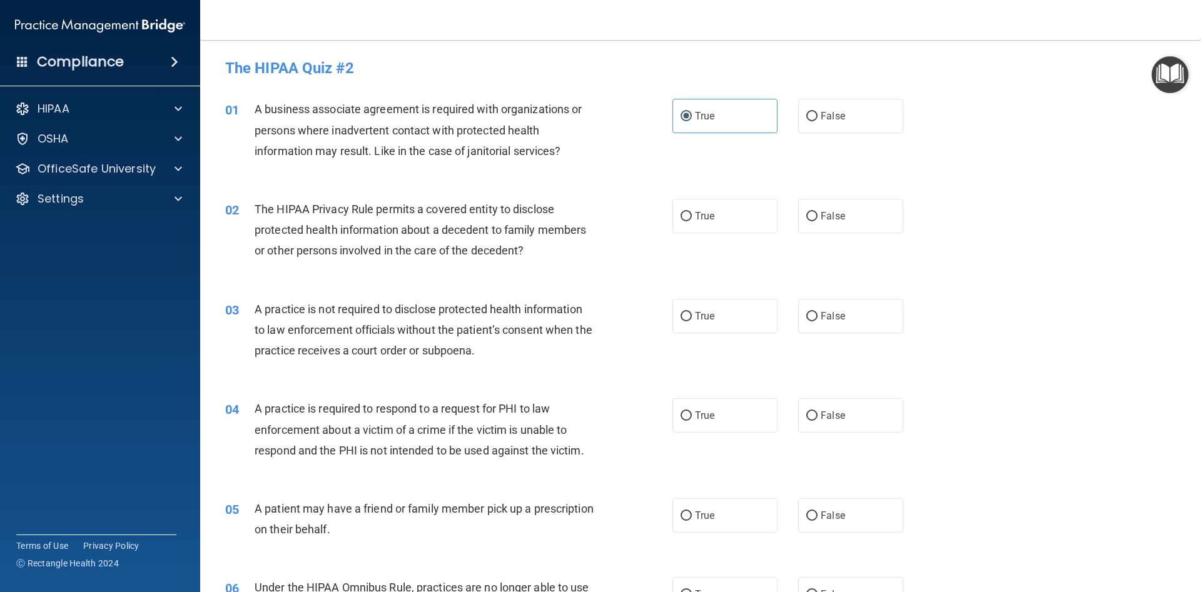
drag, startPoint x: 665, startPoint y: 218, endPoint x: 670, endPoint y: 214, distance: 6.6
click at [669, 215] on div "02 The HIPAA Privacy Rule permits a covered entity to disclose protected health…" at bounding box center [448, 233] width 485 height 69
drag, startPoint x: 679, startPoint y: 220, endPoint x: 655, endPoint y: 226, distance: 25.2
click at [678, 220] on label "True" at bounding box center [724, 216] width 105 height 34
click at [680, 220] on input "True" at bounding box center [685, 216] width 11 height 9
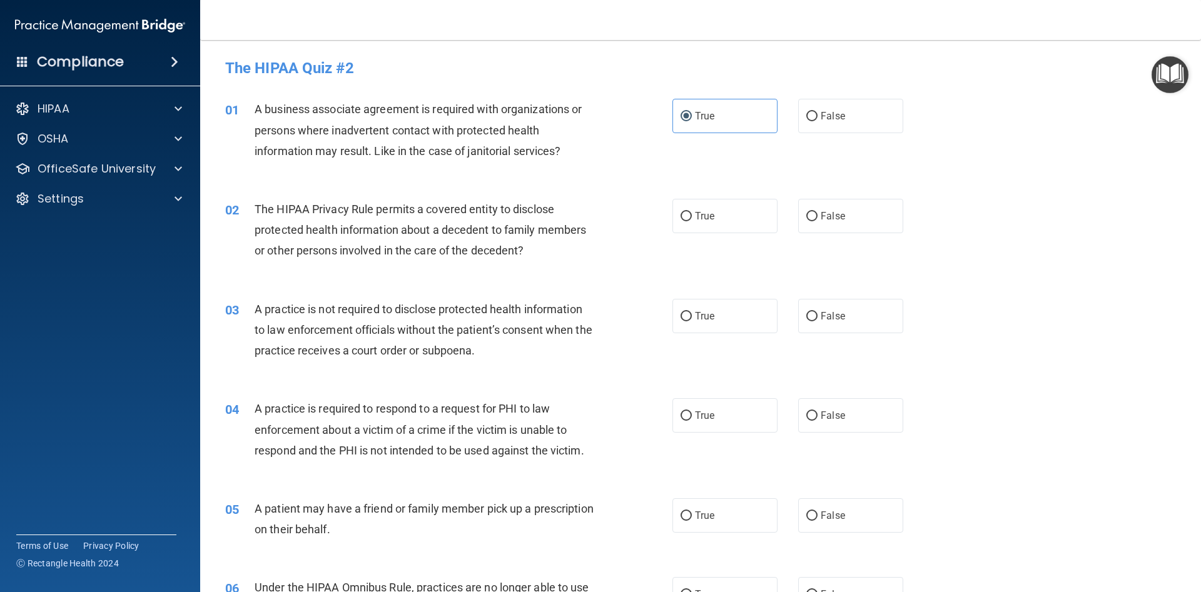
radio input "true"
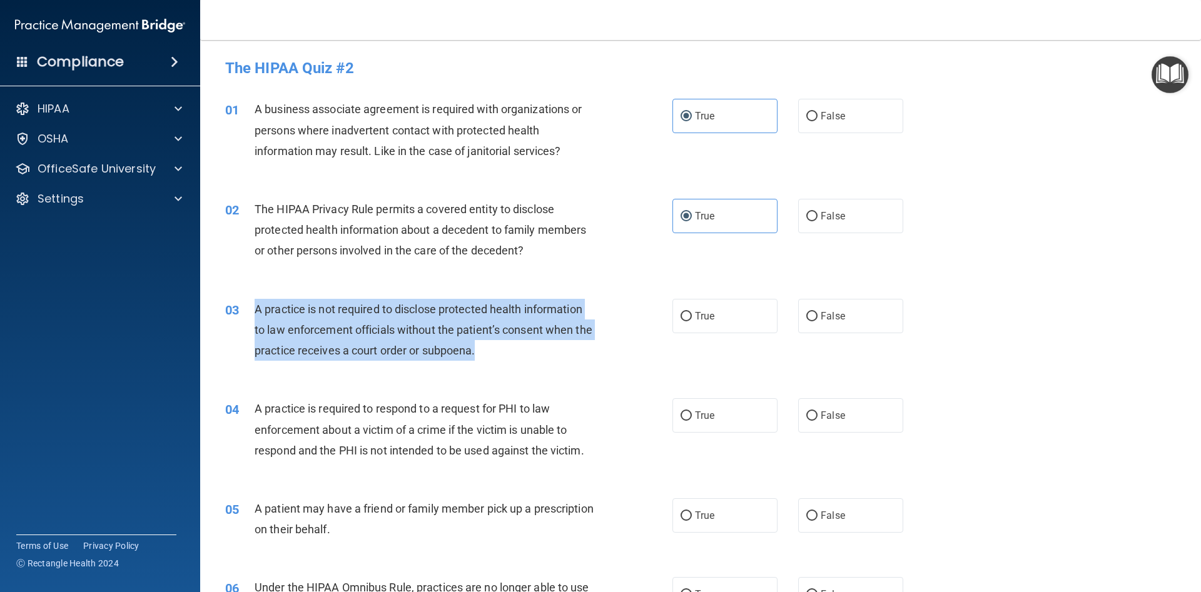
drag, startPoint x: 256, startPoint y: 301, endPoint x: 480, endPoint y: 355, distance: 231.0
click at [480, 355] on div "A practice is not required to disclose protected health information to law enfo…" at bounding box center [430, 330] width 350 height 63
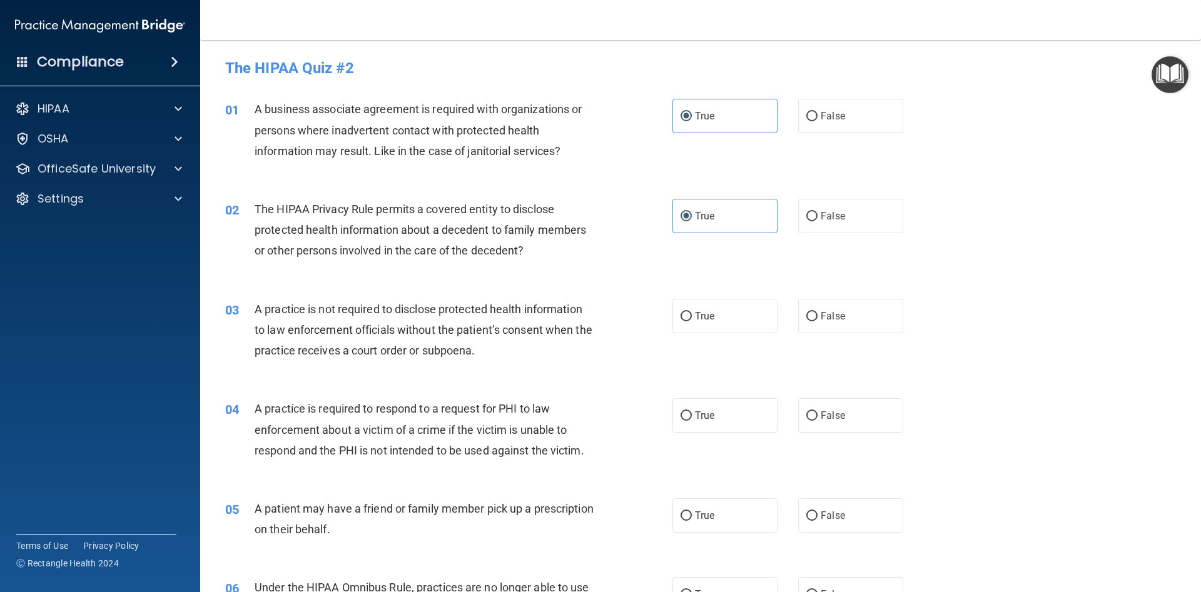
drag, startPoint x: 517, startPoint y: 353, endPoint x: 495, endPoint y: 346, distance: 23.5
click at [515, 353] on div "A practice is not required to disclose protected health information to law enfo…" at bounding box center [430, 330] width 350 height 63
click at [835, 315] on span "False" at bounding box center [832, 316] width 24 height 12
click at [817, 315] on input "False" at bounding box center [811, 316] width 11 height 9
radio input "true"
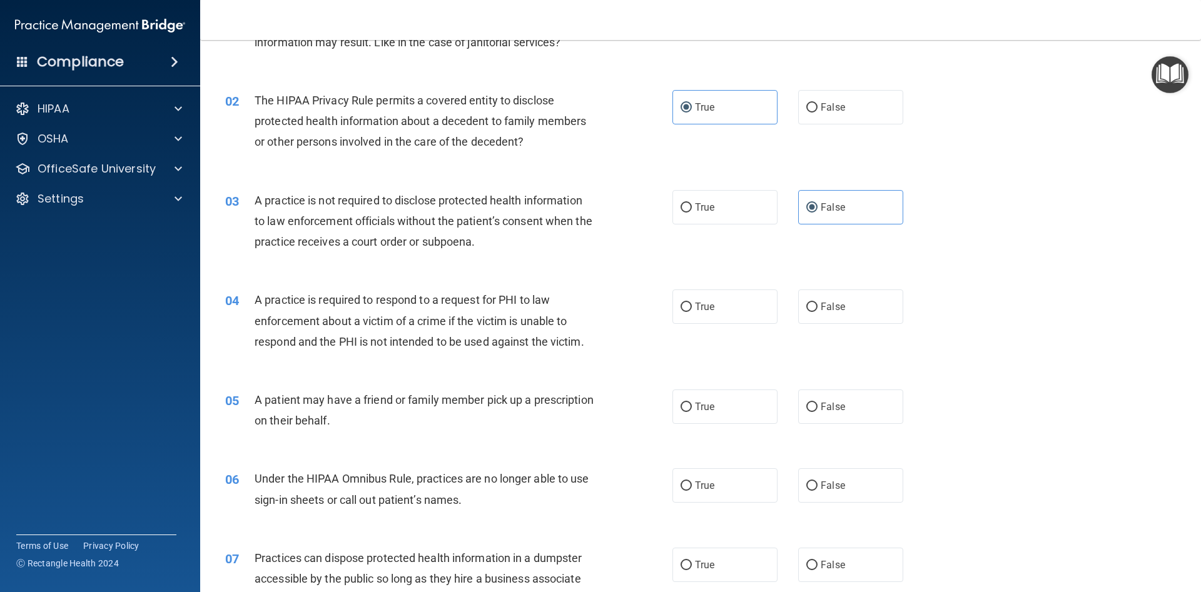
scroll to position [113, 0]
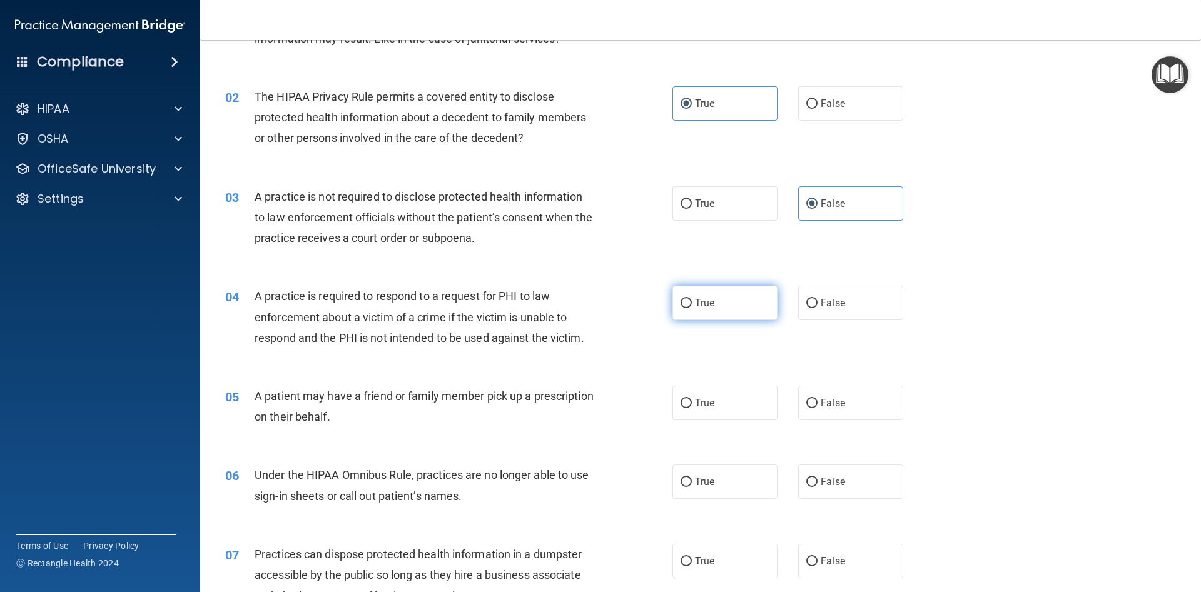
click at [693, 305] on label "True" at bounding box center [724, 303] width 105 height 34
click at [692, 305] on input "True" at bounding box center [685, 303] width 11 height 9
radio input "true"
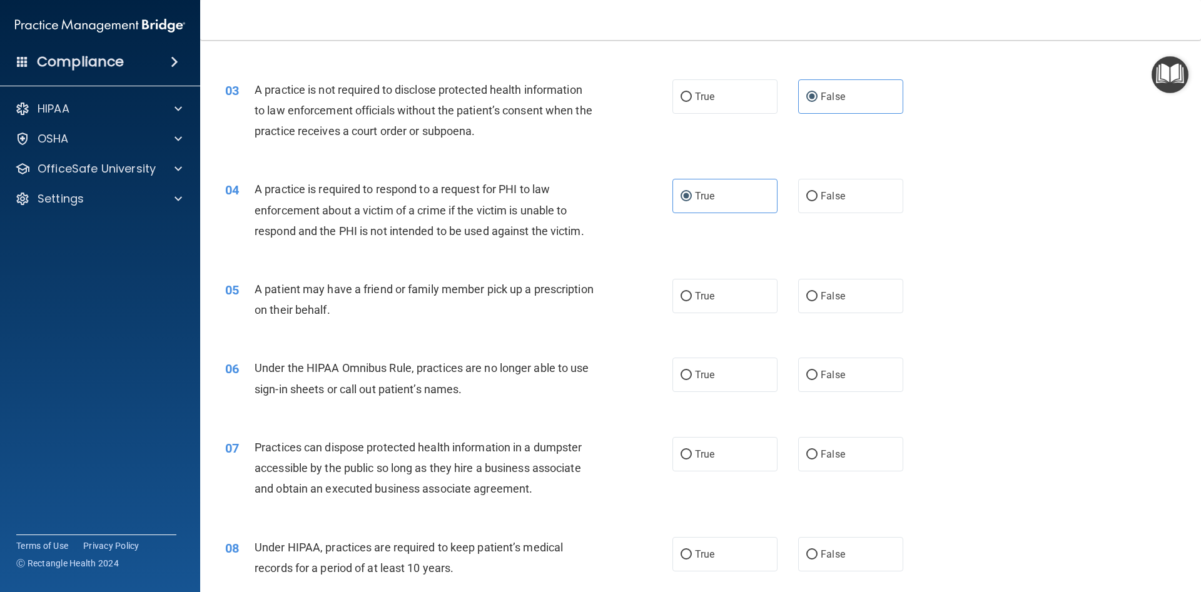
scroll to position [281, 0]
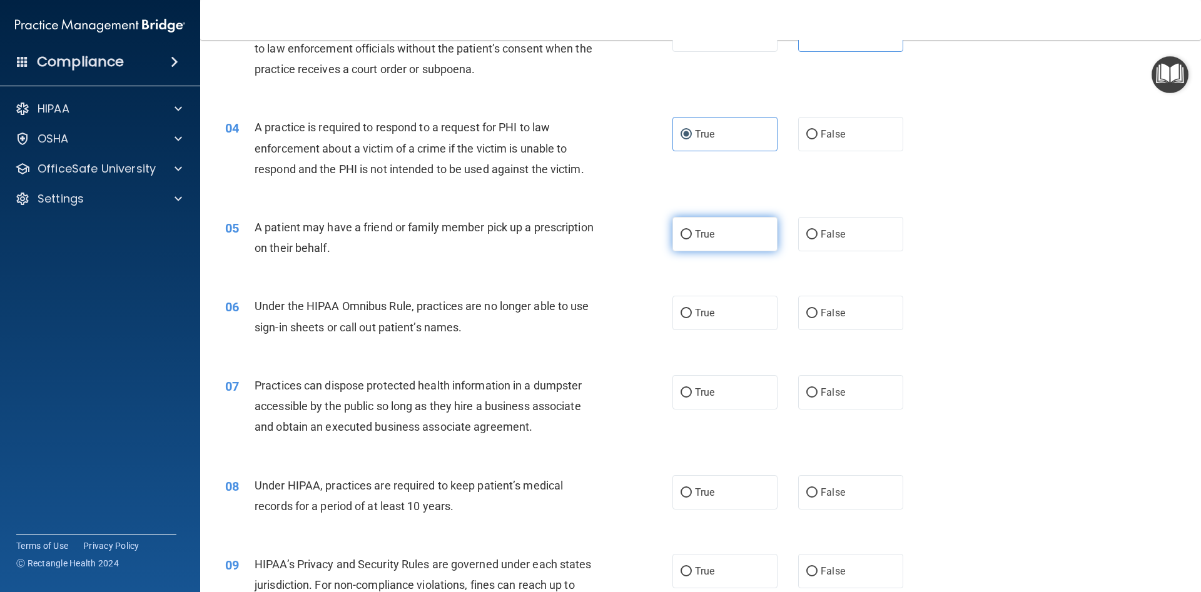
click at [695, 251] on label "True" at bounding box center [724, 234] width 105 height 34
click at [692, 240] on input "True" at bounding box center [685, 234] width 11 height 9
radio input "true"
click at [822, 305] on label "False" at bounding box center [850, 313] width 105 height 34
click at [817, 309] on input "False" at bounding box center [811, 313] width 11 height 9
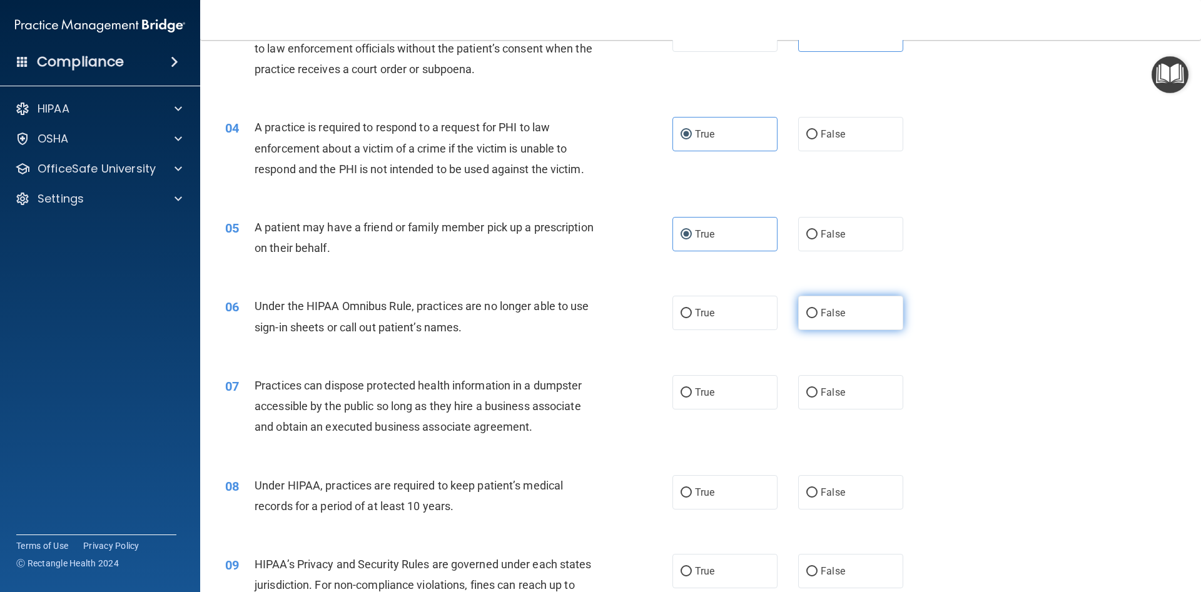
radio input "true"
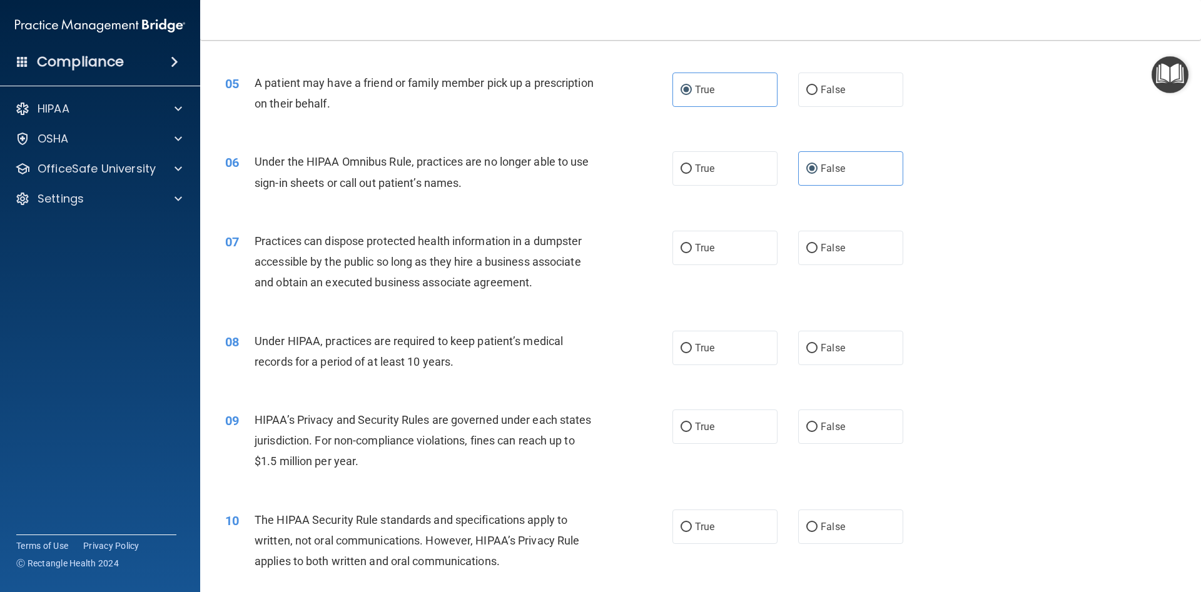
scroll to position [450, 0]
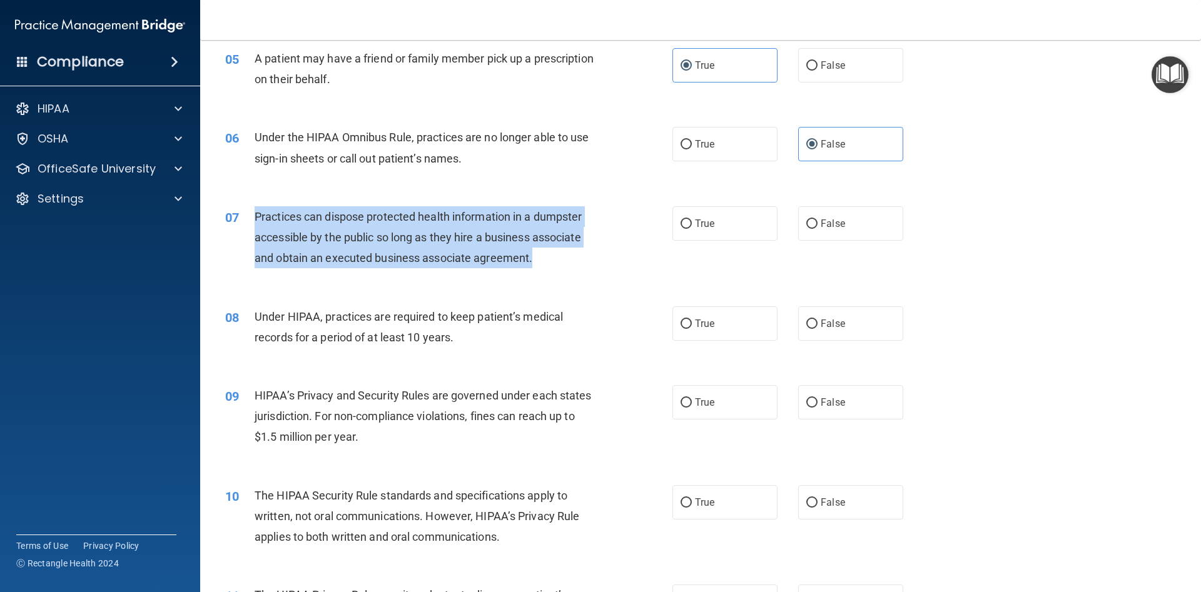
drag, startPoint x: 253, startPoint y: 210, endPoint x: 557, endPoint y: 265, distance: 308.9
click at [557, 265] on div "07 Practices can dispose protected health information in a dumpster accessible …" at bounding box center [448, 240] width 485 height 69
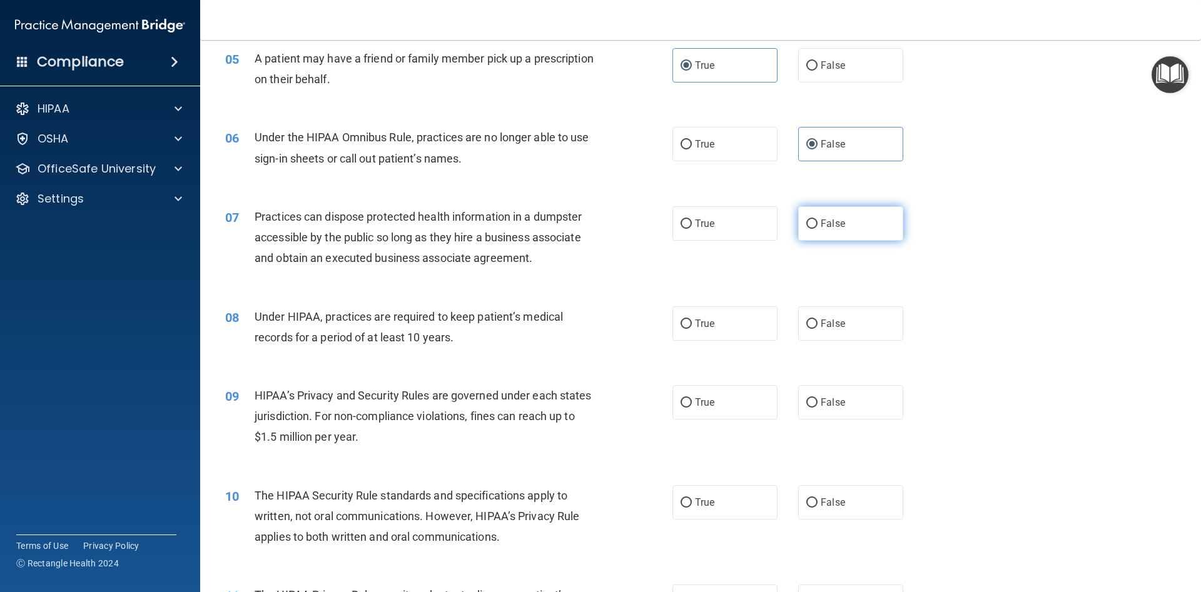
click at [840, 225] on span "False" at bounding box center [832, 224] width 24 height 12
click at [817, 225] on input "False" at bounding box center [811, 224] width 11 height 9
radio input "true"
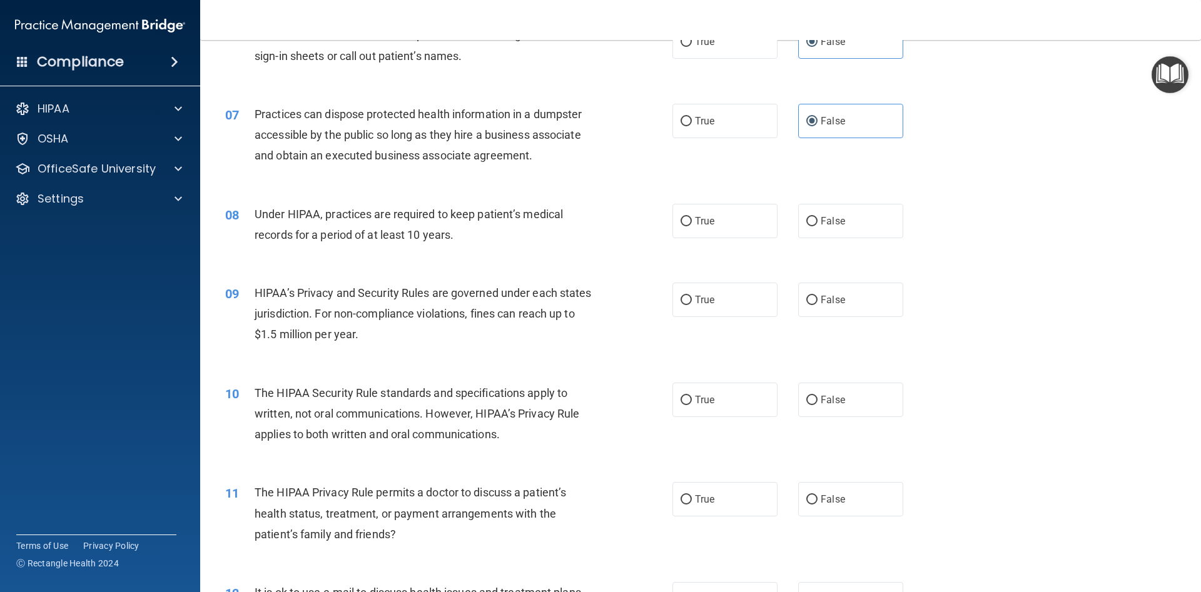
scroll to position [563, 0]
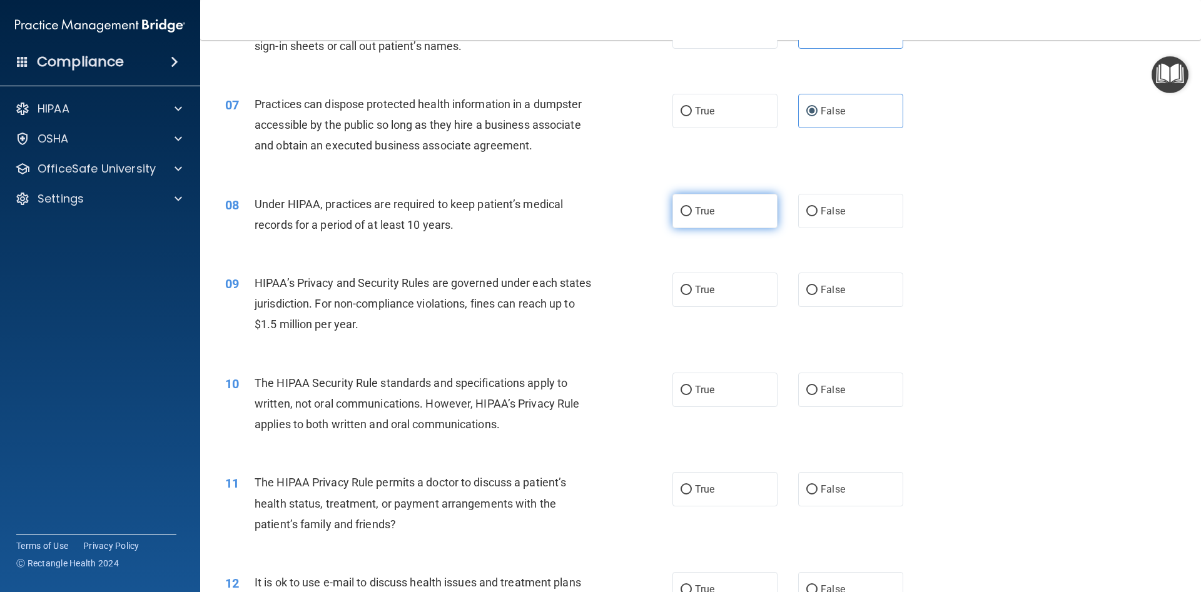
click at [686, 210] on input "True" at bounding box center [685, 211] width 11 height 9
radio input "true"
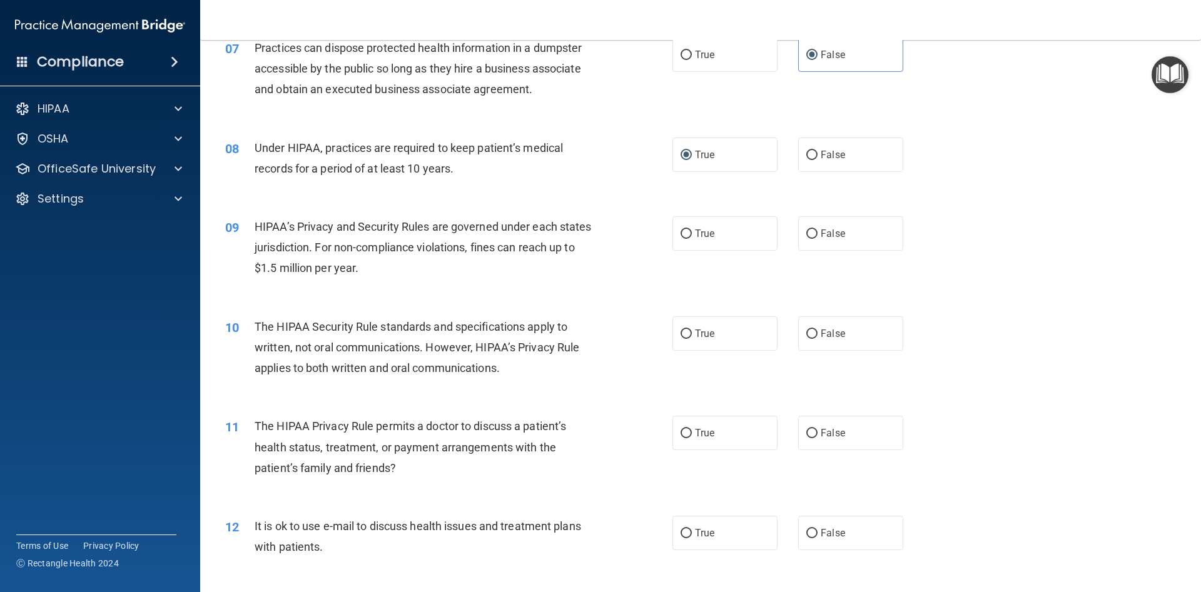
scroll to position [675, 0]
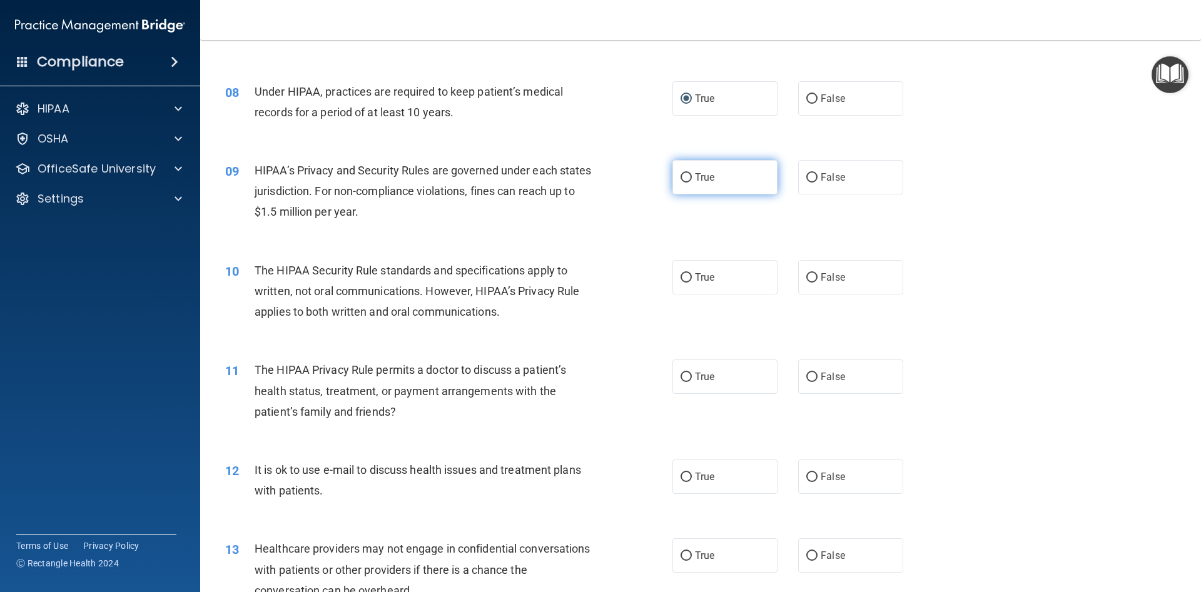
click at [702, 193] on label "True" at bounding box center [724, 177] width 105 height 34
click at [692, 183] on input "True" at bounding box center [685, 177] width 11 height 9
radio input "true"
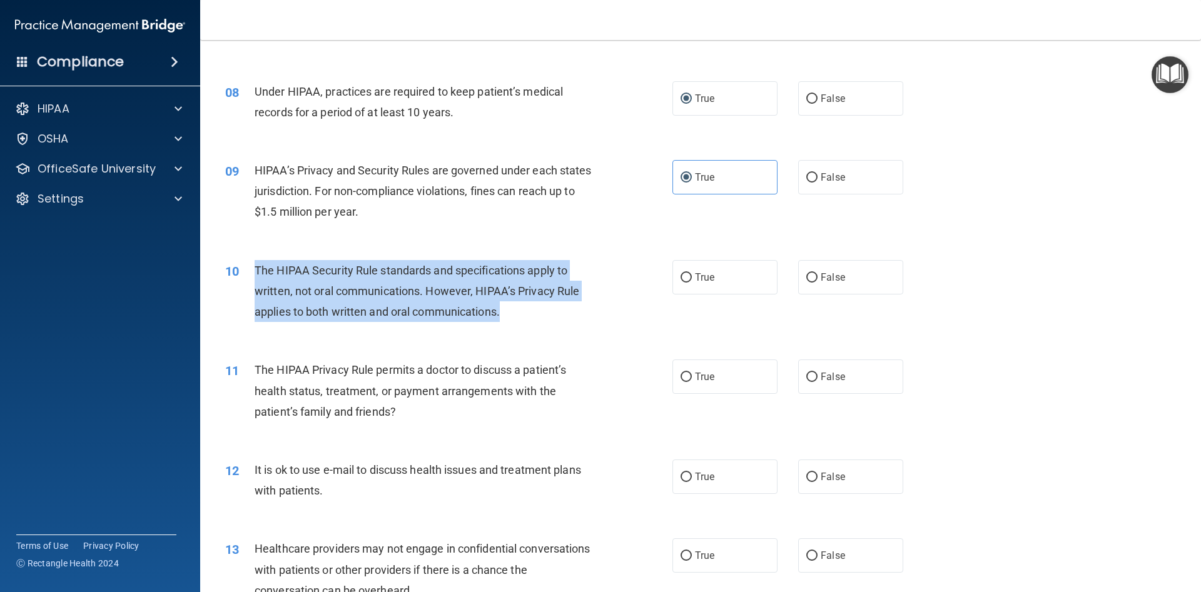
drag, startPoint x: 251, startPoint y: 268, endPoint x: 506, endPoint y: 310, distance: 258.0
click at [506, 311] on div "10 The HIPAA Security Rule standards and specifications apply to written, not o…" at bounding box center [448, 294] width 485 height 69
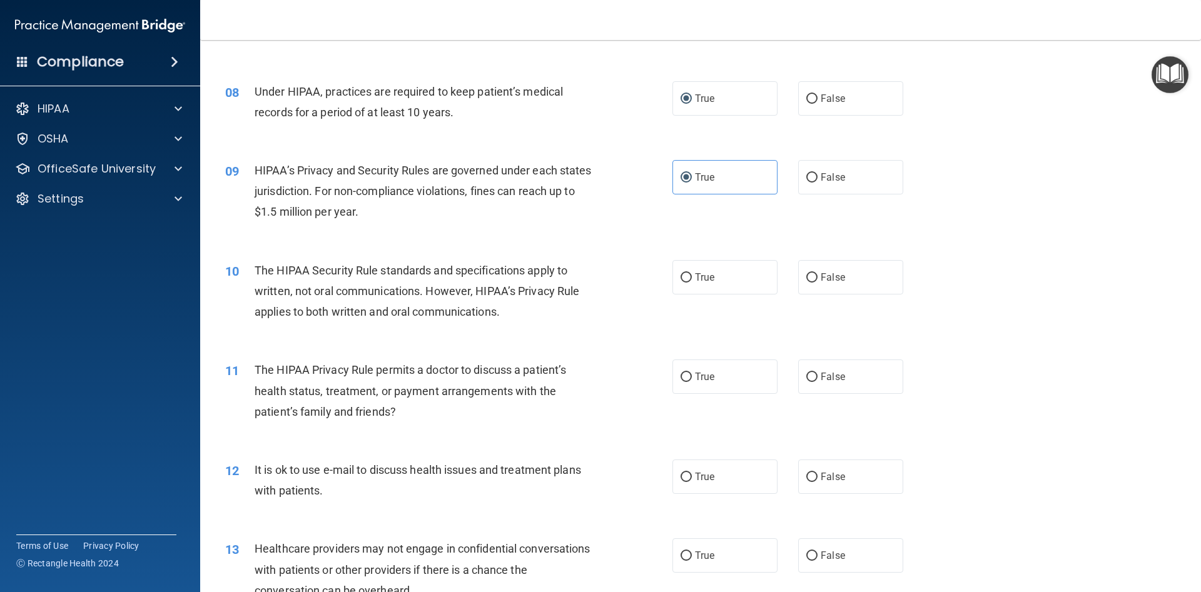
click at [900, 240] on div "09 HIPAA’s Privacy and Security Rules are governed under each states jurisdicti…" at bounding box center [700, 194] width 969 height 100
click at [881, 273] on label "False" at bounding box center [850, 277] width 105 height 34
click at [817, 273] on input "False" at bounding box center [811, 277] width 11 height 9
radio input "true"
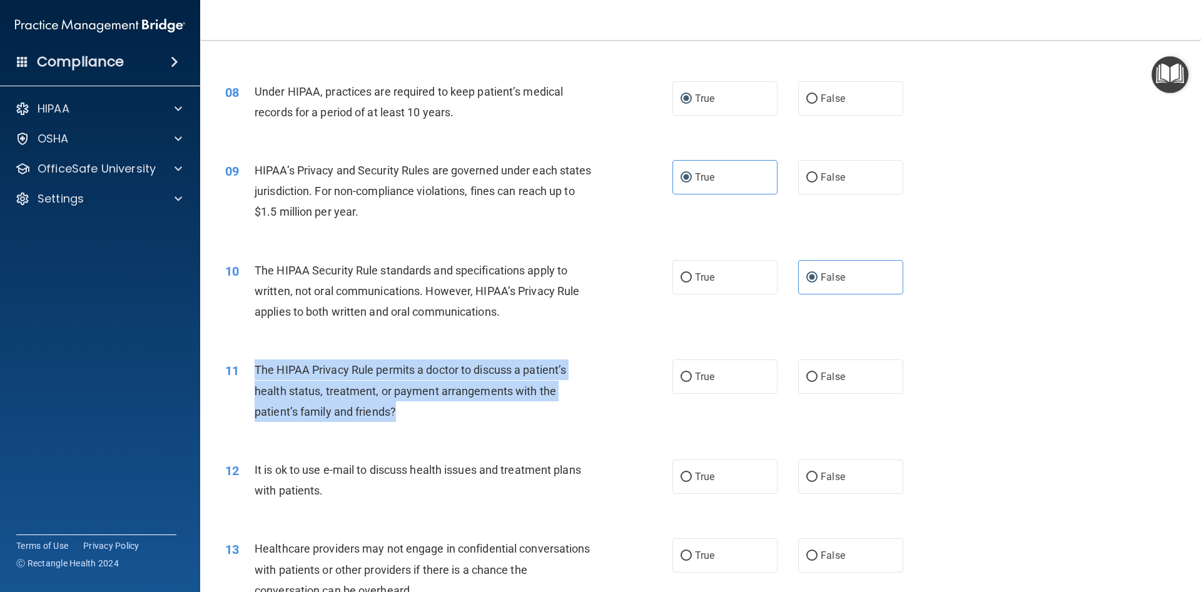
drag, startPoint x: 255, startPoint y: 367, endPoint x: 403, endPoint y: 407, distance: 154.1
click at [403, 407] on div "11 The HIPAA Privacy Rule permits a doctor to discuss a patient’s health status…" at bounding box center [448, 394] width 485 height 69
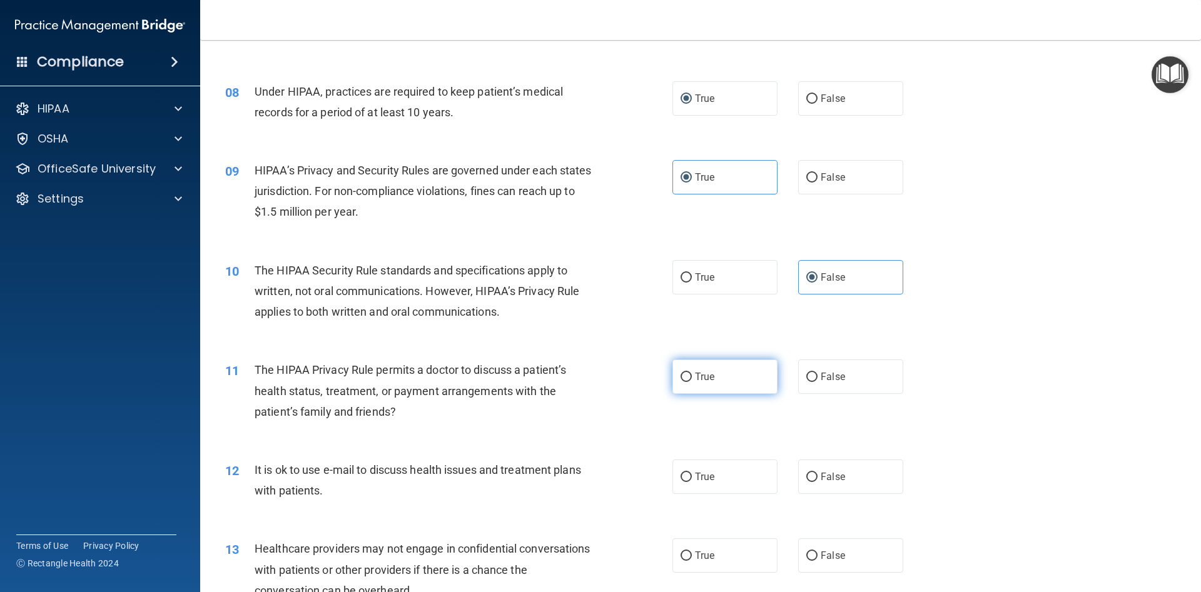
click at [710, 373] on label "True" at bounding box center [724, 377] width 105 height 34
click at [712, 378] on span "True" at bounding box center [704, 377] width 19 height 12
click at [692, 378] on input "True" at bounding box center [685, 377] width 11 height 9
radio input "true"
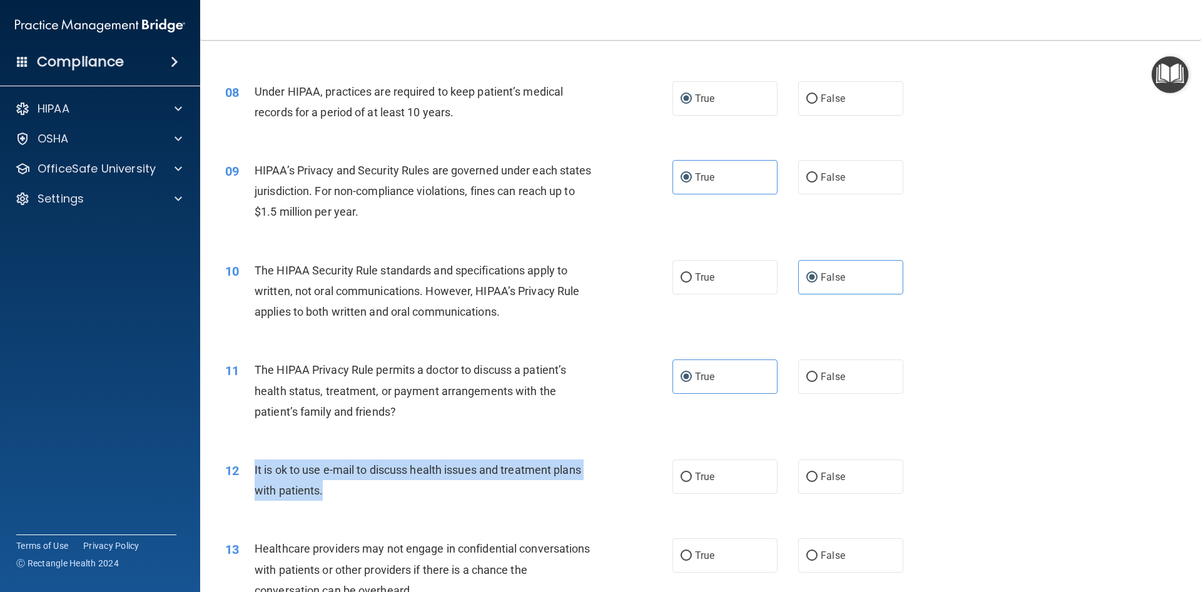
drag, startPoint x: 248, startPoint y: 475, endPoint x: 327, endPoint y: 481, distance: 79.7
click at [327, 482] on div "12 It is ok to use e-mail to discuss health issues and treatment plans with pat…" at bounding box center [448, 484] width 485 height 48
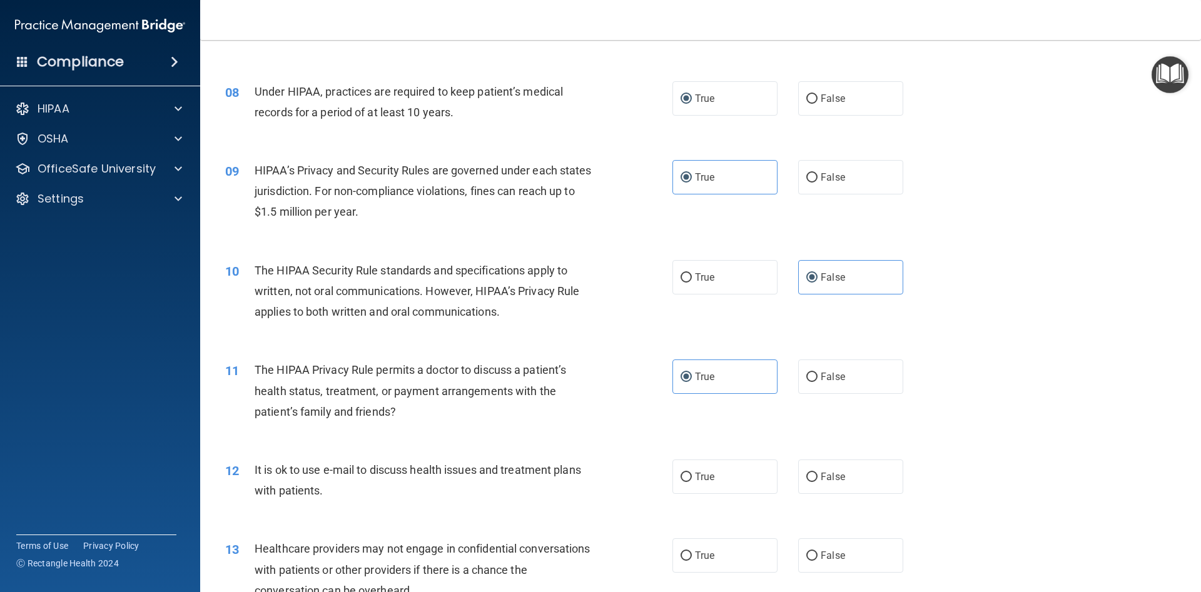
click at [737, 460] on div "12 It is ok to use e-mail to discuss health issues and treatment plans with pat…" at bounding box center [700, 483] width 969 height 79
click at [692, 470] on label "True" at bounding box center [724, 477] width 105 height 34
click at [679, 478] on label "True" at bounding box center [724, 477] width 105 height 34
click at [680, 478] on input "True" at bounding box center [685, 477] width 11 height 9
radio input "true"
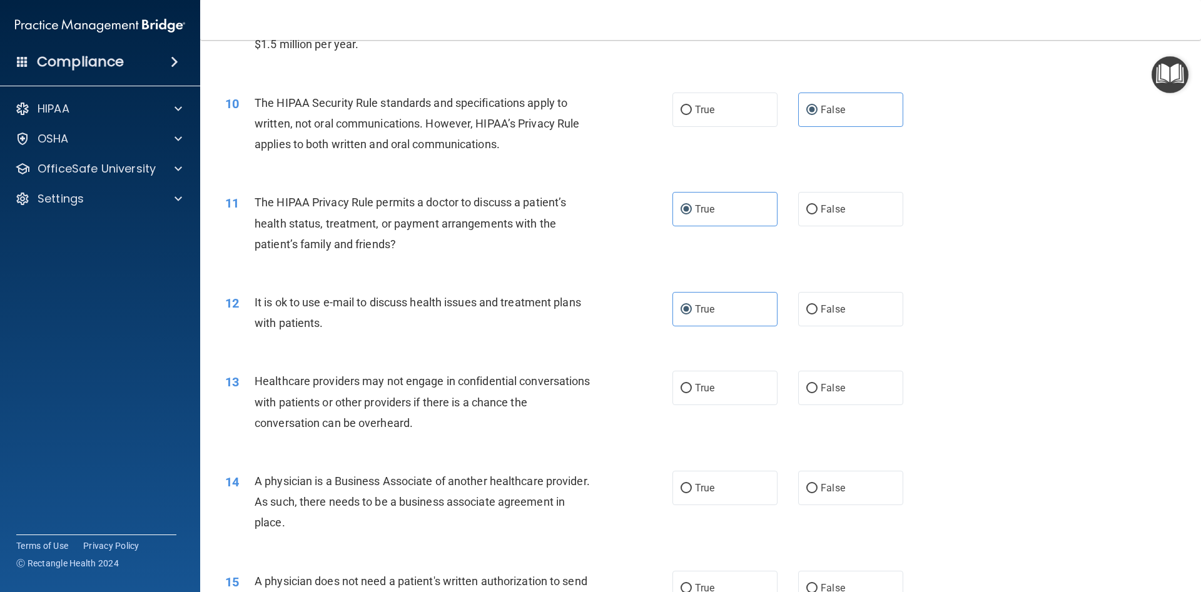
scroll to position [844, 0]
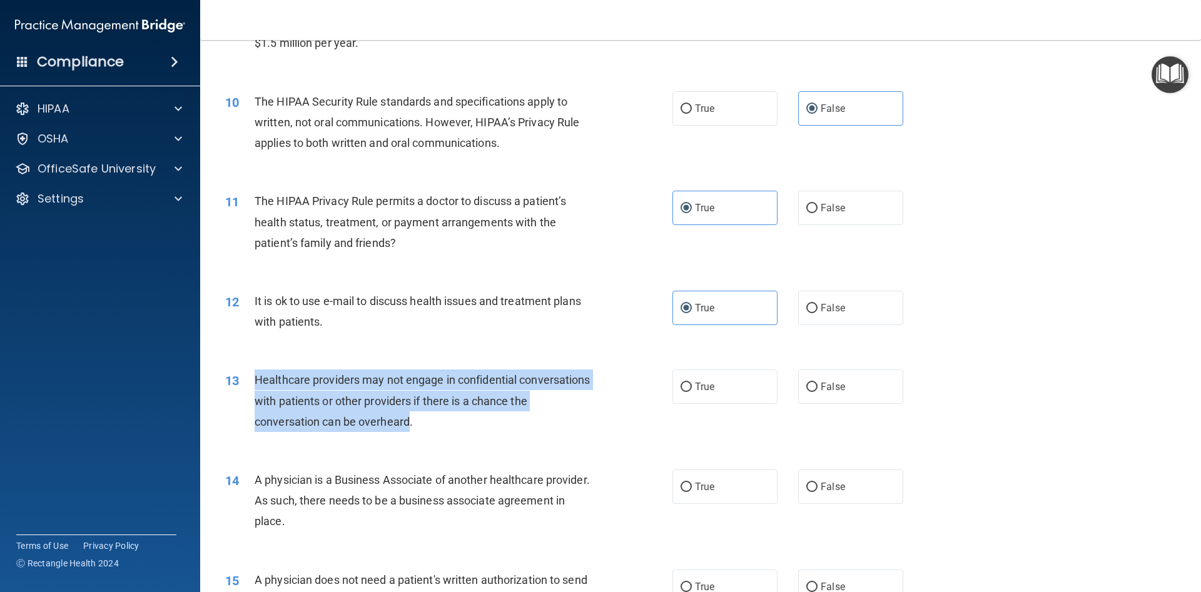
drag, startPoint x: 257, startPoint y: 382, endPoint x: 410, endPoint y: 430, distance: 160.4
click at [407, 431] on div "Healthcare providers may not engage in confidential conversations with patients…" at bounding box center [430, 401] width 350 height 63
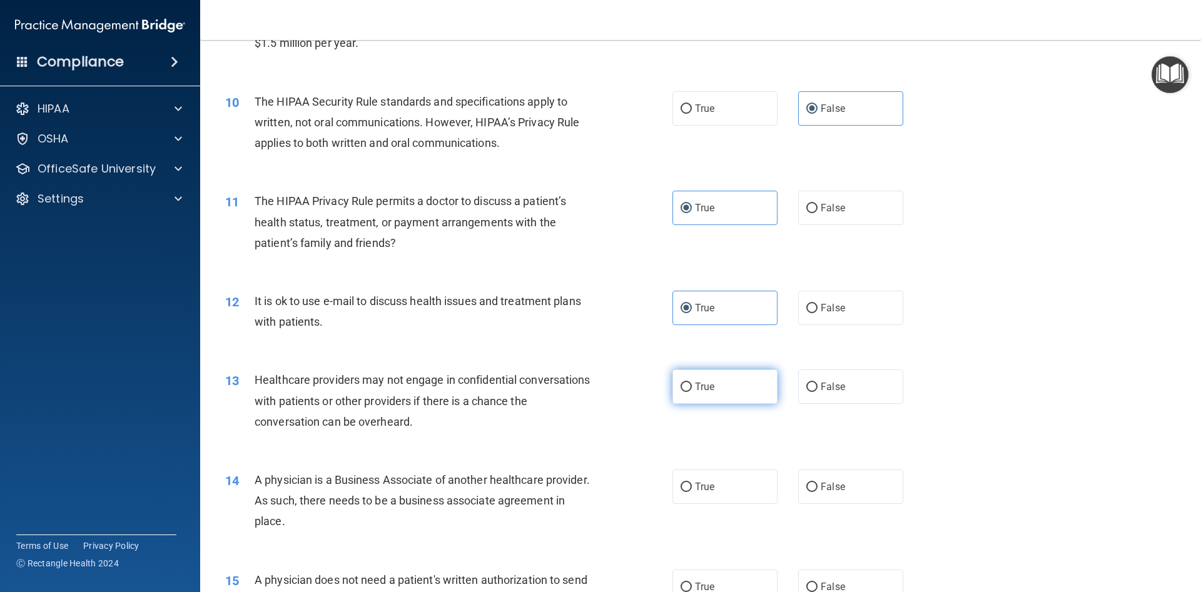
click at [714, 385] on span "True" at bounding box center [704, 387] width 19 height 12
click at [692, 385] on input "True" at bounding box center [685, 387] width 11 height 9
radio input "true"
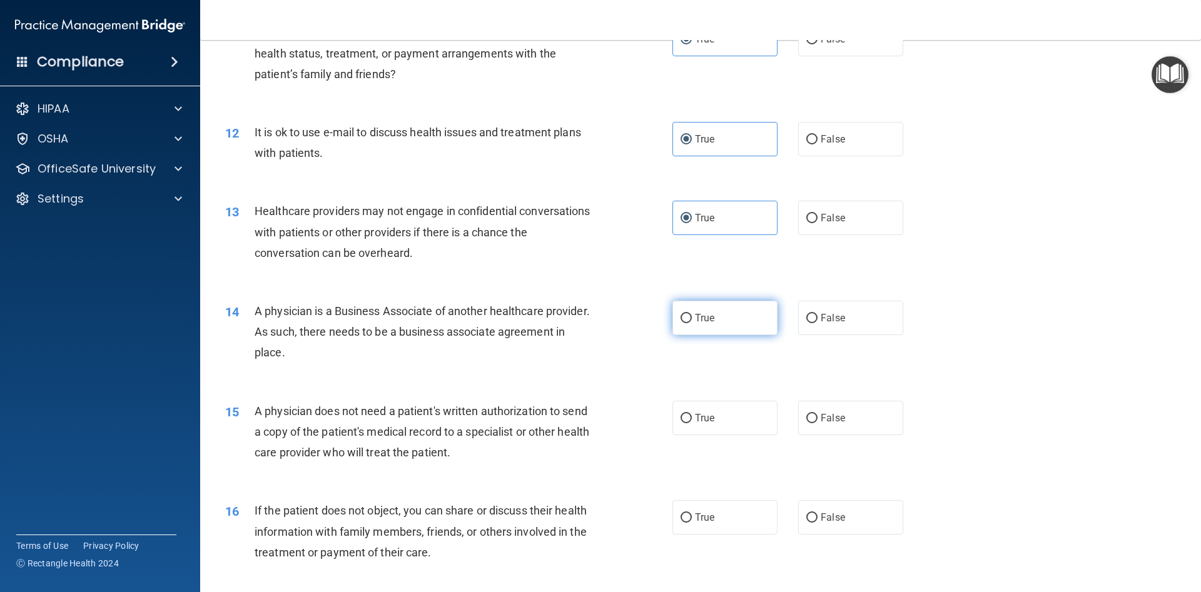
click at [717, 320] on label "True" at bounding box center [724, 318] width 105 height 34
click at [692, 320] on input "True" at bounding box center [685, 318] width 11 height 9
radio input "true"
click at [852, 416] on label "False" at bounding box center [850, 418] width 105 height 34
click at [817, 416] on input "False" at bounding box center [811, 418] width 11 height 9
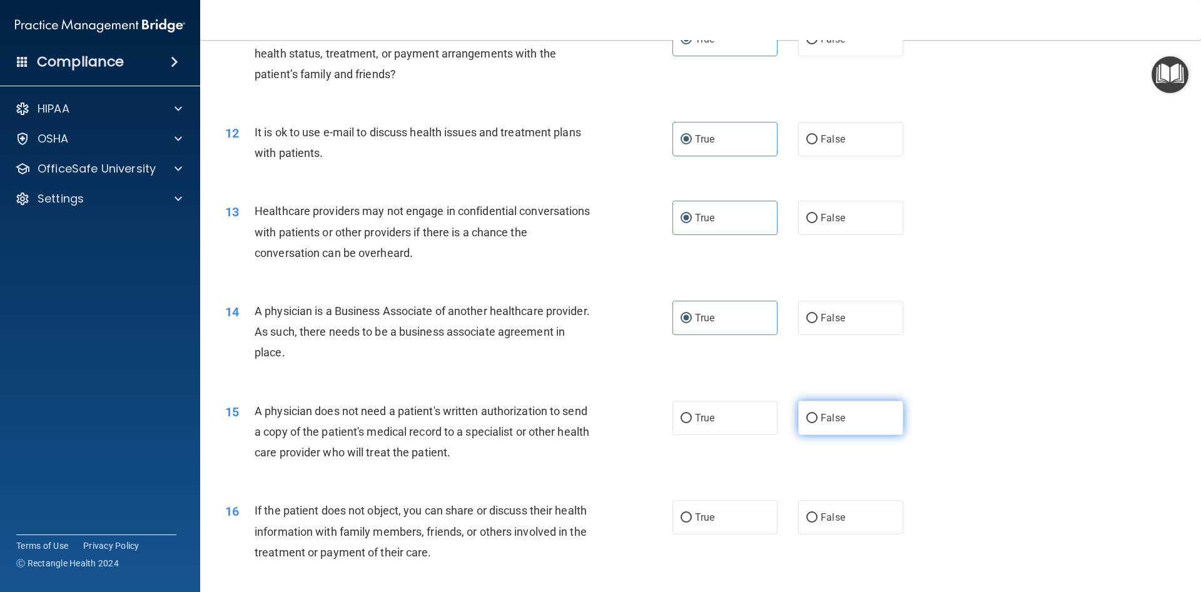
radio input "true"
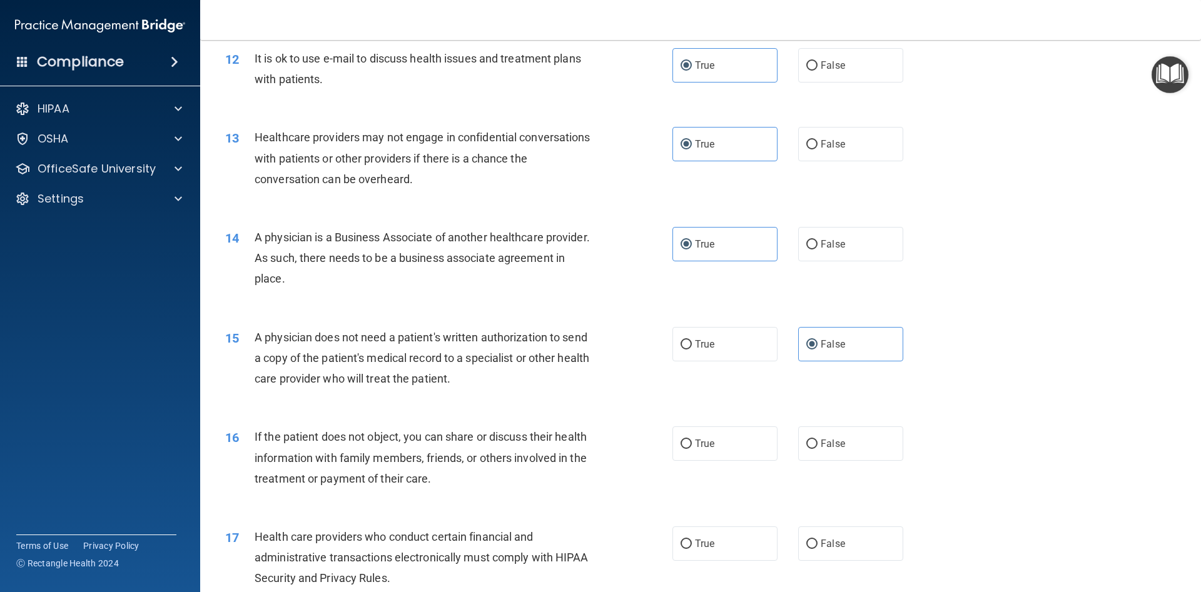
scroll to position [1126, 0]
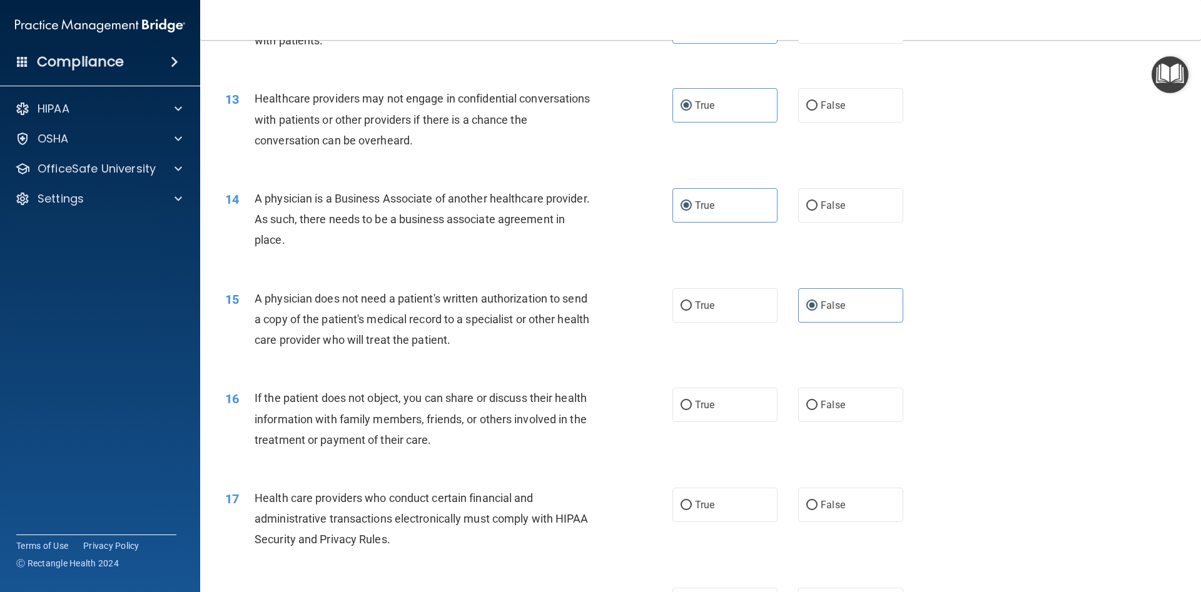
click at [654, 422] on div "16 If the patient does not object, you can share or discuss their health inform…" at bounding box center [448, 422] width 485 height 69
click at [670, 408] on div "16 If the patient does not object, you can share or discuss their health inform…" at bounding box center [448, 422] width 485 height 69
click at [680, 405] on input "True" at bounding box center [685, 405] width 11 height 9
radio input "true"
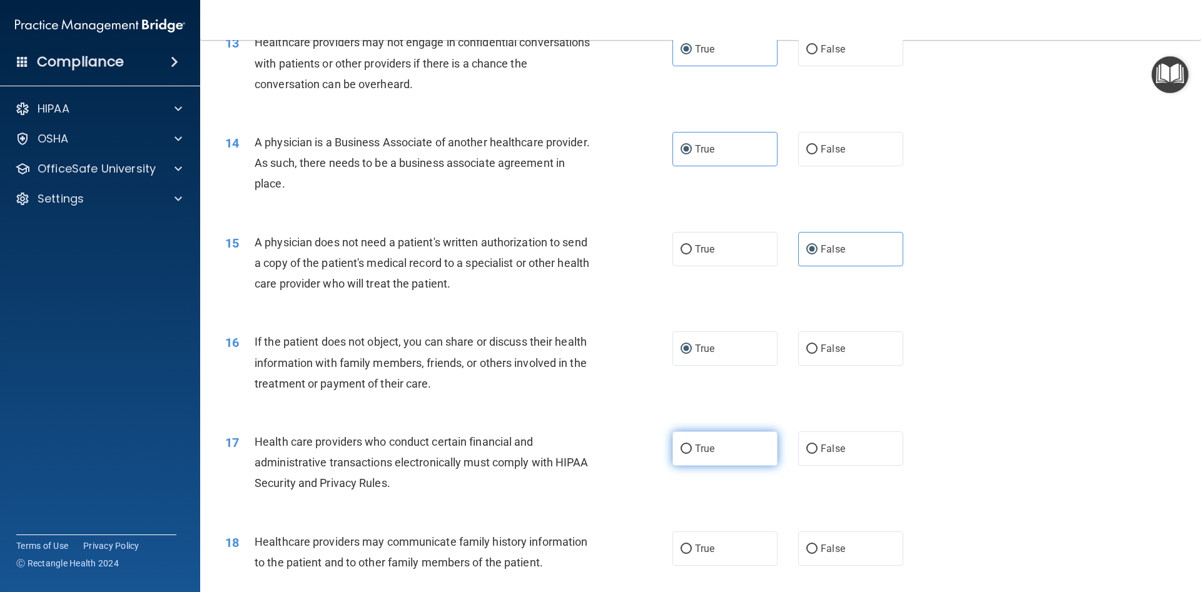
click at [706, 438] on label "True" at bounding box center [724, 449] width 105 height 34
click at [692, 445] on input "True" at bounding box center [685, 449] width 11 height 9
radio input "true"
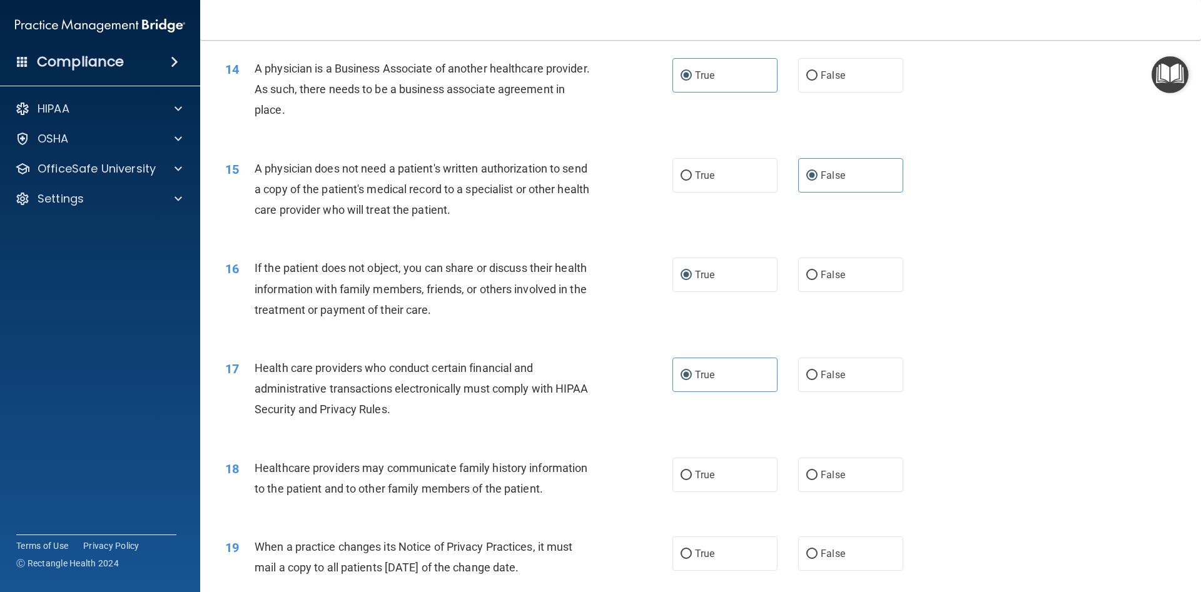
scroll to position [1295, 0]
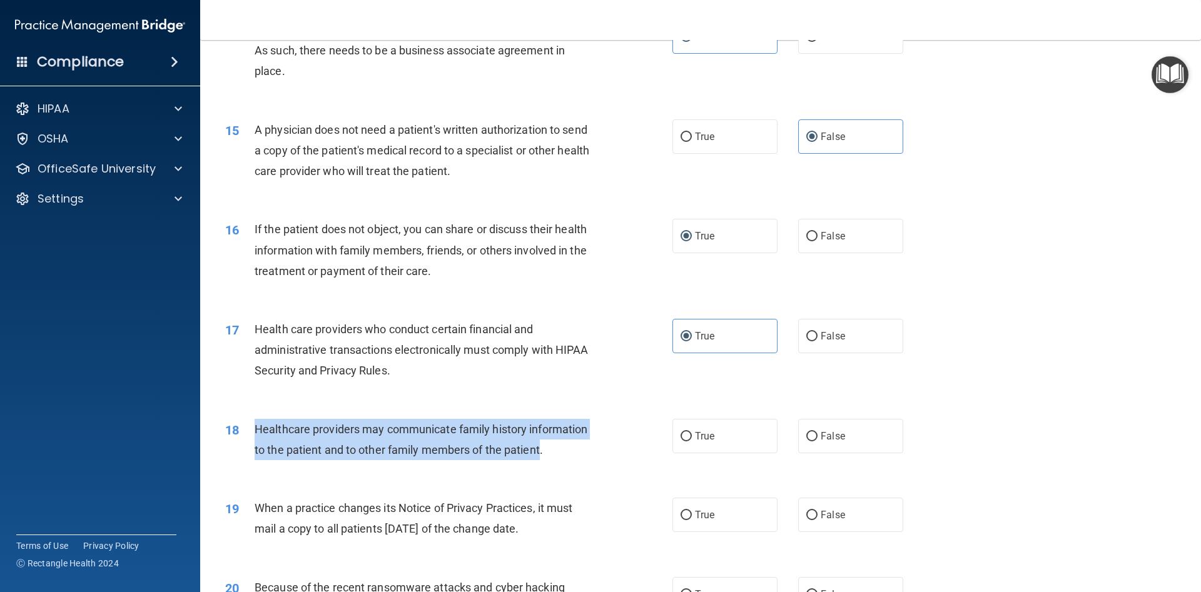
drag, startPoint x: 253, startPoint y: 425, endPoint x: 540, endPoint y: 450, distance: 288.7
click at [540, 450] on div "18 Healthcare providers may communicate family history information to the patie…" at bounding box center [448, 443] width 485 height 48
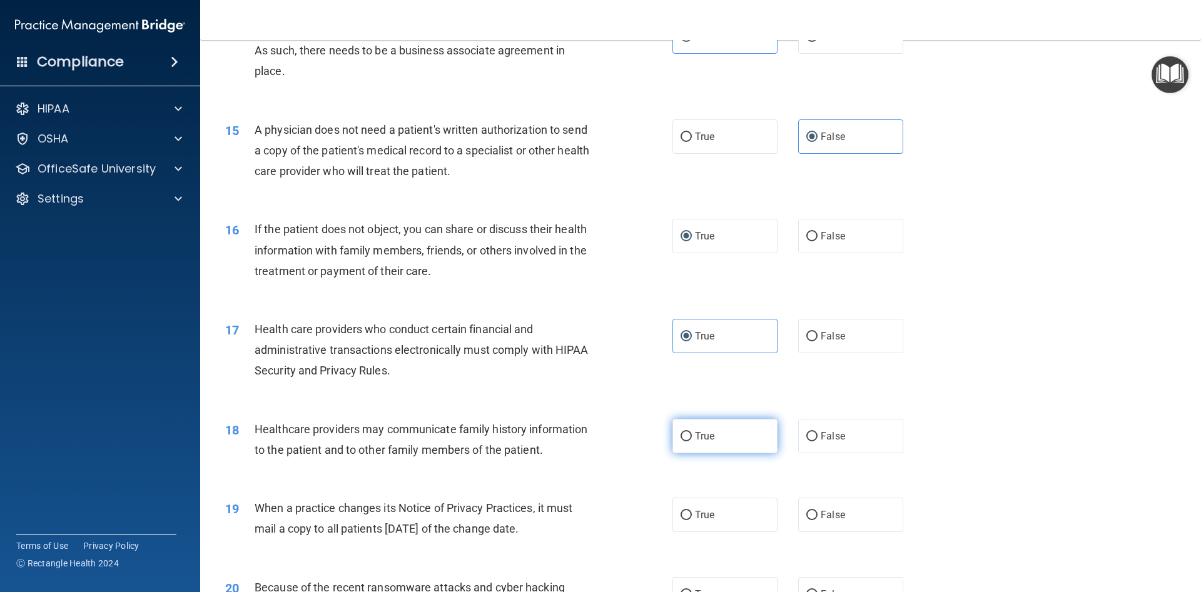
drag, startPoint x: 674, startPoint y: 427, endPoint x: 674, endPoint y: 434, distance: 7.5
click at [674, 431] on label "True" at bounding box center [724, 436] width 105 height 34
click at [682, 438] on input "True" at bounding box center [685, 436] width 11 height 9
radio input "true"
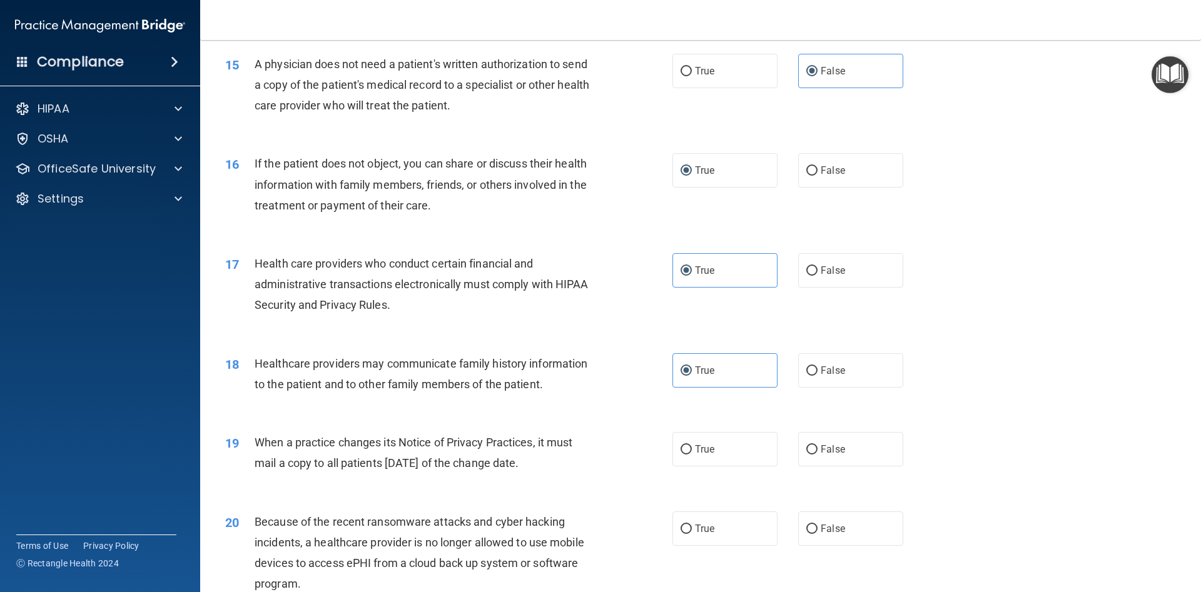
scroll to position [1407, 0]
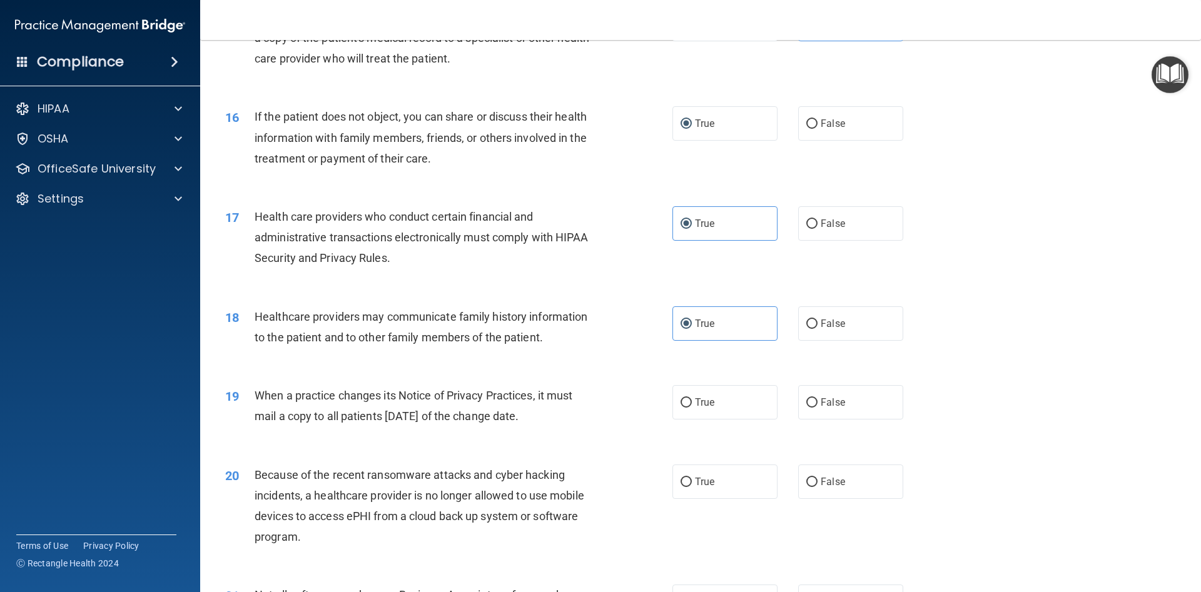
drag, startPoint x: 252, startPoint y: 390, endPoint x: 566, endPoint y: 413, distance: 314.8
click at [566, 413] on div "19 When a practice changes its Notice of Privacy Practices, it must mail a copy…" at bounding box center [448, 409] width 485 height 48
click at [340, 438] on div "19 When a practice changes its Notice of Privacy Practices, it must mail a copy…" at bounding box center [700, 409] width 969 height 79
drag, startPoint x: 256, startPoint y: 390, endPoint x: 564, endPoint y: 422, distance: 310.0
click at [564, 422] on div "When a practice changes its Notice of Privacy Practices, it must mail a copy to…" at bounding box center [430, 405] width 350 height 41
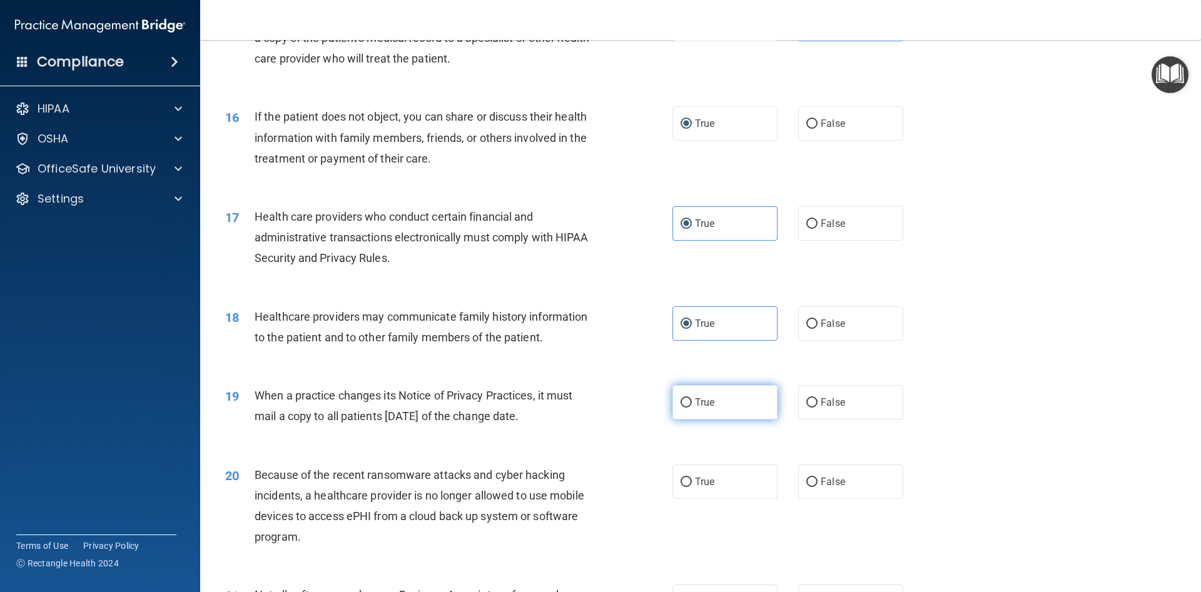
click at [717, 409] on label "True" at bounding box center [724, 402] width 105 height 34
click at [692, 408] on input "True" at bounding box center [685, 402] width 11 height 9
radio input "true"
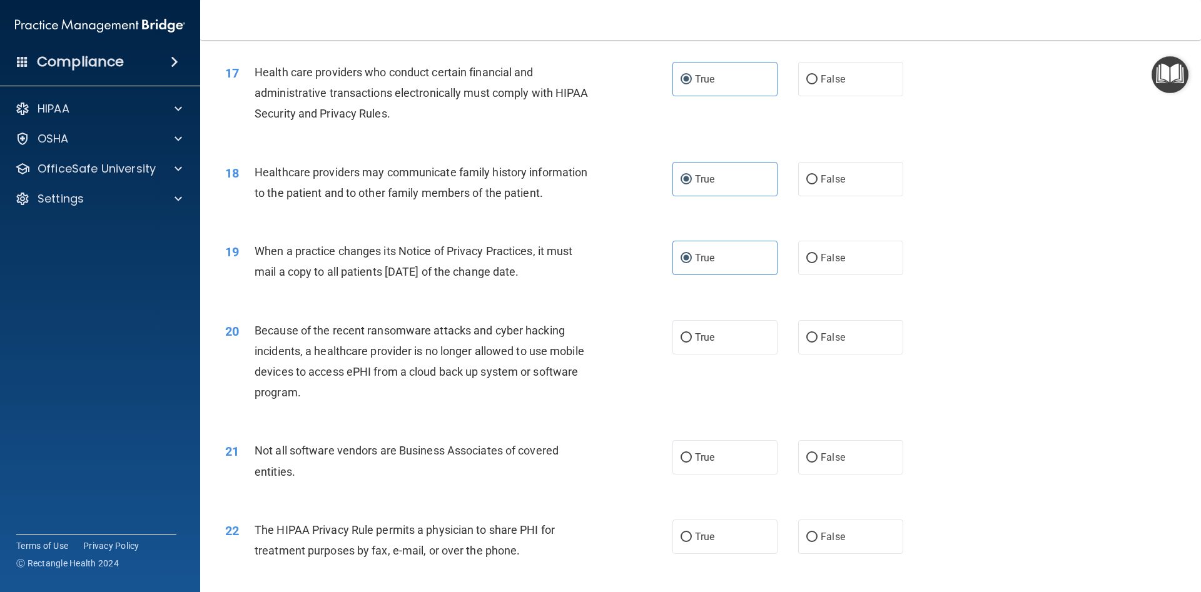
scroll to position [1576, 0]
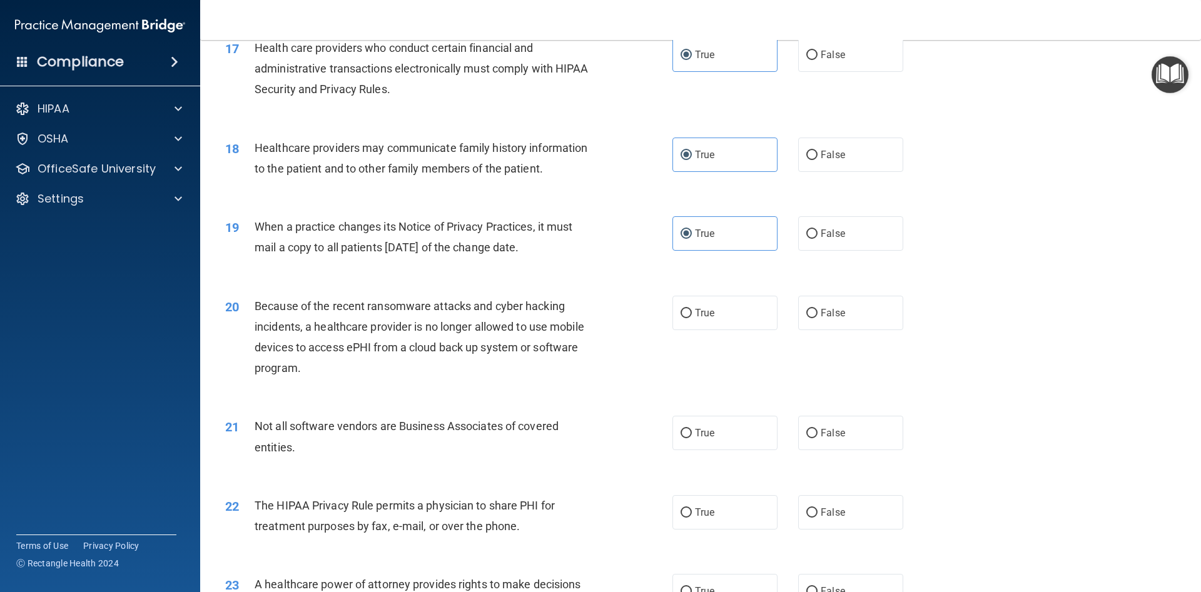
drag, startPoint x: 256, startPoint y: 296, endPoint x: 343, endPoint y: 319, distance: 89.3
click at [261, 294] on div "20 Because of the recent ransomware attacks and cyber hacking incidents, a heal…" at bounding box center [700, 340] width 969 height 121
click at [422, 380] on div "20 Because of the recent ransomware attacks and cyber hacking incidents, a heal…" at bounding box center [448, 340] width 485 height 89
click at [683, 316] on input "True" at bounding box center [685, 313] width 11 height 9
radio input "true"
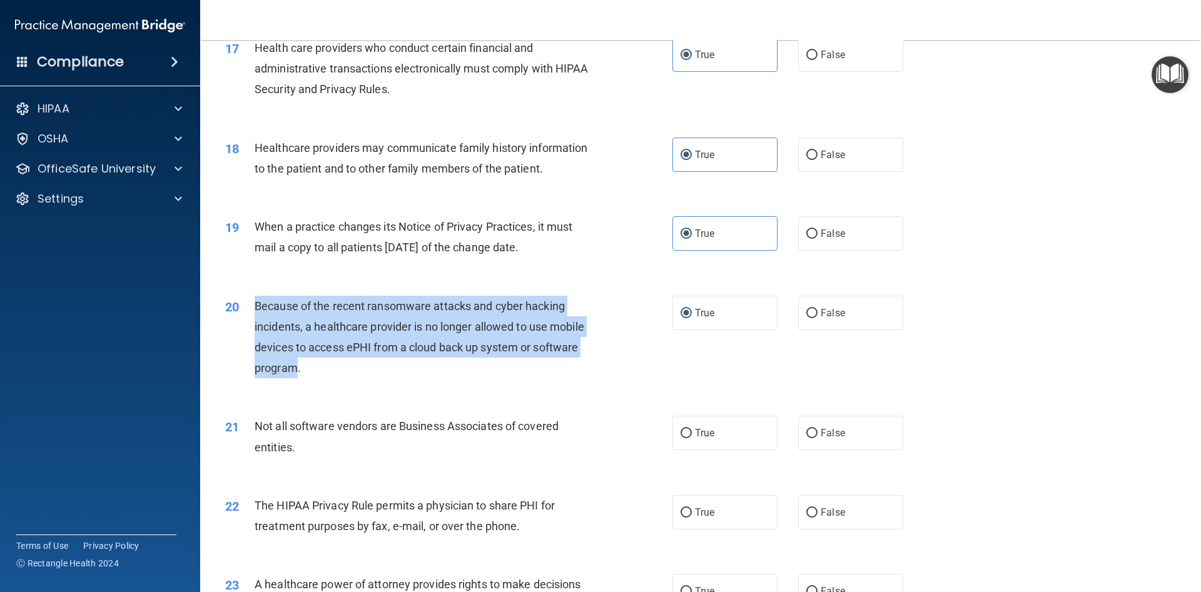
drag, startPoint x: 255, startPoint y: 301, endPoint x: 297, endPoint y: 375, distance: 84.9
click at [297, 375] on div "20 Because of the recent ransomware attacks and cyber hacking incidents, a heal…" at bounding box center [448, 340] width 485 height 89
drag, startPoint x: 297, startPoint y: 375, endPoint x: 309, endPoint y: 370, distance: 12.7
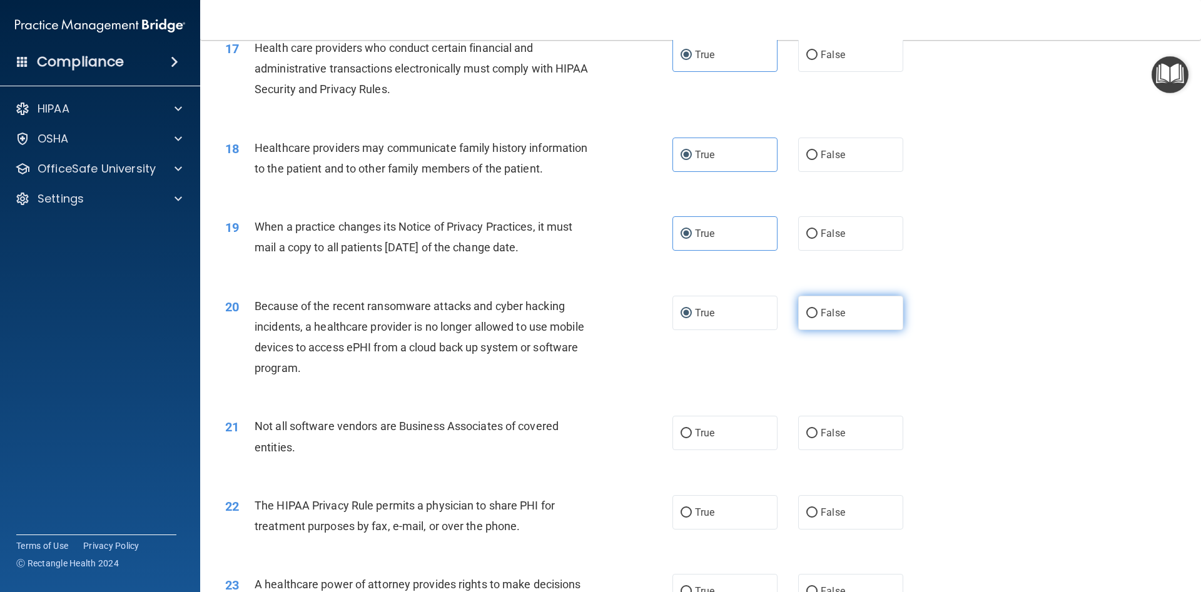
click at [874, 323] on label "False" at bounding box center [850, 313] width 105 height 34
click at [817, 318] on input "False" at bounding box center [811, 313] width 11 height 9
radio input "true"
radio input "false"
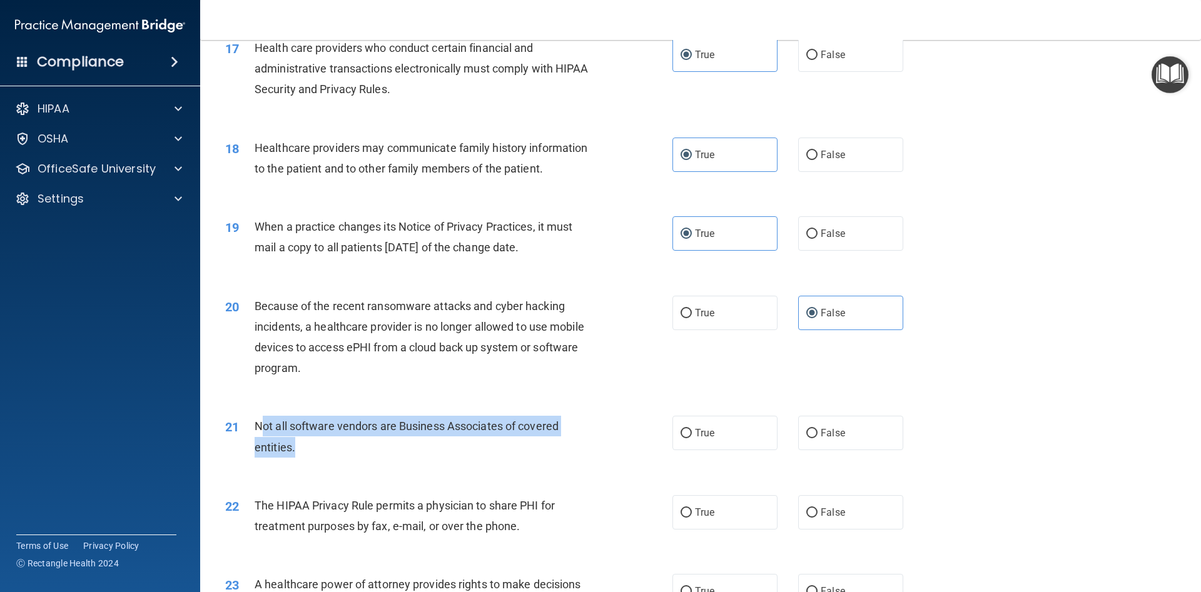
drag, startPoint x: 260, startPoint y: 425, endPoint x: 293, endPoint y: 447, distance: 40.1
click at [293, 447] on span "Not all software vendors are Business Associates of covered entities." at bounding box center [407, 437] width 304 height 34
drag, startPoint x: 262, startPoint y: 434, endPoint x: 276, endPoint y: 436, distance: 13.9
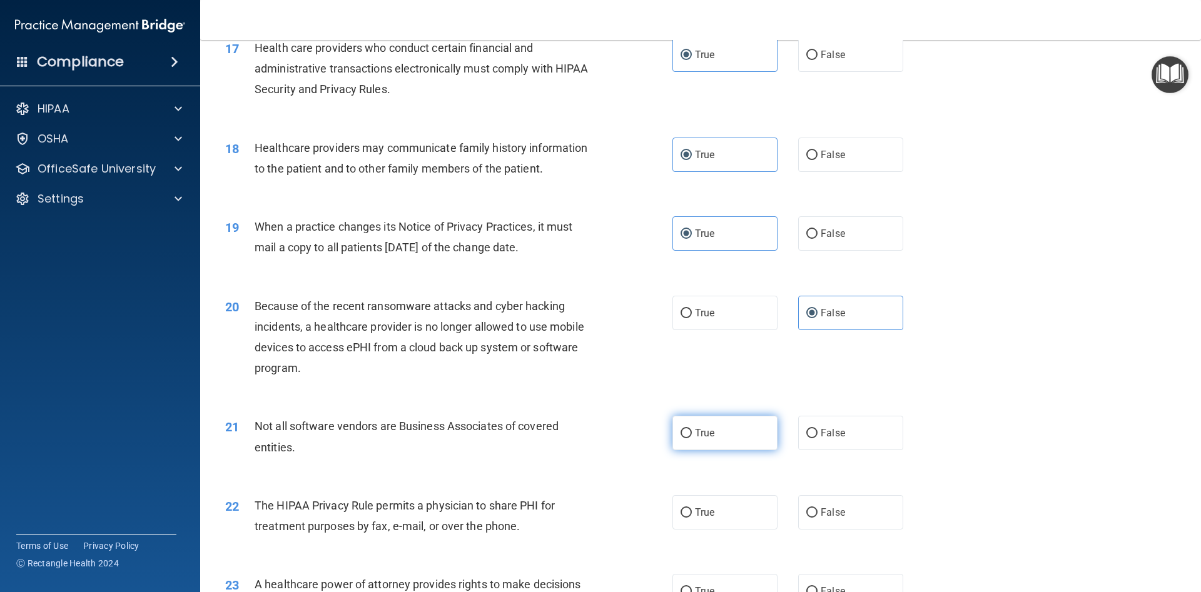
click at [746, 442] on label "True" at bounding box center [724, 433] width 105 height 34
click at [692, 438] on input "True" at bounding box center [685, 433] width 11 height 9
radio input "true"
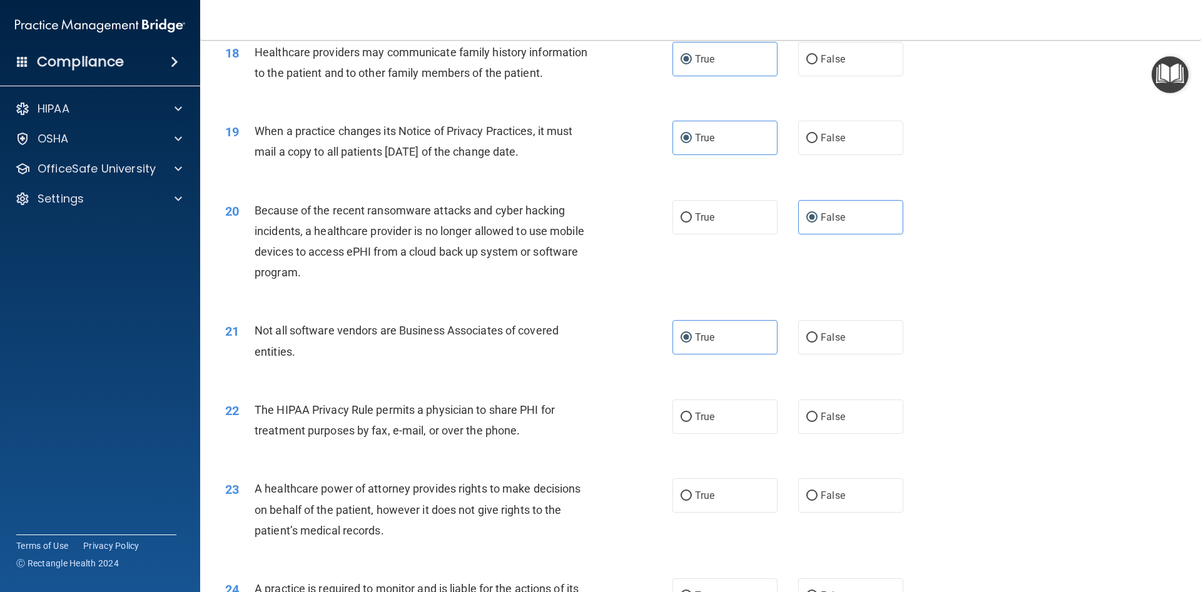
scroll to position [1801, 0]
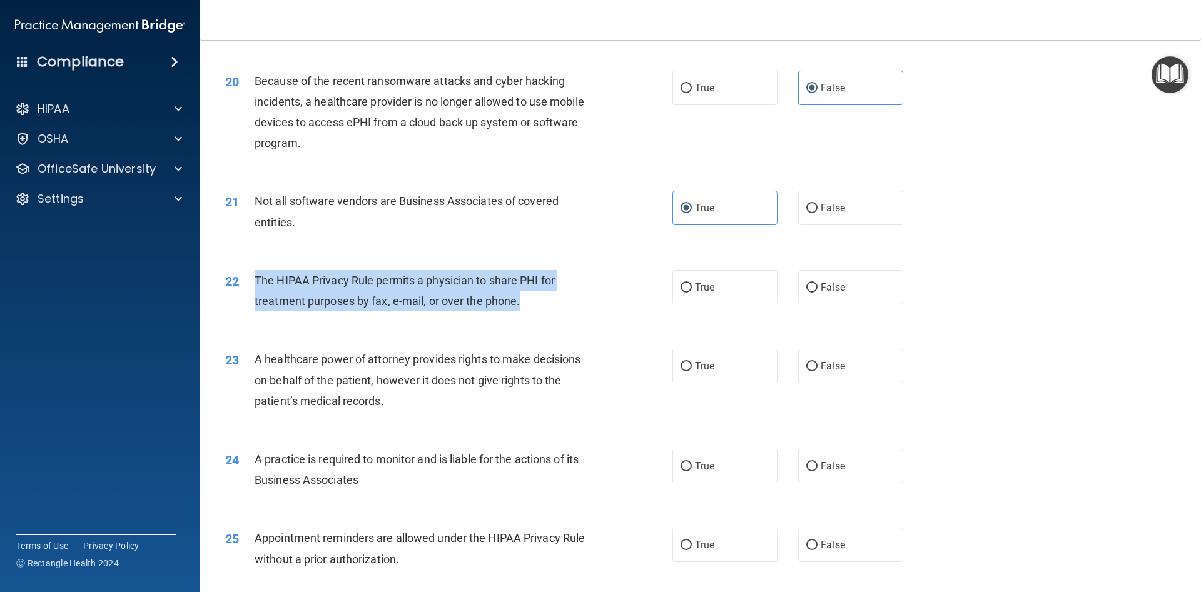
drag, startPoint x: 249, startPoint y: 282, endPoint x: 530, endPoint y: 305, distance: 282.3
click at [530, 305] on div "22 The HIPAA Privacy Rule permits a physician to share PHI for treatment purpos…" at bounding box center [448, 294] width 485 height 48
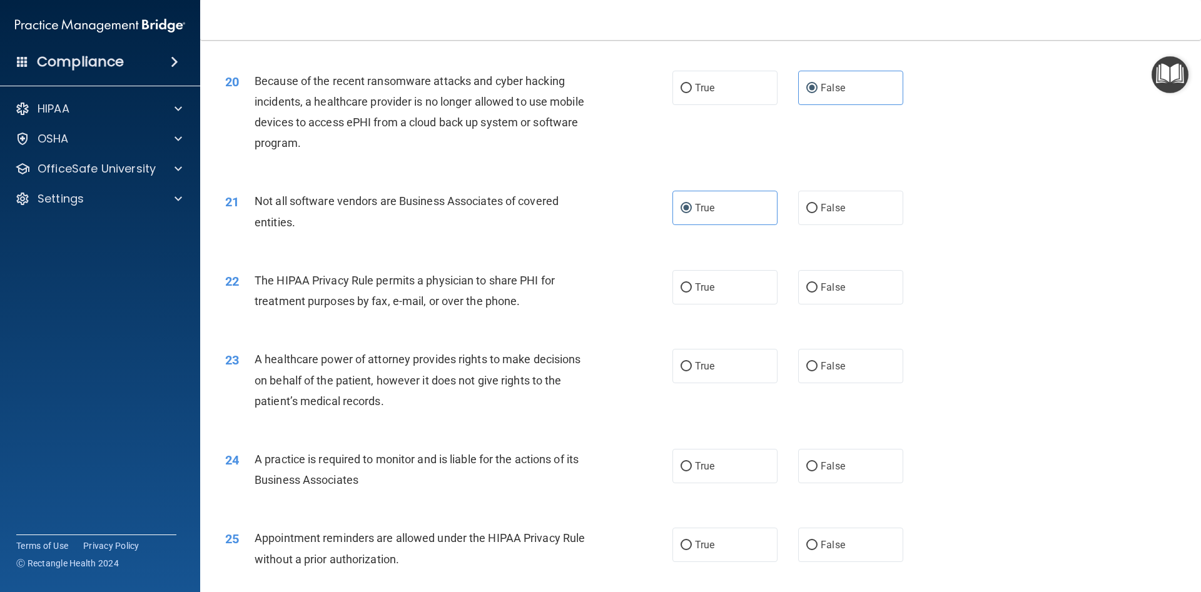
drag, startPoint x: 722, startPoint y: 297, endPoint x: 691, endPoint y: 333, distance: 47.4
click at [723, 297] on label "True" at bounding box center [724, 287] width 105 height 34
click at [692, 293] on input "True" at bounding box center [685, 287] width 11 height 9
radio input "true"
drag, startPoint x: 257, startPoint y: 355, endPoint x: 390, endPoint y: 400, distance: 140.8
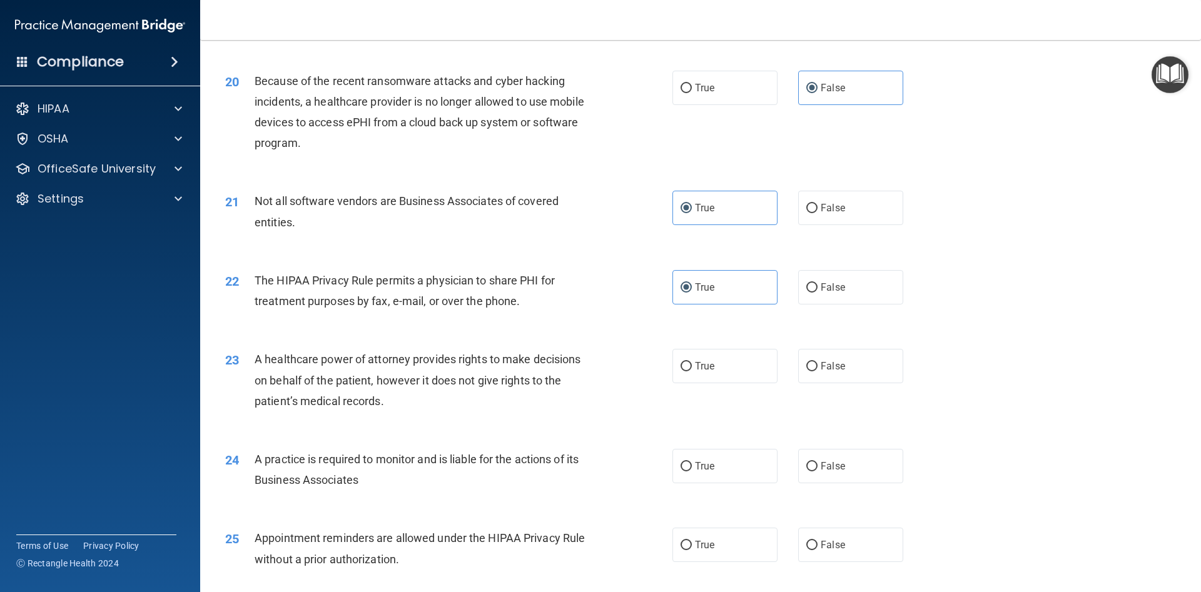
click at [390, 400] on div "23 A healthcare power of attorney provides rights to make decisions on behalf o…" at bounding box center [448, 383] width 485 height 69
click at [699, 353] on label "True" at bounding box center [724, 366] width 105 height 34
click at [692, 362] on input "True" at bounding box center [685, 366] width 11 height 9
radio input "true"
click at [807, 358] on label "False" at bounding box center [850, 366] width 105 height 34
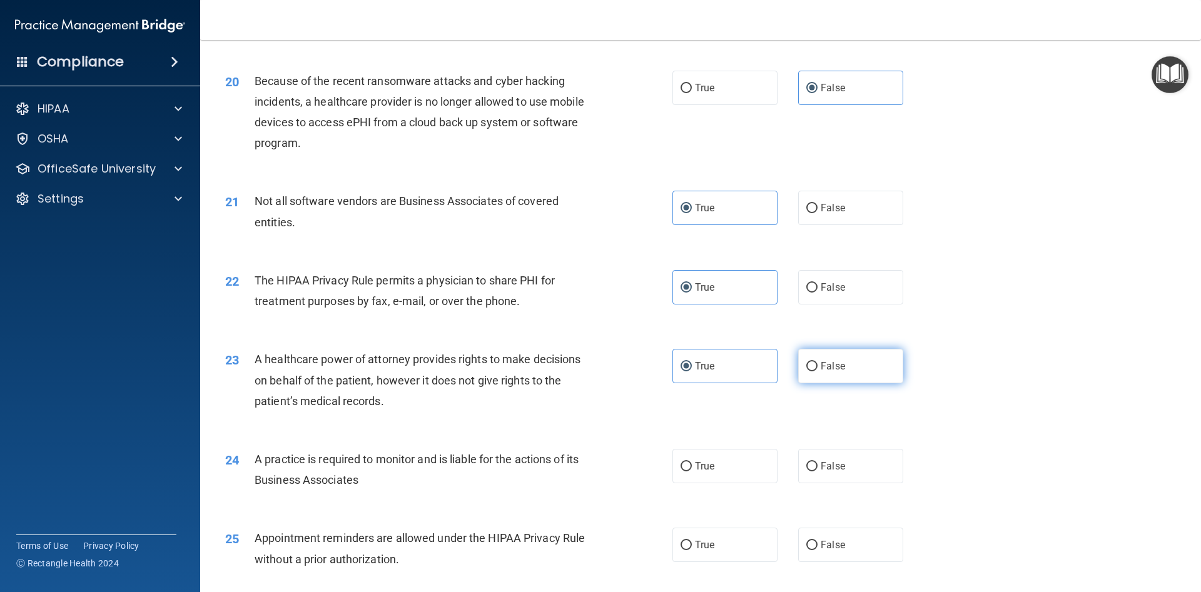
click at [807, 362] on input "False" at bounding box center [811, 366] width 11 height 9
radio input "true"
radio input "false"
drag, startPoint x: 741, startPoint y: 537, endPoint x: 664, endPoint y: 516, distance: 79.6
drag, startPoint x: 850, startPoint y: 391, endPoint x: 842, endPoint y: 400, distance: 12.4
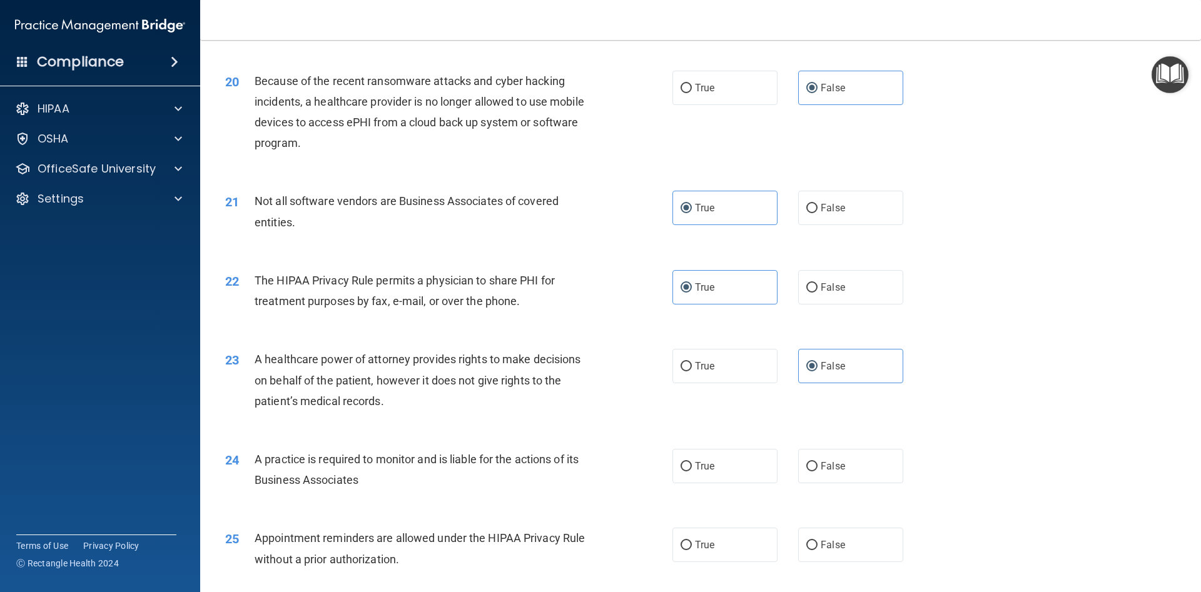
click at [852, 395] on div "23 A healthcare power of attorney provides rights to make decisions on behalf o…" at bounding box center [700, 383] width 969 height 100
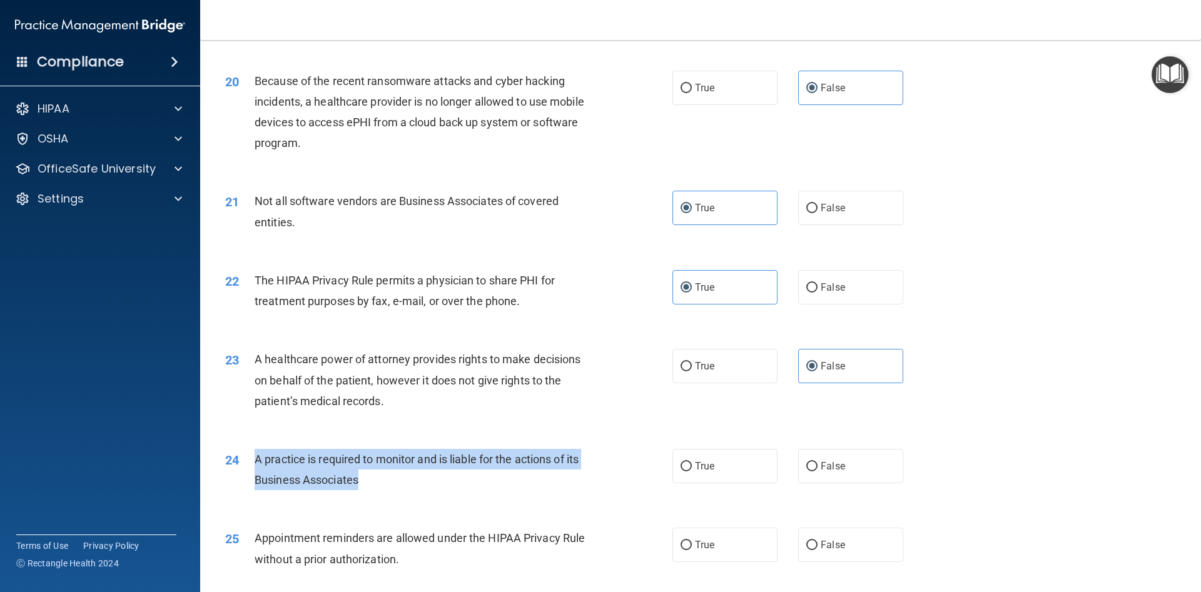
drag, startPoint x: 255, startPoint y: 454, endPoint x: 381, endPoint y: 475, distance: 128.1
click at [391, 478] on div "24 A practice is required to monitor and is liable for the actions of its Busin…" at bounding box center [448, 473] width 485 height 48
drag, startPoint x: 381, startPoint y: 475, endPoint x: 425, endPoint y: 492, distance: 47.3
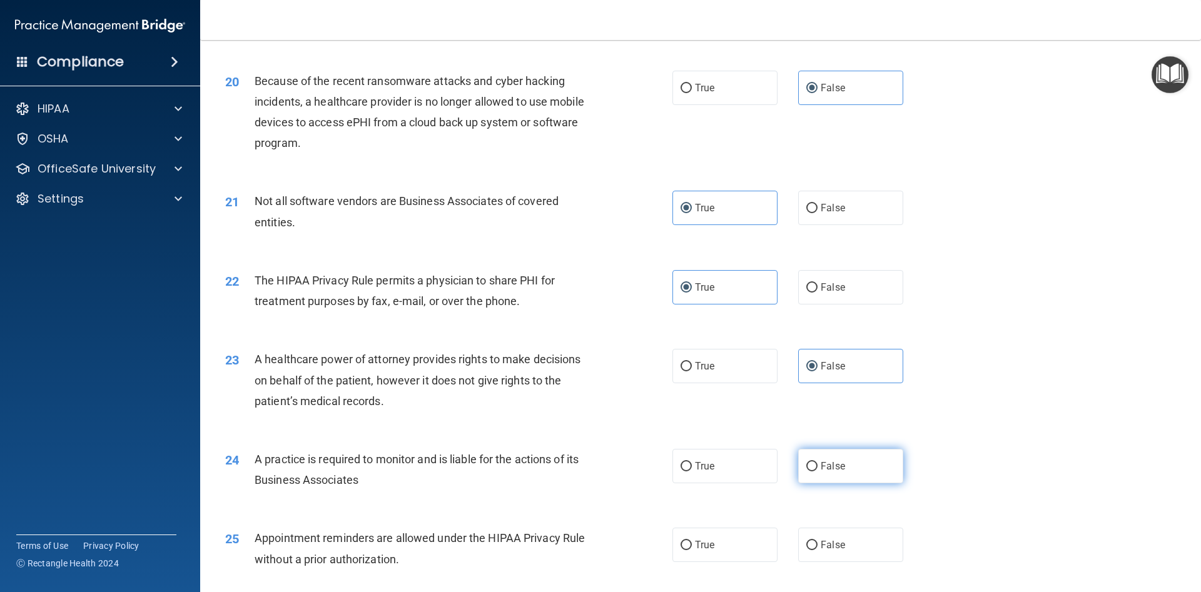
click at [823, 468] on span "False" at bounding box center [832, 466] width 24 height 12
click at [817, 468] on input "False" at bounding box center [811, 466] width 11 height 9
radio input "true"
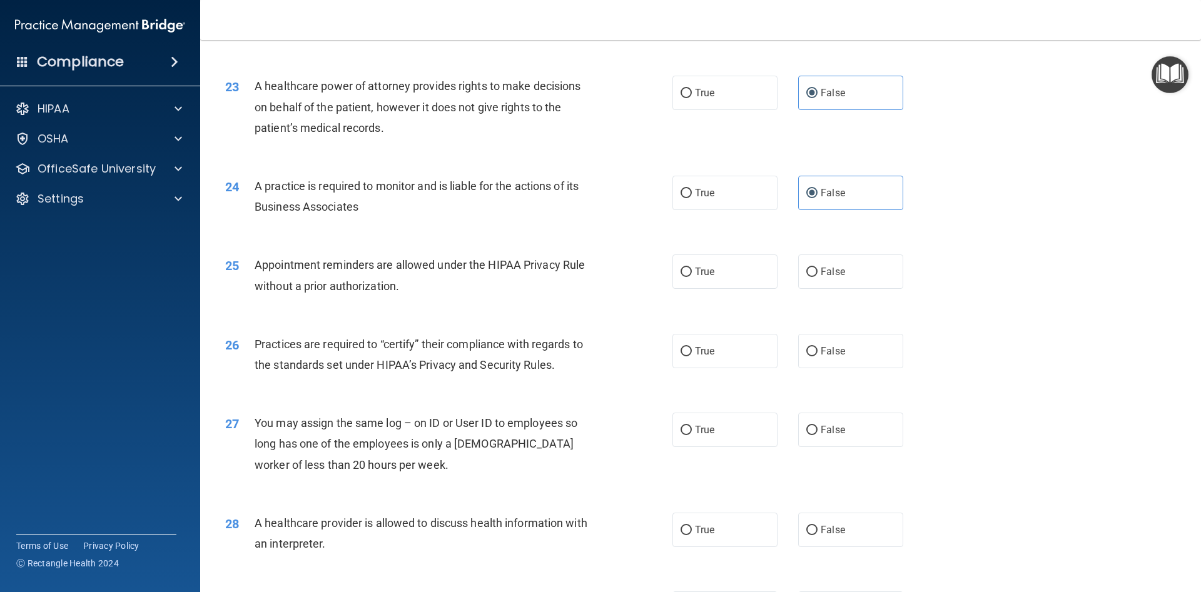
scroll to position [2139, 0]
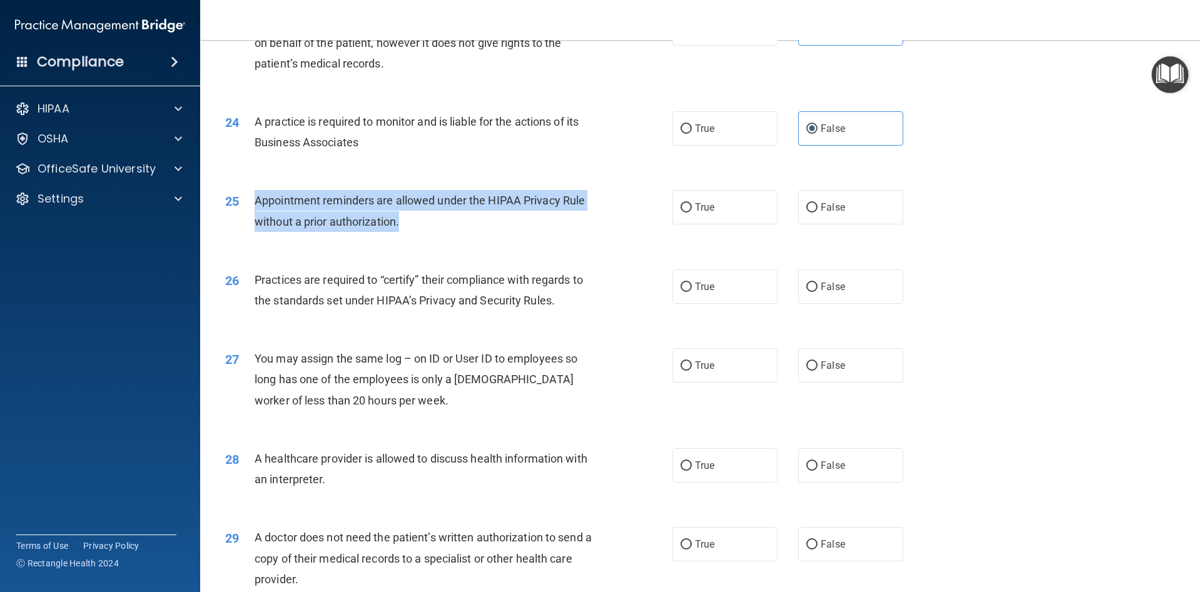
drag, startPoint x: 245, startPoint y: 194, endPoint x: 430, endPoint y: 225, distance: 187.5
click at [430, 225] on div "25 Appointment reminders are allowed under the HIPAA Privacy Rule without a pri…" at bounding box center [448, 214] width 485 height 48
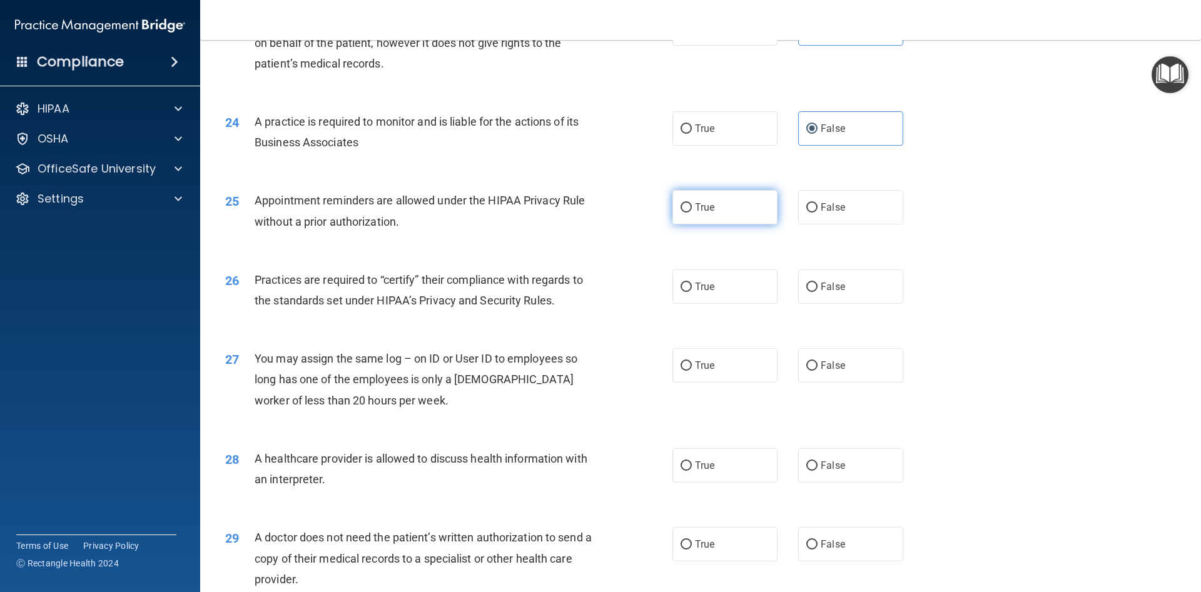
click at [704, 209] on span "True" at bounding box center [704, 207] width 19 height 12
click at [692, 209] on input "True" at bounding box center [685, 207] width 11 height 9
radio input "true"
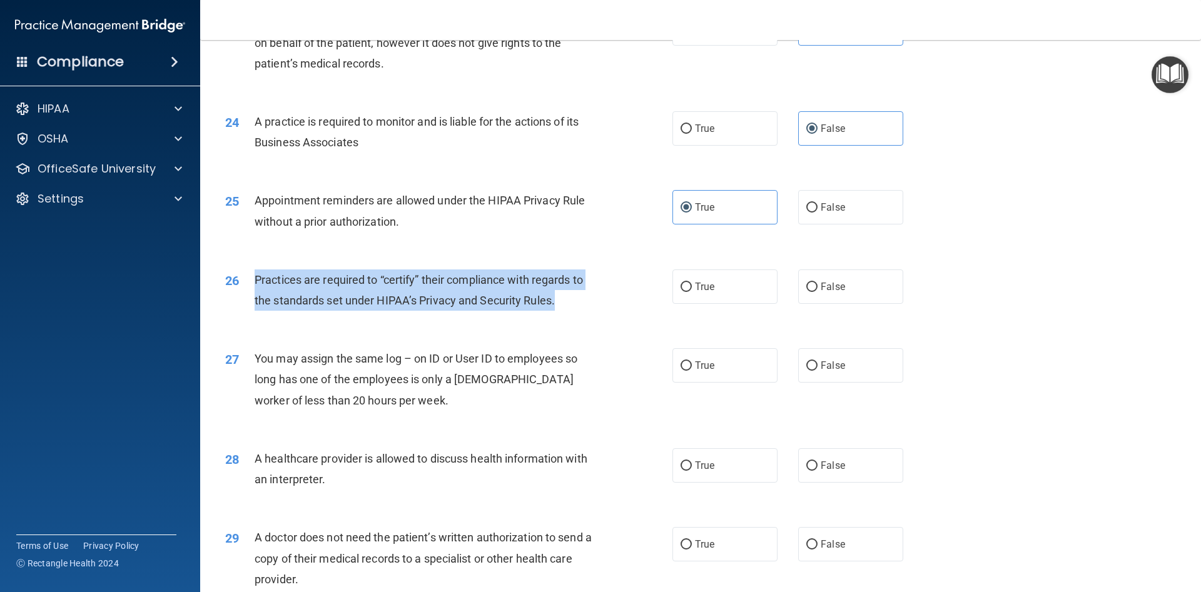
drag, startPoint x: 256, startPoint y: 278, endPoint x: 585, endPoint y: 304, distance: 330.6
click at [585, 304] on div "26 Practices are required to “certify” their compliance with regards to the sta…" at bounding box center [448, 294] width 485 height 48
drag, startPoint x: 584, startPoint y: 293, endPoint x: 592, endPoint y: 298, distance: 9.2
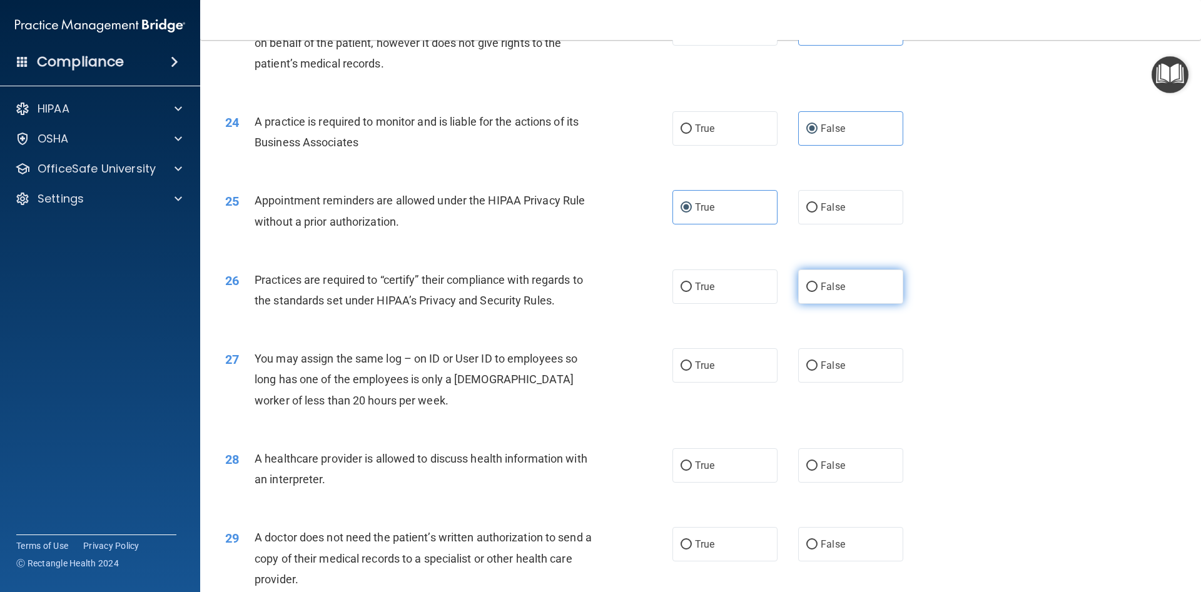
click at [844, 284] on span "False" at bounding box center [832, 287] width 24 height 12
click at [817, 284] on input "False" at bounding box center [811, 287] width 11 height 9
radio input "true"
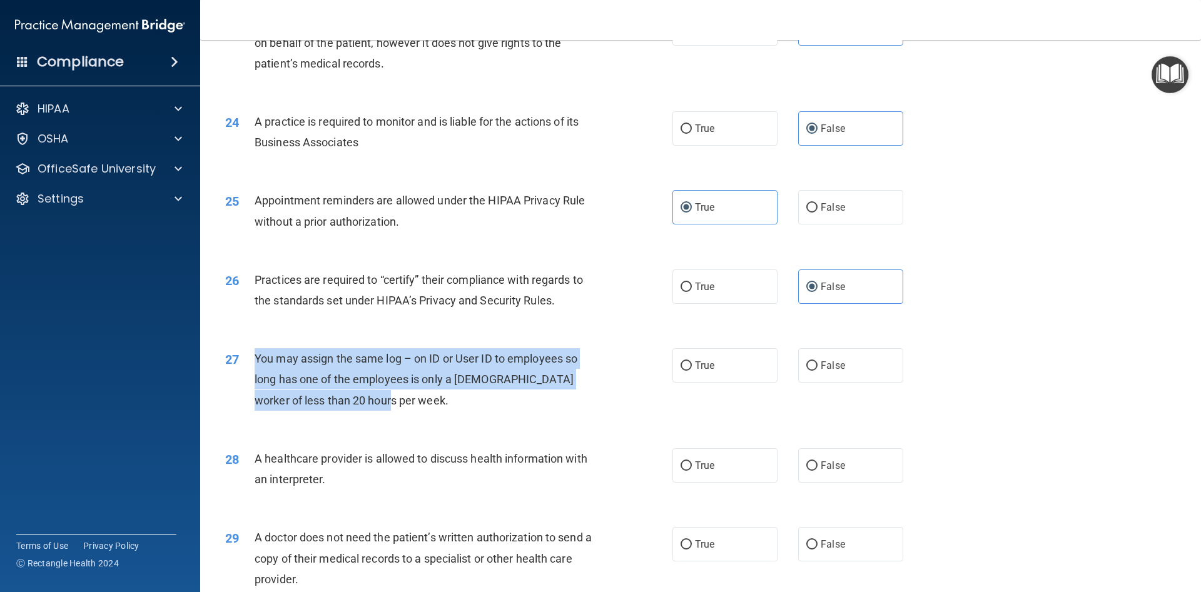
drag, startPoint x: 248, startPoint y: 352, endPoint x: 366, endPoint y: 406, distance: 130.1
click at [366, 406] on div "27 You may assign the same log – on ID or User ID to employees so long has one …" at bounding box center [448, 382] width 485 height 69
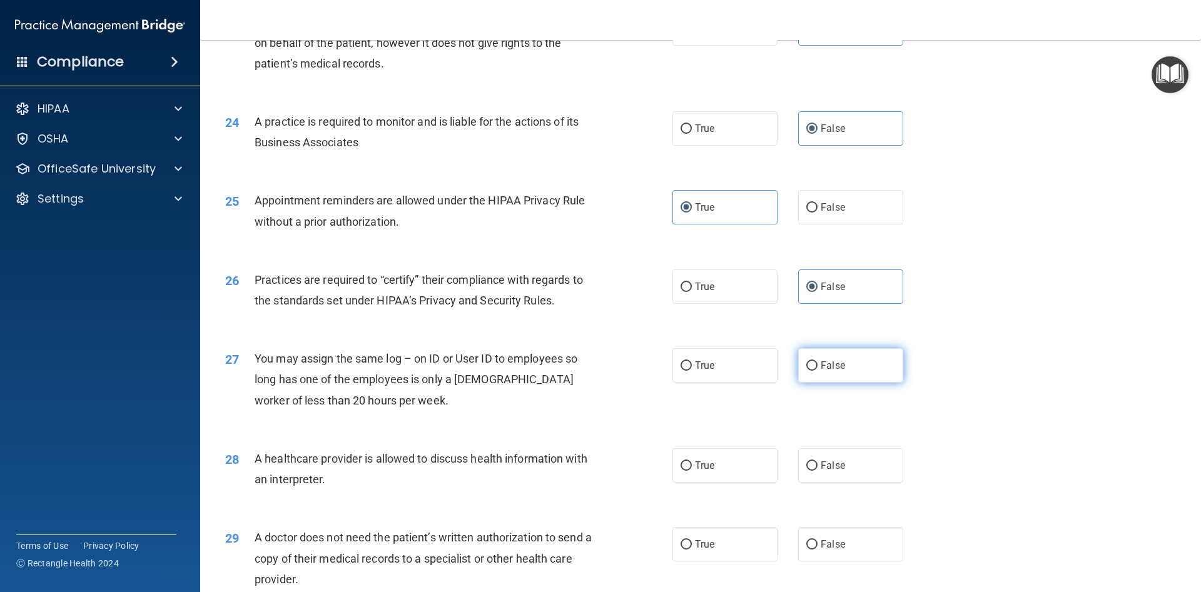
click at [867, 376] on label "False" at bounding box center [850, 365] width 105 height 34
click at [817, 371] on input "False" at bounding box center [811, 365] width 11 height 9
radio input "true"
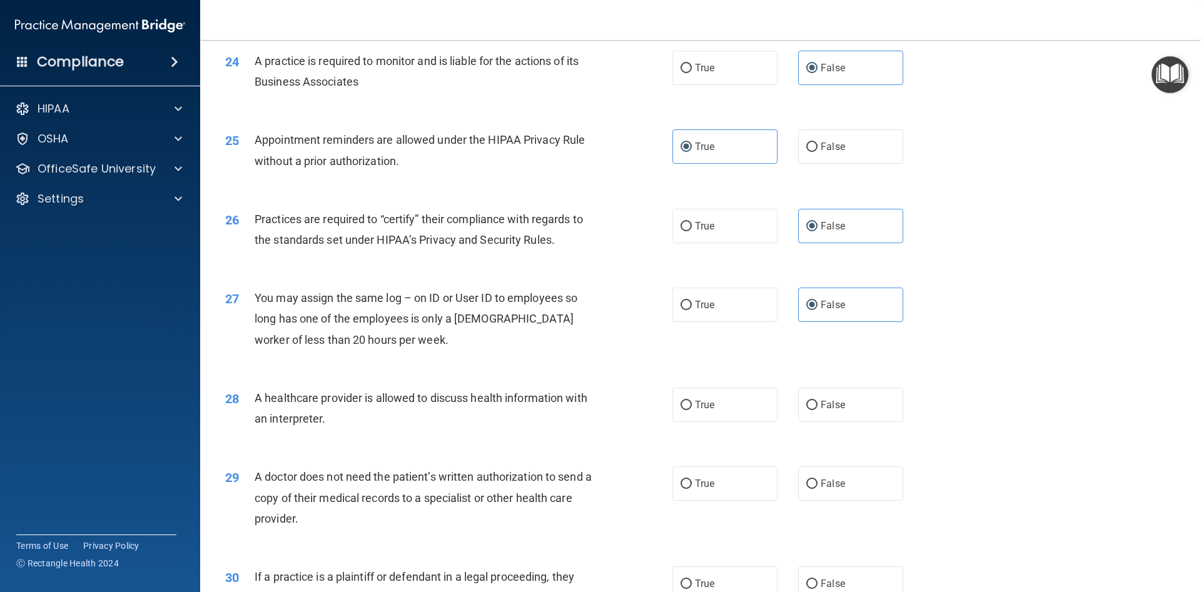
scroll to position [2308, 0]
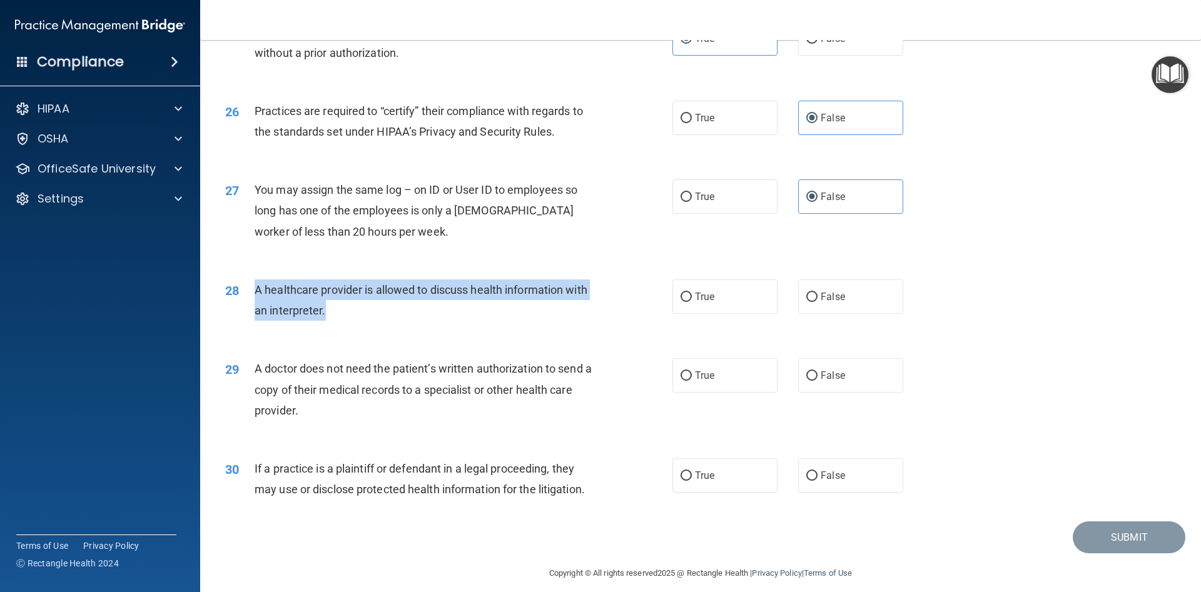
drag, startPoint x: 255, startPoint y: 285, endPoint x: 377, endPoint y: 318, distance: 126.4
click at [377, 318] on div "A healthcare provider is allowed to discuss health information with an interpre…" at bounding box center [430, 300] width 350 height 41
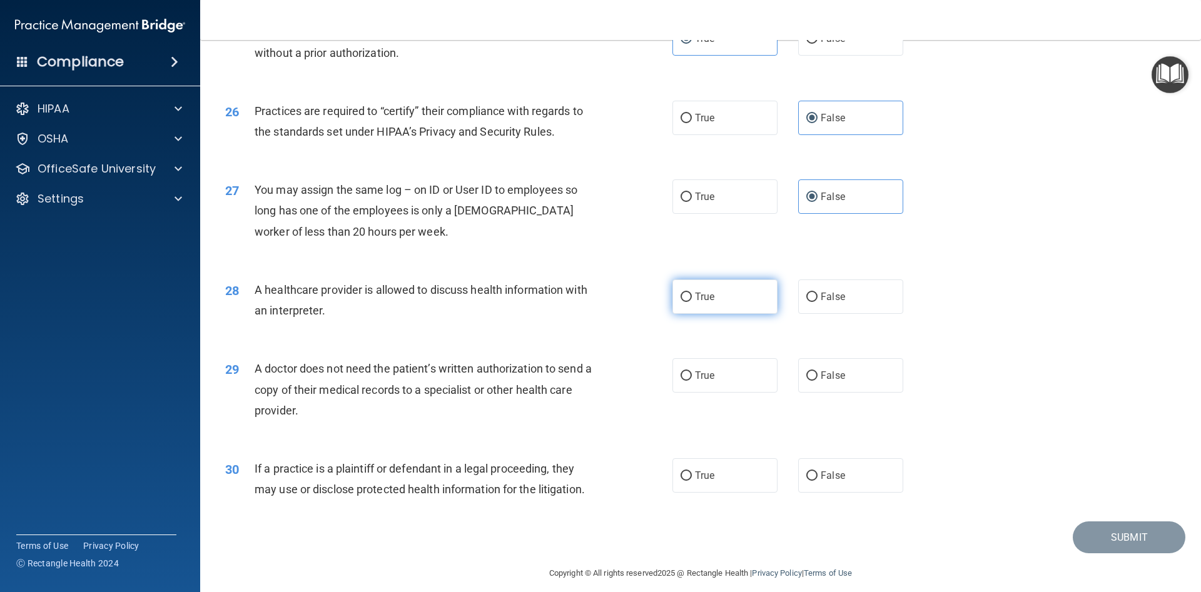
click at [682, 285] on label "True" at bounding box center [724, 297] width 105 height 34
click at [682, 293] on input "True" at bounding box center [685, 297] width 11 height 9
radio input "true"
click at [685, 303] on label "True" at bounding box center [724, 297] width 105 height 34
click at [685, 302] on input "True" at bounding box center [685, 297] width 11 height 9
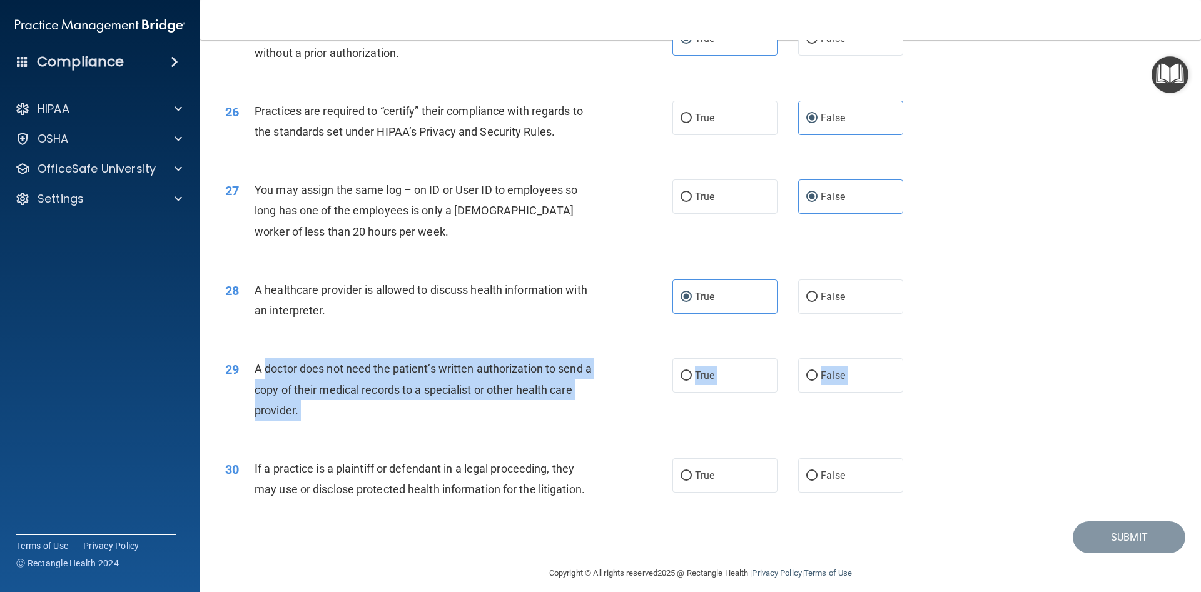
drag, startPoint x: 255, startPoint y: 353, endPoint x: 280, endPoint y: 361, distance: 26.3
click at [261, 360] on div "29 A doctor does not need the patient’s written authorization to send a copy of…" at bounding box center [700, 393] width 969 height 100
click at [814, 375] on input "False" at bounding box center [811, 375] width 11 height 9
radio input "true"
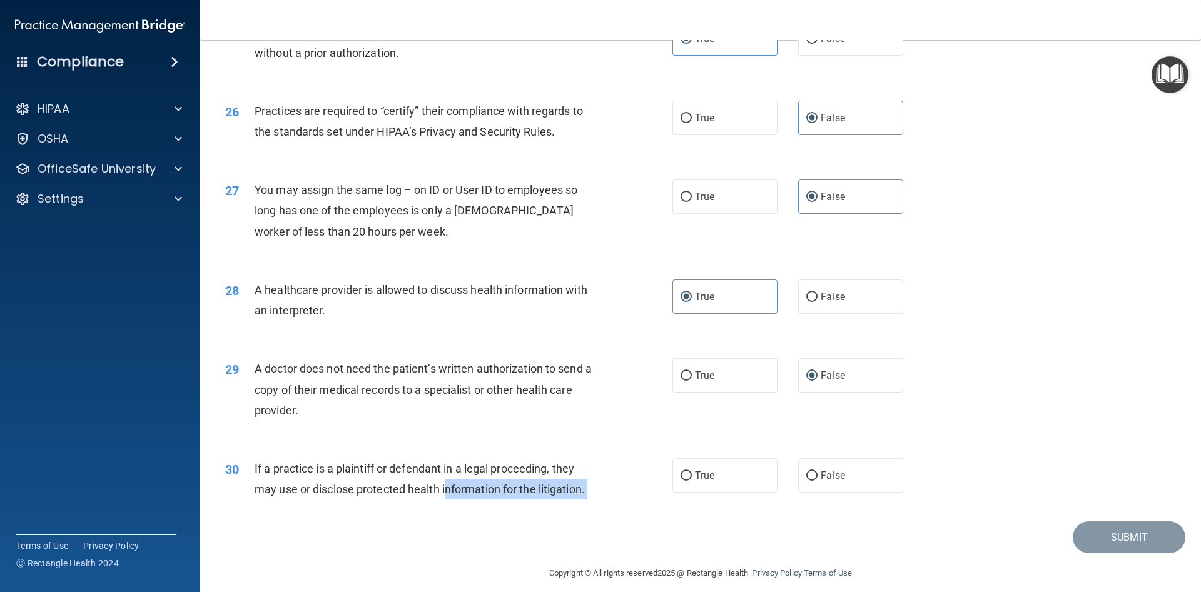
click at [447, 497] on div "30 If a practice is a plaintiff or defendant in a legal proceeding, they may us…" at bounding box center [448, 482] width 485 height 48
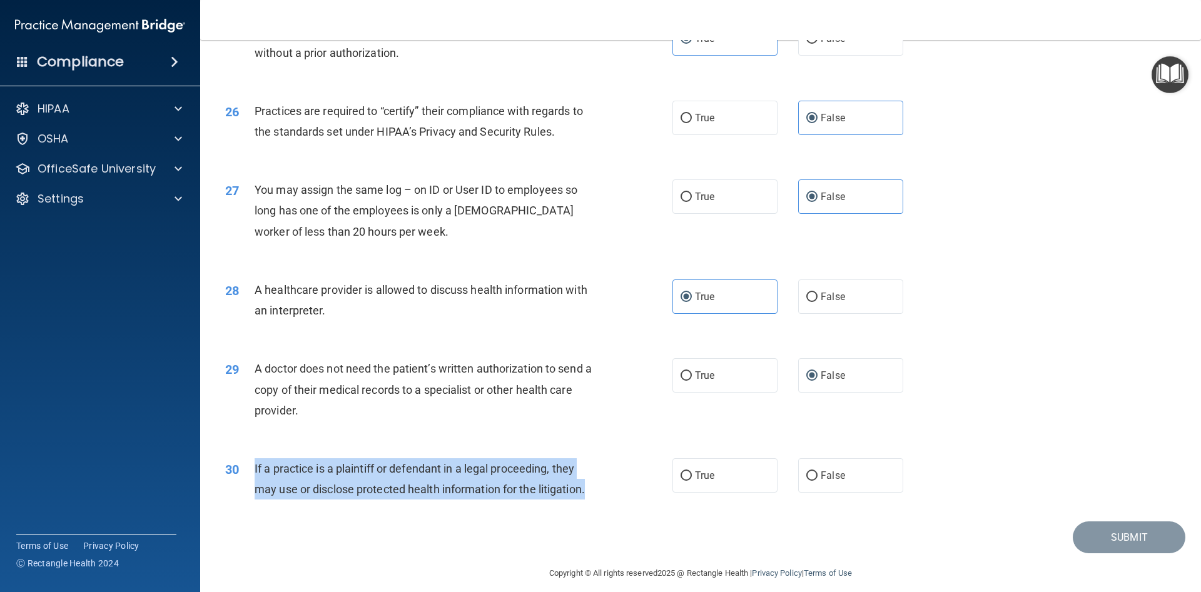
drag, startPoint x: 251, startPoint y: 467, endPoint x: 589, endPoint y: 494, distance: 339.4
click at [589, 494] on div "30 If a practice is a plaintiff or defendant in a legal proceeding, they may us…" at bounding box center [448, 482] width 485 height 48
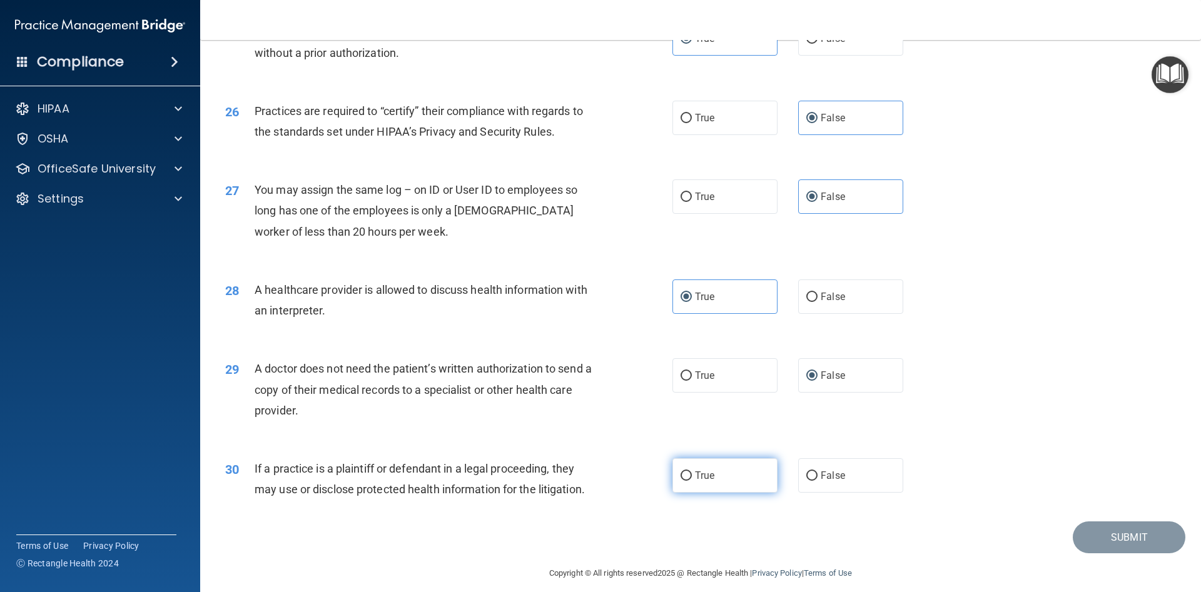
click at [741, 471] on label "True" at bounding box center [724, 475] width 105 height 34
click at [692, 472] on input "True" at bounding box center [685, 476] width 11 height 9
radio input "true"
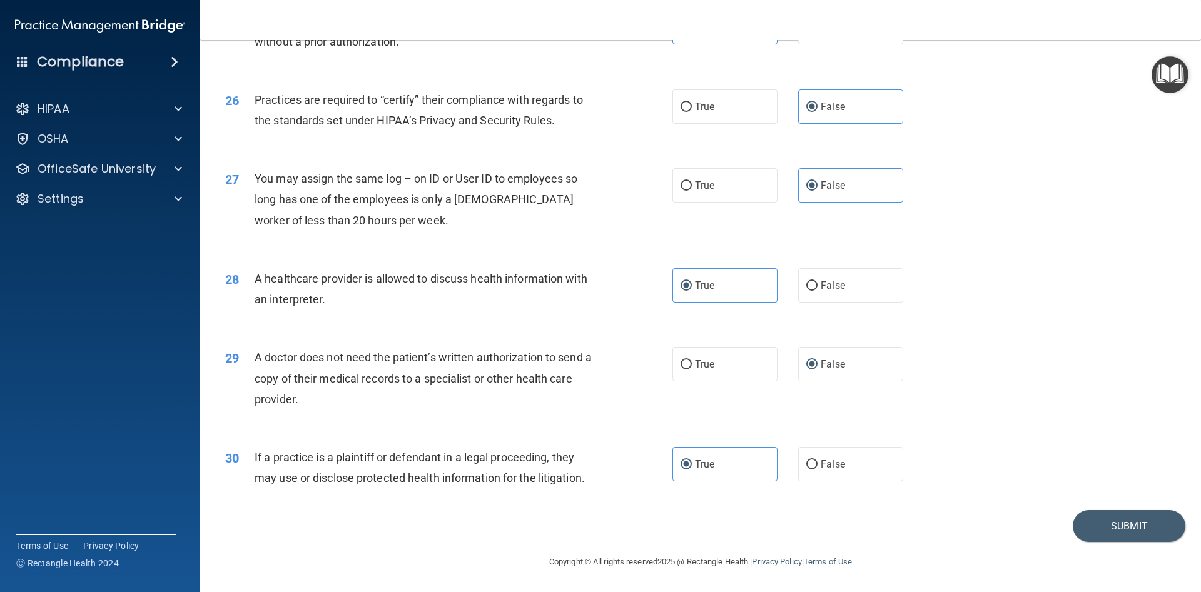
scroll to position [2320, 0]
click at [1120, 522] on button "Submit" at bounding box center [1129, 526] width 113 height 32
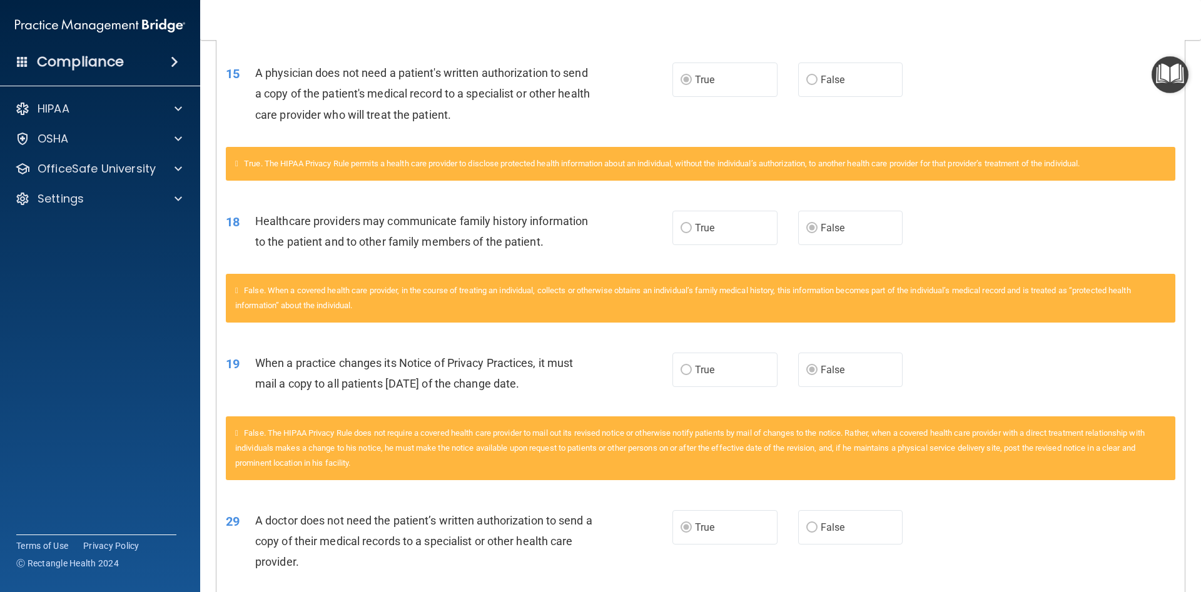
scroll to position [1203, 0]
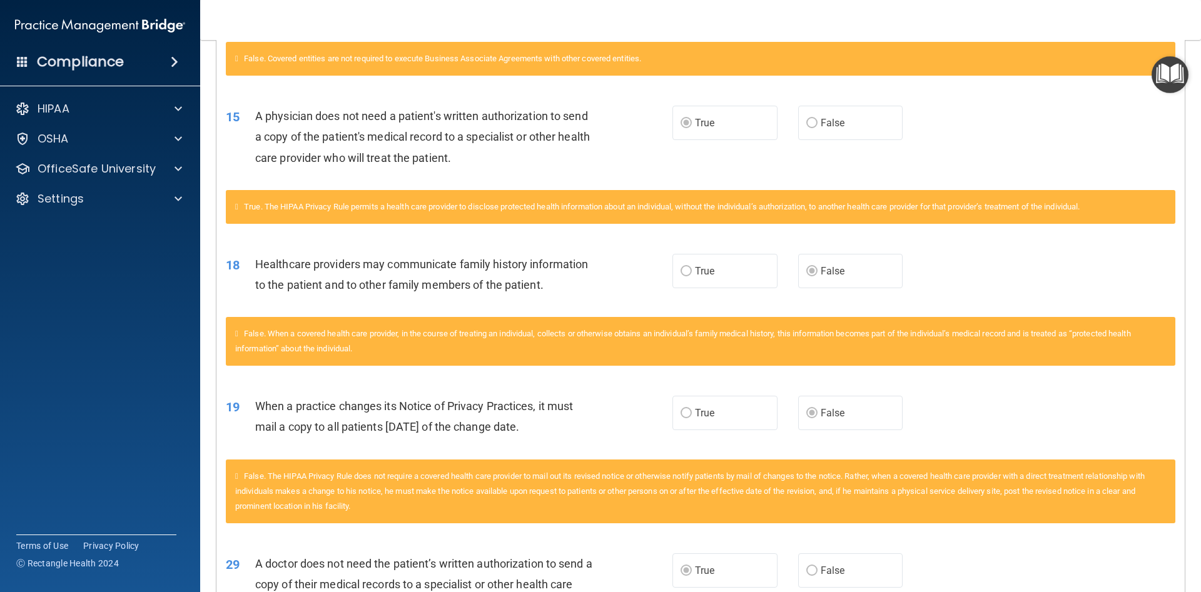
click at [321, 209] on span "True. The HIPAA Privacy Rule permits a health care provider to disclose protect…" at bounding box center [661, 206] width 835 height 9
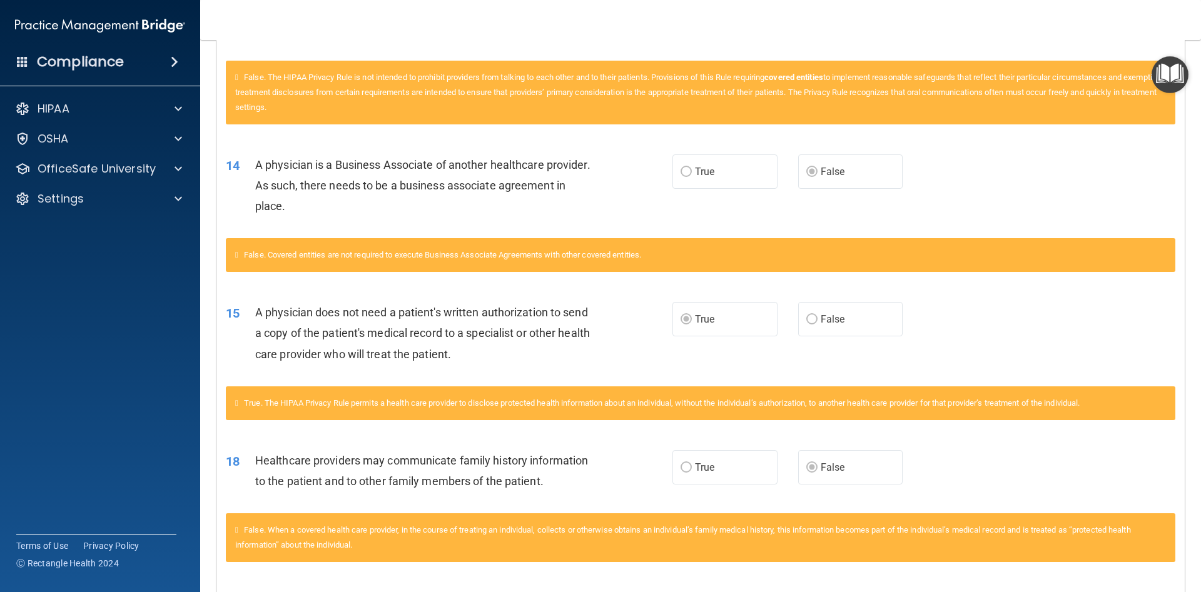
scroll to position [977, 0]
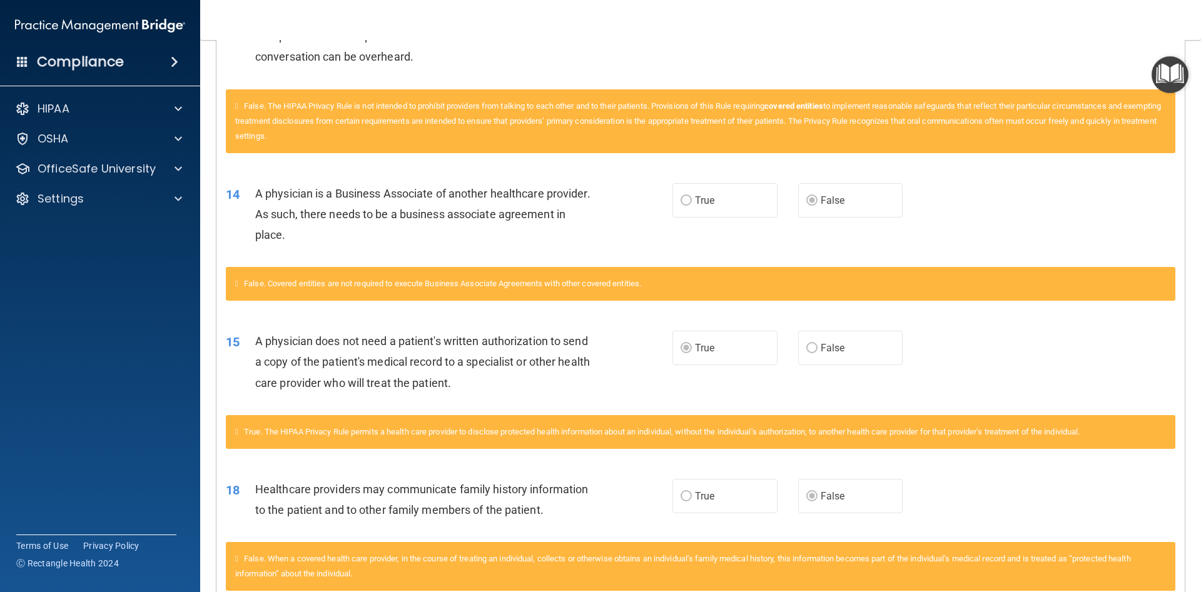
drag, startPoint x: 231, startPoint y: 280, endPoint x: 239, endPoint y: 285, distance: 9.5
click at [233, 281] on div "False. Covered entities are not required to execute Business Associate Agreemen…" at bounding box center [700, 284] width 949 height 34
click at [238, 286] on icon at bounding box center [236, 284] width 3 height 8
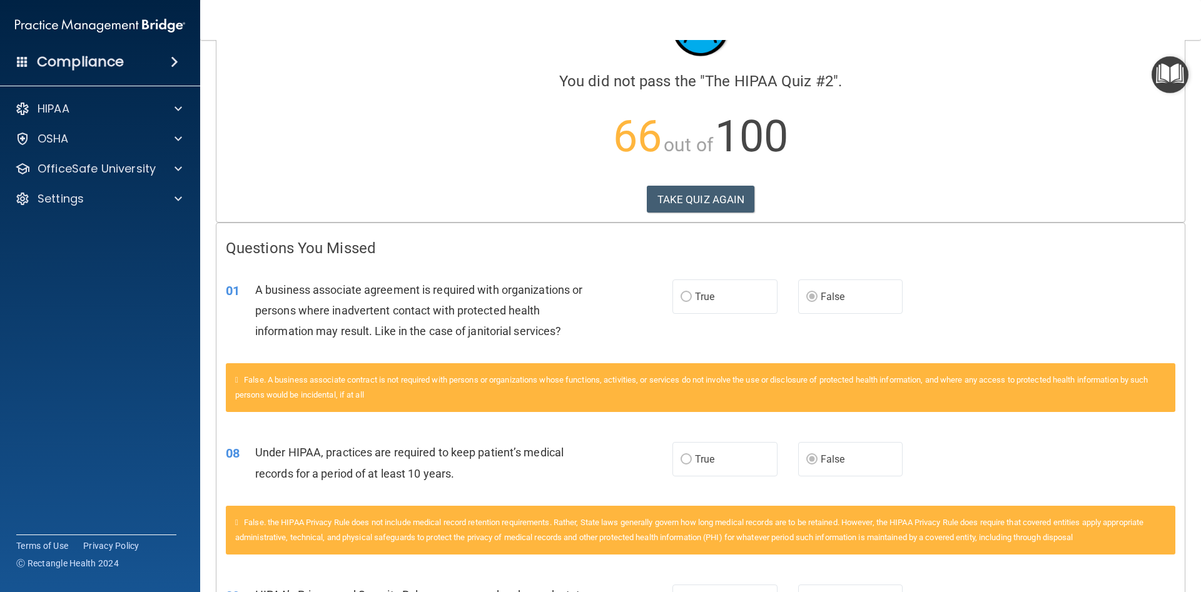
scroll to position [21, 0]
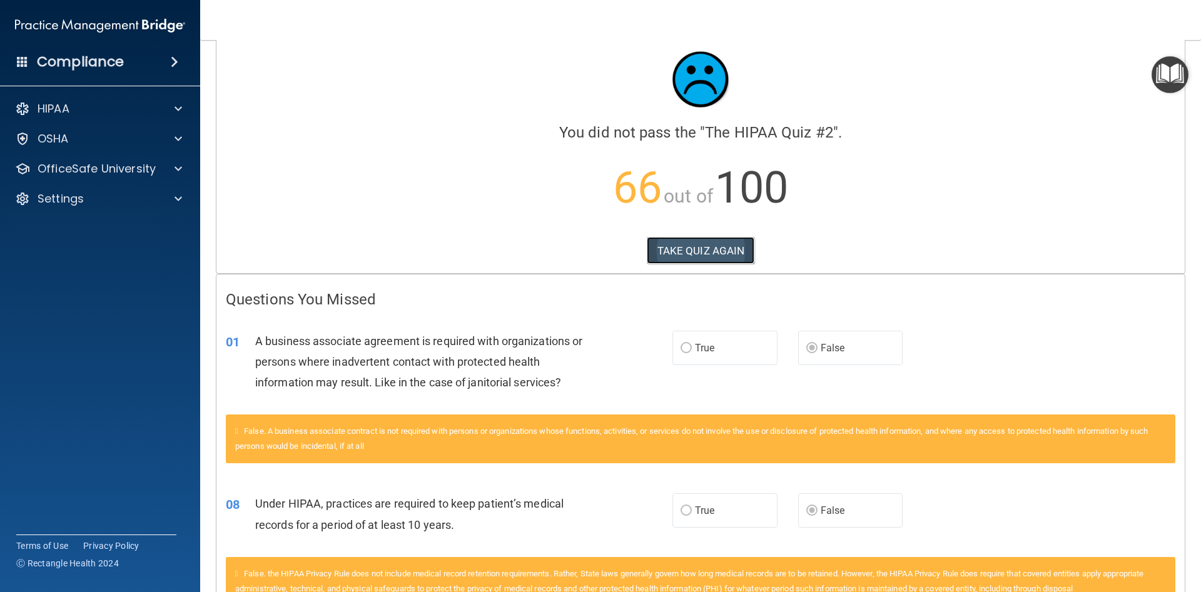
drag, startPoint x: 695, startPoint y: 253, endPoint x: 682, endPoint y: 243, distance: 16.1
click at [694, 253] on button "TAKE QUIZ AGAIN" at bounding box center [701, 251] width 108 height 28
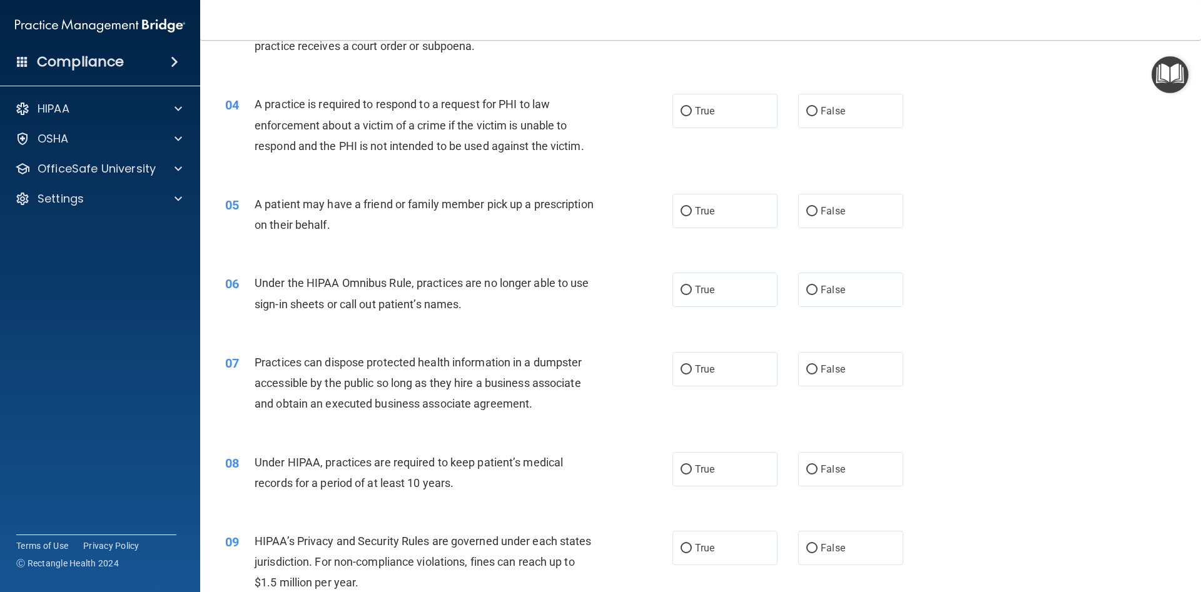
scroll to position [338, 0]
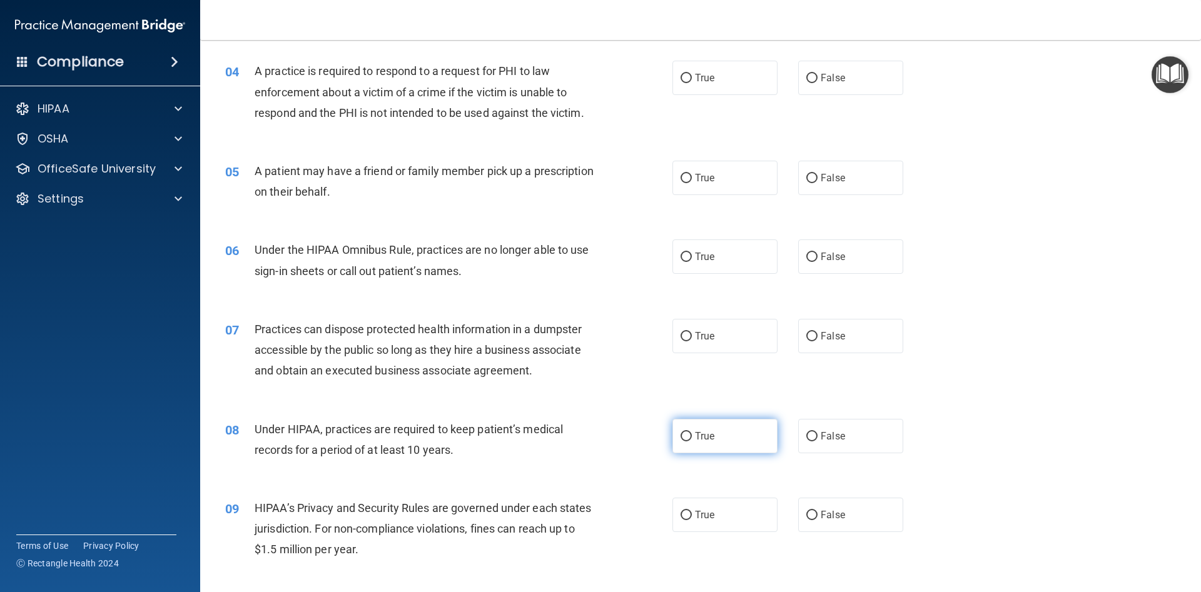
click at [726, 437] on label "True" at bounding box center [724, 436] width 105 height 34
click at [692, 437] on input "True" at bounding box center [685, 436] width 11 height 9
radio input "true"
click at [843, 427] on label "False" at bounding box center [850, 436] width 105 height 34
click at [817, 432] on input "False" at bounding box center [811, 436] width 11 height 9
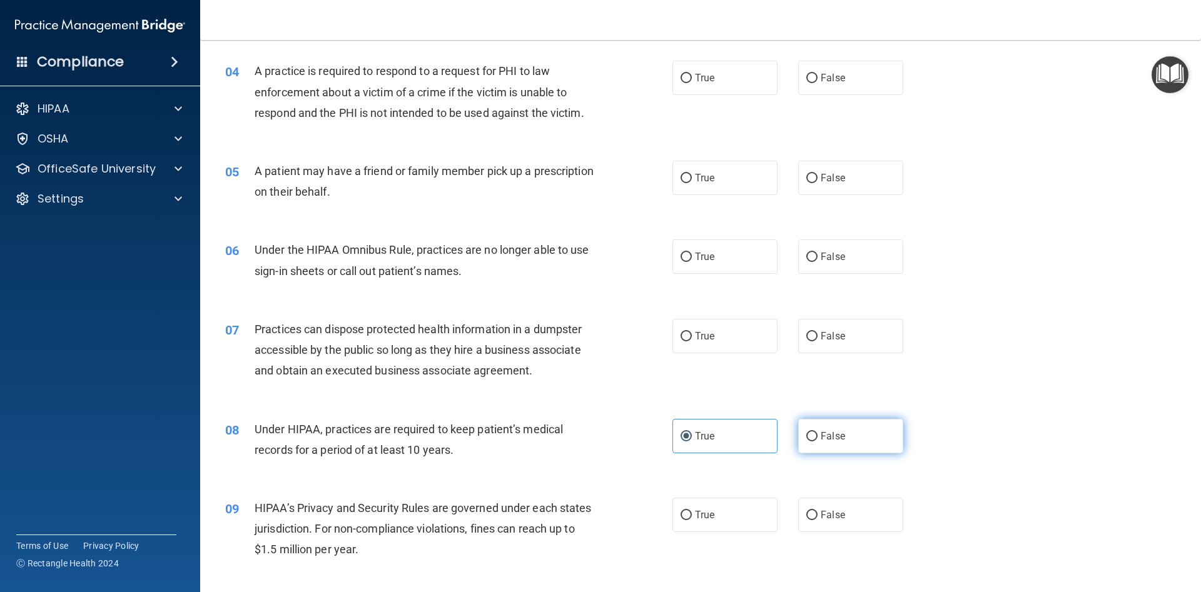
radio input "true"
radio input "false"
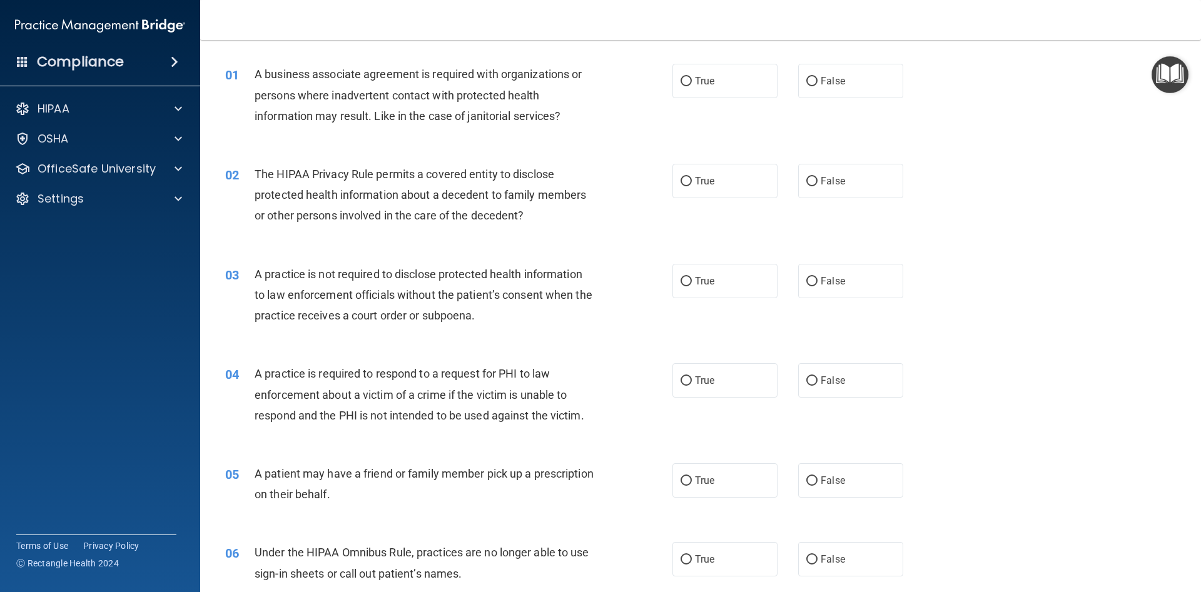
scroll to position [0, 0]
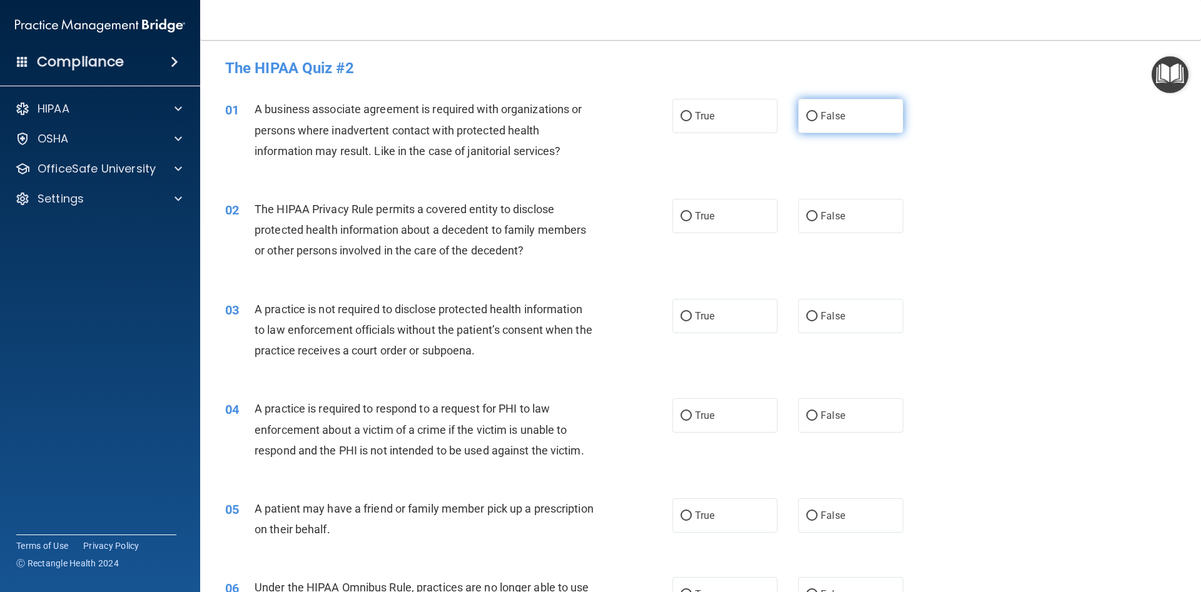
click at [845, 122] on label "False" at bounding box center [850, 116] width 105 height 34
click at [817, 121] on input "False" at bounding box center [811, 116] width 11 height 9
radio input "true"
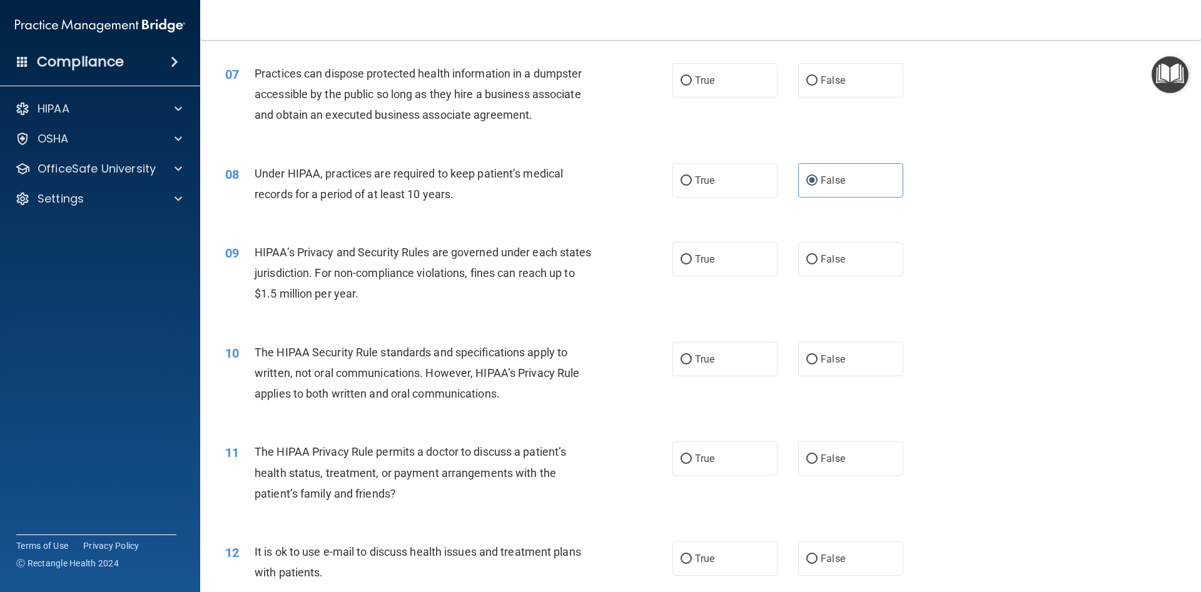
scroll to position [619, 0]
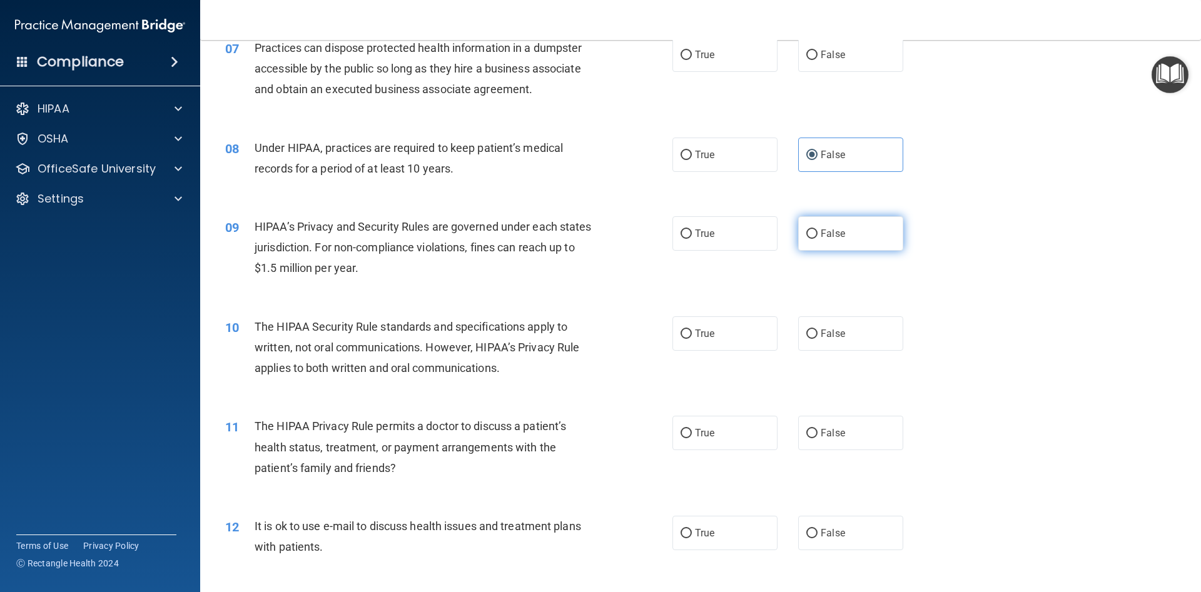
click at [840, 245] on label "False" at bounding box center [850, 233] width 105 height 34
click at [817, 239] on input "False" at bounding box center [811, 234] width 11 height 9
radio input "true"
click at [730, 343] on label "True" at bounding box center [724, 333] width 105 height 34
click at [692, 339] on input "True" at bounding box center [685, 334] width 11 height 9
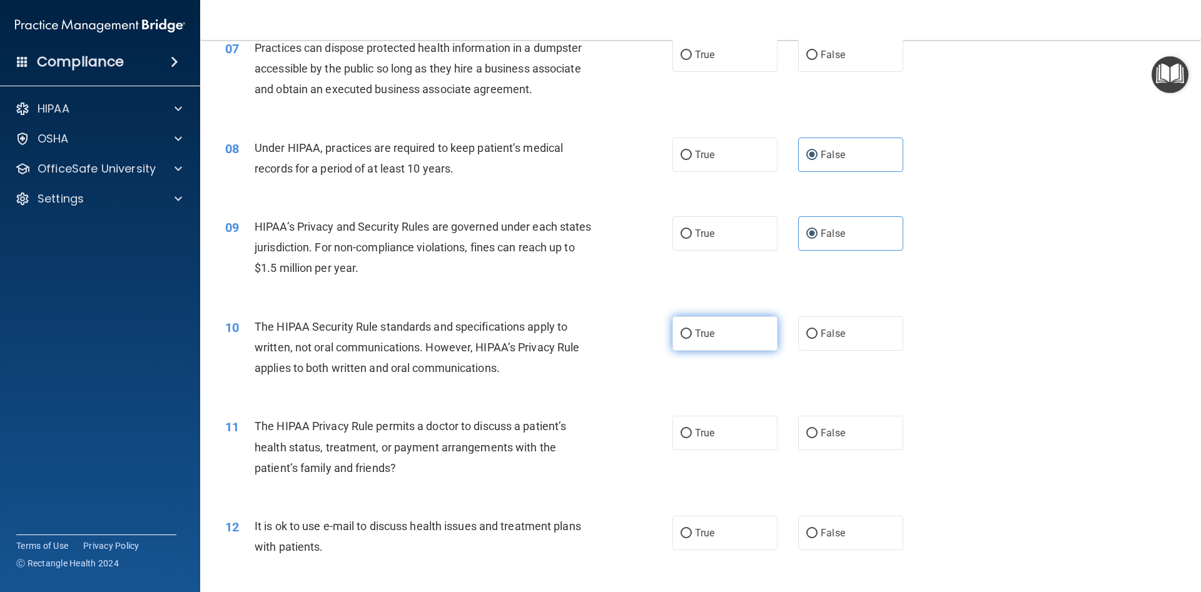
radio input "true"
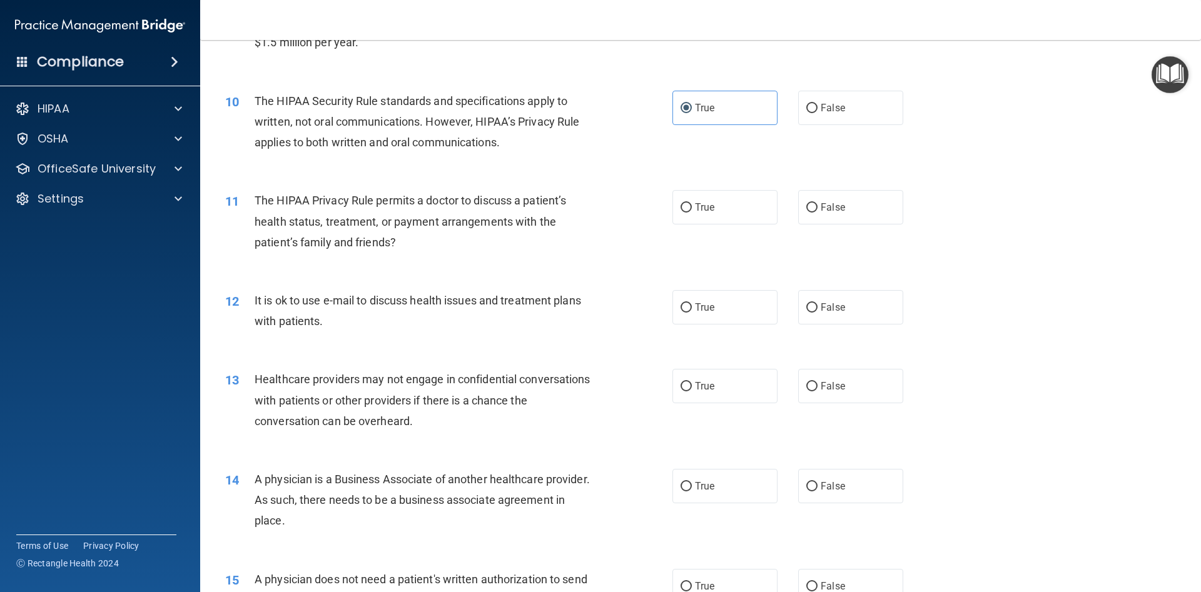
scroll to position [901, 0]
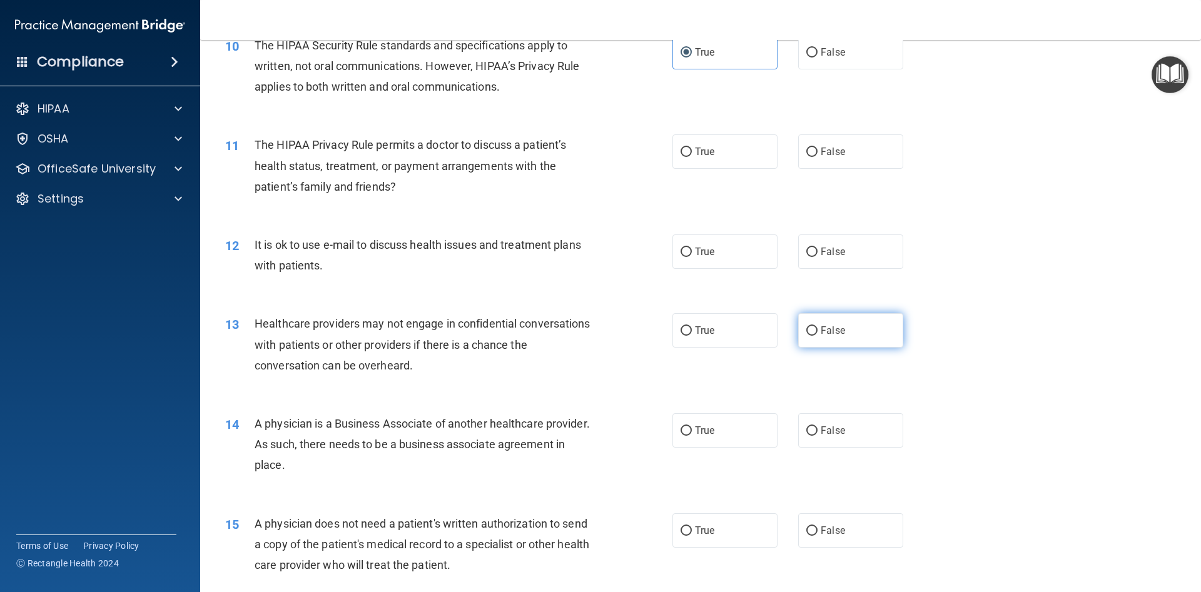
click at [816, 328] on input "False" at bounding box center [811, 330] width 11 height 9
radio input "true"
drag, startPoint x: 859, startPoint y: 427, endPoint x: 849, endPoint y: 416, distance: 15.5
click at [852, 419] on label "False" at bounding box center [850, 430] width 105 height 34
click at [829, 441] on label "False" at bounding box center [850, 430] width 105 height 34
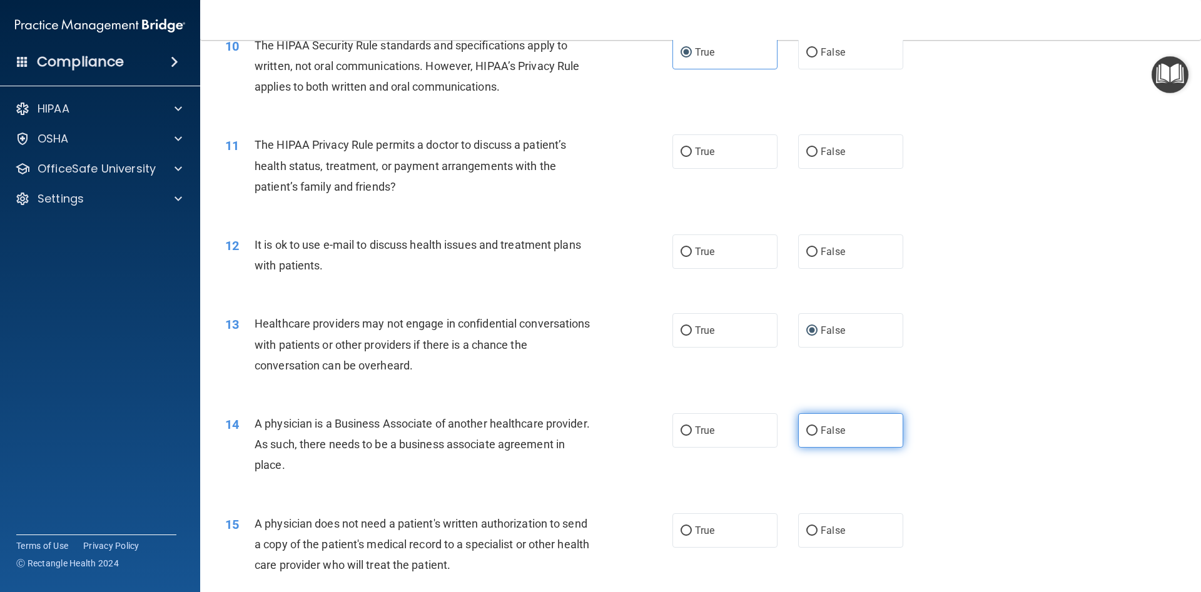
drag, startPoint x: 828, startPoint y: 440, endPoint x: 820, endPoint y: 429, distance: 13.4
click at [822, 432] on label "False" at bounding box center [850, 430] width 105 height 34
click at [813, 427] on input "False" at bounding box center [811, 431] width 11 height 9
radio input "true"
click at [811, 432] on input "False" at bounding box center [811, 431] width 11 height 9
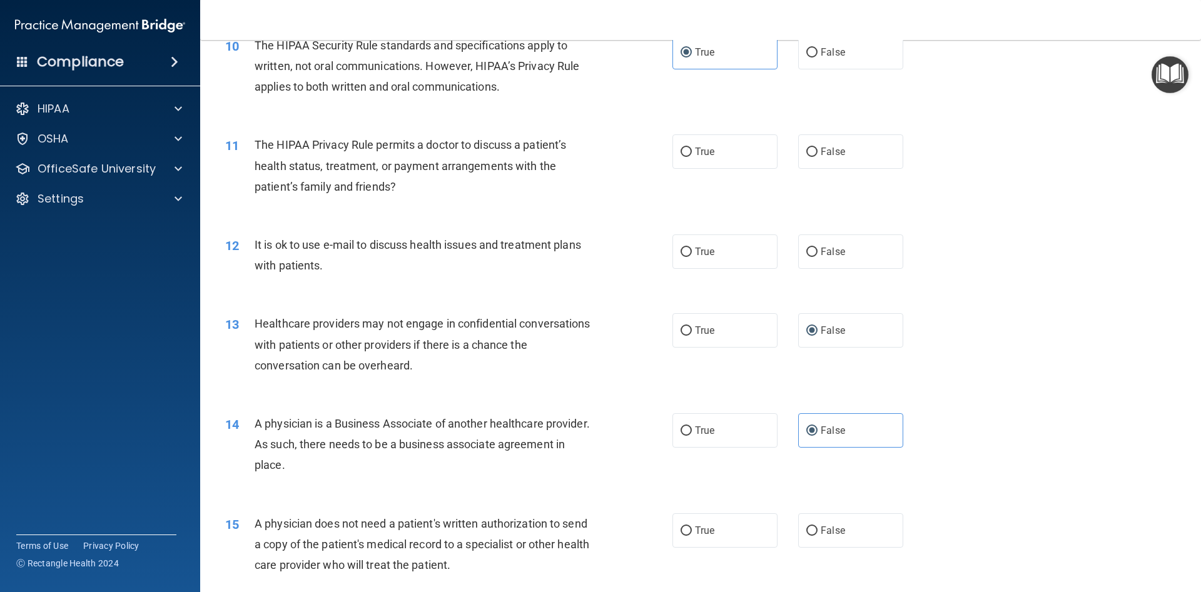
click at [882, 376] on div "13 Healthcare providers may not engage in confidential conversations with patie…" at bounding box center [700, 348] width 969 height 100
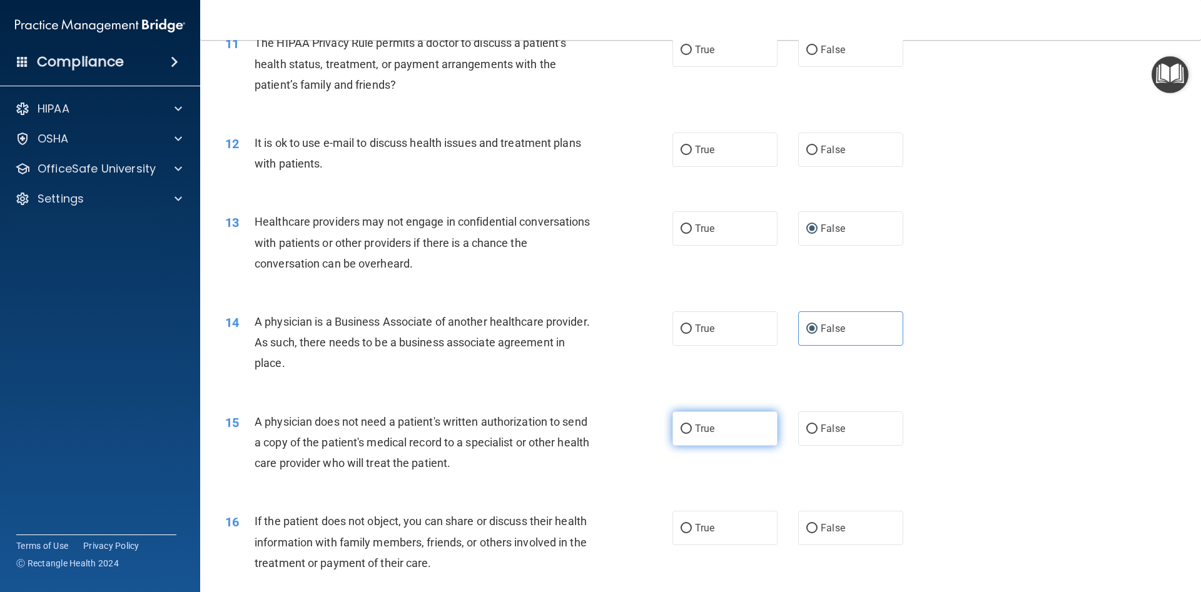
scroll to position [1013, 0]
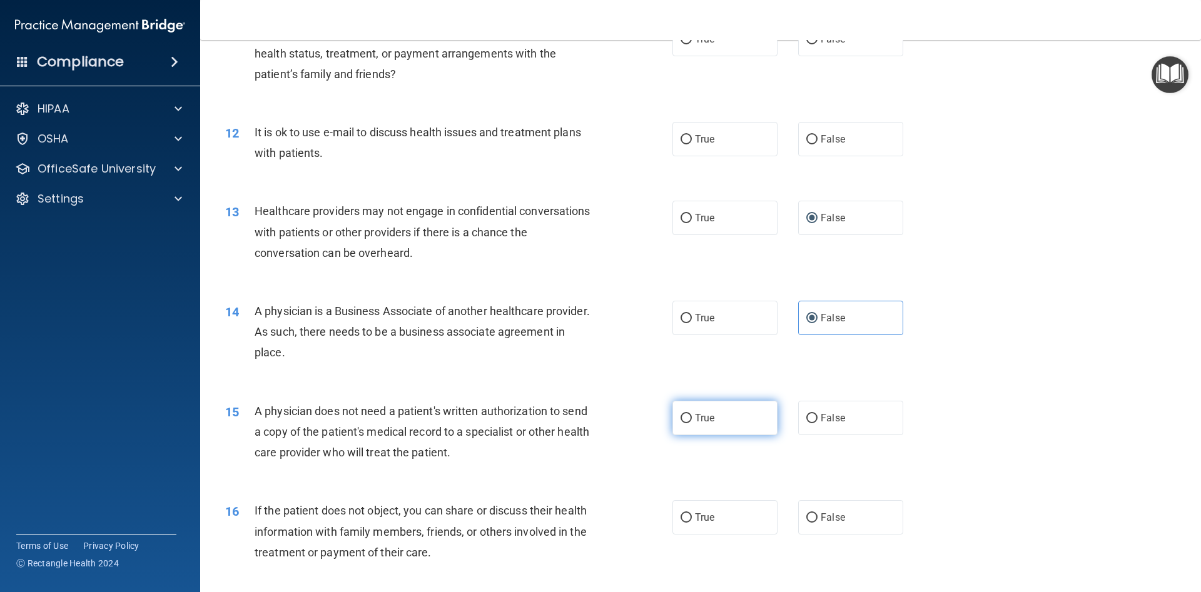
click at [727, 425] on label "True" at bounding box center [724, 418] width 105 height 34
click at [692, 423] on input "True" at bounding box center [685, 418] width 11 height 9
radio input "true"
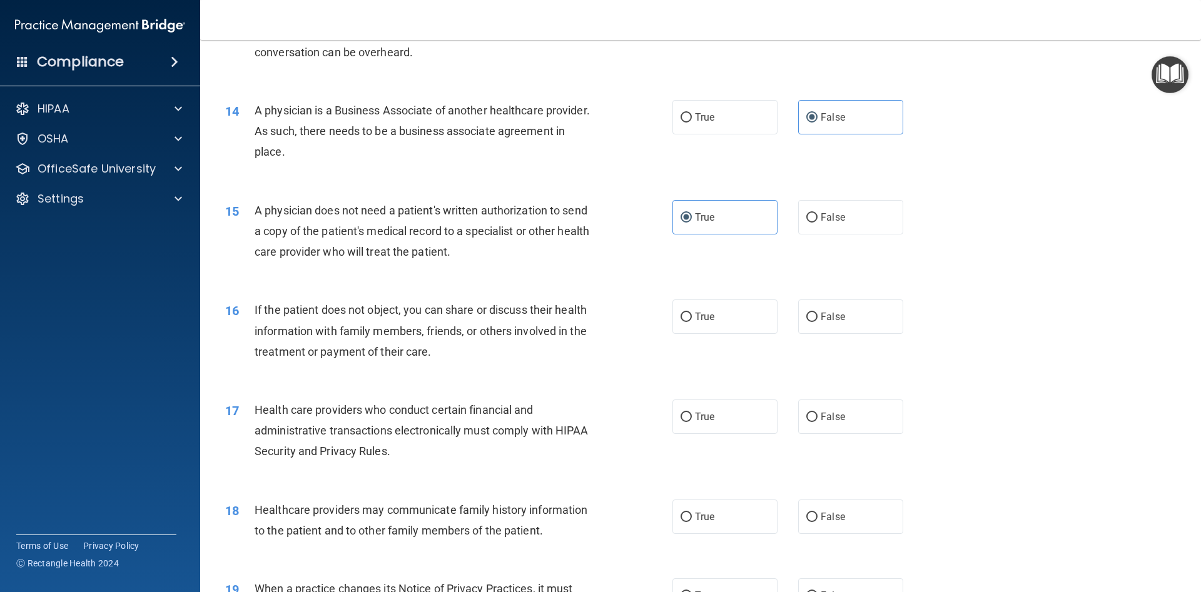
scroll to position [1238, 0]
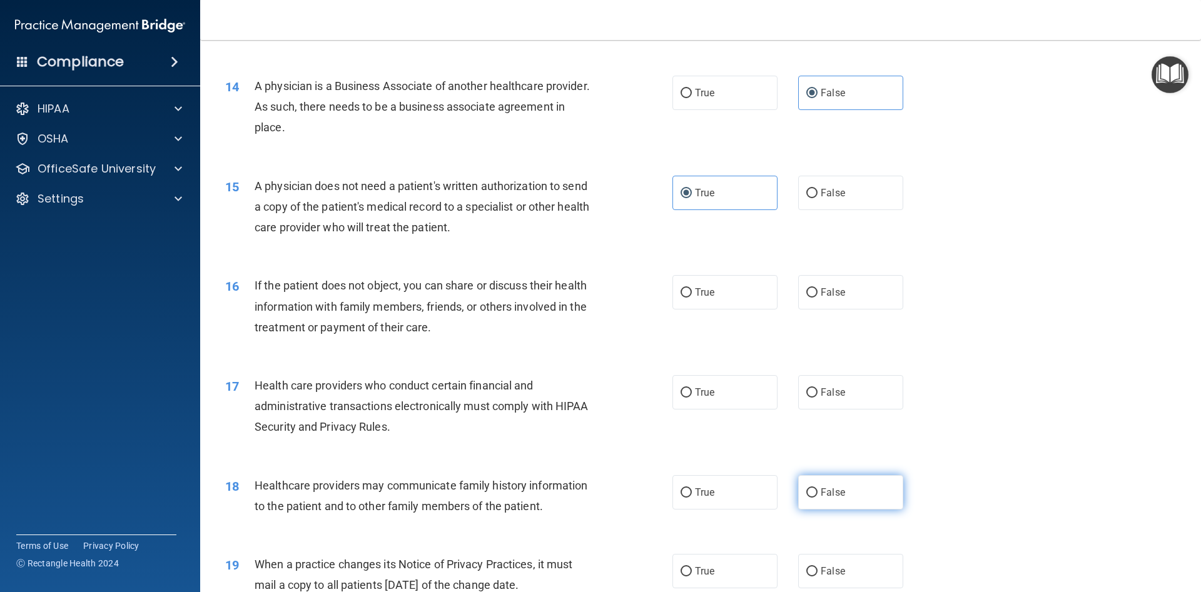
click at [825, 492] on span "False" at bounding box center [832, 493] width 24 height 12
click at [817, 492] on input "False" at bounding box center [811, 492] width 11 height 9
radio input "true"
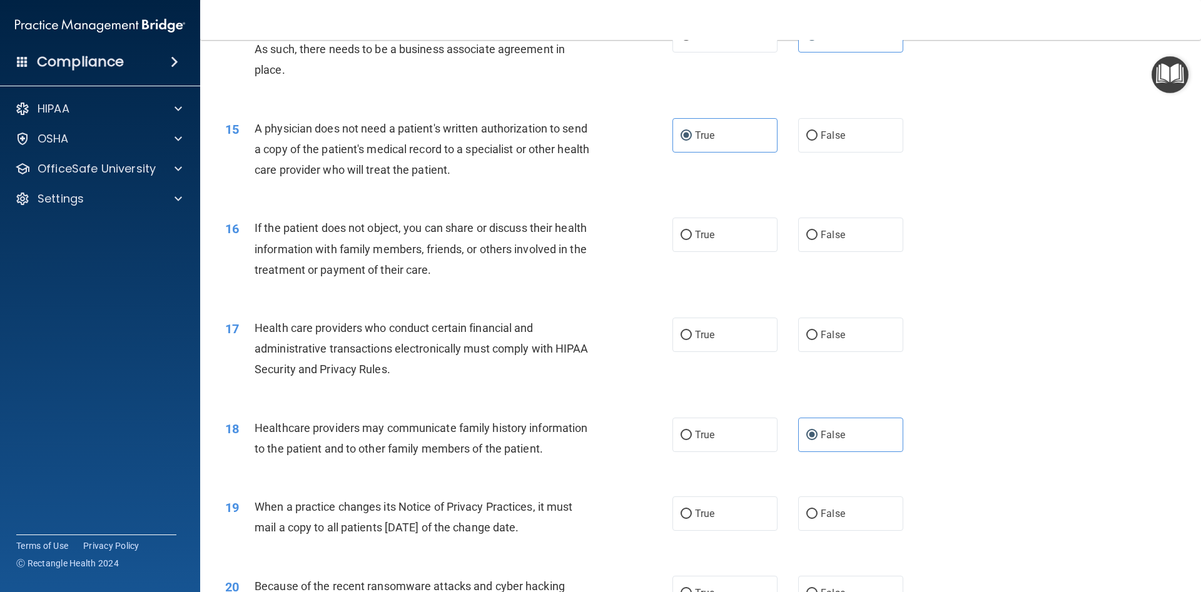
scroll to position [1351, 0]
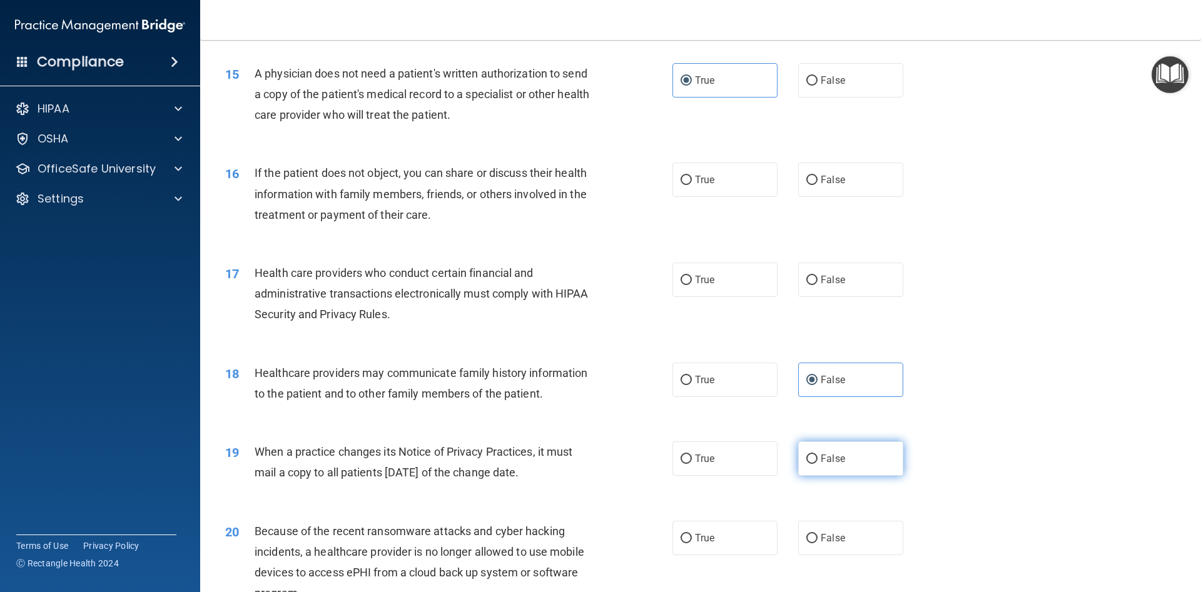
click at [834, 464] on span "False" at bounding box center [832, 459] width 24 height 12
click at [817, 464] on input "False" at bounding box center [811, 459] width 11 height 9
radio input "true"
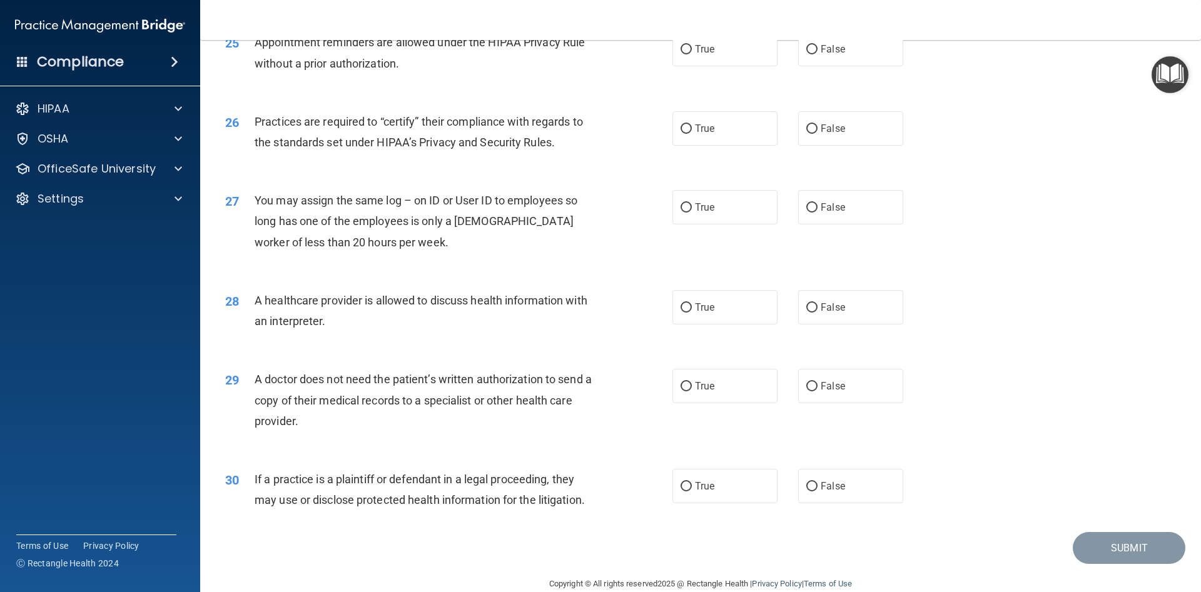
scroll to position [2320, 0]
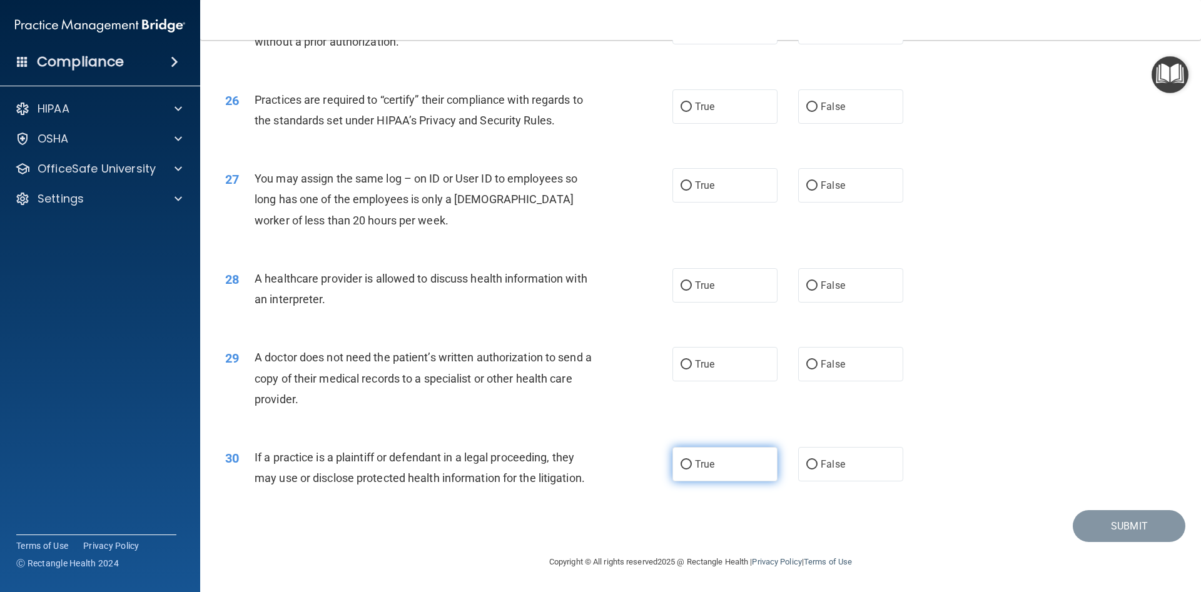
click at [715, 468] on label "True" at bounding box center [724, 464] width 105 height 34
click at [692, 468] on input "True" at bounding box center [685, 464] width 11 height 9
radio input "true"
drag, startPoint x: 705, startPoint y: 401, endPoint x: 710, endPoint y: 383, distance: 19.6
click at [707, 399] on div "29 A doctor does not need the patient’s written authorization to send a copy of…" at bounding box center [700, 381] width 969 height 100
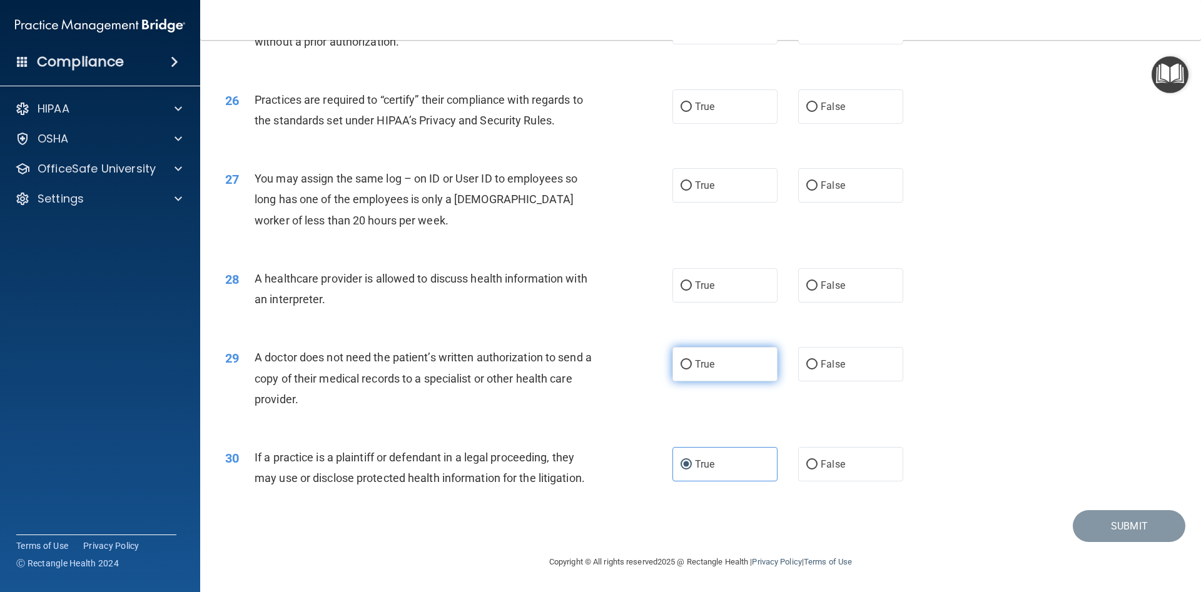
click at [709, 375] on label "True" at bounding box center [724, 364] width 105 height 34
click at [705, 363] on span "True" at bounding box center [704, 364] width 19 height 12
click at [680, 366] on label "True" at bounding box center [724, 364] width 105 height 34
click at [680, 366] on input "True" at bounding box center [685, 364] width 11 height 9
radio input "true"
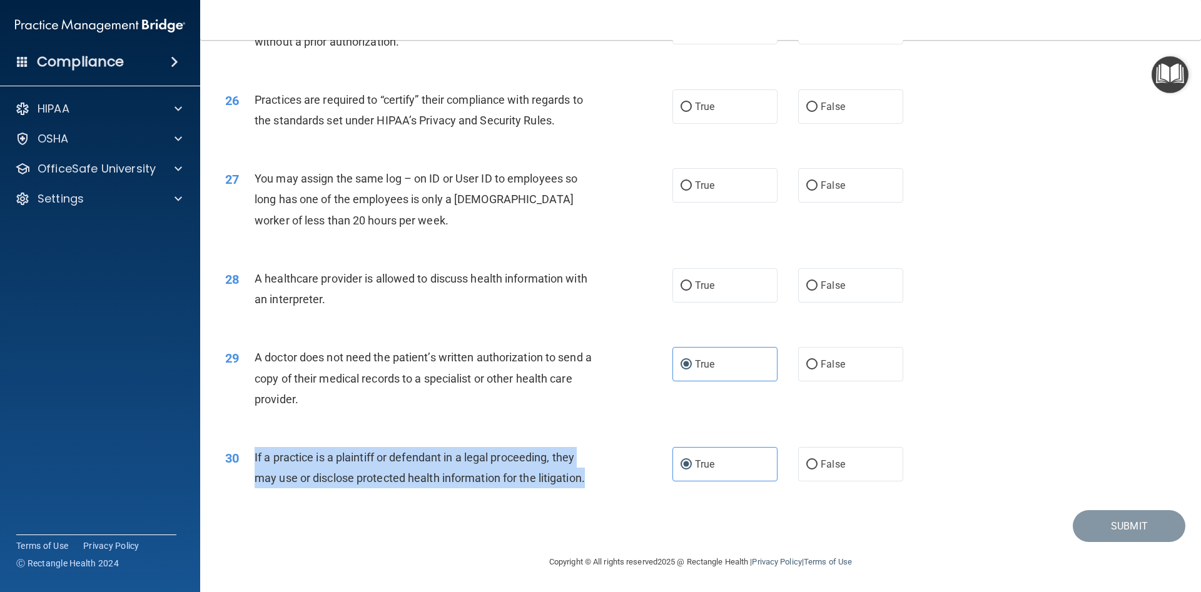
drag, startPoint x: 256, startPoint y: 453, endPoint x: 590, endPoint y: 471, distance: 335.0
click at [590, 471] on div "30 If a practice is a plaintiff or defendant in a legal proceeding, they may us…" at bounding box center [448, 471] width 485 height 48
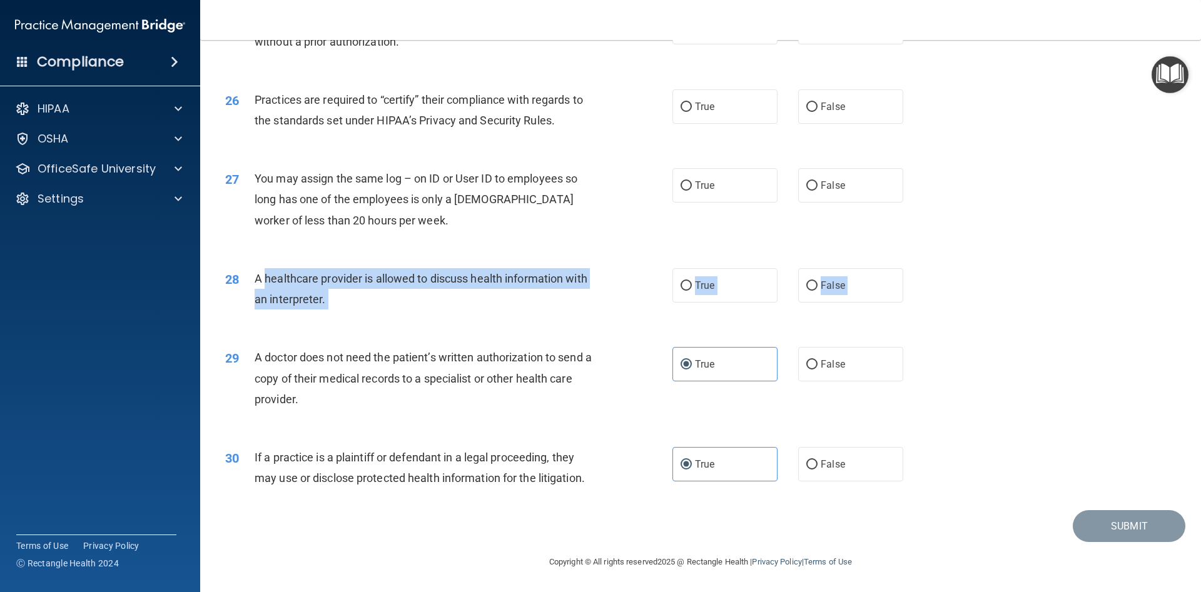
drag, startPoint x: 238, startPoint y: 265, endPoint x: 311, endPoint y: 280, distance: 75.2
click at [266, 278] on div "28 A healthcare provider is allowed to discuss health information with an inter…" at bounding box center [700, 292] width 969 height 79
click at [421, 299] on div "A healthcare provider is allowed to discuss health information with an interpre…" at bounding box center [430, 288] width 350 height 41
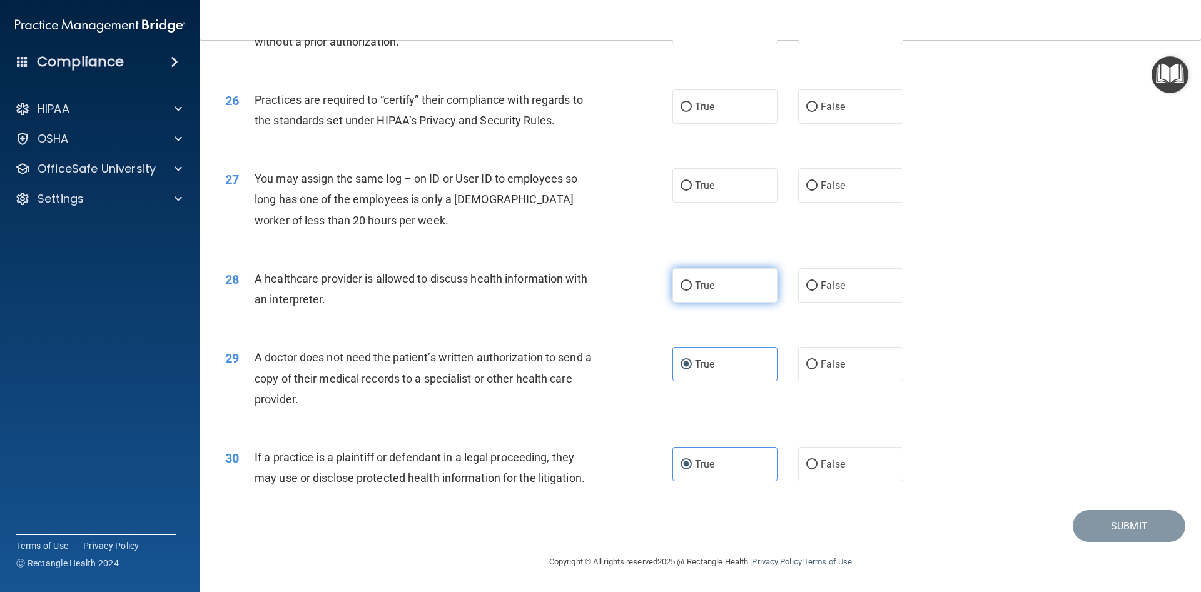
drag, startPoint x: 762, startPoint y: 293, endPoint x: 682, endPoint y: 297, distance: 79.5
click at [758, 294] on label "True" at bounding box center [724, 285] width 105 height 34
click at [687, 286] on input "True" at bounding box center [685, 285] width 11 height 9
radio input "true"
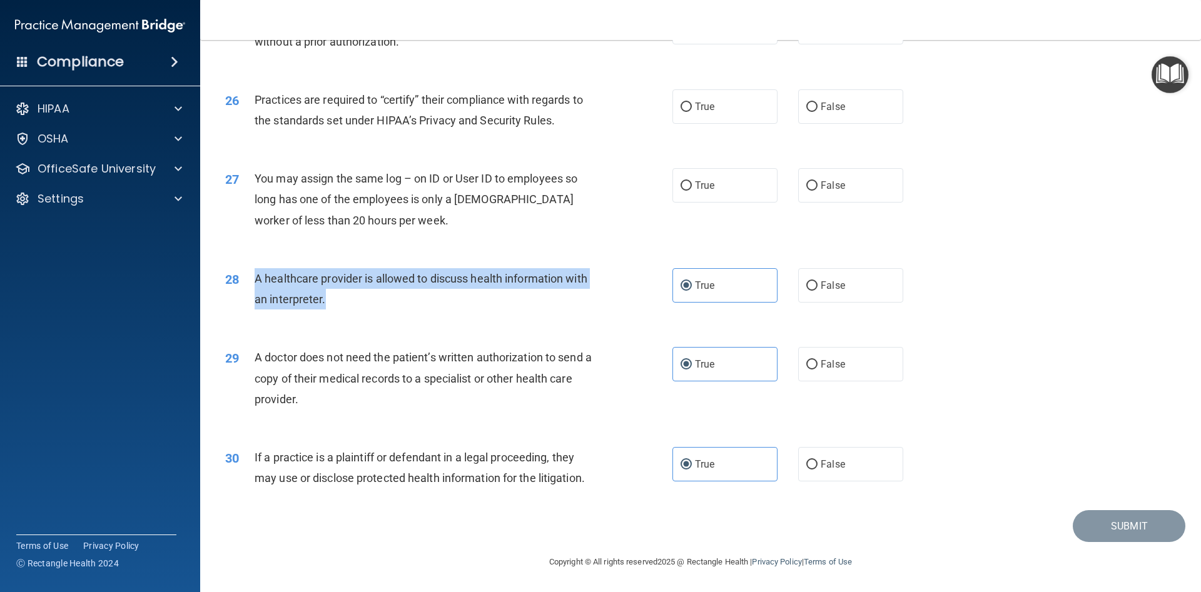
drag, startPoint x: 253, startPoint y: 273, endPoint x: 341, endPoint y: 300, distance: 92.8
click at [341, 300] on div "28 A healthcare provider is allowed to discuss health information with an inter…" at bounding box center [448, 292] width 485 height 48
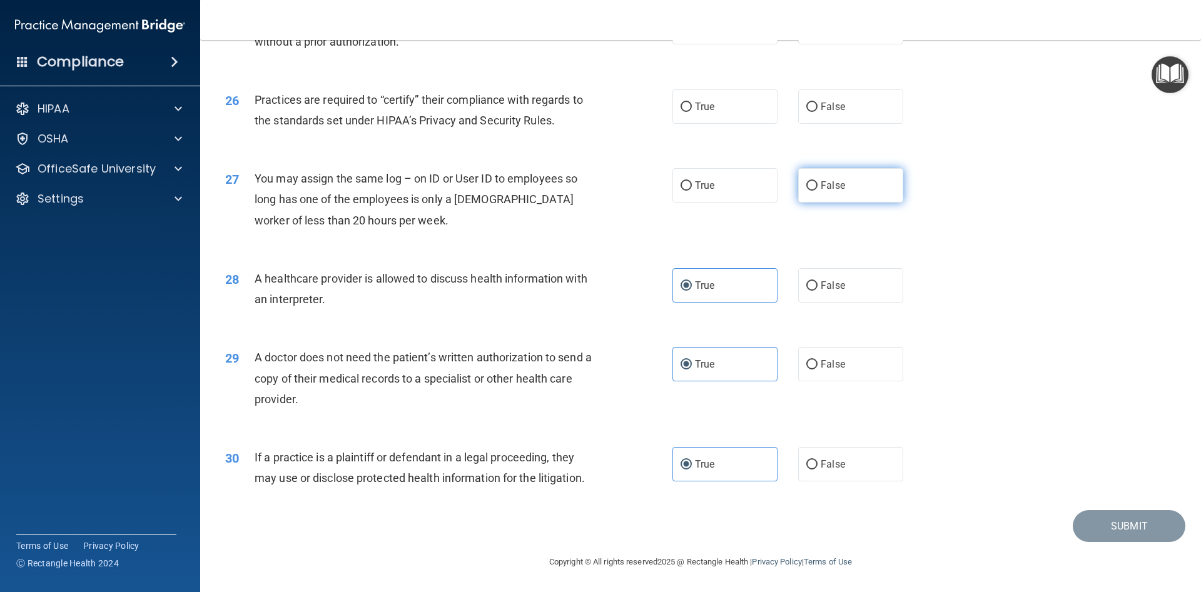
click at [815, 177] on label "False" at bounding box center [850, 185] width 105 height 34
click at [815, 181] on input "False" at bounding box center [811, 185] width 11 height 9
radio input "true"
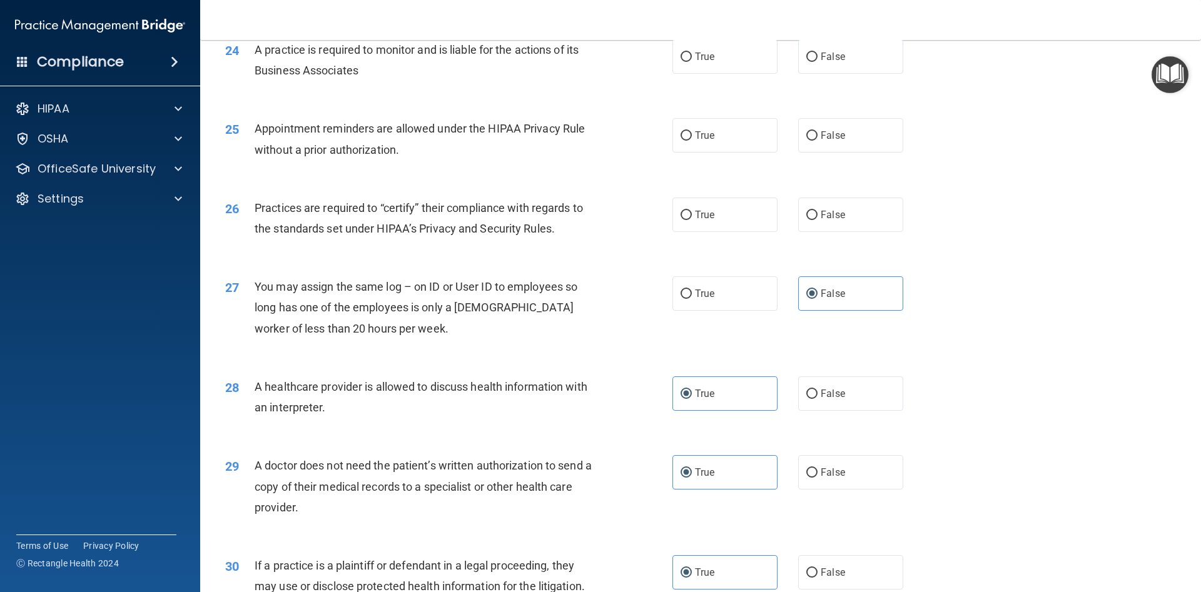
scroll to position [2207, 0]
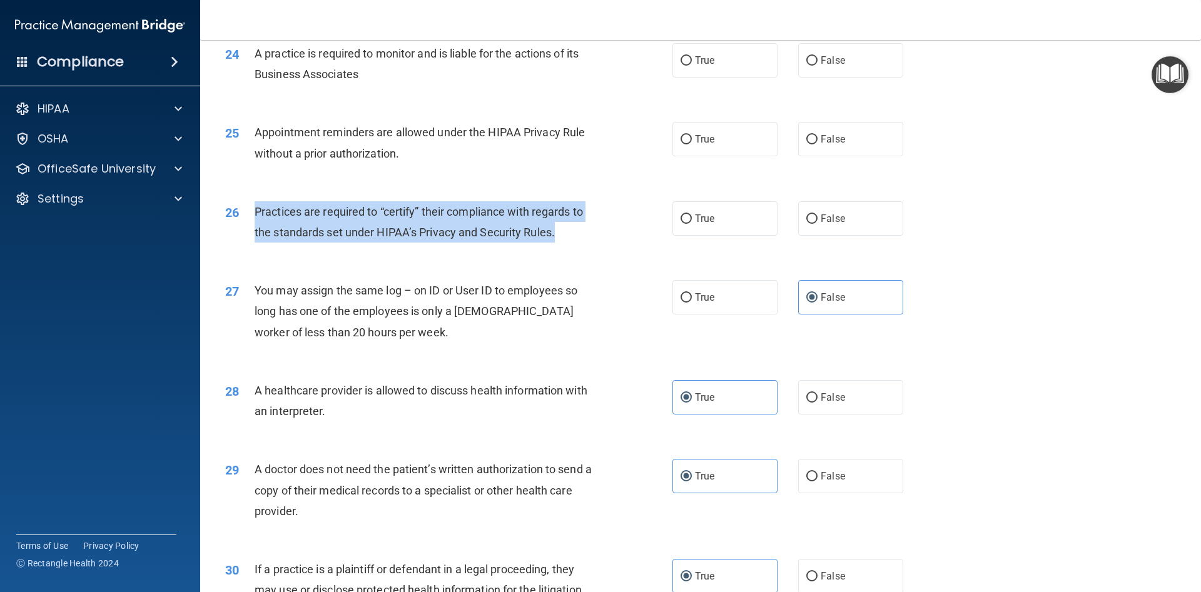
drag, startPoint x: 252, startPoint y: 203, endPoint x: 558, endPoint y: 233, distance: 307.8
click at [558, 233] on div "26 Practices are required to “certify” their compliance with regards to the sta…" at bounding box center [448, 225] width 485 height 48
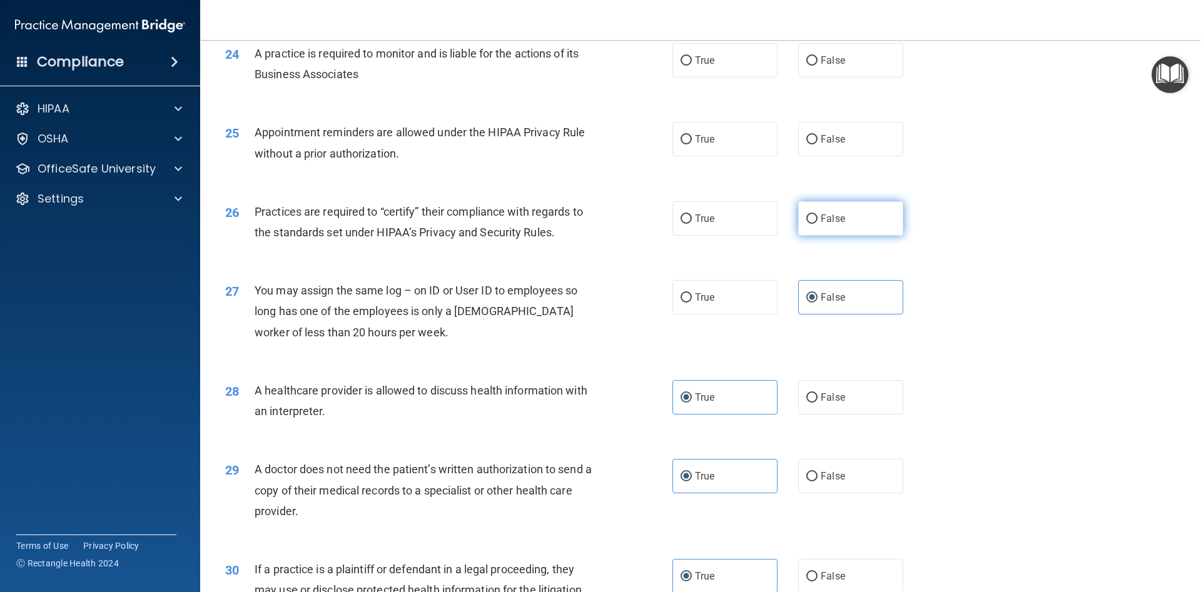
click at [819, 228] on label "False" at bounding box center [850, 218] width 105 height 34
click at [817, 224] on input "False" at bounding box center [811, 219] width 11 height 9
radio input "true"
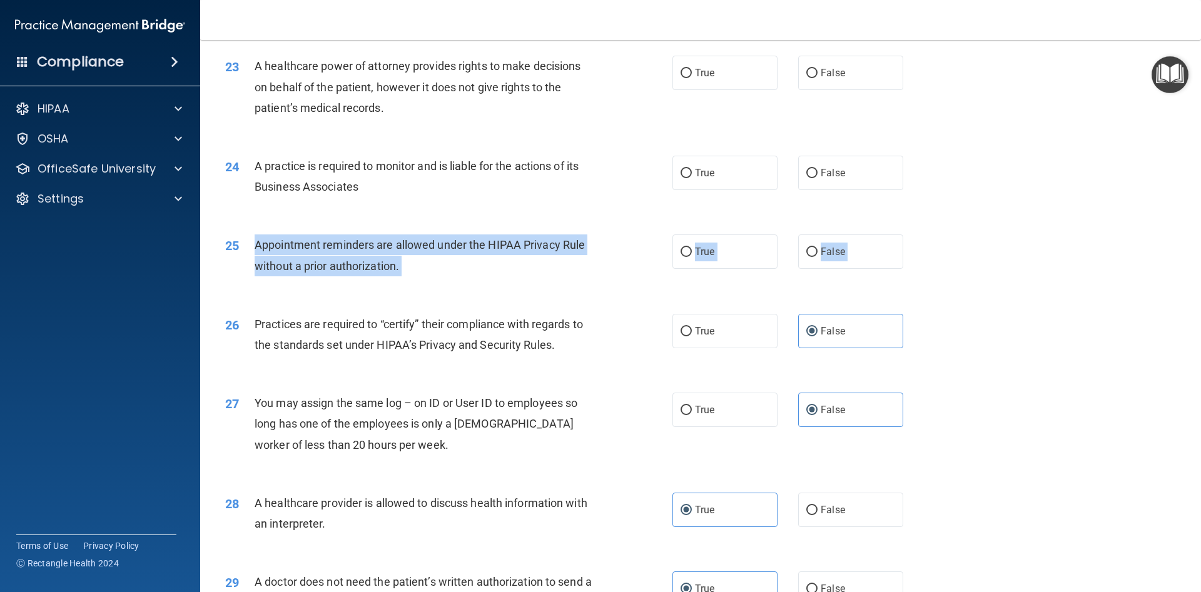
drag, startPoint x: 245, startPoint y: 231, endPoint x: 256, endPoint y: 245, distance: 18.7
click at [256, 245] on div "25 Appointment reminders are allowed under the HIPAA Privacy Rule without a pri…" at bounding box center [700, 258] width 969 height 79
drag, startPoint x: 255, startPoint y: 245, endPoint x: 271, endPoint y: 244, distance: 16.3
click at [680, 251] on label "True" at bounding box center [724, 252] width 105 height 34
click at [680, 251] on input "True" at bounding box center [685, 252] width 11 height 9
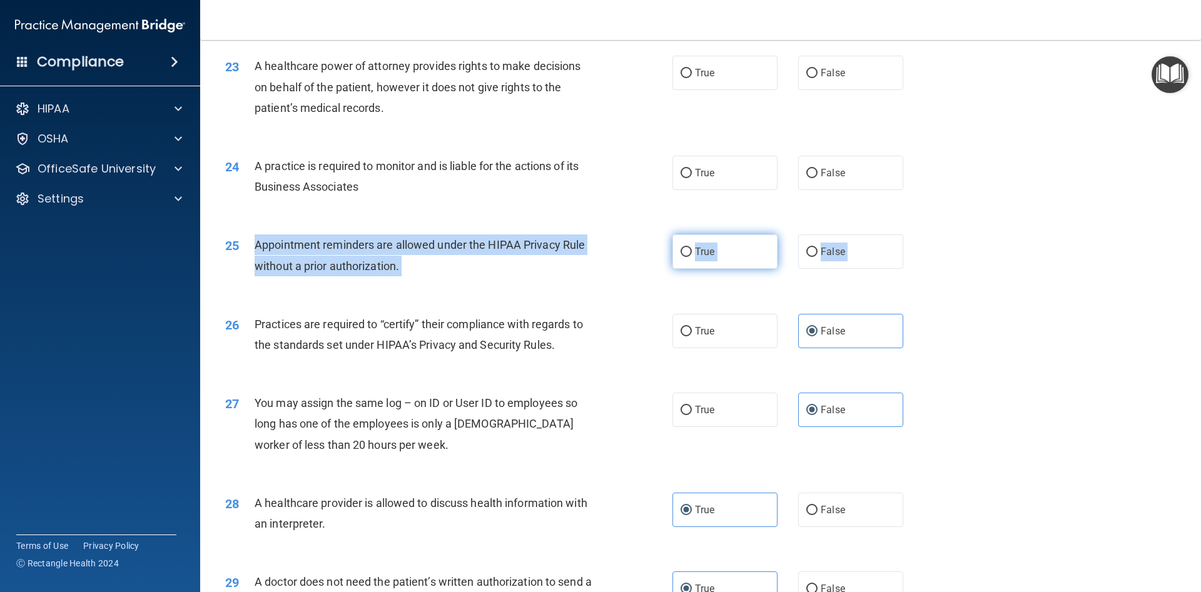
radio input "true"
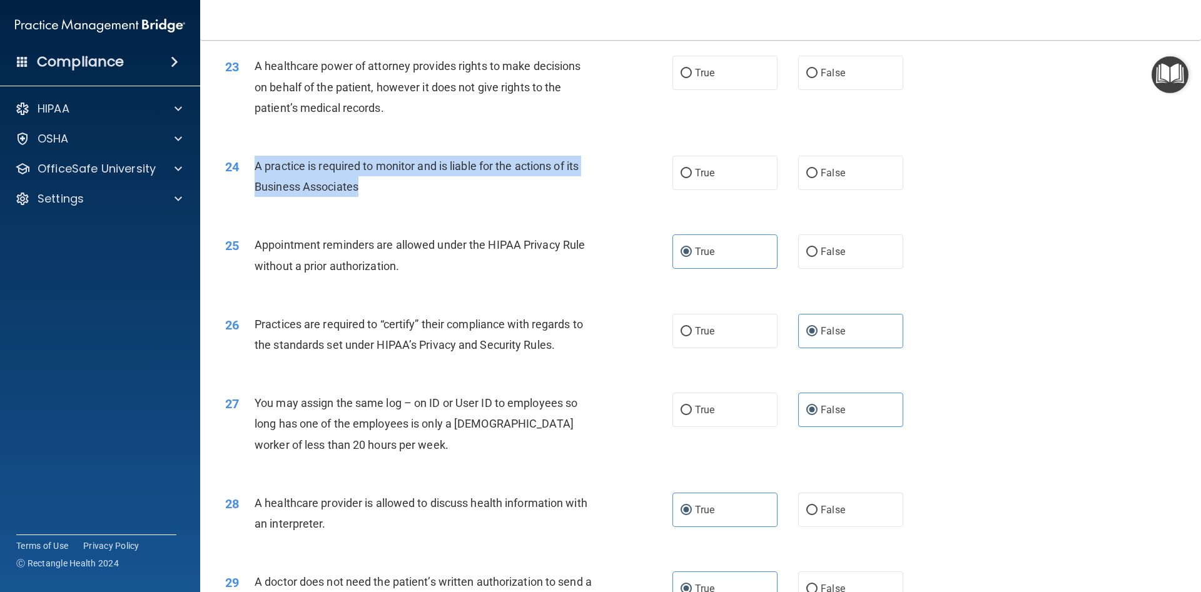
drag, startPoint x: 256, startPoint y: 161, endPoint x: 374, endPoint y: 189, distance: 120.9
click at [374, 193] on div "A practice is required to monitor and is liable for the actions of its Business…" at bounding box center [430, 176] width 350 height 41
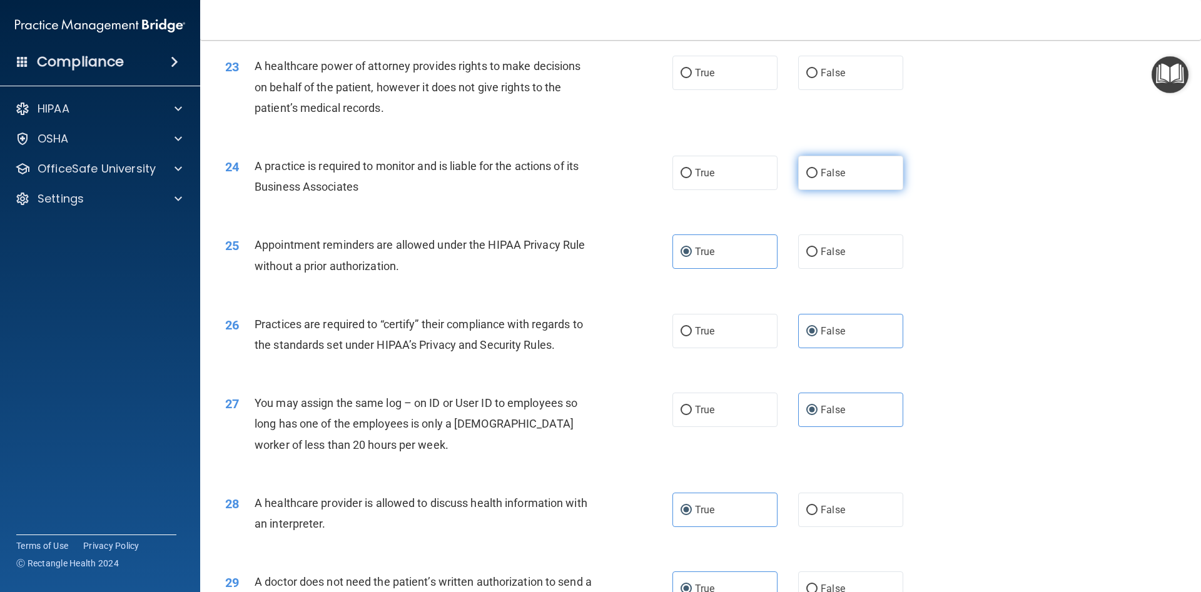
click at [806, 163] on label "False" at bounding box center [850, 173] width 105 height 34
click at [806, 169] on input "False" at bounding box center [811, 173] width 11 height 9
radio input "true"
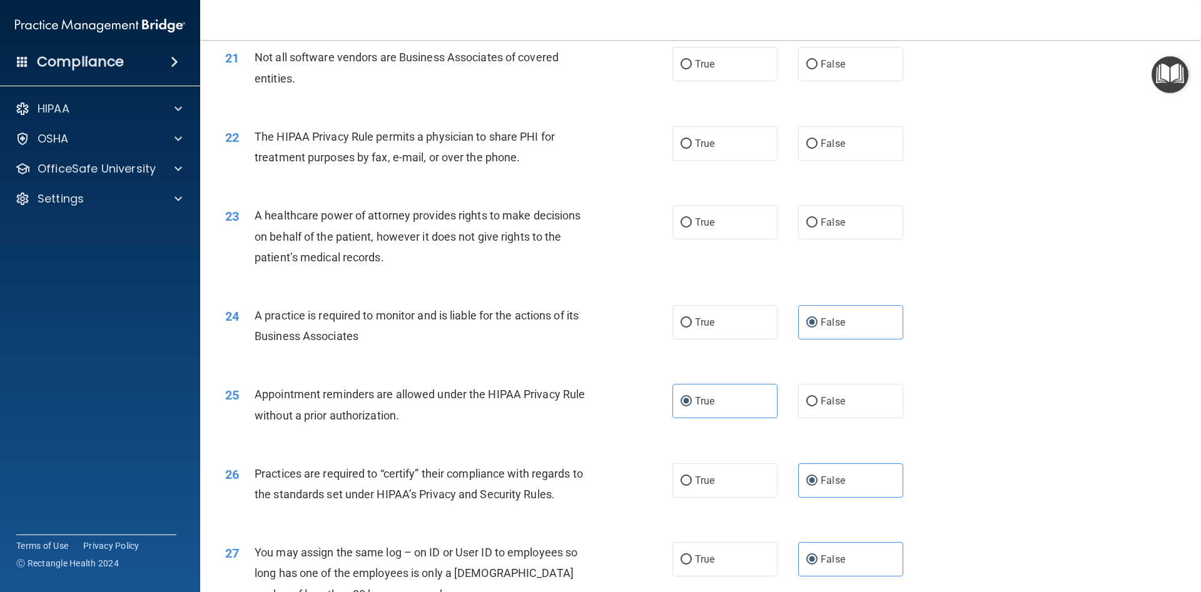
scroll to position [1926, 0]
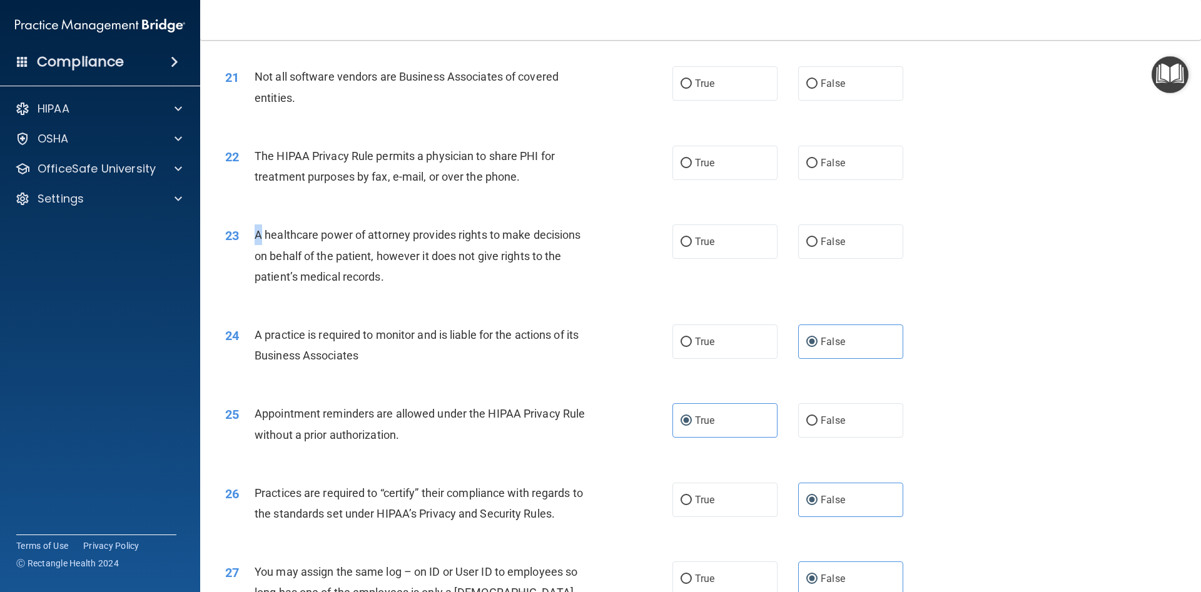
click at [262, 228] on div "A healthcare power of attorney provides rights to make decisions on behalf of t…" at bounding box center [430, 256] width 350 height 63
click at [389, 247] on div "A healthcare power of attorney provides rights to make decisions on behalf of t…" at bounding box center [430, 256] width 350 height 63
click at [847, 245] on label "False" at bounding box center [850, 242] width 105 height 34
click at [817, 245] on input "False" at bounding box center [811, 242] width 11 height 9
radio input "true"
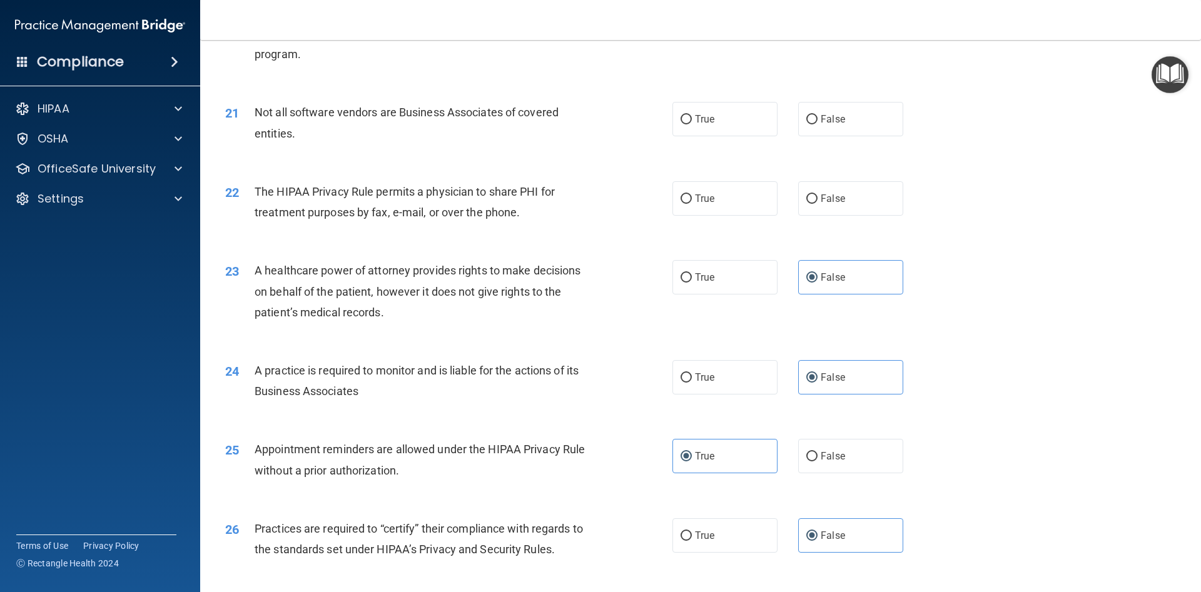
scroll to position [1813, 0]
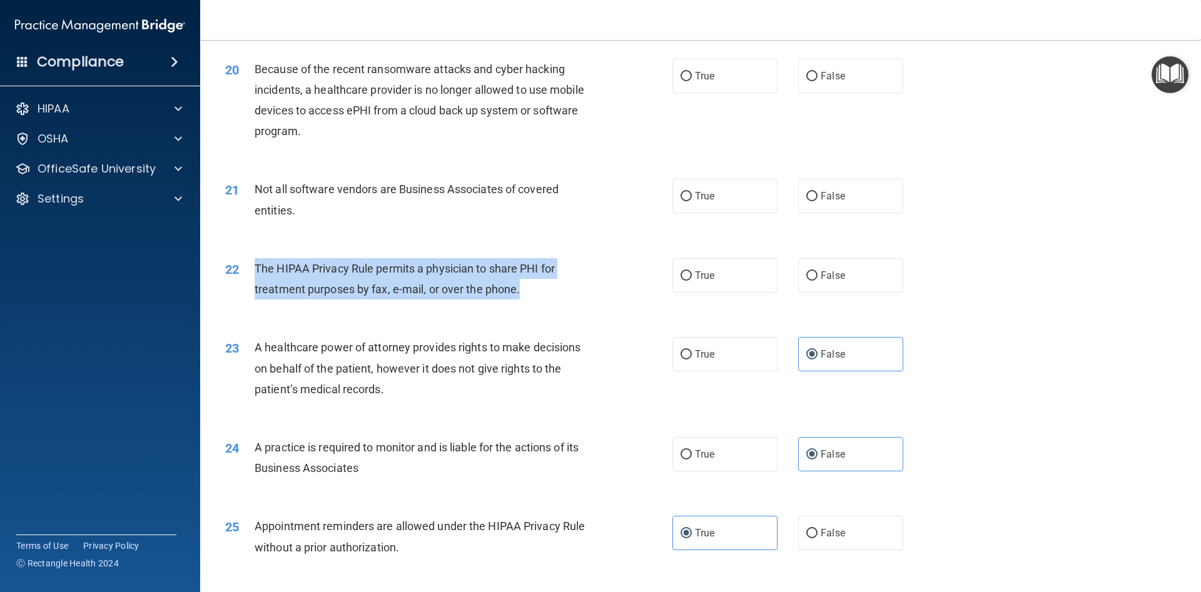
drag, startPoint x: 255, startPoint y: 263, endPoint x: 511, endPoint y: 293, distance: 258.2
click at [513, 294] on div "22 The HIPAA Privacy Rule permits a physician to share PHI for treatment purpos…" at bounding box center [448, 282] width 485 height 48
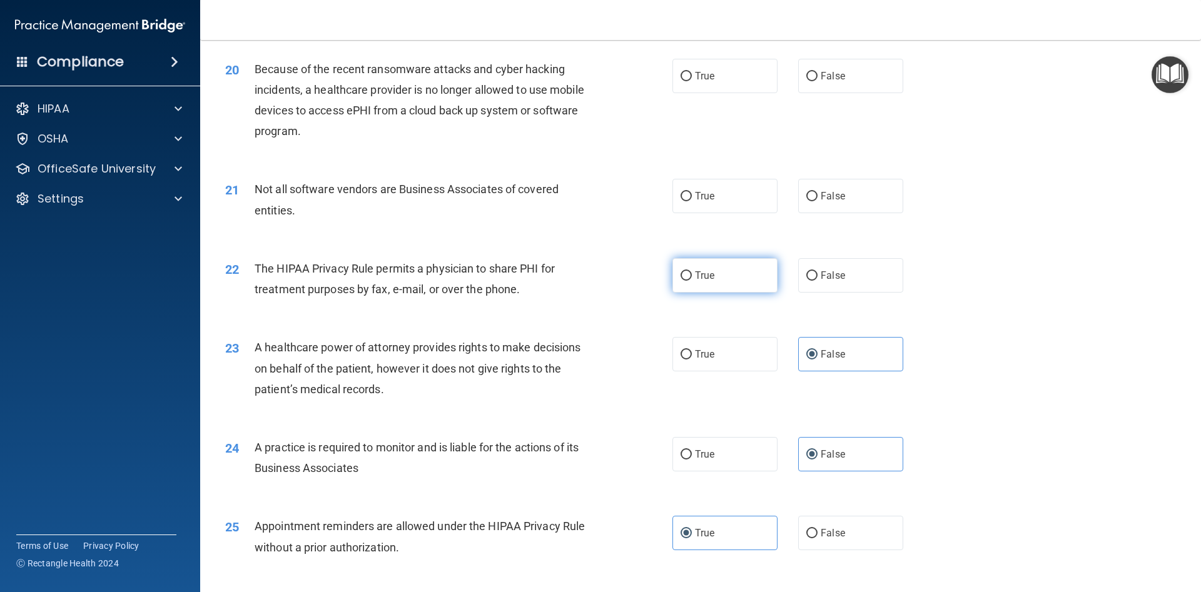
click at [674, 256] on div "22 The HIPAA Privacy Rule permits a physician to share PHI for treatment purpos…" at bounding box center [700, 282] width 969 height 79
click at [680, 266] on label "True" at bounding box center [724, 275] width 105 height 34
click at [680, 271] on input "True" at bounding box center [685, 275] width 11 height 9
radio input "true"
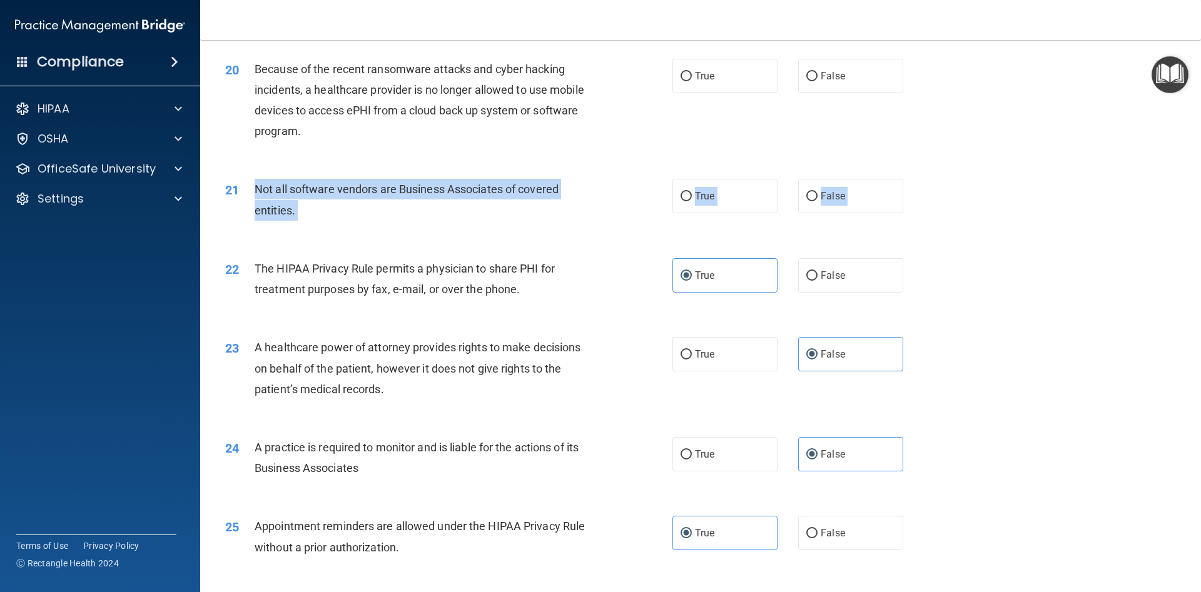
drag, startPoint x: 249, startPoint y: 182, endPoint x: 299, endPoint y: 228, distance: 67.7
click at [299, 228] on div "21 Not all software vendors are Business Associates of covered entities. True F…" at bounding box center [700, 202] width 969 height 79
click at [667, 189] on div "21 Not all software vendors are Business Associates of covered entities." at bounding box center [448, 203] width 485 height 48
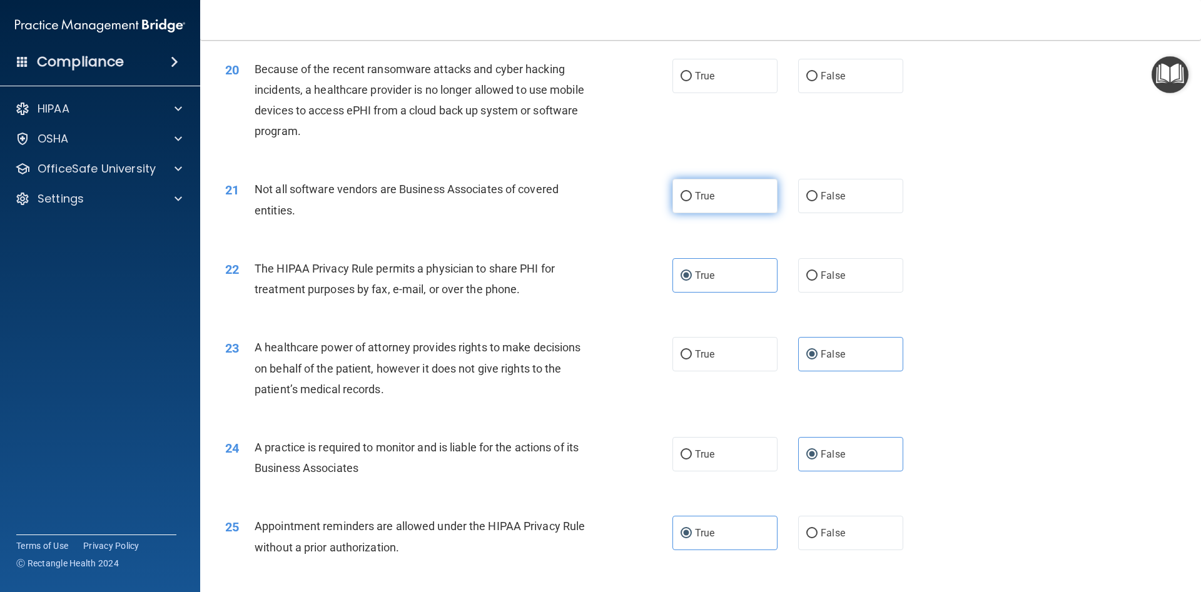
click at [684, 196] on input "True" at bounding box center [685, 196] width 11 height 9
radio input "true"
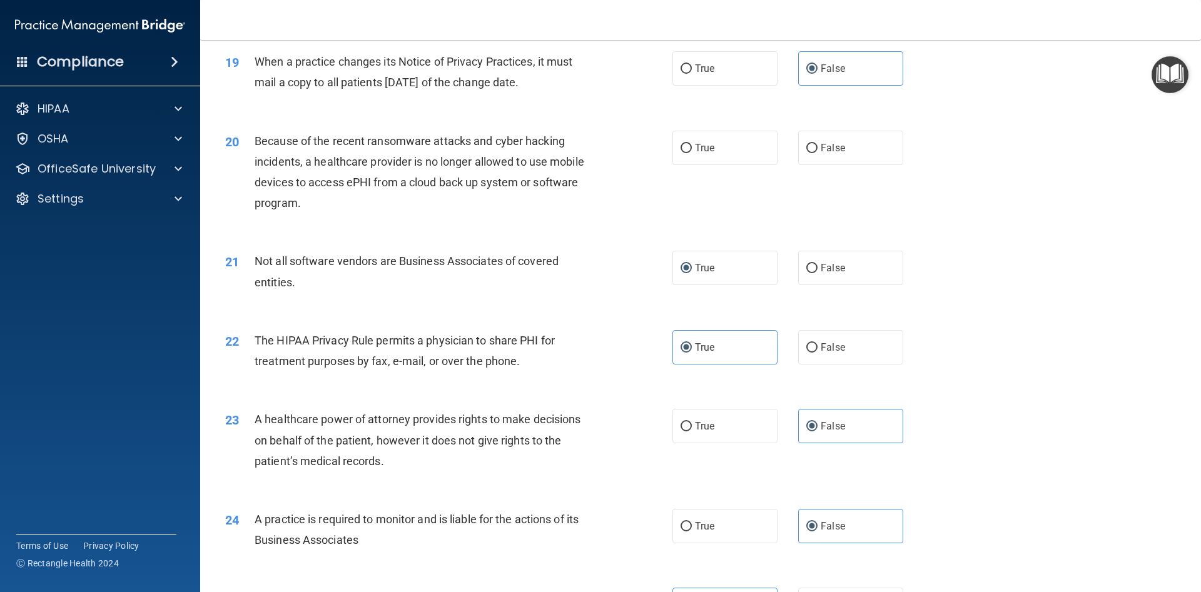
scroll to position [1700, 0]
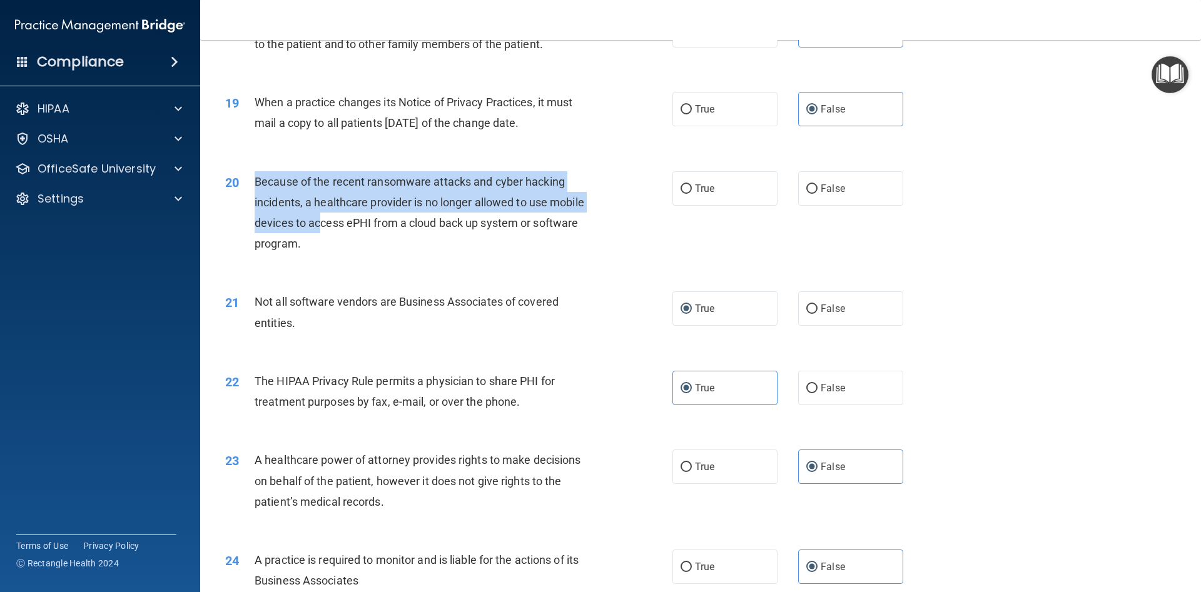
drag, startPoint x: 253, startPoint y: 178, endPoint x: 313, endPoint y: 230, distance: 79.4
click at [318, 233] on div "20 Because of the recent ransomware attacks and cyber hacking incidents, a heal…" at bounding box center [448, 215] width 485 height 89
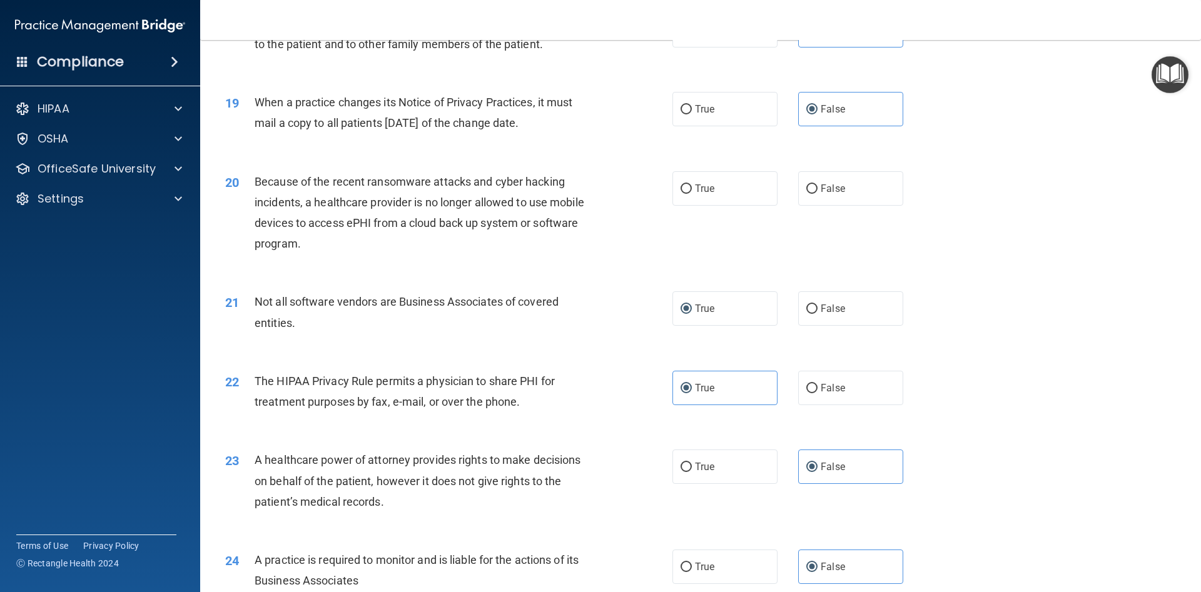
click at [249, 180] on div "20" at bounding box center [235, 182] width 39 height 23
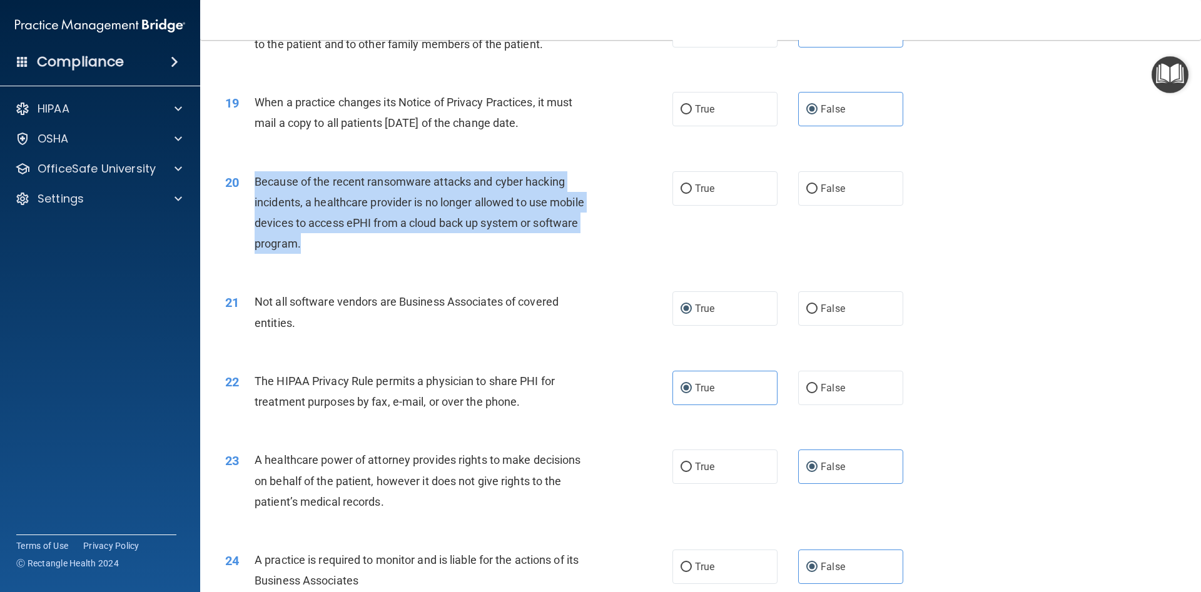
drag, startPoint x: 253, startPoint y: 177, endPoint x: 306, endPoint y: 250, distance: 89.6
click at [306, 250] on div "20 Because of the recent ransomware attacks and cyber hacking incidents, a heal…" at bounding box center [448, 215] width 485 height 89
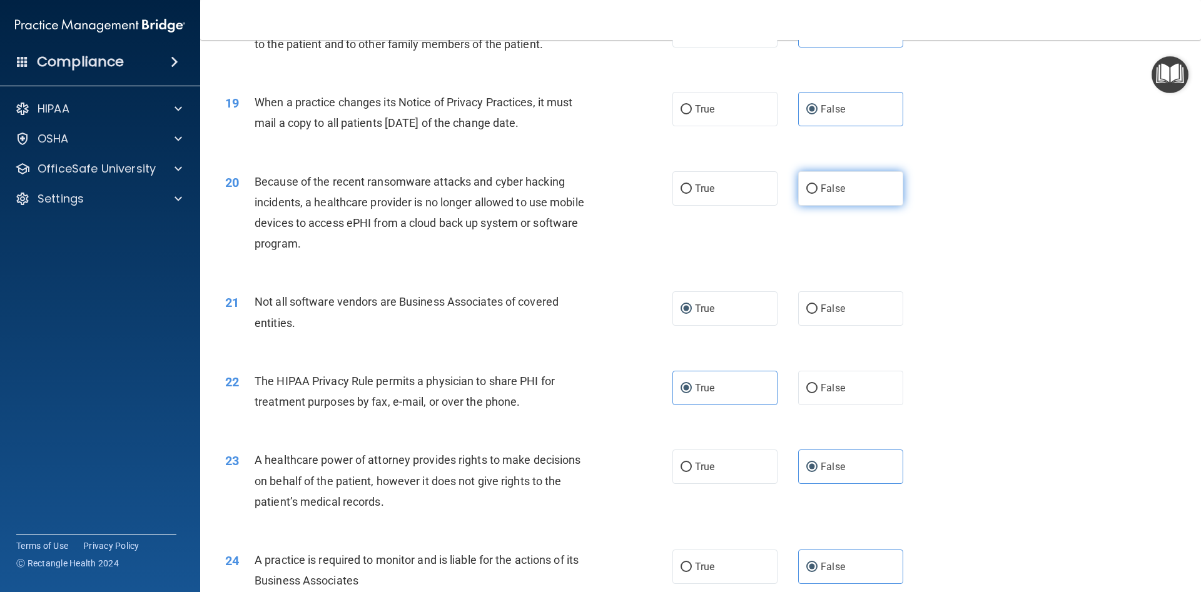
click at [831, 193] on span "False" at bounding box center [832, 189] width 24 height 12
click at [817, 193] on input "False" at bounding box center [811, 188] width 11 height 9
radio input "true"
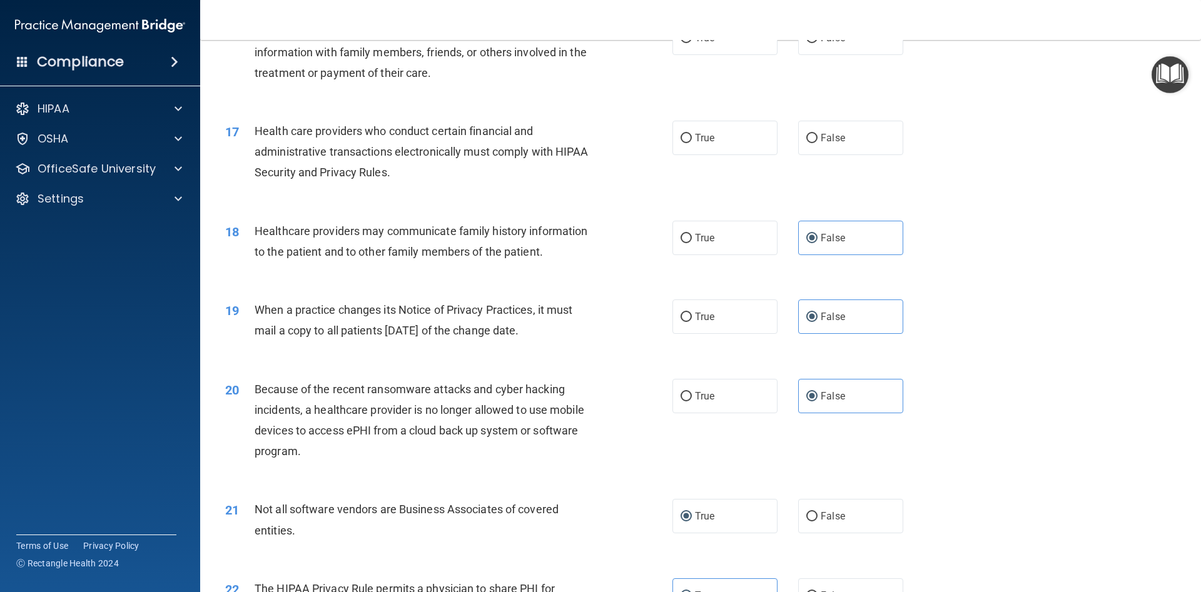
scroll to position [1475, 0]
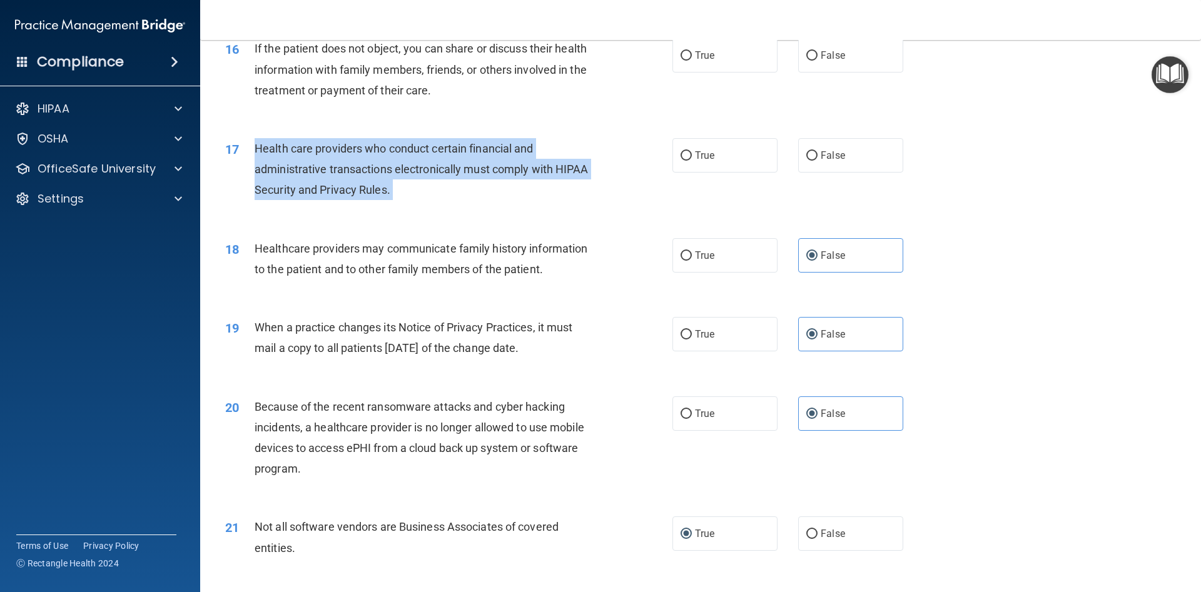
drag, startPoint x: 256, startPoint y: 146, endPoint x: 390, endPoint y: 205, distance: 146.4
click at [390, 205] on div "17 Health care providers who conduct certain financial and administrative trans…" at bounding box center [448, 172] width 485 height 69
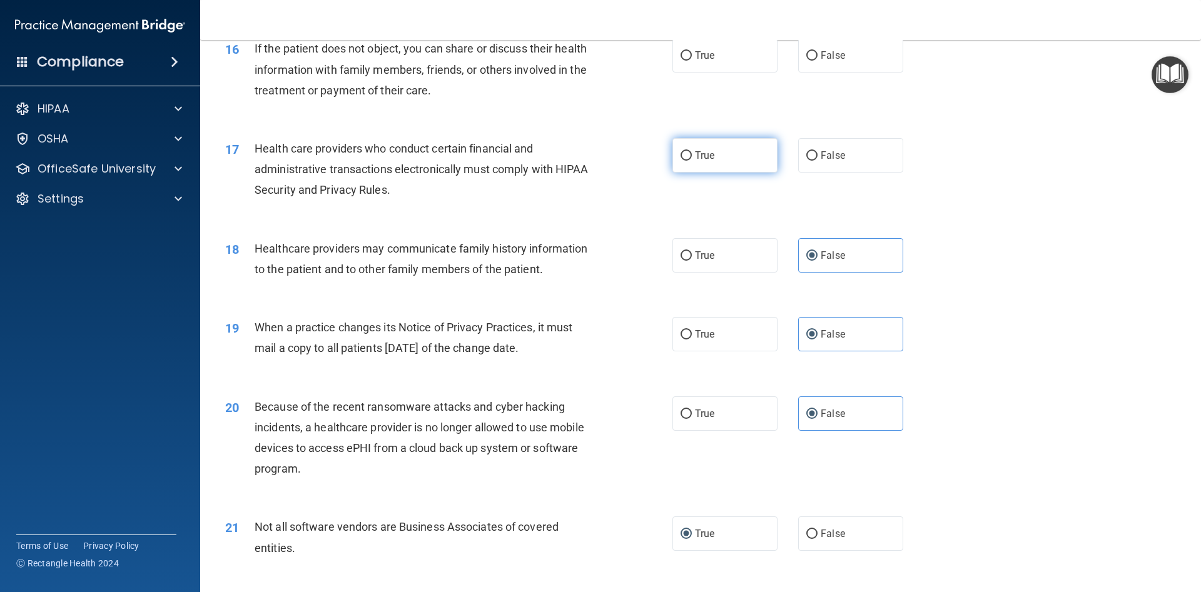
click at [675, 168] on label "True" at bounding box center [724, 155] width 105 height 34
drag, startPoint x: 694, startPoint y: 146, endPoint x: 689, endPoint y: 153, distance: 8.5
click at [692, 149] on label "True" at bounding box center [724, 155] width 105 height 34
click at [684, 158] on input "True" at bounding box center [685, 155] width 11 height 9
radio input "true"
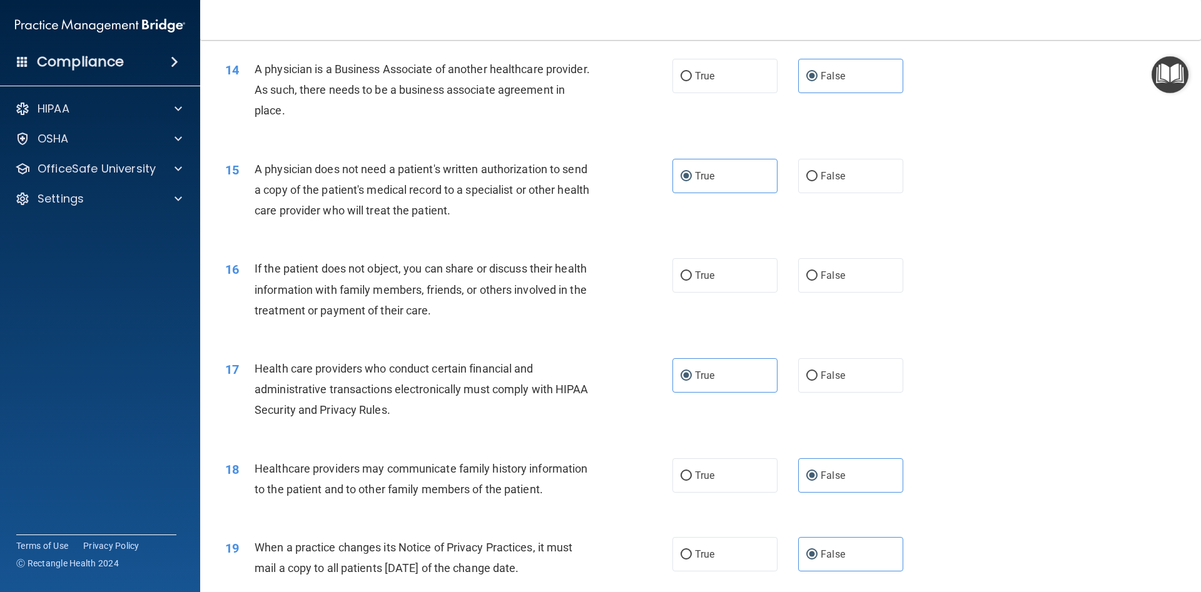
scroll to position [1250, 0]
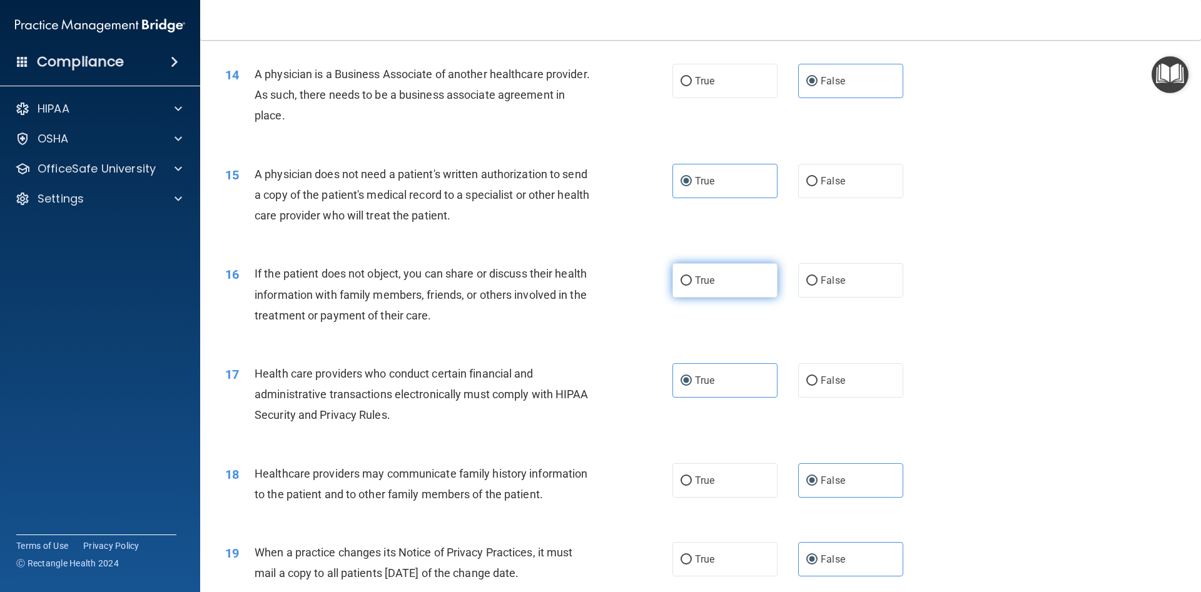
click at [695, 281] on span "True" at bounding box center [704, 281] width 19 height 12
click at [692, 281] on input "True" at bounding box center [685, 280] width 11 height 9
radio input "true"
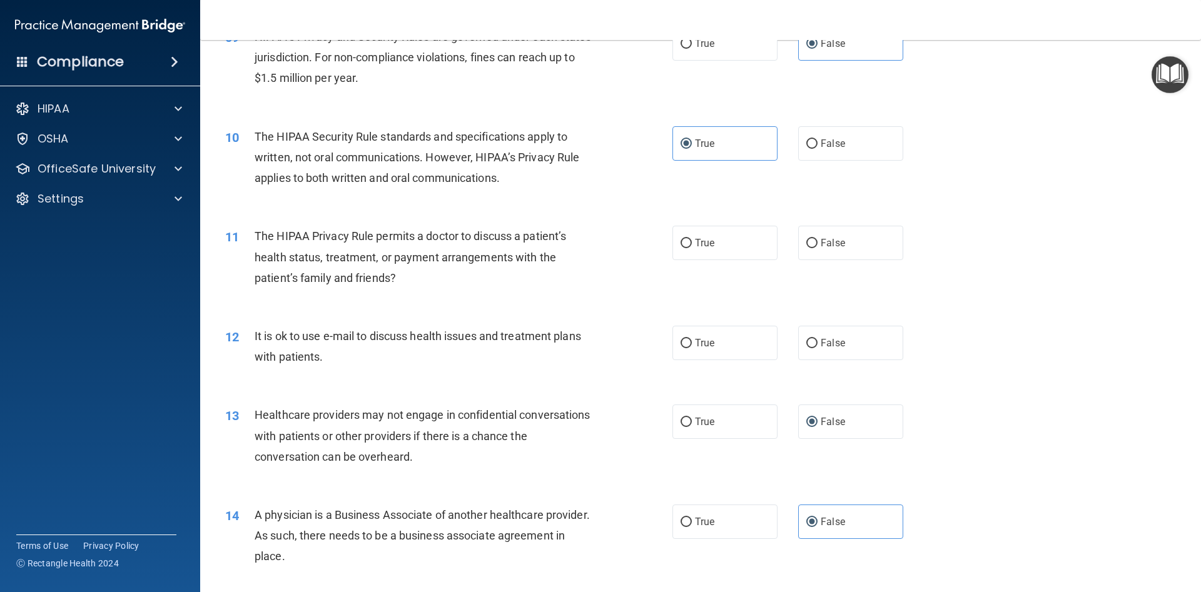
scroll to position [800, 0]
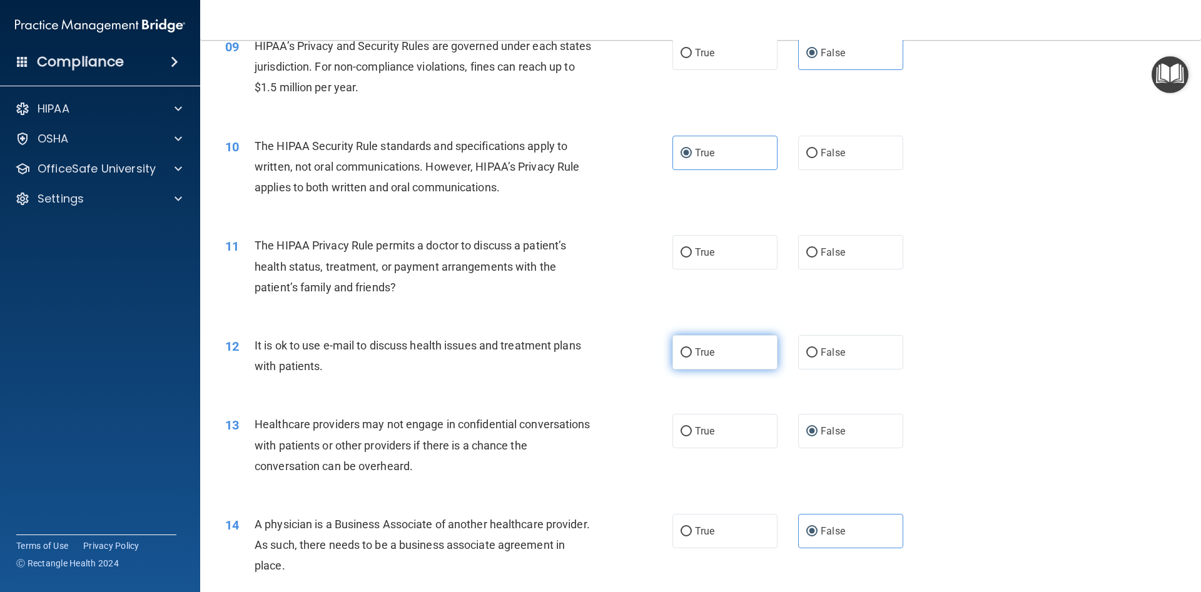
click at [712, 361] on label "True" at bounding box center [724, 352] width 105 height 34
click at [692, 358] on input "True" at bounding box center [685, 352] width 11 height 9
radio input "true"
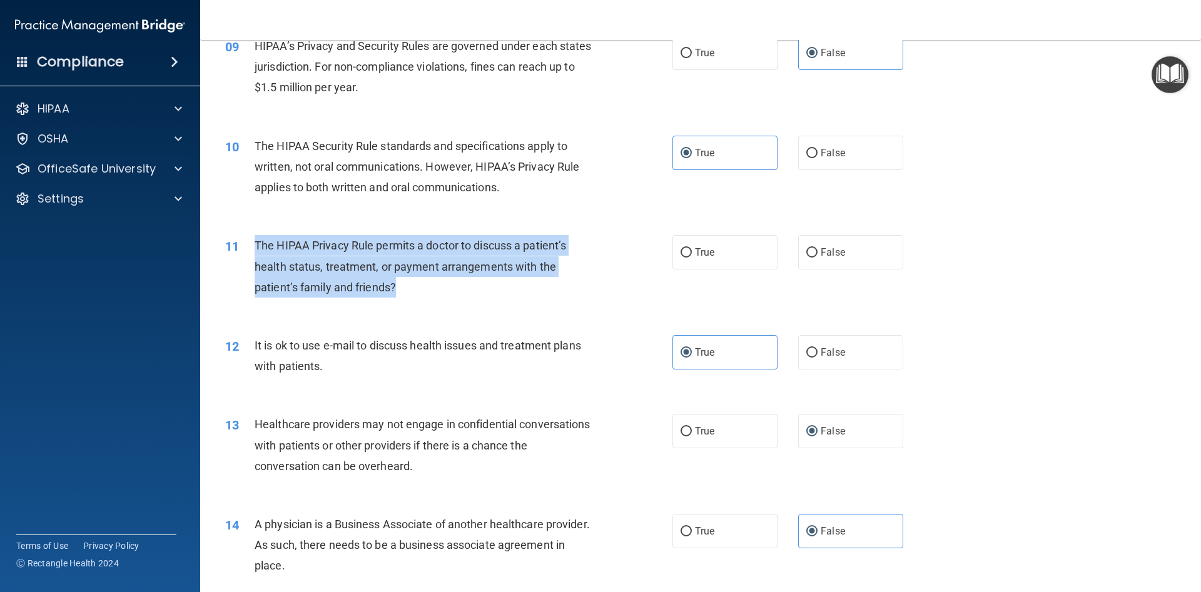
drag, startPoint x: 248, startPoint y: 243, endPoint x: 406, endPoint y: 288, distance: 164.5
click at [406, 288] on div "11 The HIPAA Privacy Rule permits a doctor to discuss a patient’s health status…" at bounding box center [448, 269] width 485 height 69
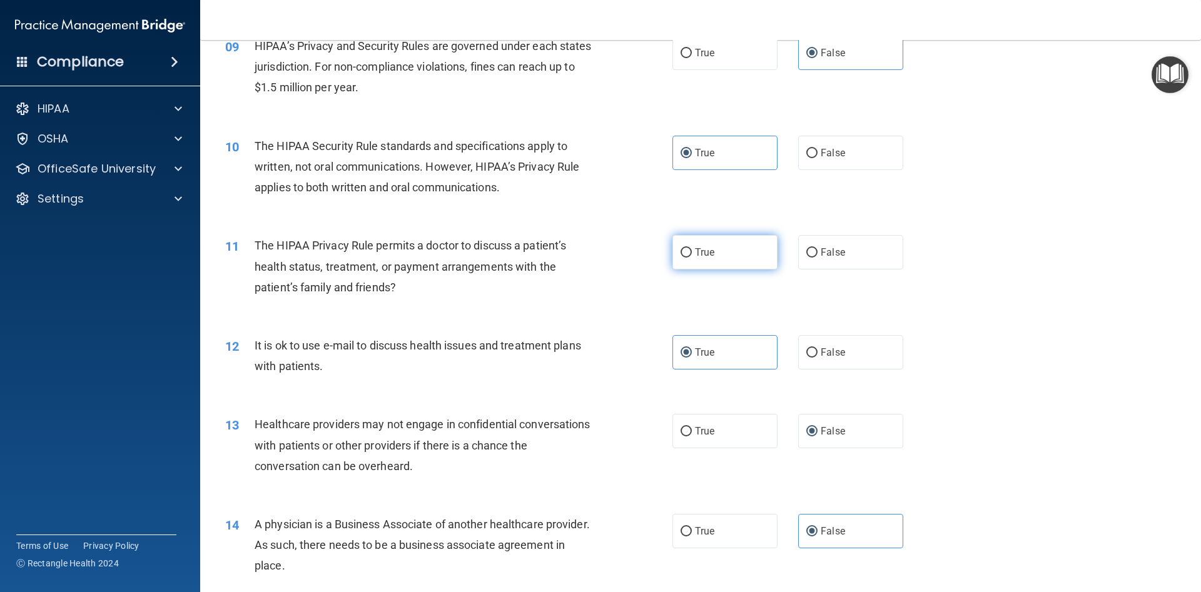
click at [677, 254] on label "True" at bounding box center [724, 252] width 105 height 34
click at [680, 254] on input "True" at bounding box center [685, 252] width 11 height 9
radio input "true"
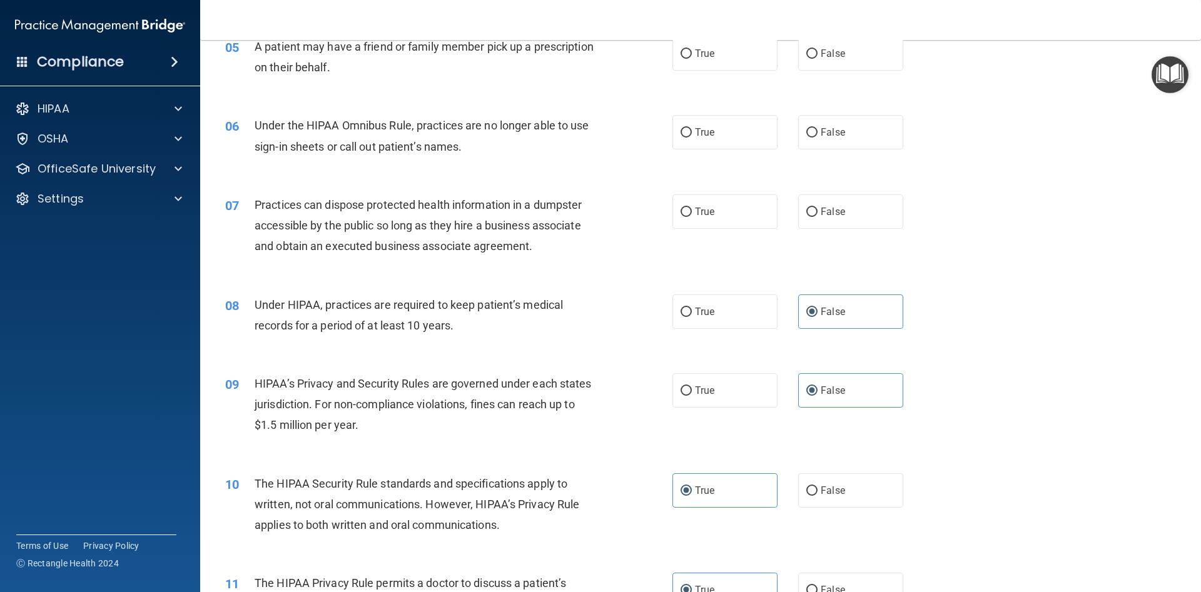
scroll to position [293, 0]
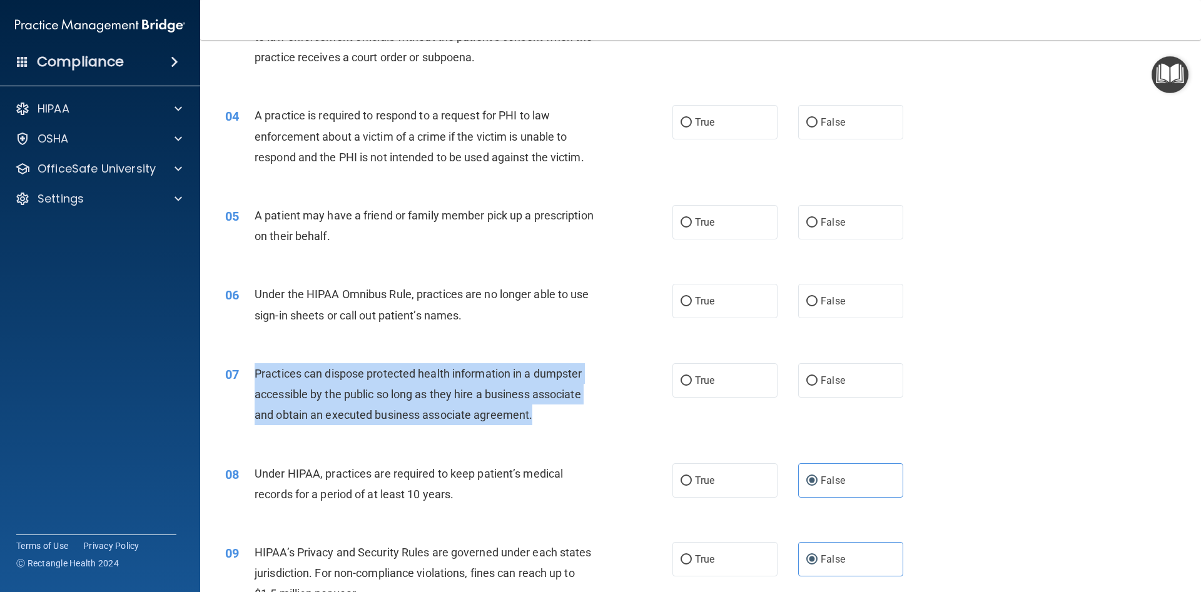
drag, startPoint x: 256, startPoint y: 371, endPoint x: 582, endPoint y: 405, distance: 328.2
click at [557, 413] on div "Practices can dispose protected health information in a dumpster accessible by …" at bounding box center [430, 394] width 350 height 63
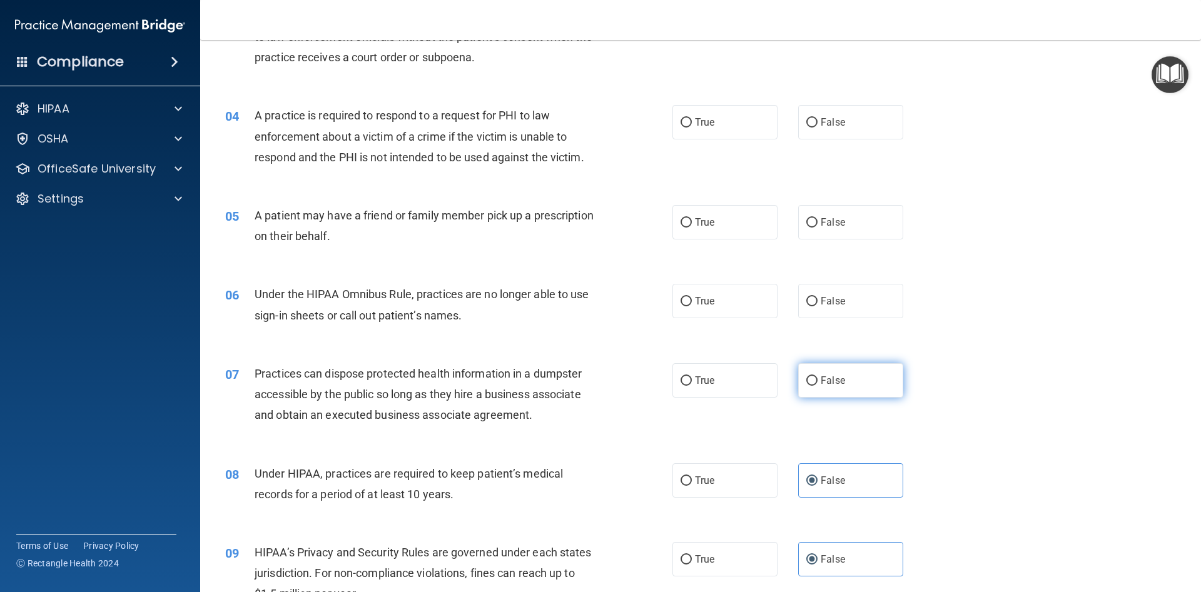
click at [837, 388] on label "False" at bounding box center [850, 380] width 105 height 34
click at [817, 386] on input "False" at bounding box center [811, 380] width 11 height 9
radio input "true"
click at [816, 297] on label "False" at bounding box center [850, 301] width 105 height 34
click at [816, 297] on input "False" at bounding box center [811, 301] width 11 height 9
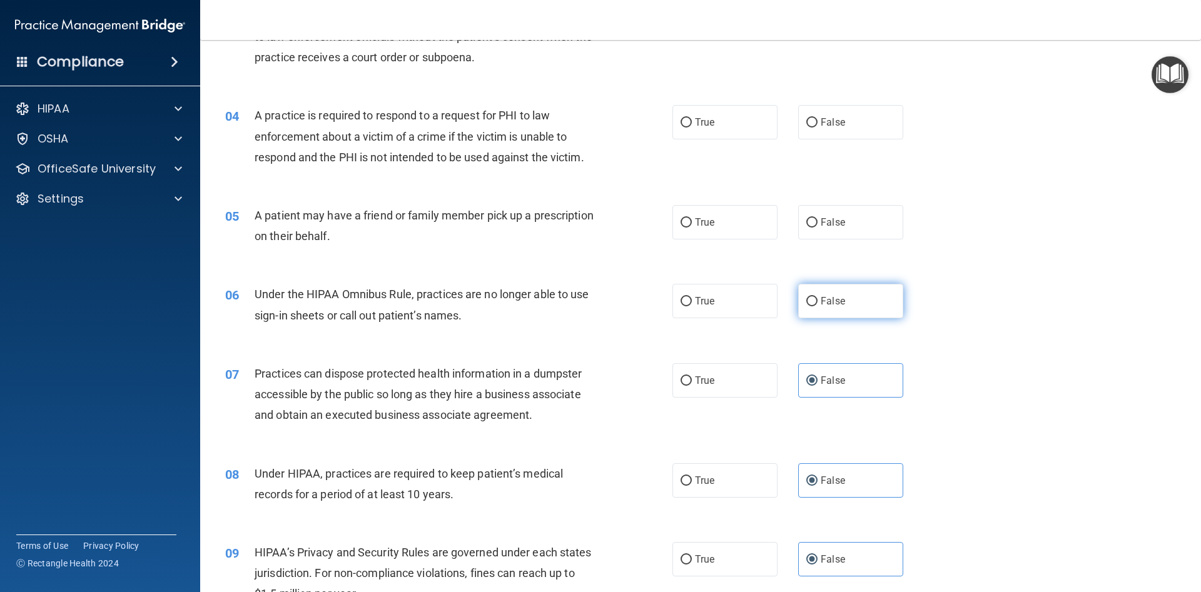
radio input "true"
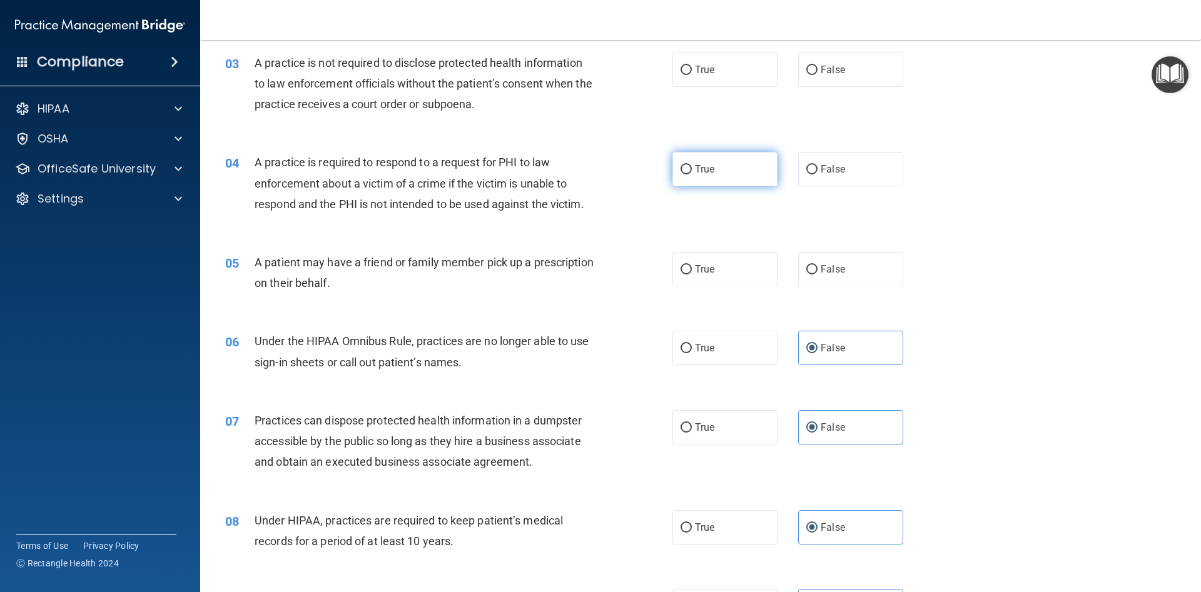
scroll to position [181, 0]
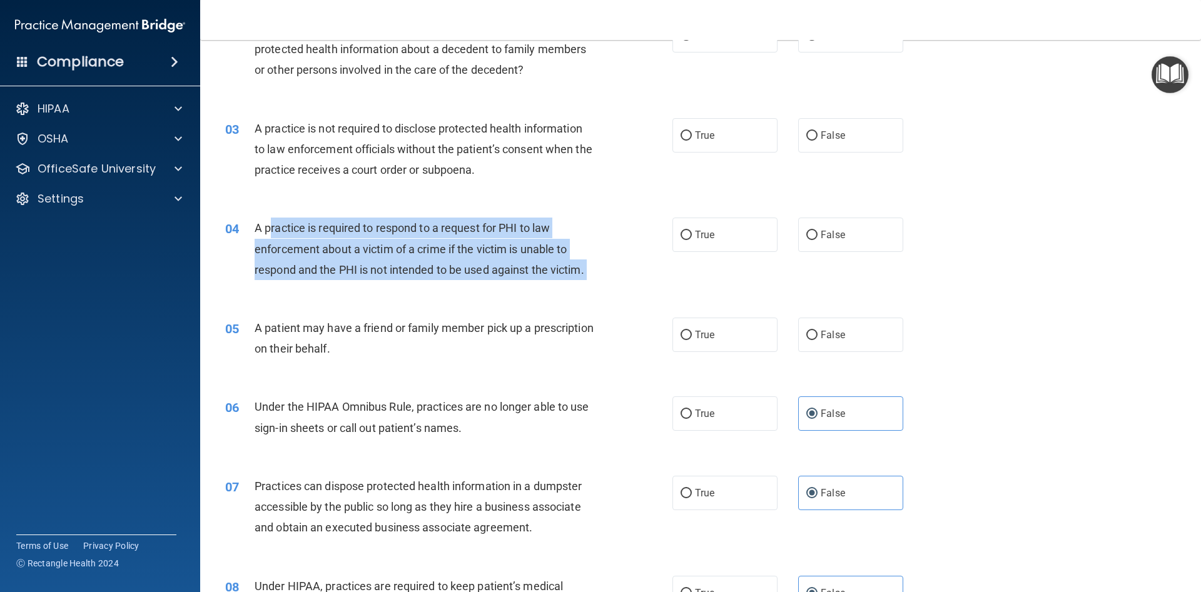
drag, startPoint x: 304, startPoint y: 231, endPoint x: 538, endPoint y: 283, distance: 240.2
click at [538, 283] on div "04 A practice is required to respond to a request for PHI to law enforcement ab…" at bounding box center [448, 252] width 485 height 69
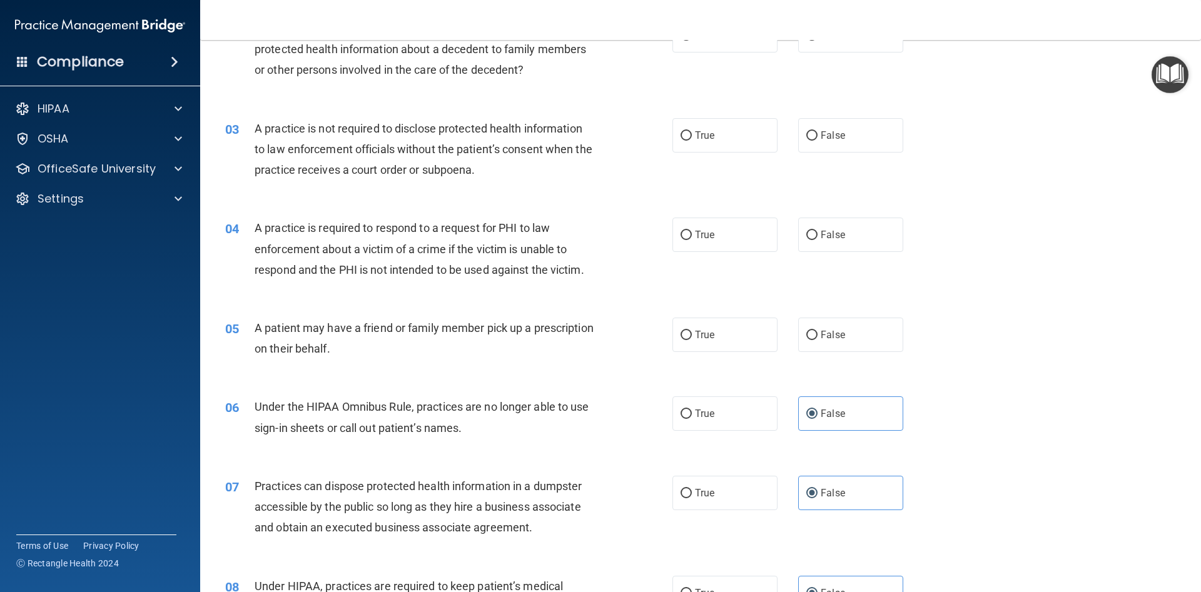
click at [262, 228] on span "A practice is required to respond to a request for PHI to law enforcement about…" at bounding box center [420, 248] width 330 height 54
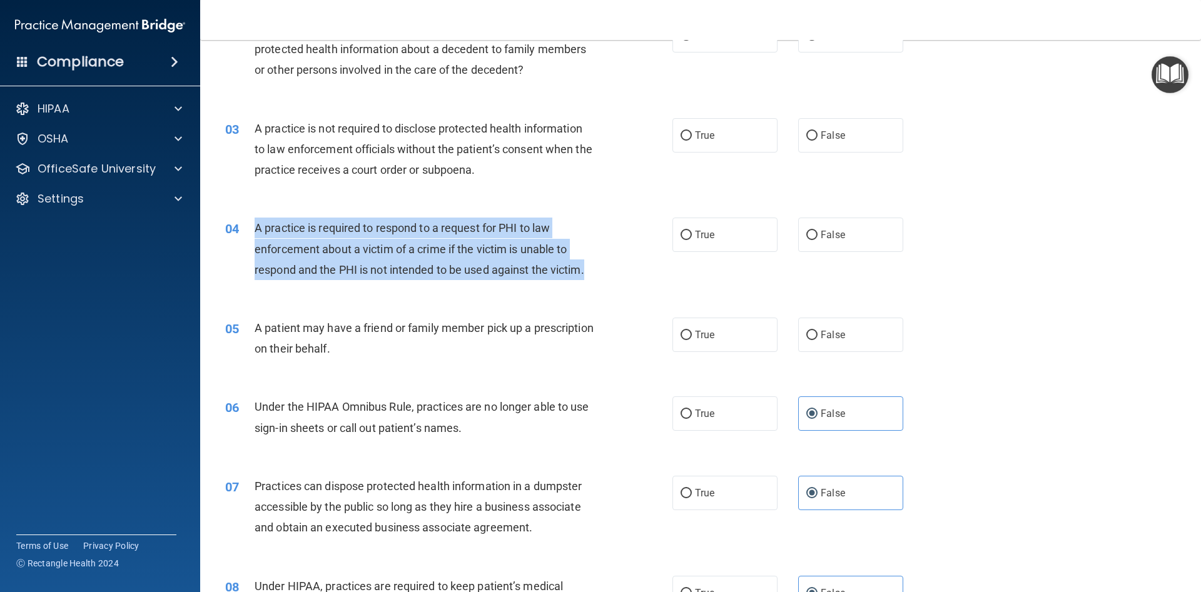
drag, startPoint x: 252, startPoint y: 223, endPoint x: 595, endPoint y: 268, distance: 345.6
click at [595, 268] on div "04 A practice is required to respond to a request for PHI to law enforcement ab…" at bounding box center [448, 252] width 485 height 69
drag, startPoint x: 666, startPoint y: 223, endPoint x: 677, endPoint y: 238, distance: 19.3
click at [667, 225] on div "04 A practice is required to respond to a request for PHI to law enforcement ab…" at bounding box center [448, 252] width 485 height 69
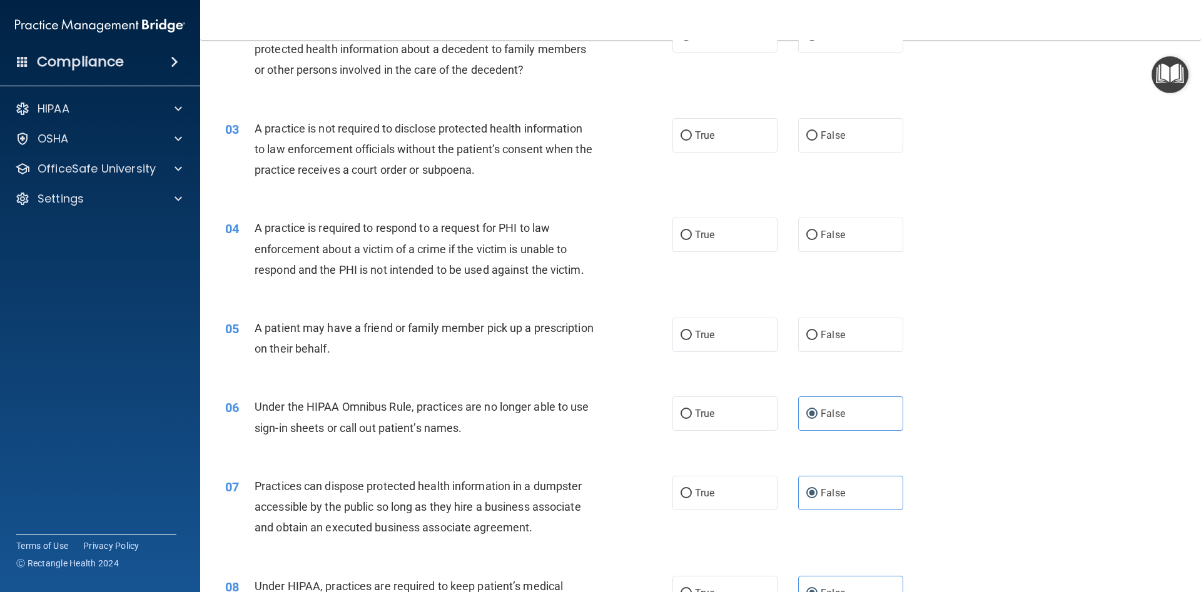
drag, startPoint x: 677, startPoint y: 238, endPoint x: 667, endPoint y: 246, distance: 13.4
click at [676, 239] on label "True" at bounding box center [724, 235] width 105 height 34
click at [680, 239] on input "True" at bounding box center [685, 235] width 11 height 9
radio input "true"
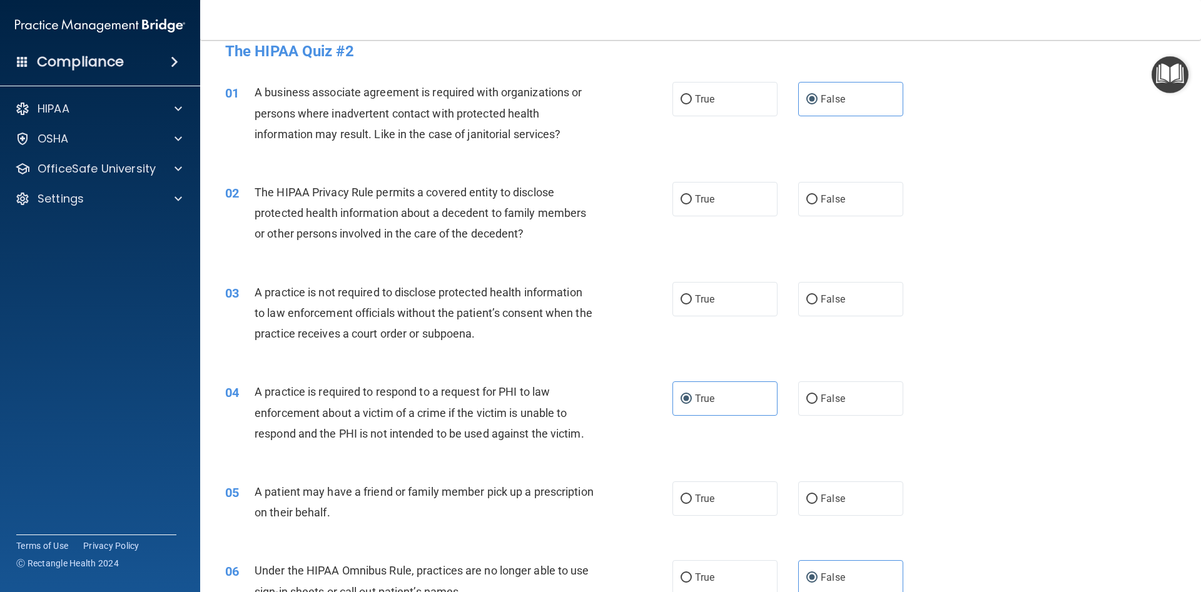
scroll to position [12, 0]
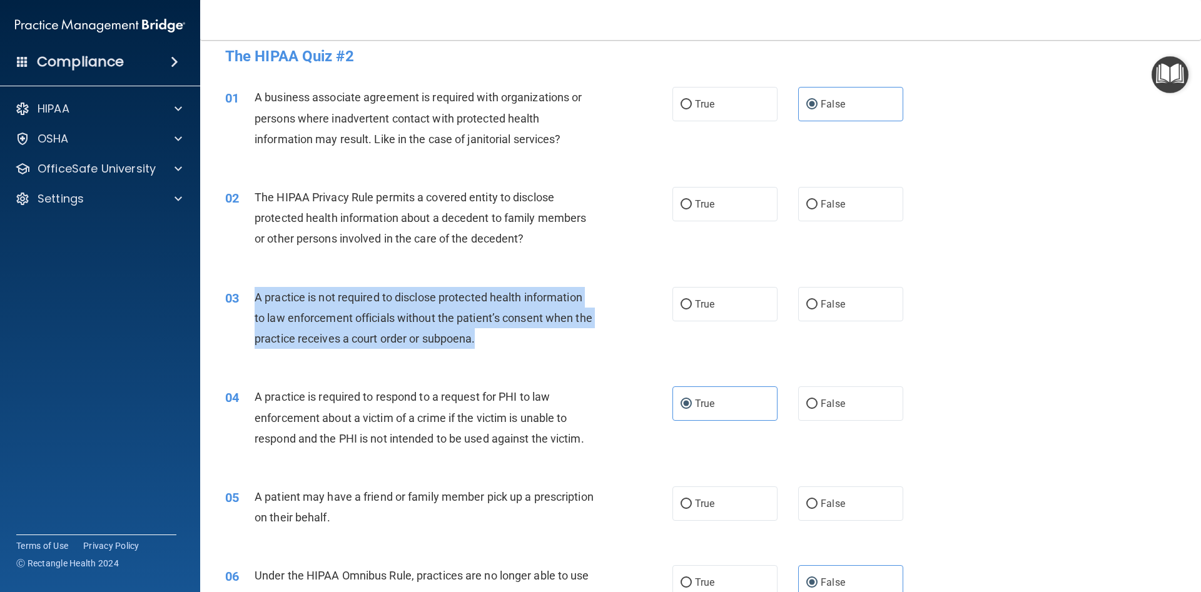
drag, startPoint x: 255, startPoint y: 293, endPoint x: 495, endPoint y: 340, distance: 244.8
click at [495, 343] on div "03 A practice is not required to disclose protected health information to law e…" at bounding box center [448, 321] width 485 height 69
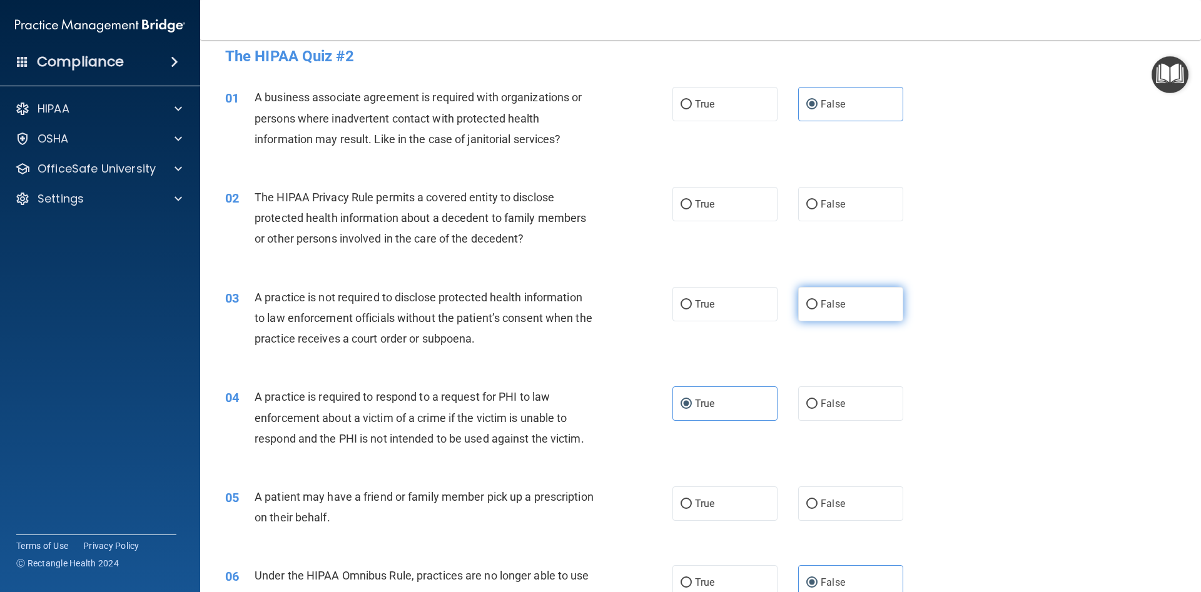
click at [842, 303] on span "False" at bounding box center [832, 304] width 24 height 12
click at [817, 303] on input "False" at bounding box center [811, 304] width 11 height 9
radio input "true"
click at [701, 311] on label "True" at bounding box center [724, 304] width 105 height 34
click at [692, 310] on input "True" at bounding box center [685, 304] width 11 height 9
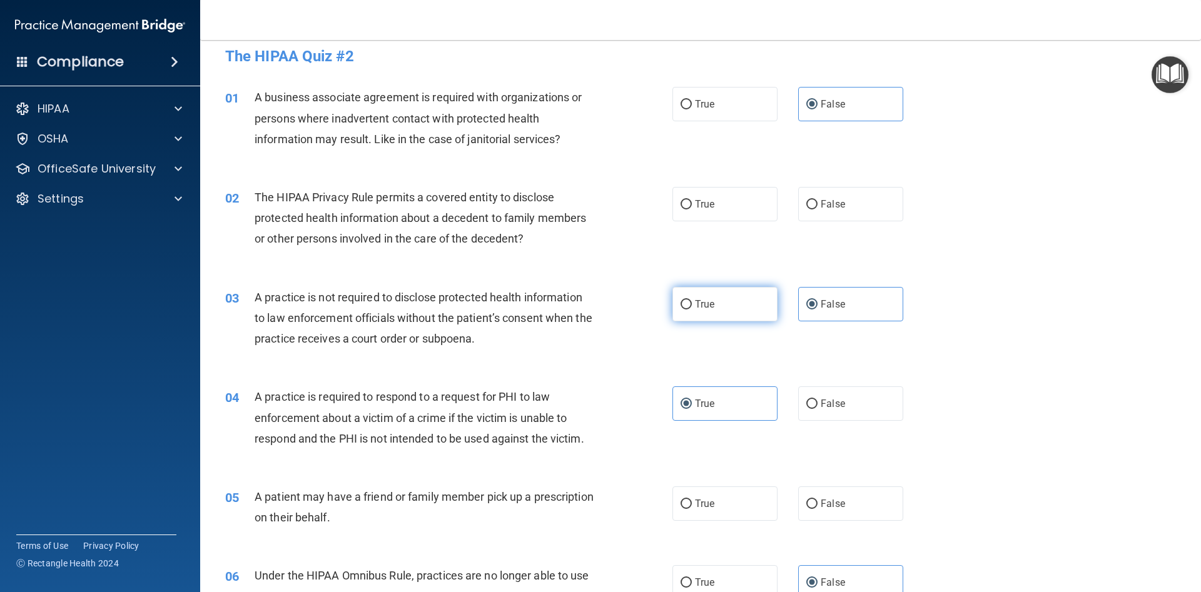
radio input "true"
click at [790, 313] on div "True False" at bounding box center [798, 304] width 252 height 34
click at [808, 302] on input "False" at bounding box center [811, 304] width 11 height 9
radio input "true"
radio input "false"
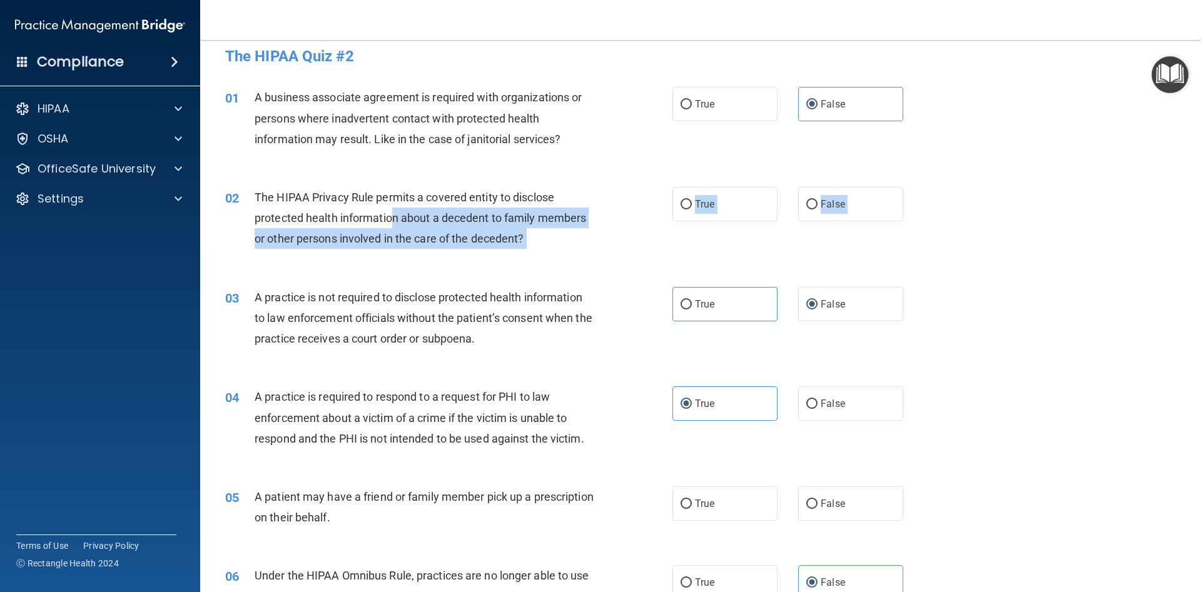
drag, startPoint x: 250, startPoint y: 184, endPoint x: 287, endPoint y: 199, distance: 40.1
click at [346, 216] on div "02 The HIPAA Privacy Rule permits a covered entity to disclose protected health…" at bounding box center [700, 221] width 969 height 100
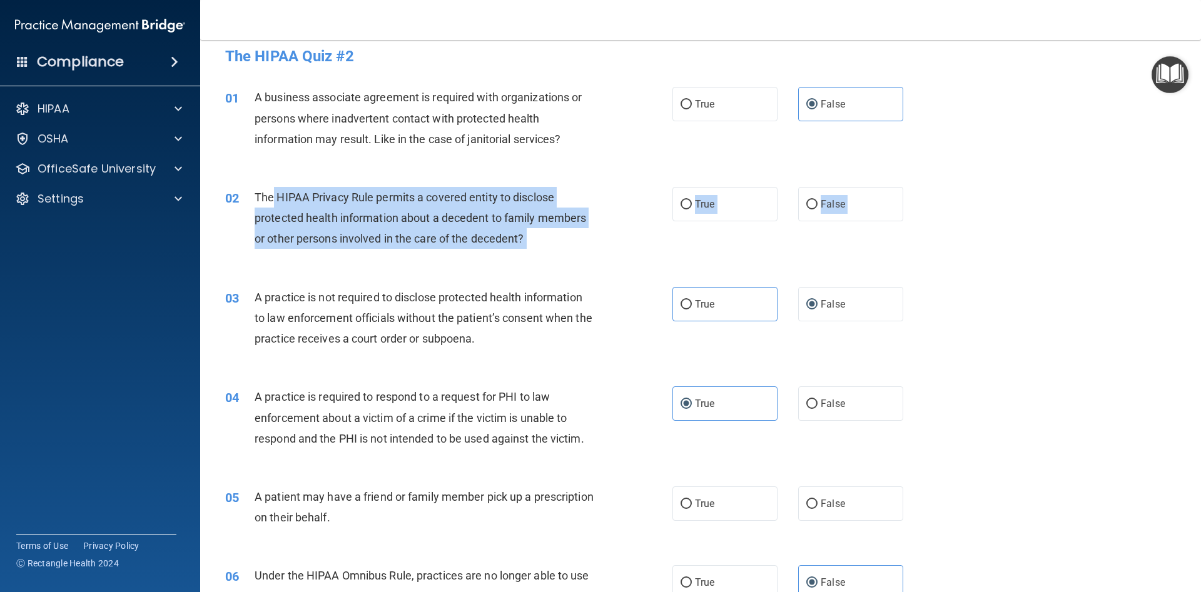
drag, startPoint x: 275, startPoint y: 188, endPoint x: 244, endPoint y: 189, distance: 30.6
click at [262, 186] on div "02 The HIPAA Privacy Rule permits a covered entity to disclose protected health…" at bounding box center [700, 221] width 969 height 100
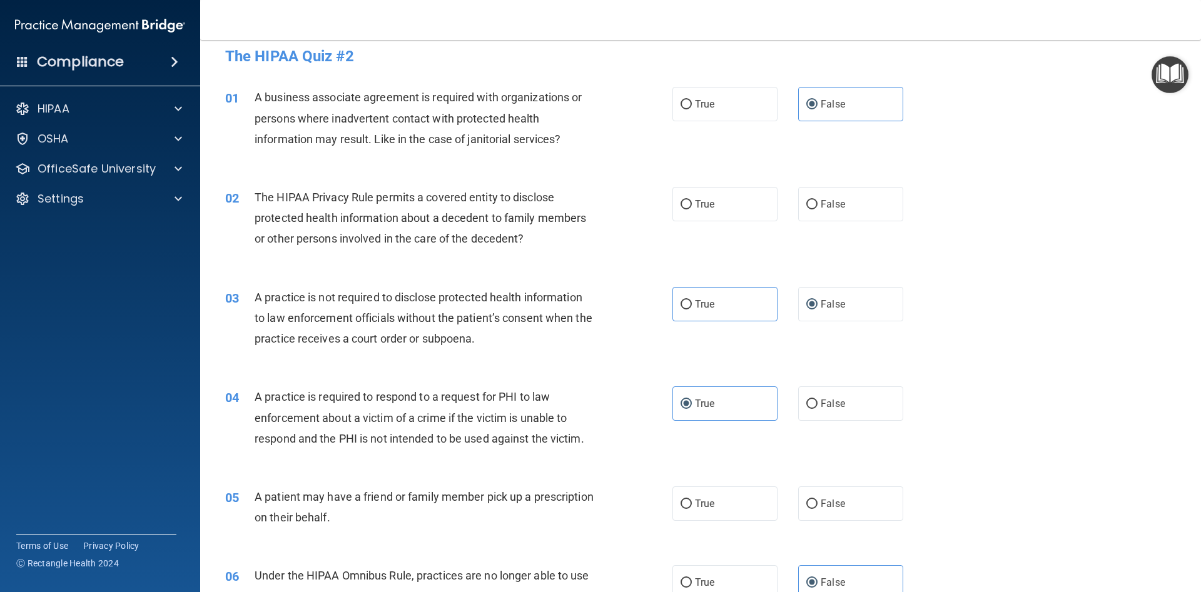
click at [268, 189] on div "The HIPAA Privacy Rule permits a covered entity to disclose protected health in…" at bounding box center [430, 218] width 350 height 63
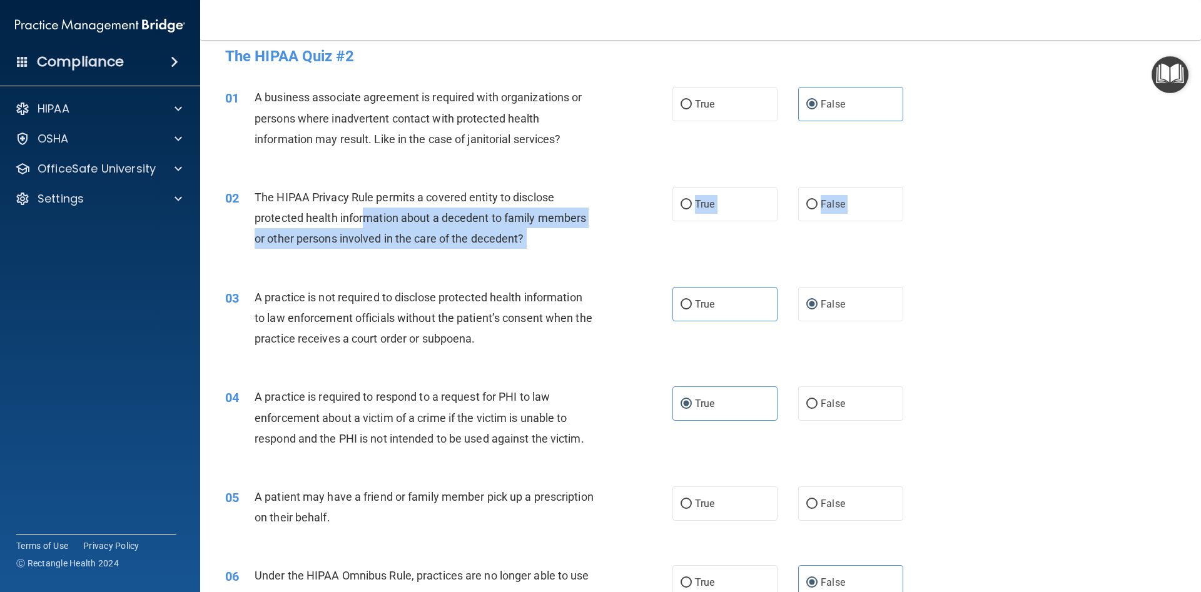
drag, startPoint x: 248, startPoint y: 182, endPoint x: 326, endPoint y: 203, distance: 81.0
click at [343, 208] on div "02 The HIPAA Privacy Rule permits a covered entity to disclose protected health…" at bounding box center [700, 221] width 969 height 100
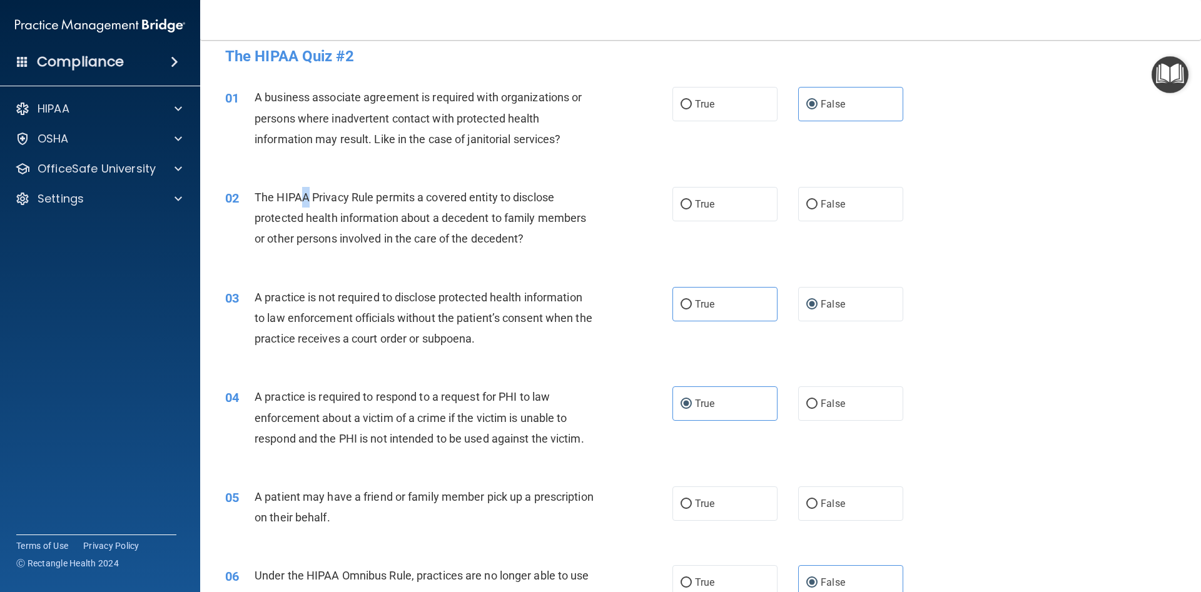
drag, startPoint x: 305, startPoint y: 188, endPoint x: 290, endPoint y: 185, distance: 15.8
click at [290, 185] on div "02 The HIPAA Privacy Rule permits a covered entity to disclose protected health…" at bounding box center [700, 221] width 969 height 100
click at [261, 195] on span "The HIPAA Privacy Rule permits a covered entity to disclose protected health in…" at bounding box center [420, 218] width 331 height 54
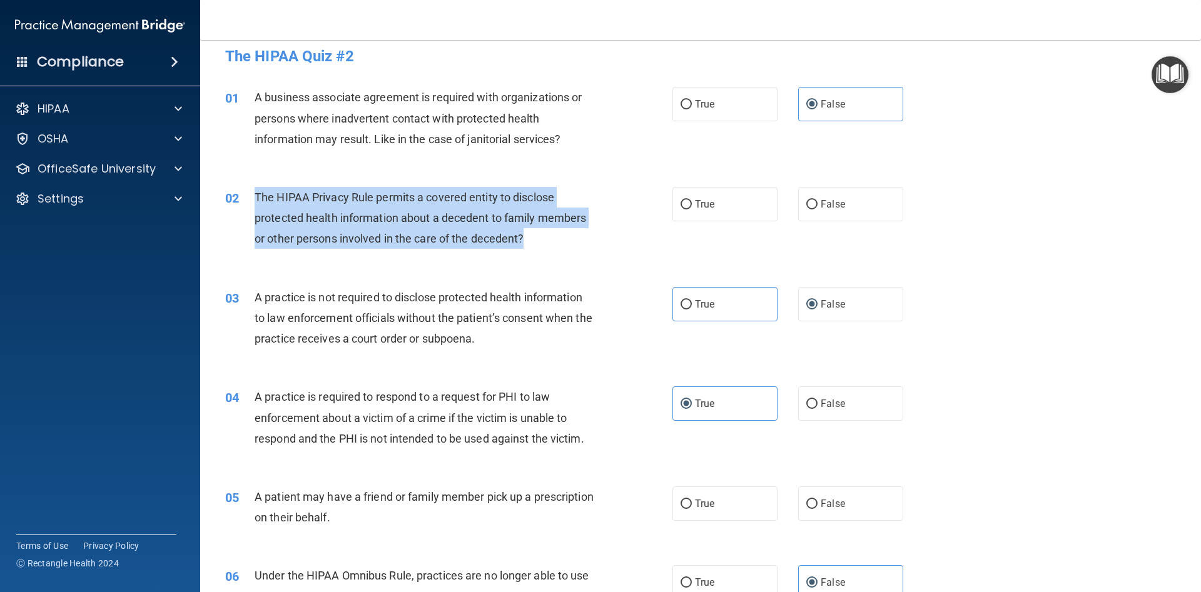
drag, startPoint x: 260, startPoint y: 193, endPoint x: 534, endPoint y: 241, distance: 278.2
click at [534, 241] on div "The HIPAA Privacy Rule permits a covered entity to disclose protected health in…" at bounding box center [430, 218] width 350 height 63
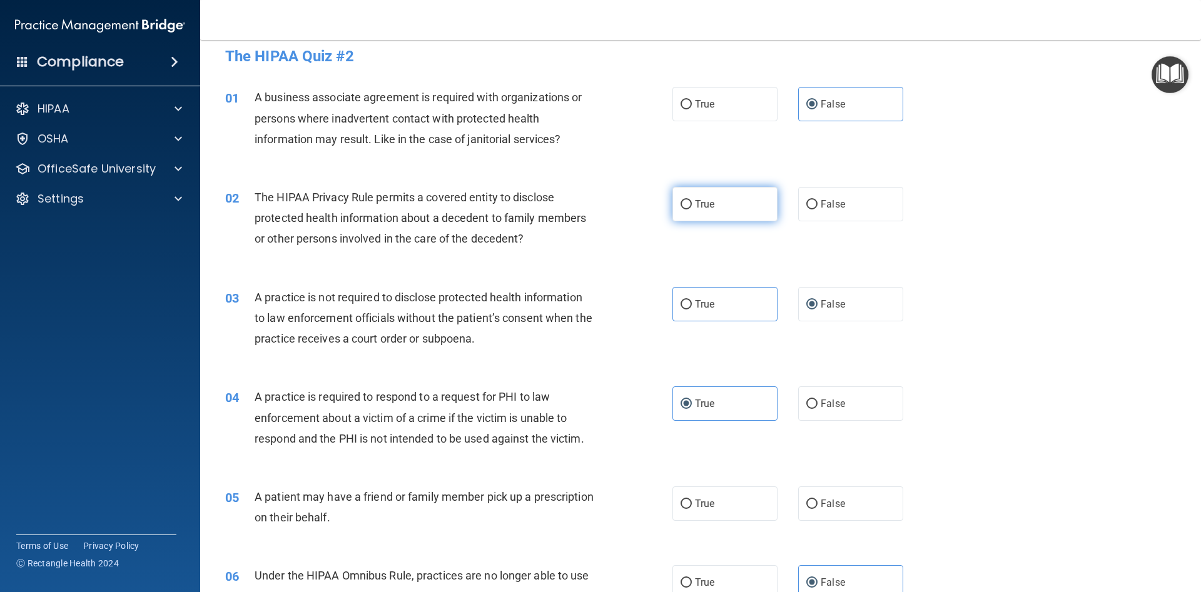
click at [703, 198] on label "True" at bounding box center [724, 204] width 105 height 34
click at [692, 200] on input "True" at bounding box center [685, 204] width 11 height 9
radio input "true"
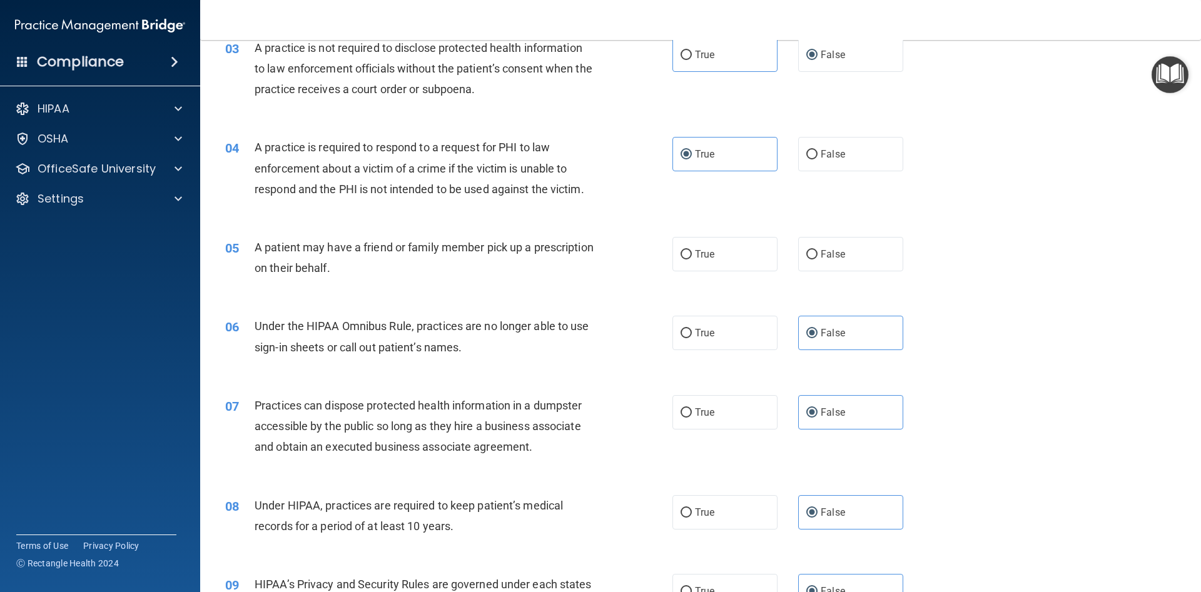
scroll to position [237, 0]
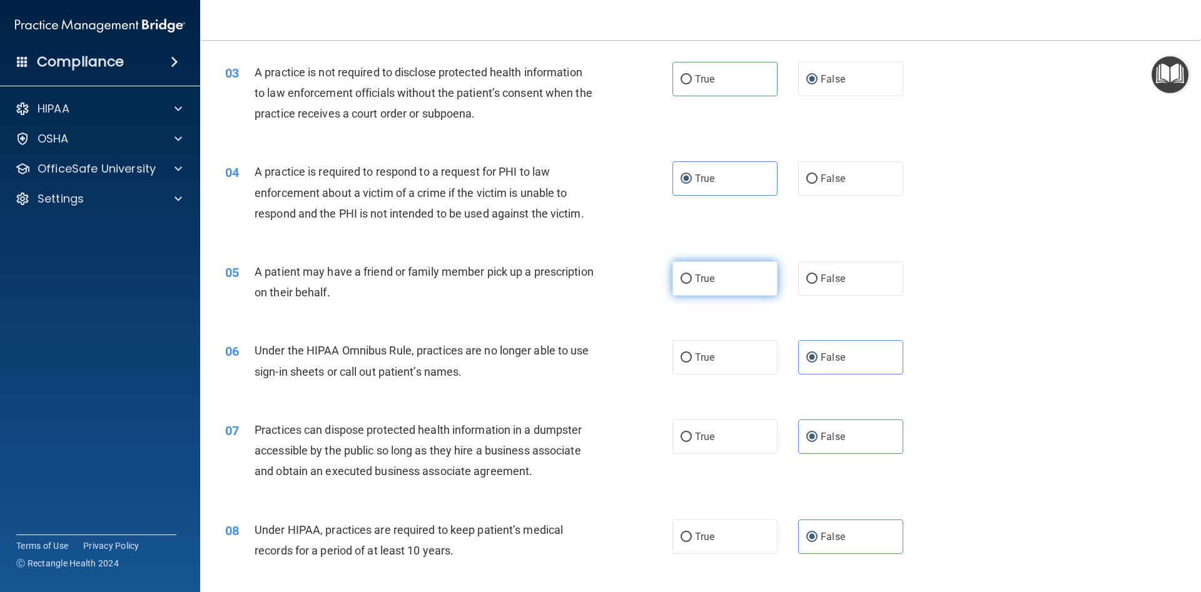
click at [719, 280] on label "True" at bounding box center [724, 278] width 105 height 34
click at [687, 278] on input "True" at bounding box center [685, 279] width 11 height 9
radio input "true"
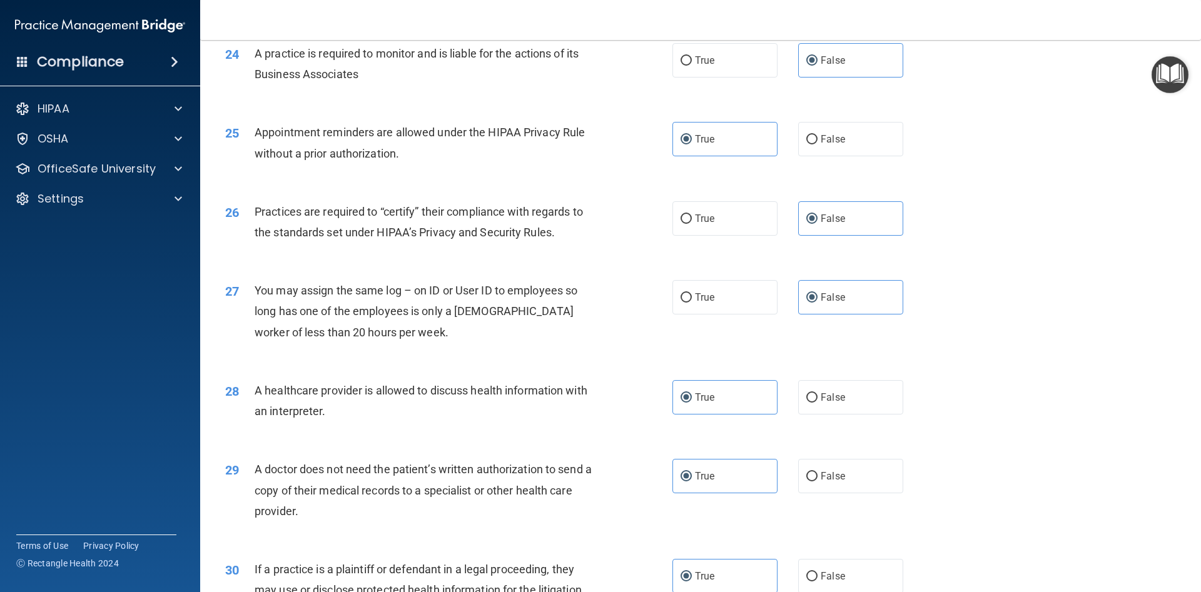
scroll to position [2320, 0]
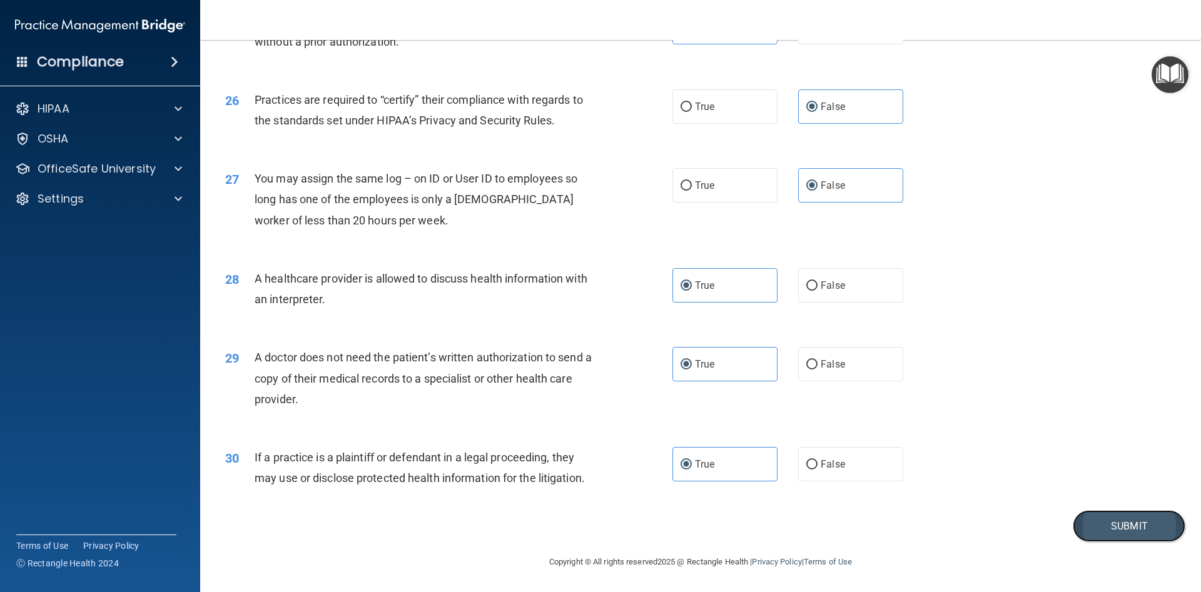
click at [1123, 521] on button "Submit" at bounding box center [1129, 526] width 113 height 32
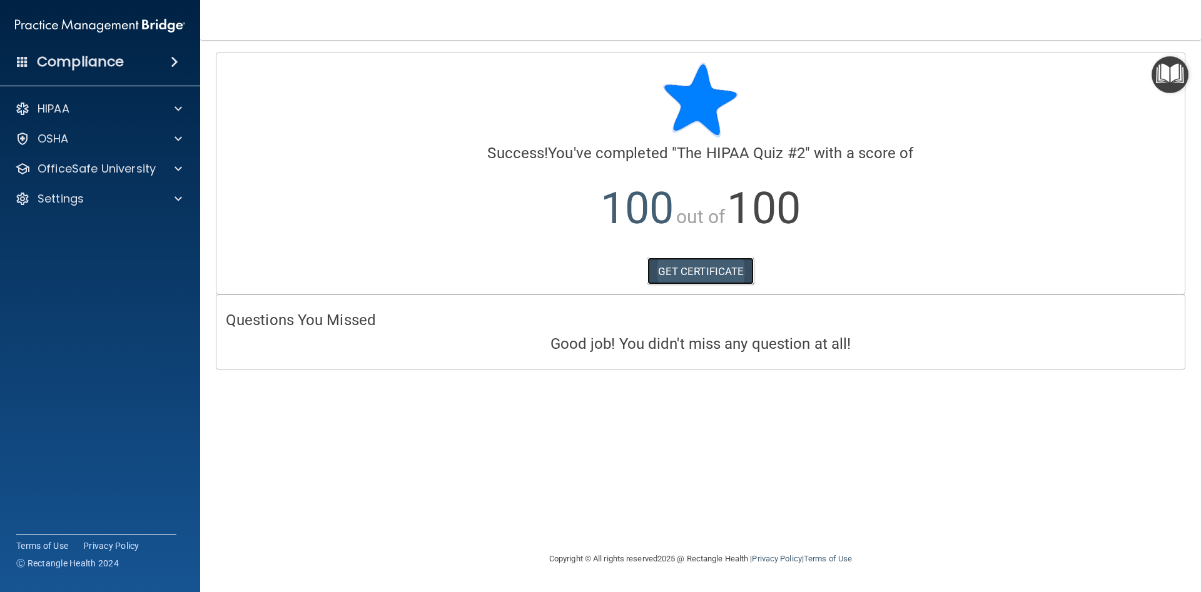
click at [714, 278] on link "GET CERTIFICATE" at bounding box center [700, 272] width 107 height 28
click at [104, 164] on p "OfficeSafe University" at bounding box center [97, 168] width 118 height 15
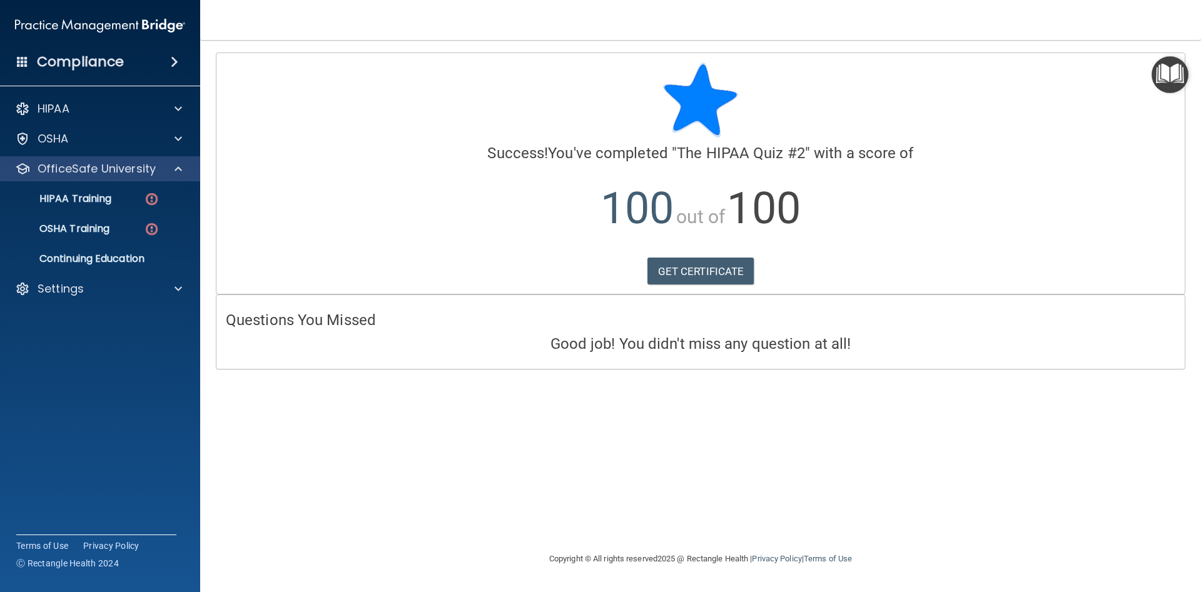
click at [126, 180] on div "OfficeSafe University" at bounding box center [100, 168] width 201 height 25
click at [134, 194] on div "HIPAA Training" at bounding box center [93, 199] width 171 height 13
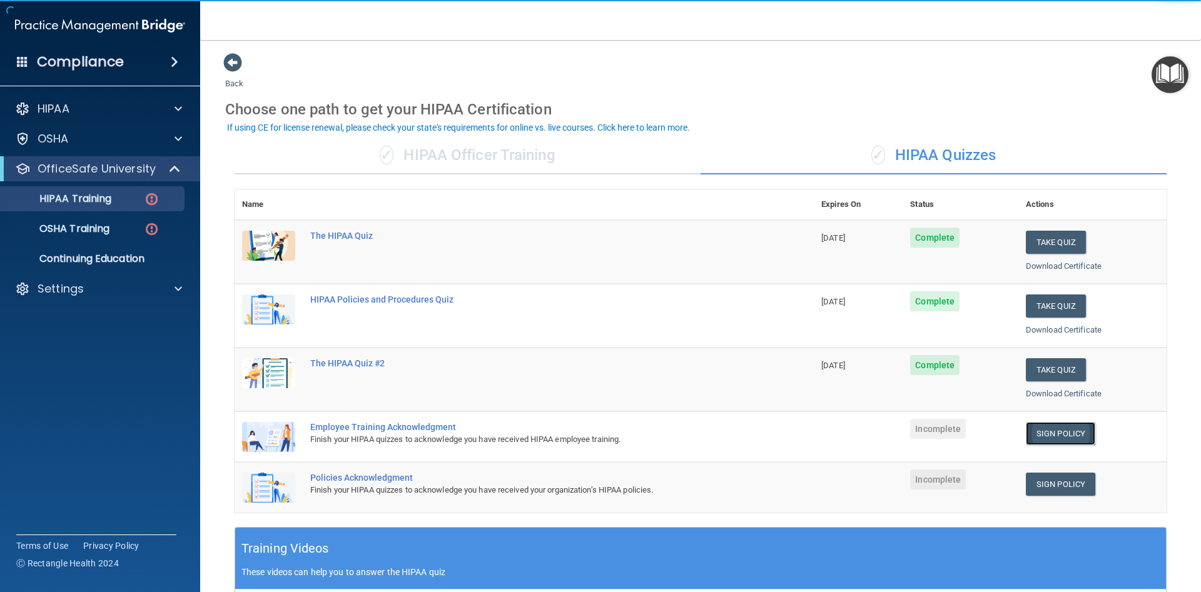
click at [1054, 427] on link "Sign Policy" at bounding box center [1060, 433] width 69 height 23
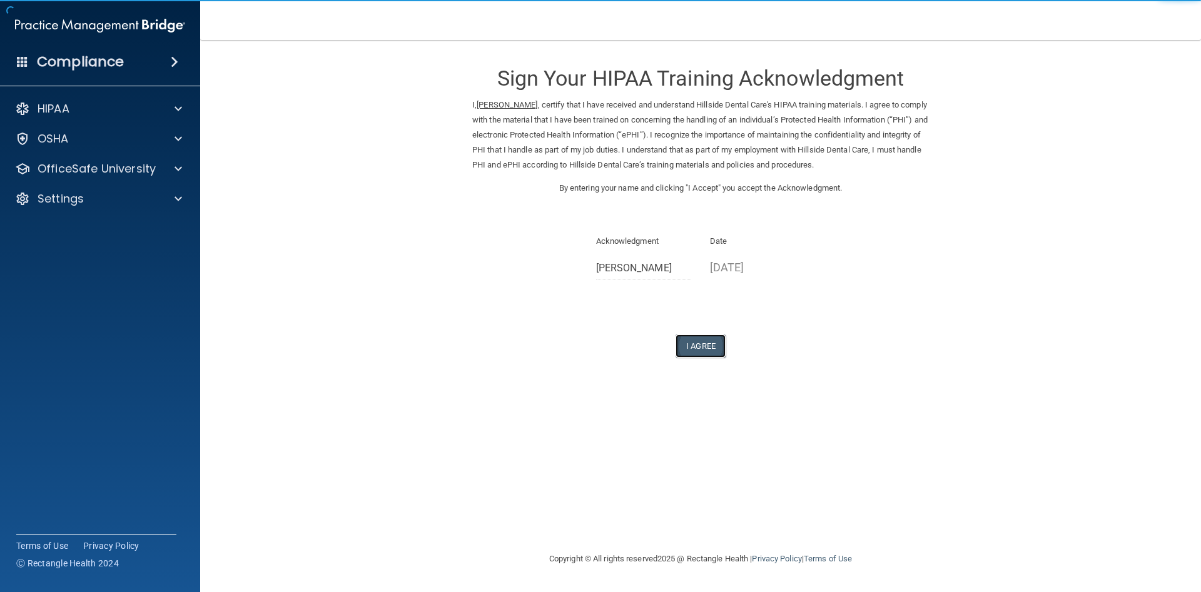
click at [700, 348] on button "I Agree" at bounding box center [700, 346] width 50 height 23
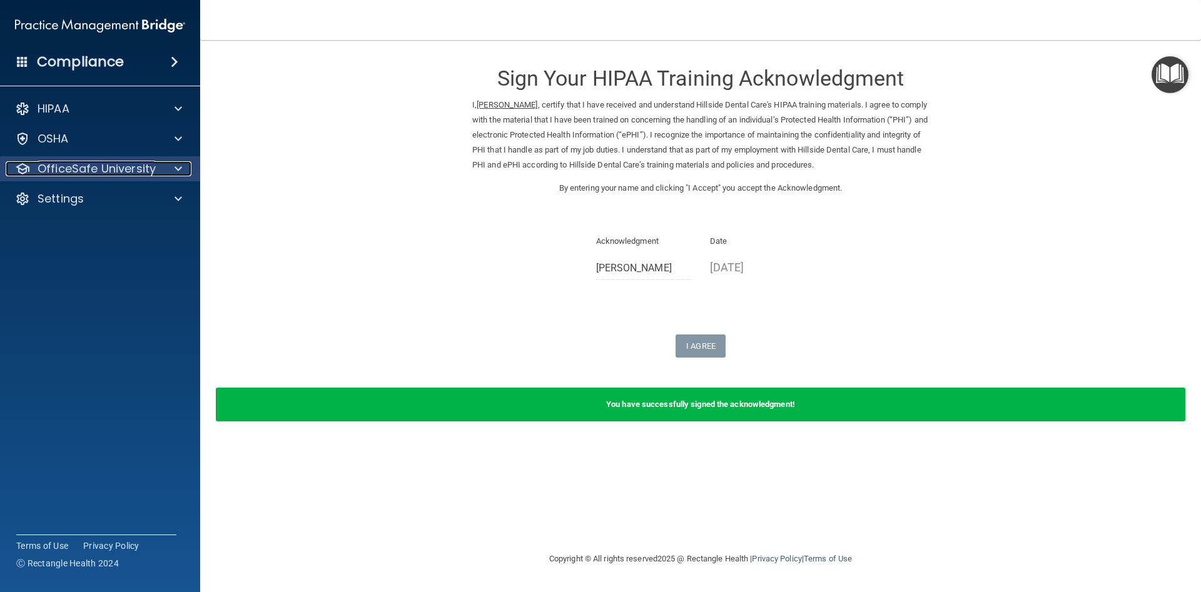
click at [169, 171] on div at bounding box center [176, 168] width 31 height 15
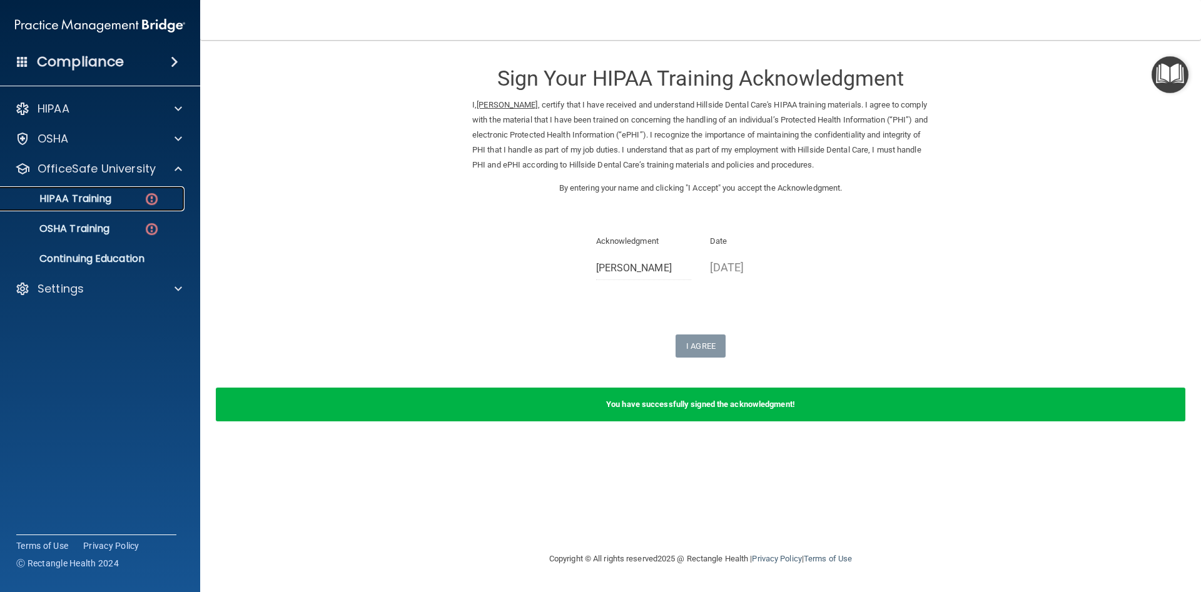
click at [155, 196] on img at bounding box center [152, 199] width 16 height 16
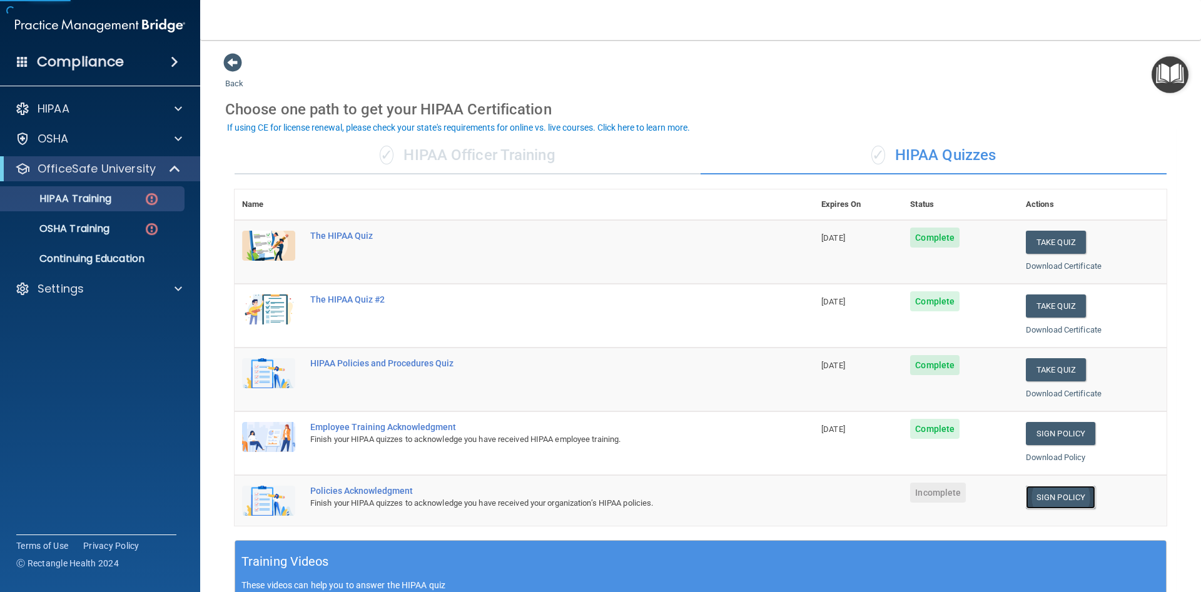
click at [1041, 498] on link "Sign Policy" at bounding box center [1060, 497] width 69 height 23
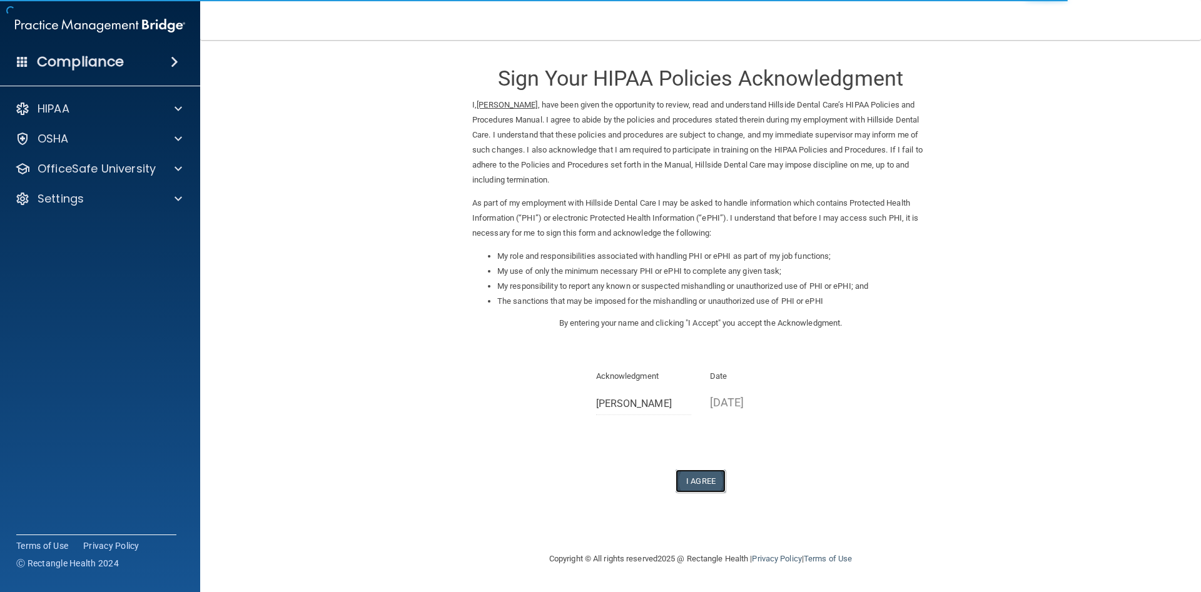
click at [701, 488] on button "I Agree" at bounding box center [700, 481] width 50 height 23
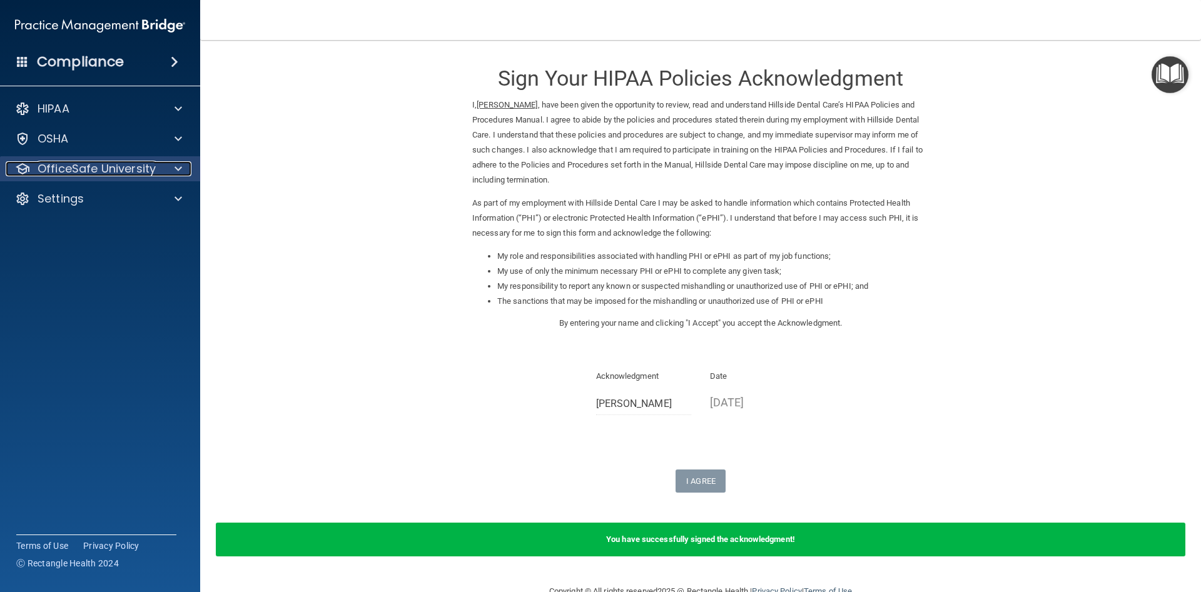
click at [83, 173] on p "OfficeSafe University" at bounding box center [97, 168] width 118 height 15
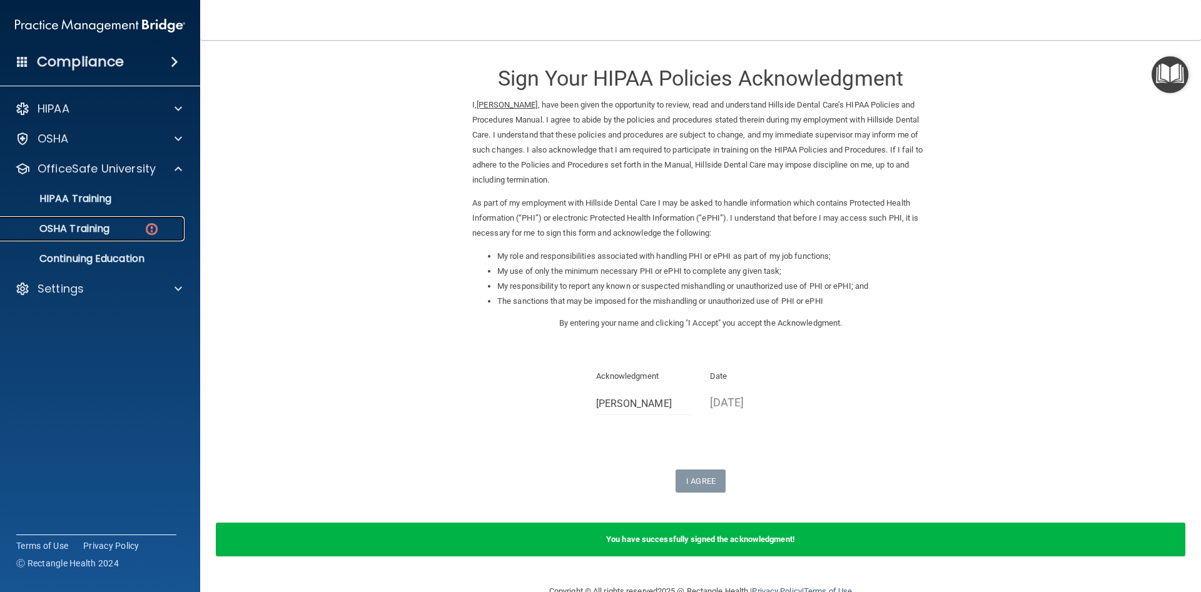
click at [123, 222] on link "OSHA Training" at bounding box center [85, 228] width 197 height 25
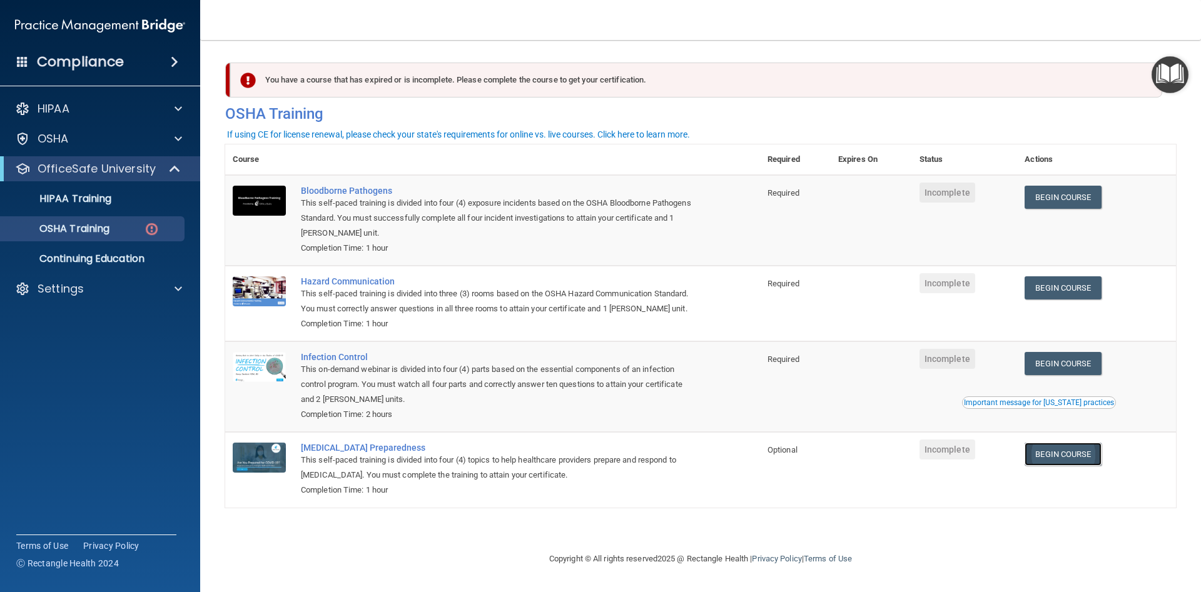
click at [1074, 455] on link "Begin Course" at bounding box center [1062, 454] width 76 height 23
click at [1054, 206] on link "Begin Course" at bounding box center [1062, 197] width 76 height 23
click at [1061, 204] on link "Begin Course" at bounding box center [1062, 197] width 76 height 23
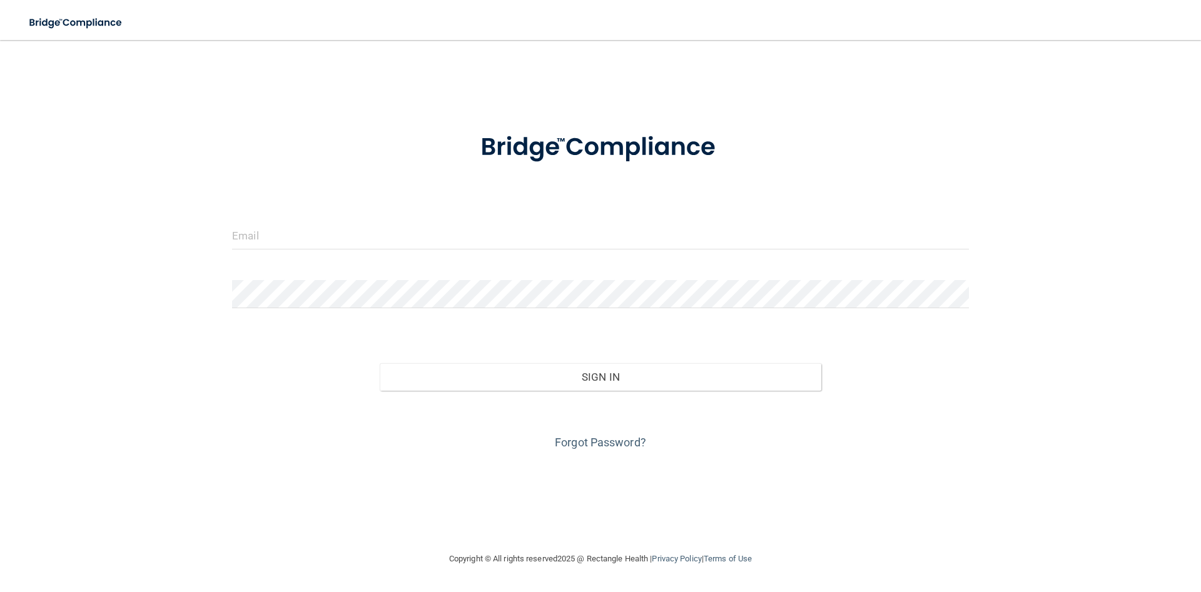
click at [341, 216] on form "Invalid email/password. You don't have permission to access that page. Sign In …" at bounding box center [600, 284] width 737 height 338
click at [343, 219] on form "Invalid email/password. You don't have permission to access that page. Sign In …" at bounding box center [600, 284] width 737 height 338
click at [285, 230] on input "email" at bounding box center [600, 235] width 737 height 28
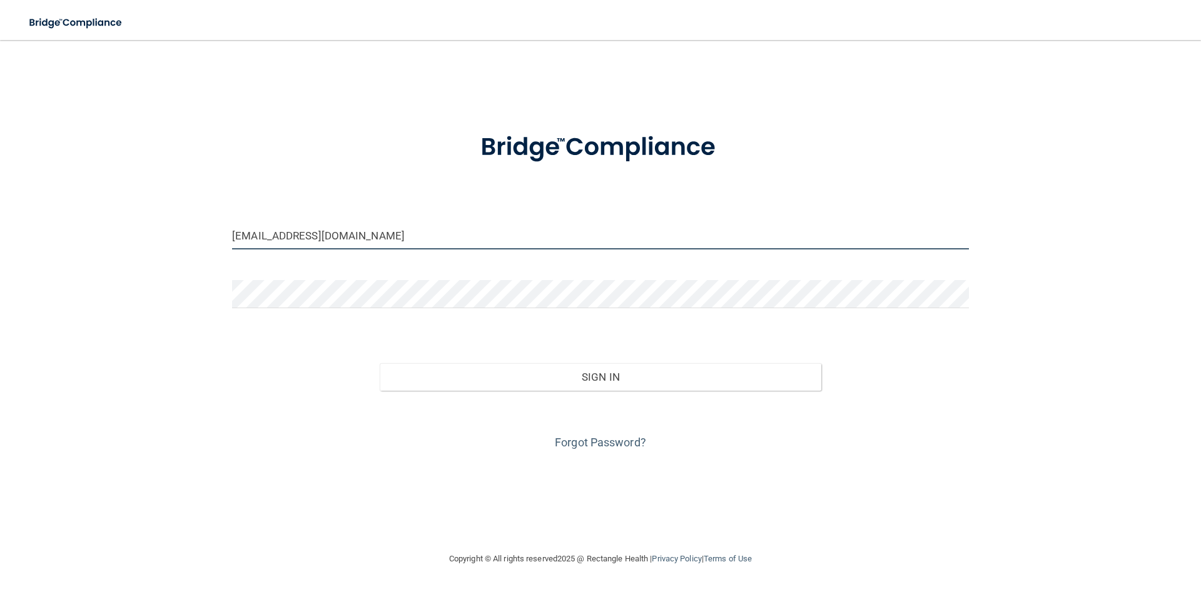
type input "[EMAIL_ADDRESS][DOMAIN_NAME]"
click at [482, 283] on form "[EMAIL_ADDRESS][DOMAIN_NAME] Invalid email/password. You don't have permission …" at bounding box center [600, 284] width 737 height 338
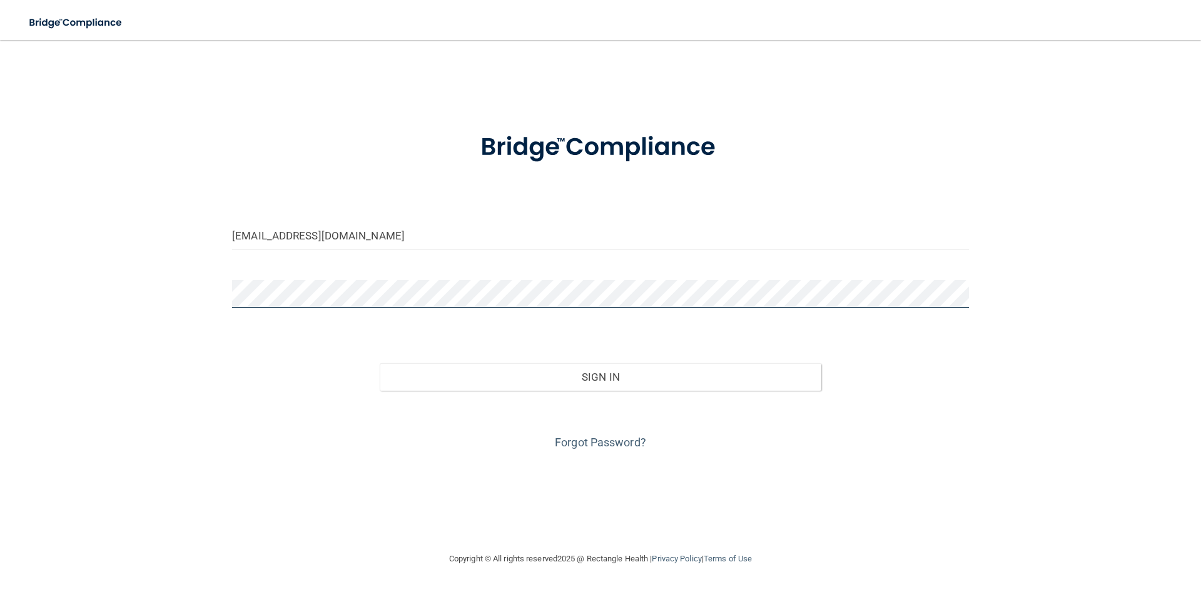
click at [380, 363] on button "Sign In" at bounding box center [601, 377] width 442 height 28
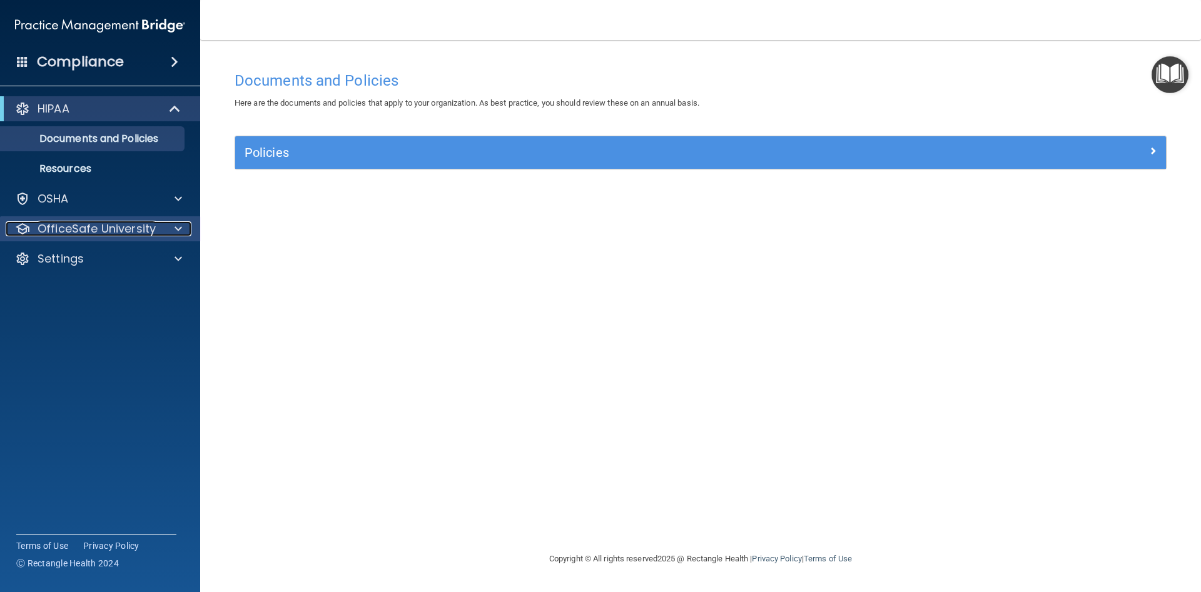
click at [153, 226] on p "OfficeSafe University" at bounding box center [97, 228] width 118 height 15
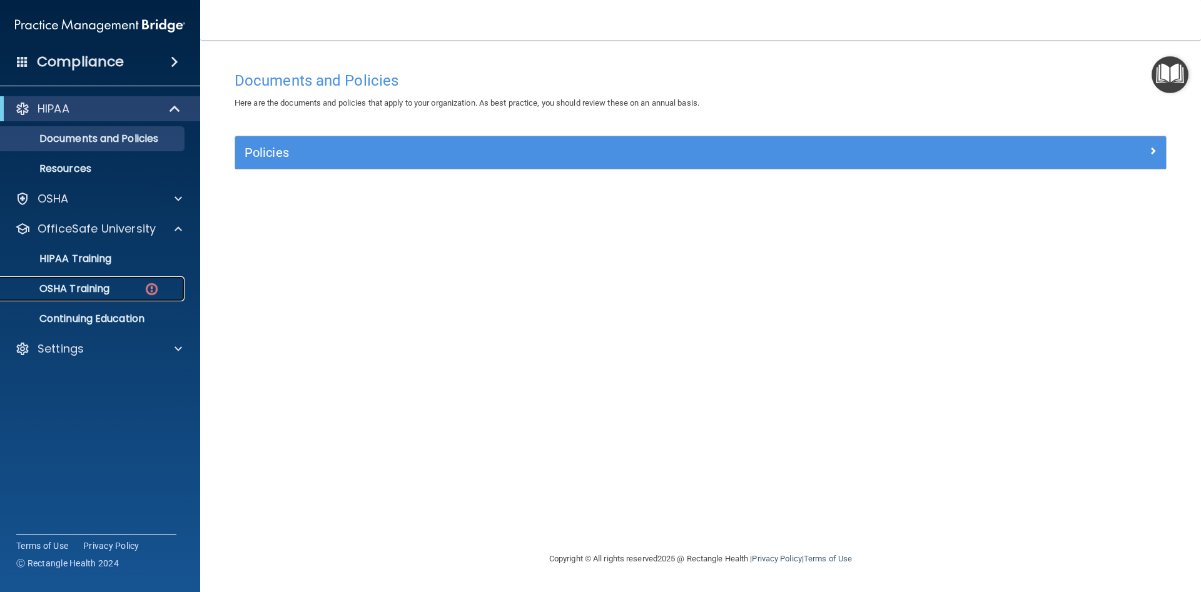
click at [129, 284] on div "OSHA Training" at bounding box center [93, 289] width 171 height 13
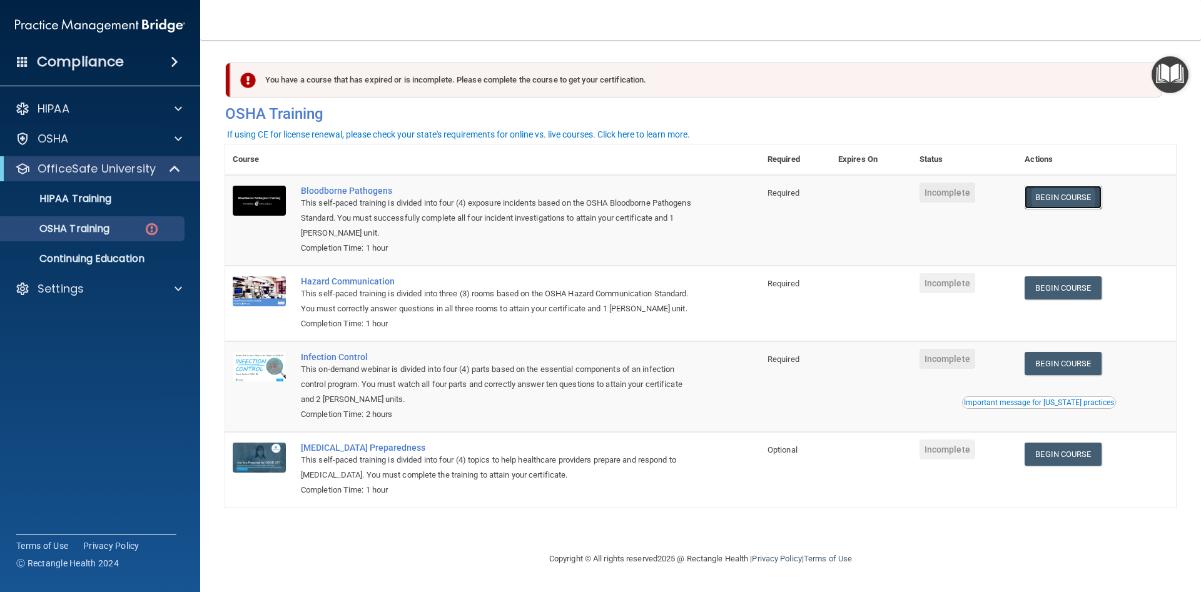
click at [1054, 195] on link "Begin Course" at bounding box center [1062, 197] width 76 height 23
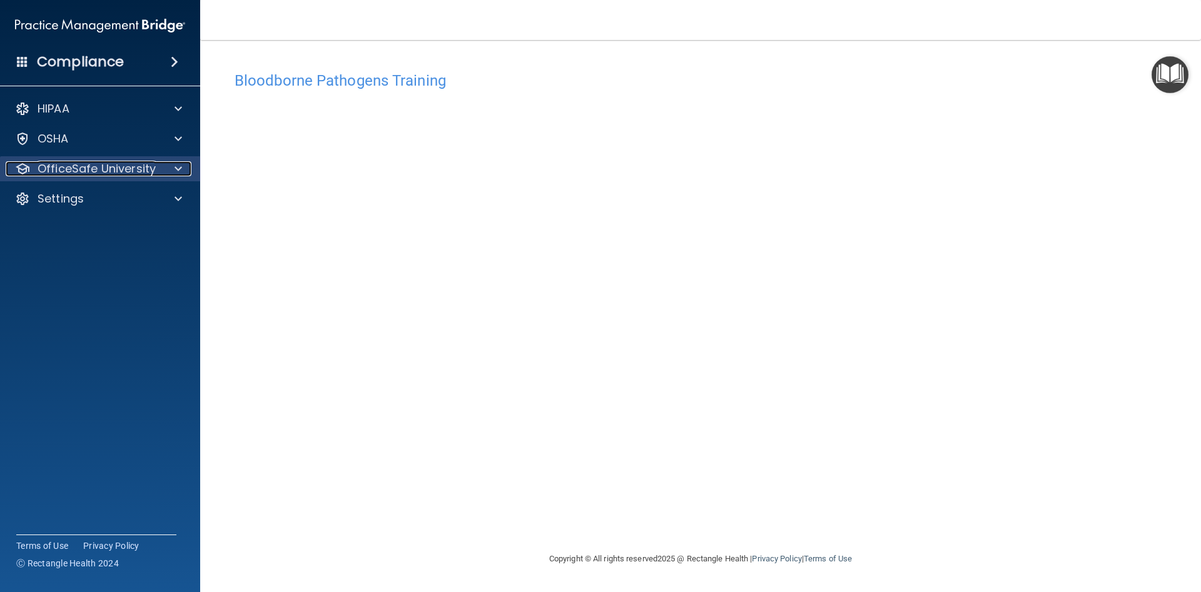
click at [117, 174] on p "OfficeSafe University" at bounding box center [97, 168] width 118 height 15
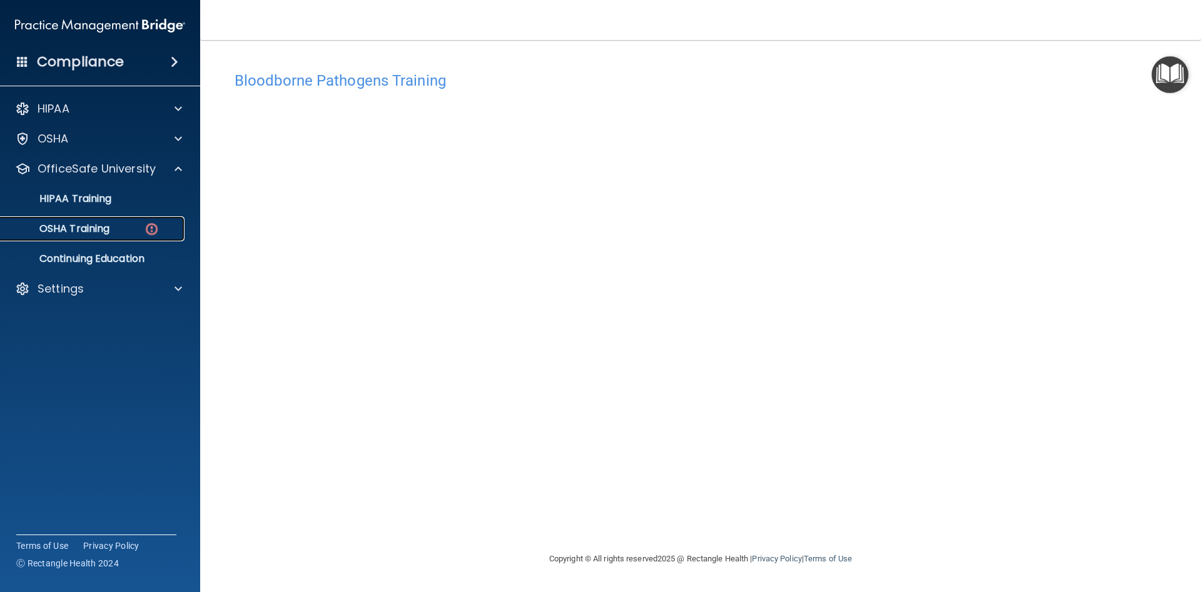
click at [146, 235] on img at bounding box center [152, 229] width 16 height 16
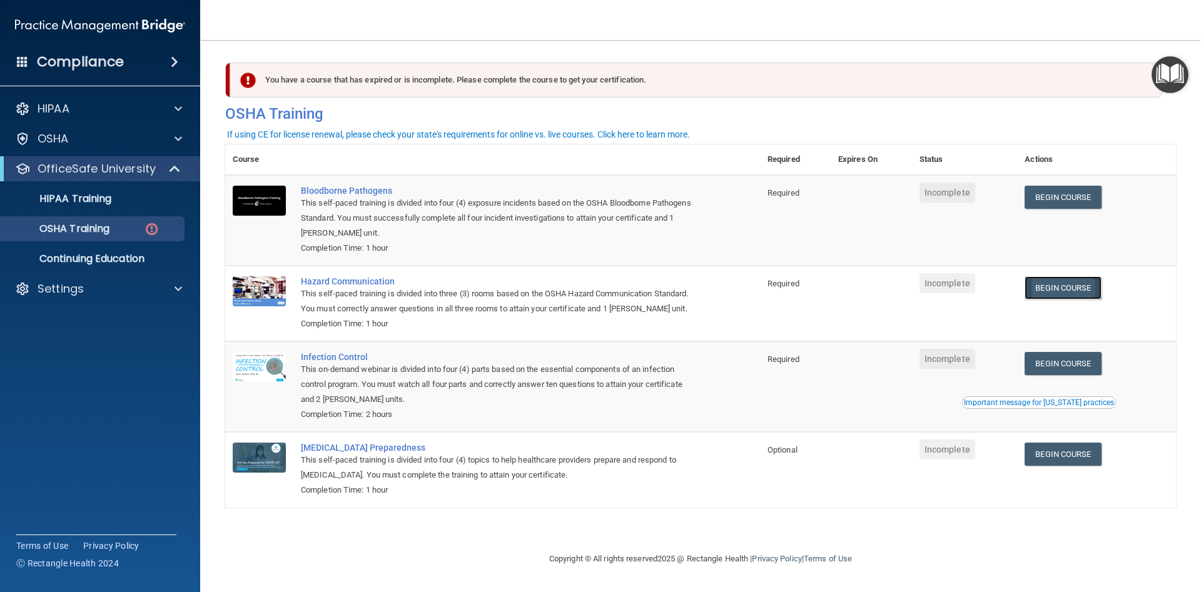
click at [1060, 299] on link "Begin Course" at bounding box center [1062, 287] width 76 height 23
